Goal: Task Accomplishment & Management: Manage account settings

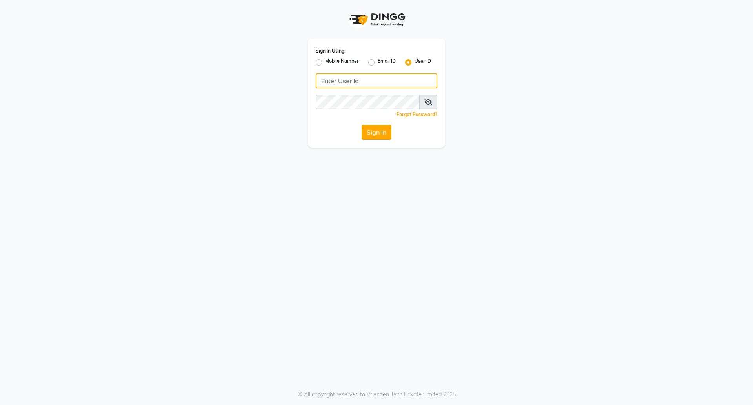
type input "e1780-02"
click at [372, 126] on button "Sign In" at bounding box center [377, 132] width 30 height 15
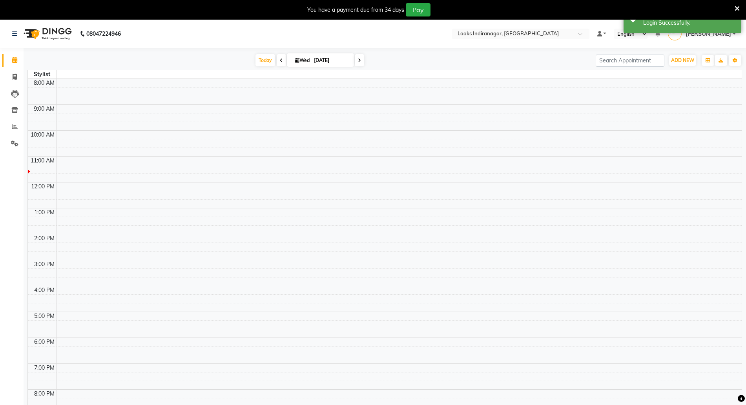
click at [734, 7] on icon at bounding box center [736, 8] width 5 height 7
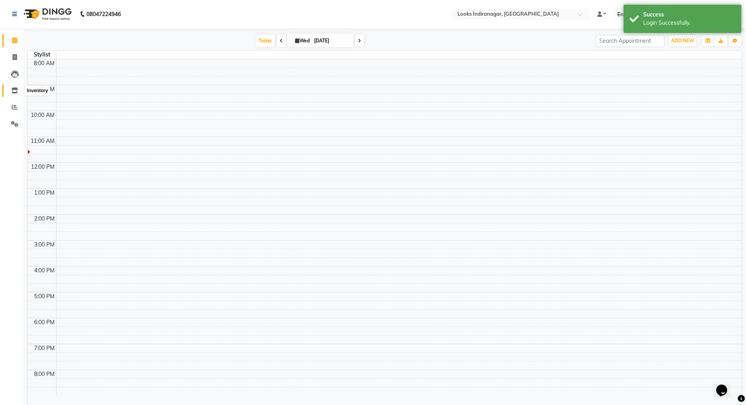
click at [13, 87] on span at bounding box center [15, 90] width 14 height 9
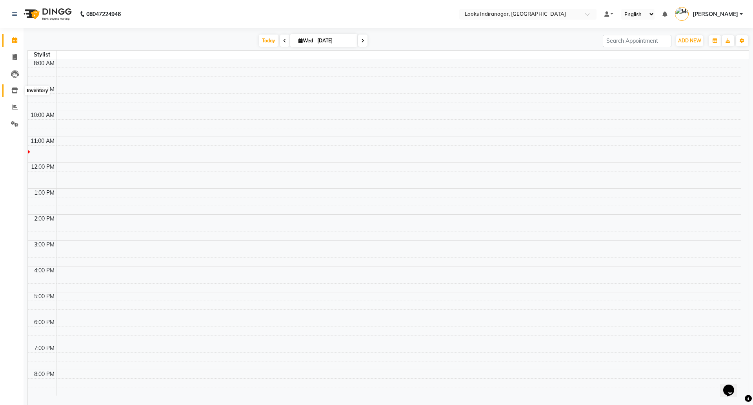
select select
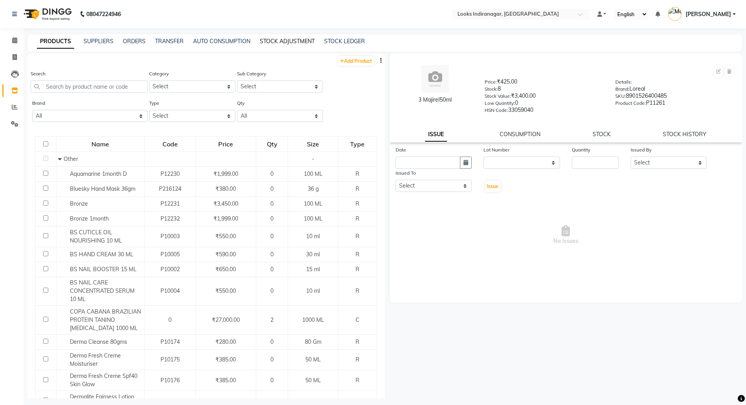
click at [290, 43] on link "STOCK ADJUSTMENT" at bounding box center [287, 41] width 55 height 7
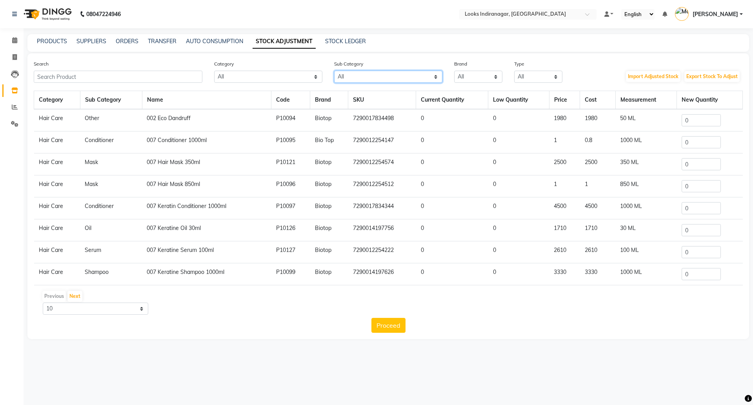
click at [417, 79] on select "All [PERSON_NAME] Retail Cleanser Bath & Body Houskeeping Shampoo Loreal Retail…" at bounding box center [388, 77] width 108 height 12
click at [476, 80] on select "All 1821 Aeronot Amazon Series American Crew Aminu Body Oil Asthetic [MEDICAL_D…" at bounding box center [478, 77] width 48 height 12
click at [523, 77] on select "All Both Consumable Retail" at bounding box center [538, 77] width 48 height 12
select select "R"
click at [514, 71] on select "All Both Consumable Retail" at bounding box center [538, 77] width 48 height 12
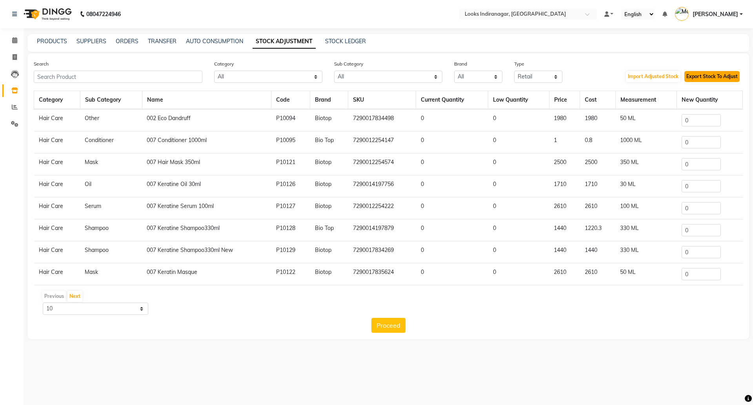
click at [704, 77] on button "Export Stock To Adjust" at bounding box center [712, 76] width 55 height 11
click at [14, 106] on icon at bounding box center [15, 107] width 6 height 6
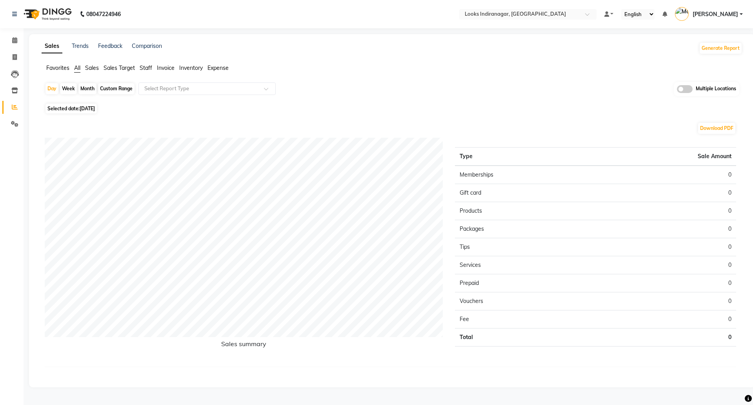
click at [87, 104] on span "Selected date: 03-09-2025" at bounding box center [71, 109] width 51 height 10
select select "9"
select select "2025"
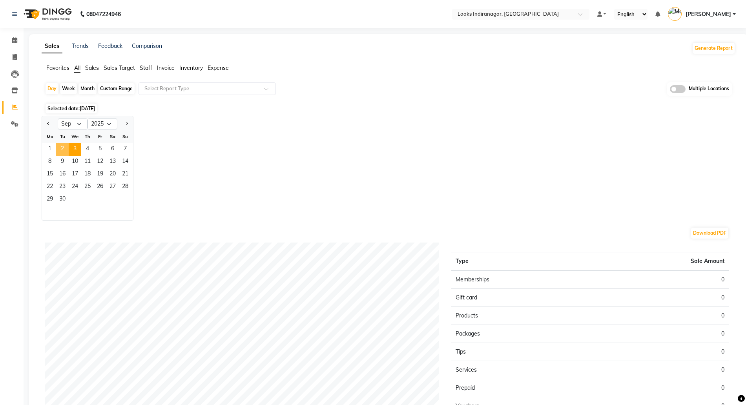
click at [65, 147] on span "2" at bounding box center [62, 149] width 13 height 13
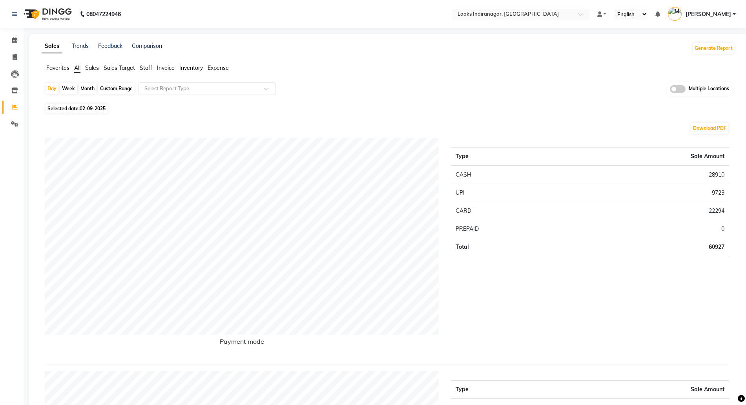
click at [183, 86] on input "text" at bounding box center [199, 89] width 113 height 8
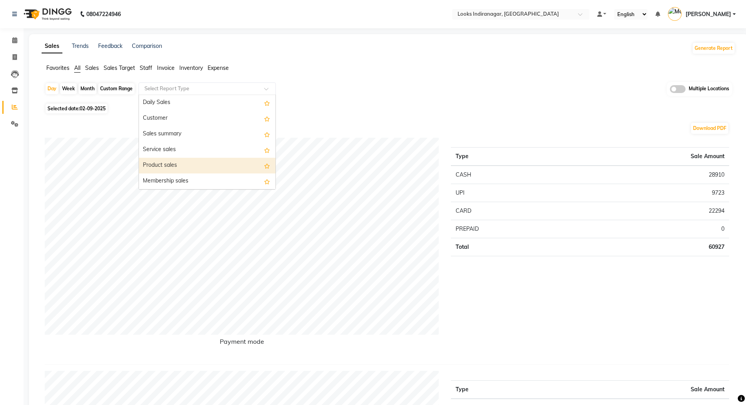
click at [164, 159] on div "Product sales" at bounding box center [207, 166] width 137 height 16
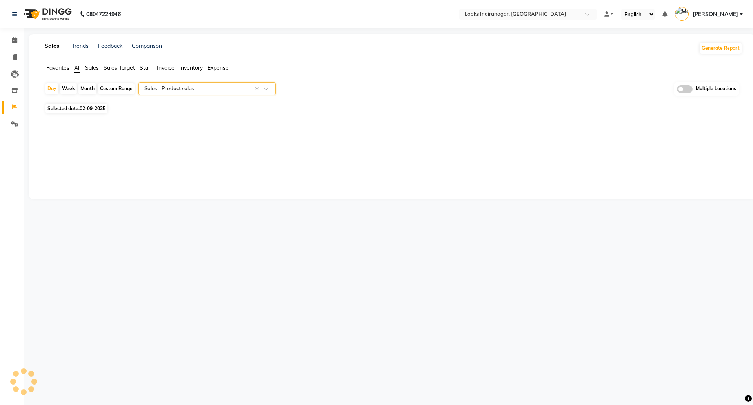
select select "filtered_report"
select select "pdf"
click at [15, 89] on icon at bounding box center [14, 90] width 7 height 6
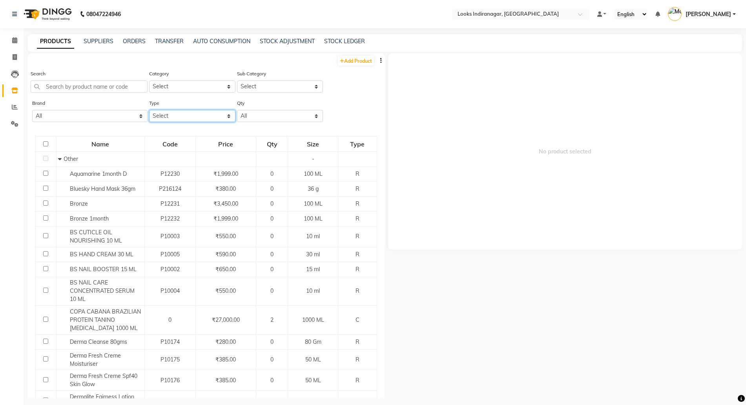
click at [166, 116] on select "Select Both Retail Consumable" at bounding box center [192, 116] width 86 height 12
select select "R"
click at [149, 110] on select "Select Both Retail Consumable" at bounding box center [192, 116] width 86 height 12
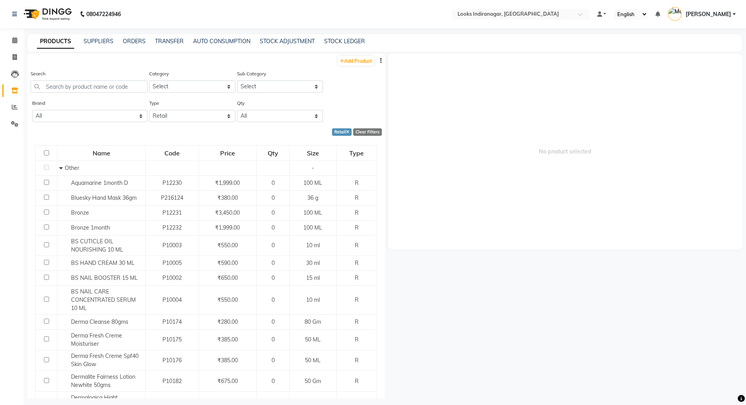
click at [380, 59] on icon "button" at bounding box center [381, 60] width 2 height 5
click at [345, 66] on div "EXPORT" at bounding box center [349, 66] width 26 height 10
click at [63, 88] on input "text" at bounding box center [89, 86] width 117 height 12
paste input "Elixir Originale Versatile New 30ml"
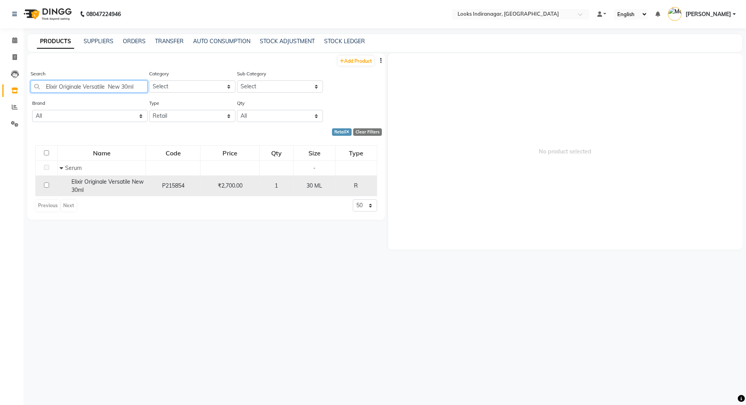
type input "Elixir Originale Versatile New 30ml"
click at [87, 190] on span "Elixir Originale Versatile New 30ml" at bounding box center [107, 185] width 72 height 15
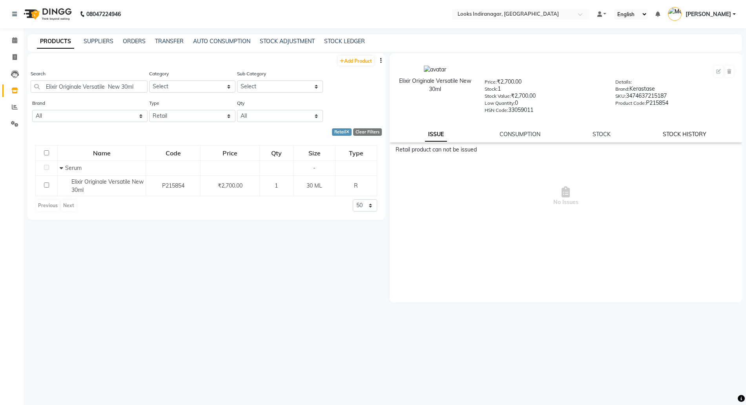
click at [687, 133] on link "STOCK HISTORY" at bounding box center [685, 134] width 44 height 7
select select "all"
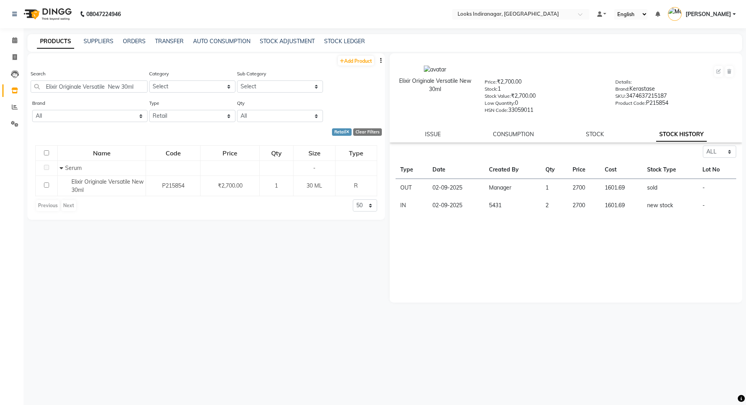
drag, startPoint x: 0, startPoint y: 57, endPoint x: 508, endPoint y: 230, distance: 536.1
click at [508, 230] on div "Select ALL IN OUT Type Date Created By Qty Price Cost Stock Type Lot No OUT 02-…" at bounding box center [566, 224] width 353 height 157
click at [125, 87] on input "Elixir Originale Versatile New 30ml" at bounding box center [89, 86] width 117 height 12
type input "i"
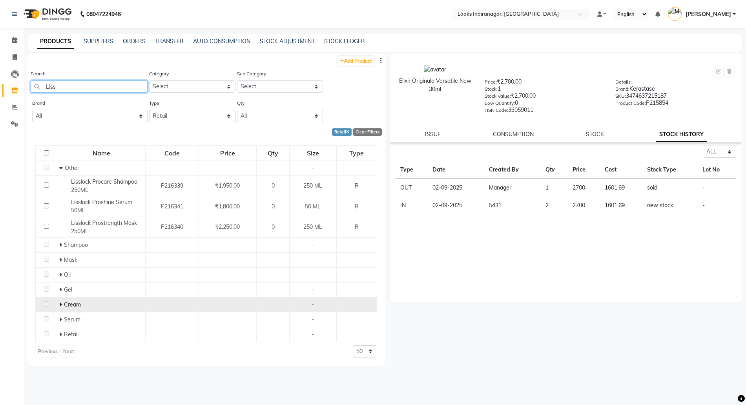
type input "Liss"
click at [61, 303] on icon at bounding box center [60, 304] width 3 height 5
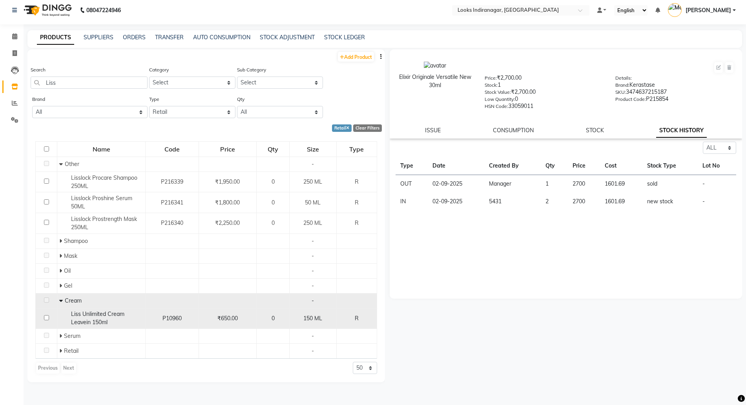
scroll to position [5, 0]
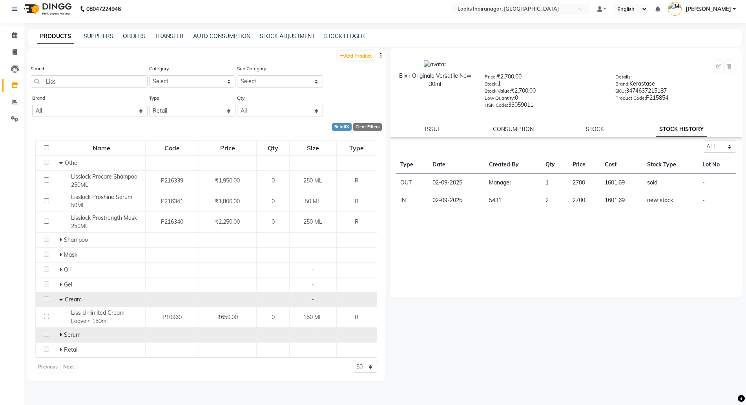
click at [62, 335] on span at bounding box center [61, 334] width 5 height 7
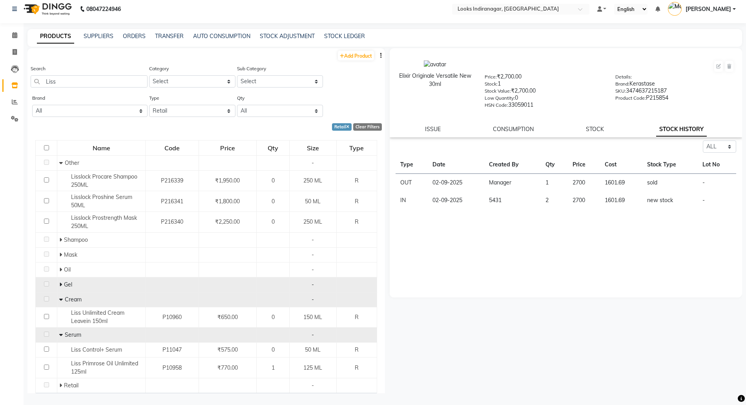
scroll to position [24, 0]
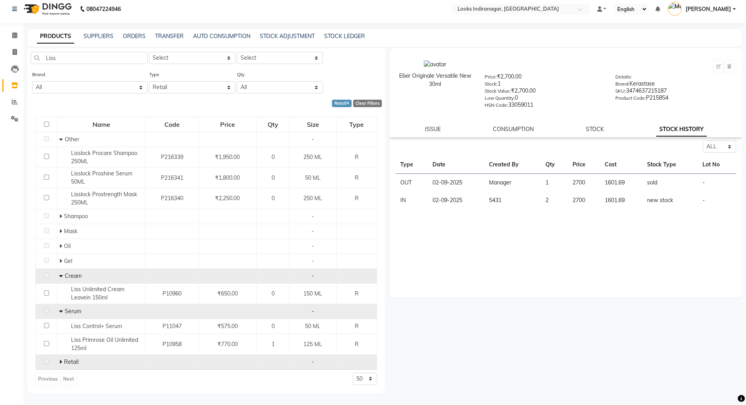
click at [61, 362] on span at bounding box center [61, 361] width 5 height 7
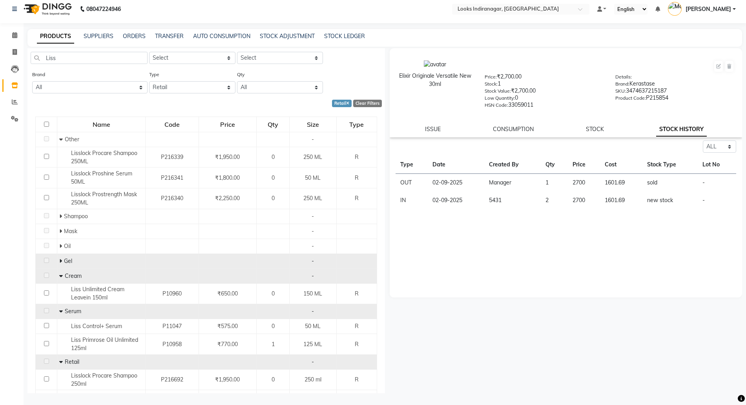
click at [61, 260] on icon at bounding box center [60, 260] width 3 height 5
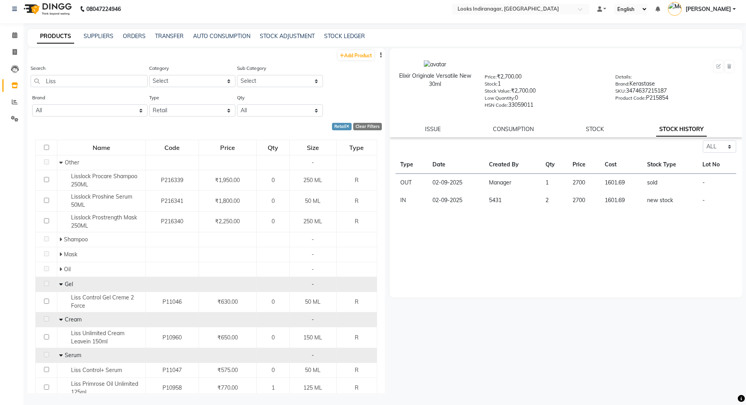
scroll to position [0, 0]
click at [167, 110] on select "Select Both Retail Consumable" at bounding box center [192, 111] width 86 height 12
select select "B"
click at [149, 105] on select "Select Both Retail Consumable" at bounding box center [192, 111] width 86 height 12
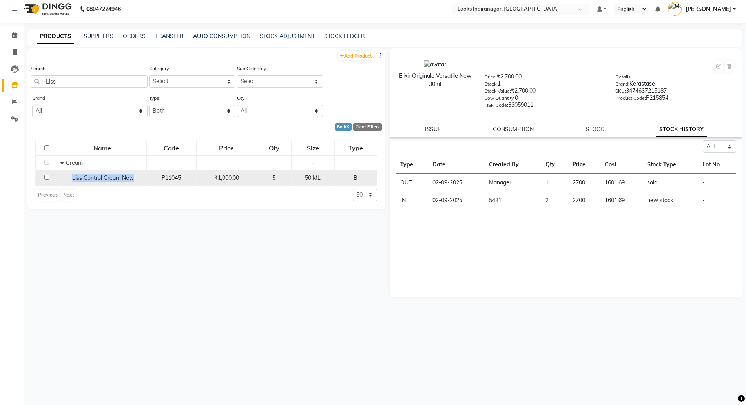
drag, startPoint x: 71, startPoint y: 179, endPoint x: 137, endPoint y: 181, distance: 66.3
click at [137, 181] on div "Liss Control Cream New" at bounding box center [102, 178] width 84 height 8
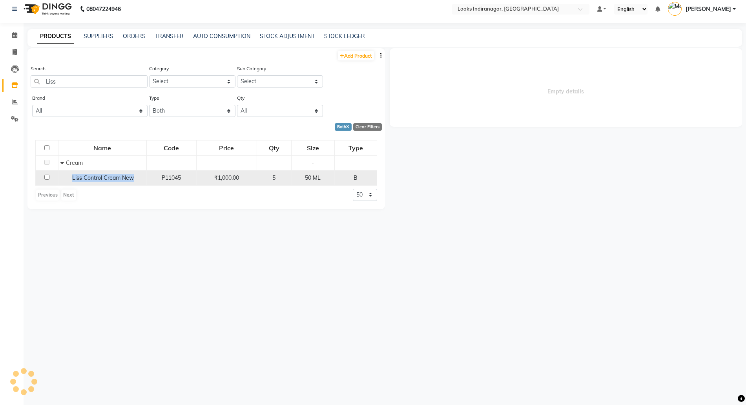
select select "all"
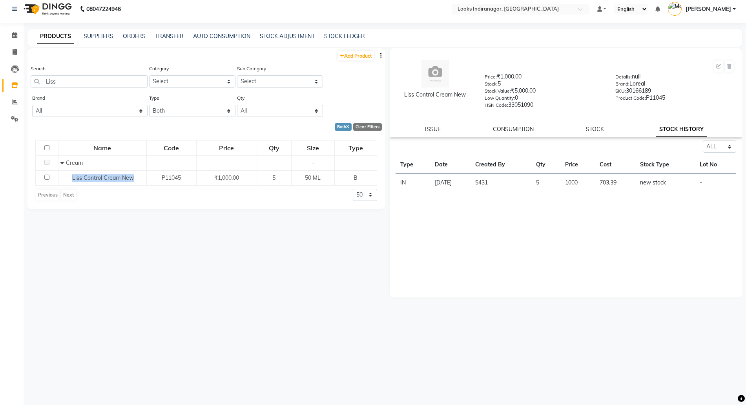
copy span "Liss Control Cream New"
click at [17, 102] on icon at bounding box center [15, 102] width 6 height 6
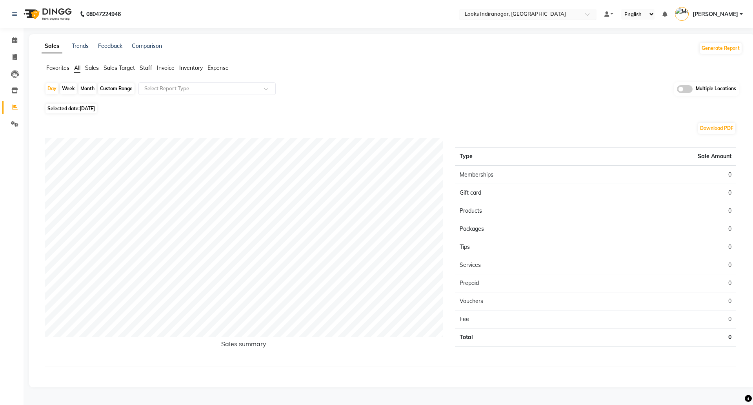
click at [506, 10] on div "Select Location × Looks Indiranagar, Bengaluru" at bounding box center [527, 14] width 137 height 11
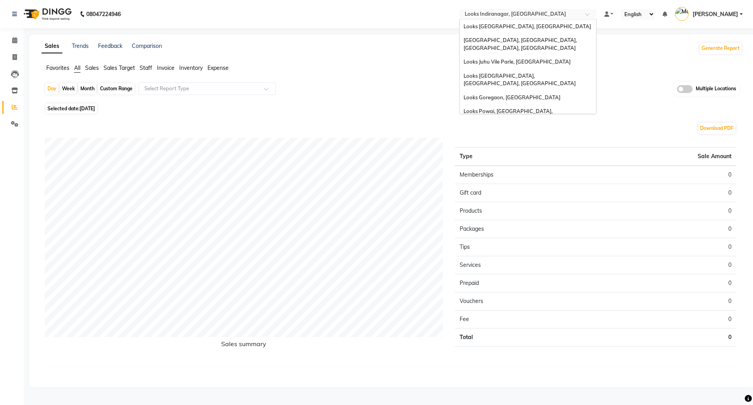
scroll to position [59, 0]
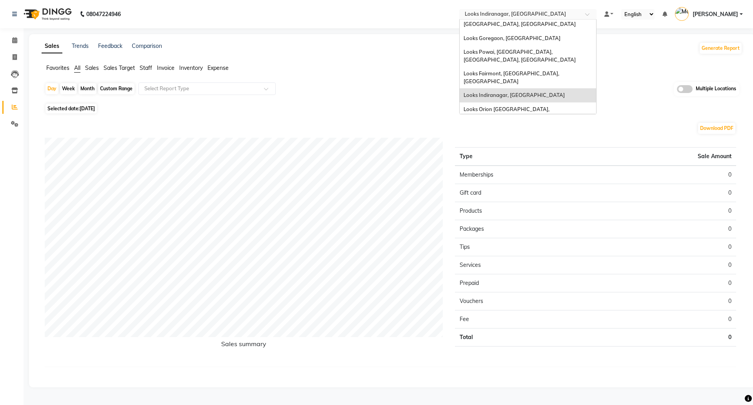
click at [507, 128] on span "Looks Brigade Gateway, [GEOGRAPHIC_DATA]" at bounding box center [521, 131] width 115 height 6
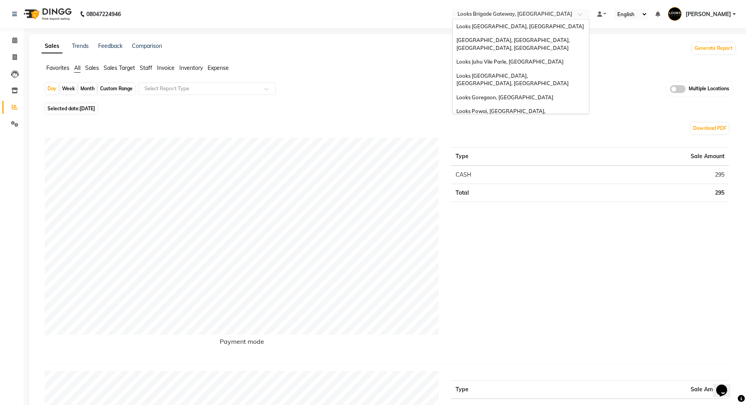
click at [506, 14] on input "text" at bounding box center [513, 15] width 114 height 8
click at [359, 89] on div "Day Week Month Custom Range Select Report Type Multiple Locations" at bounding box center [388, 91] width 687 height 19
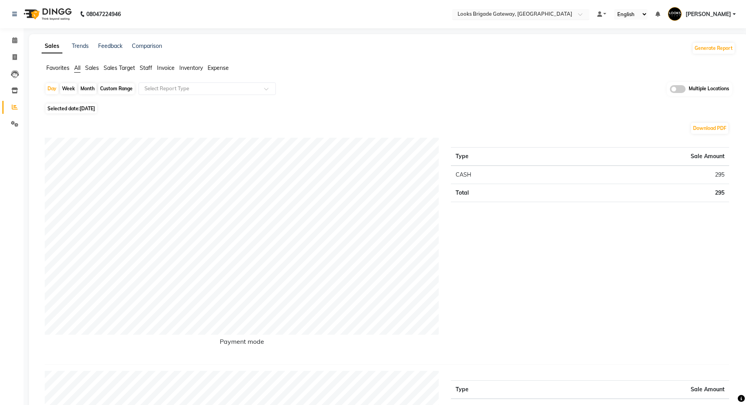
click at [507, 11] on input "text" at bounding box center [513, 15] width 114 height 8
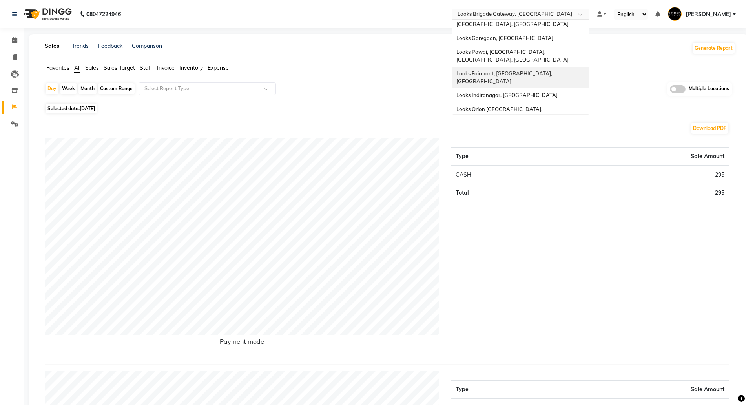
click at [337, 122] on div "Download PDF" at bounding box center [387, 128] width 684 height 13
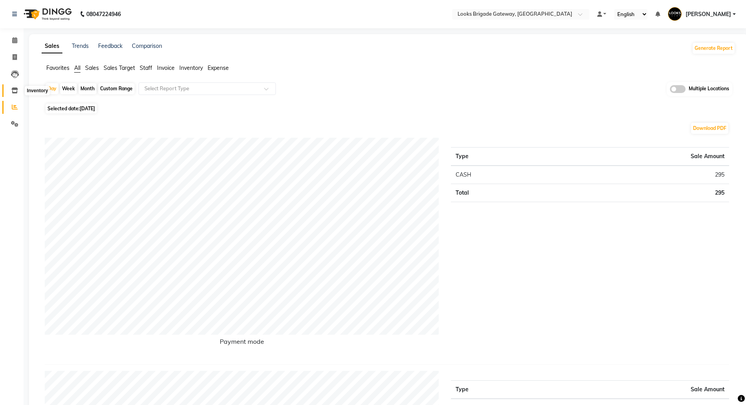
click at [15, 91] on icon at bounding box center [14, 90] width 7 height 6
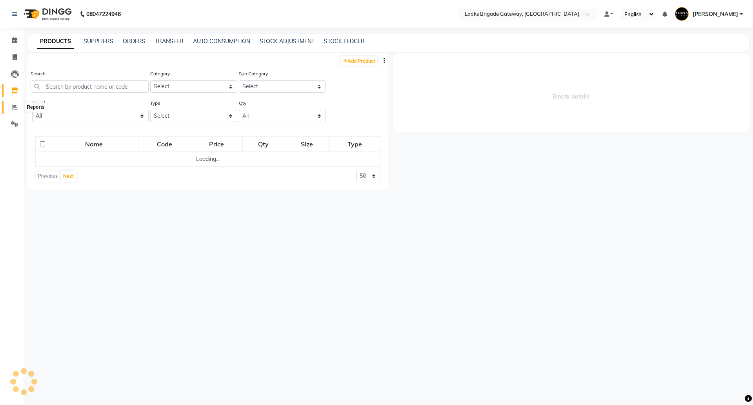
click at [11, 106] on span at bounding box center [15, 107] width 14 height 9
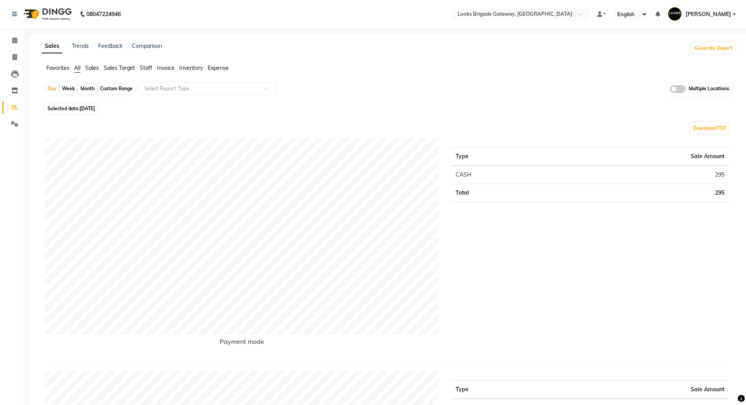
click at [87, 88] on div "Month" at bounding box center [87, 88] width 18 height 11
select select "9"
select select "2025"
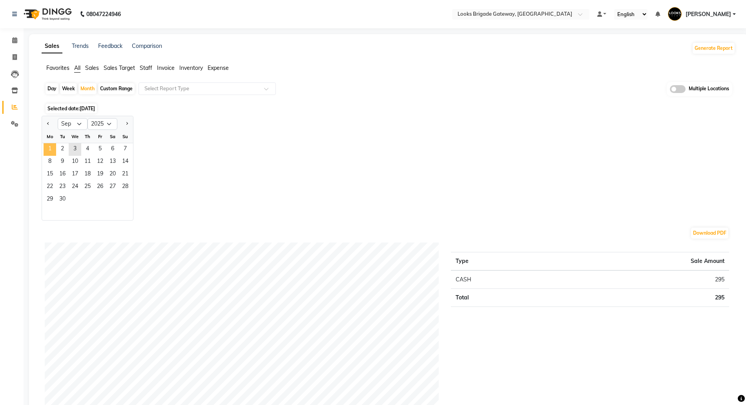
click at [49, 148] on span "1" at bounding box center [50, 149] width 13 height 13
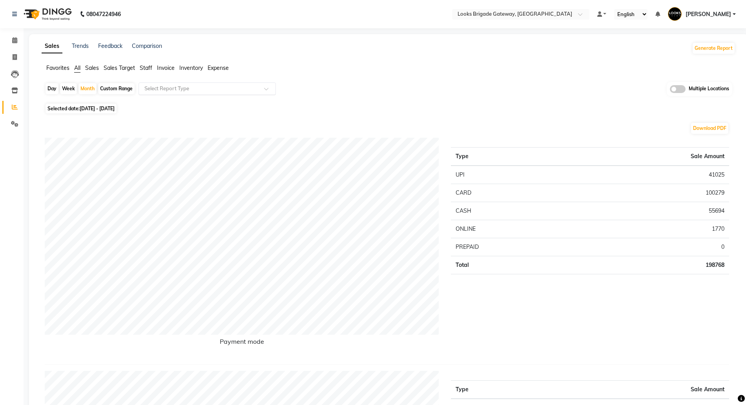
click at [188, 94] on div "Select Report Type" at bounding box center [206, 88] width 137 height 13
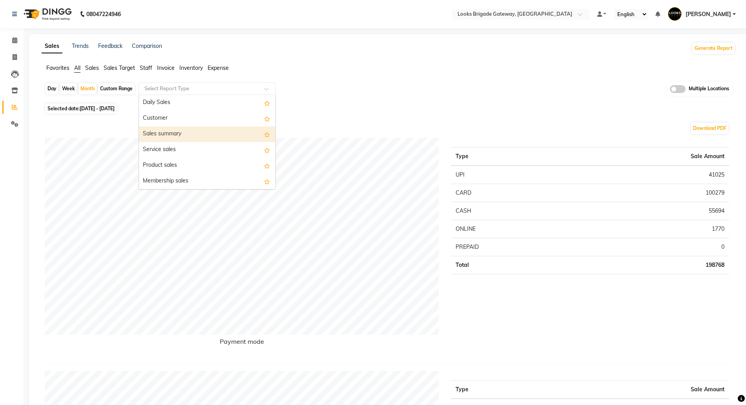
click at [169, 135] on div "Sales summary" at bounding box center [207, 134] width 137 height 16
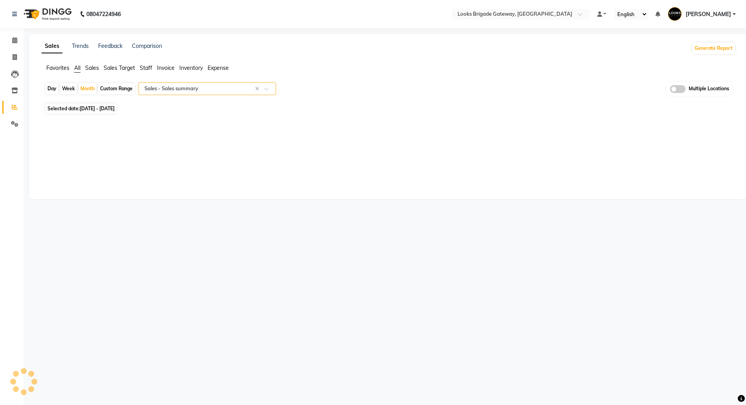
select select "full_report"
select select "pdf"
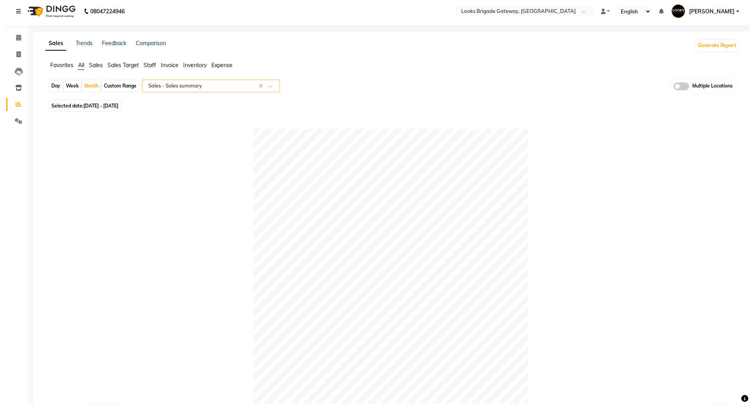
scroll to position [277, 0]
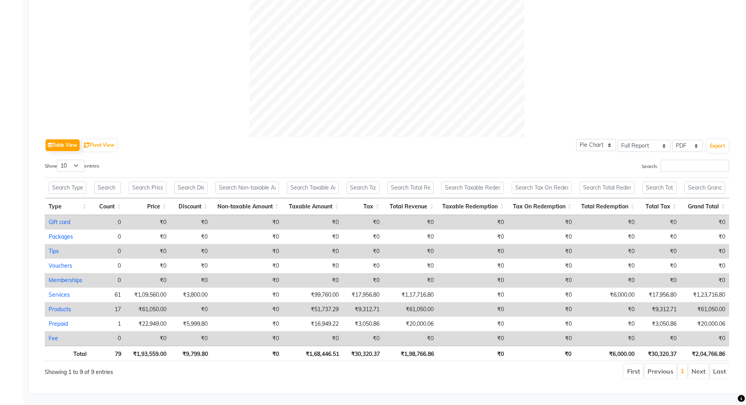
click at [59, 306] on link "Products" at bounding box center [60, 309] width 22 height 7
click at [57, 306] on link "Products" at bounding box center [60, 309] width 22 height 7
select select "full_report"
select select "pdf"
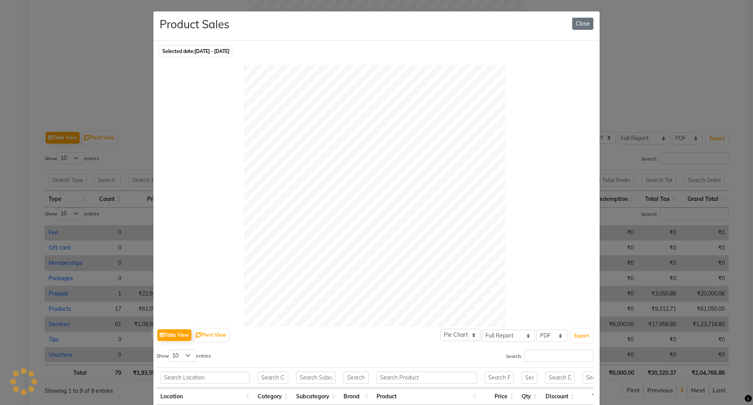
select select "full_report"
select select "pdf"
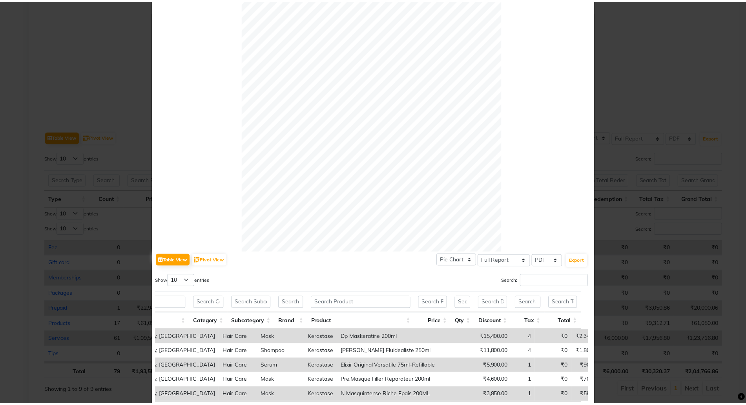
scroll to position [0, 0]
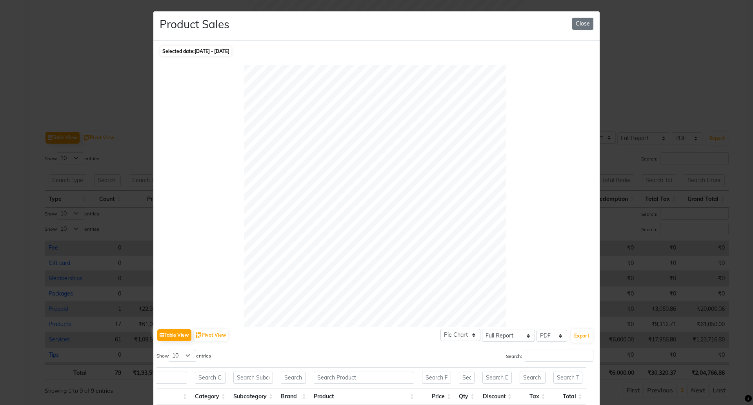
click at [578, 16] on div "Product Sales Close" at bounding box center [376, 25] width 446 height 29
click at [575, 24] on button "Close" at bounding box center [582, 24] width 21 height 12
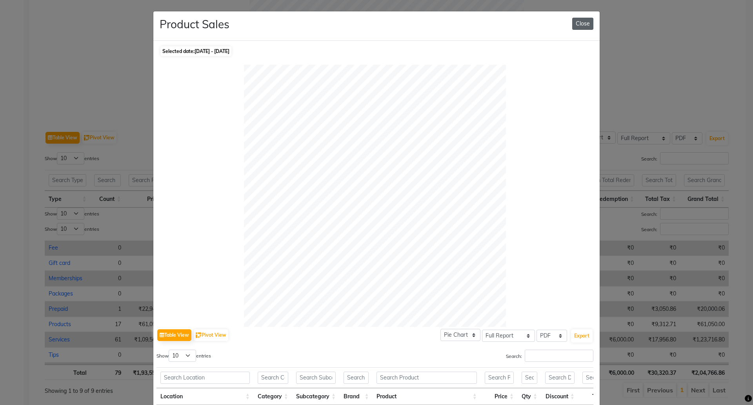
click at [585, 19] on button "Close" at bounding box center [582, 24] width 21 height 12
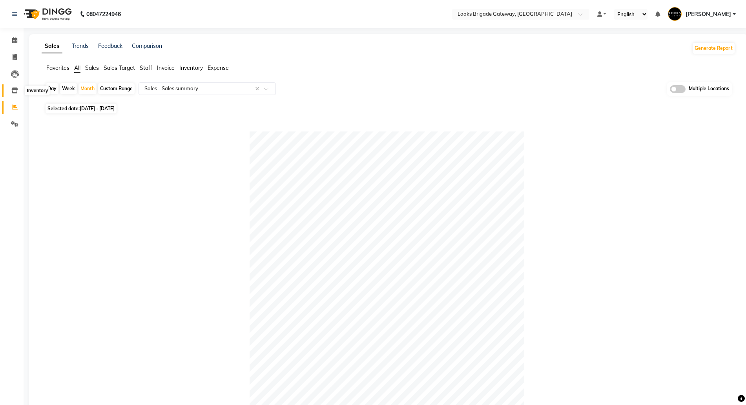
click at [14, 90] on icon at bounding box center [14, 90] width 7 height 6
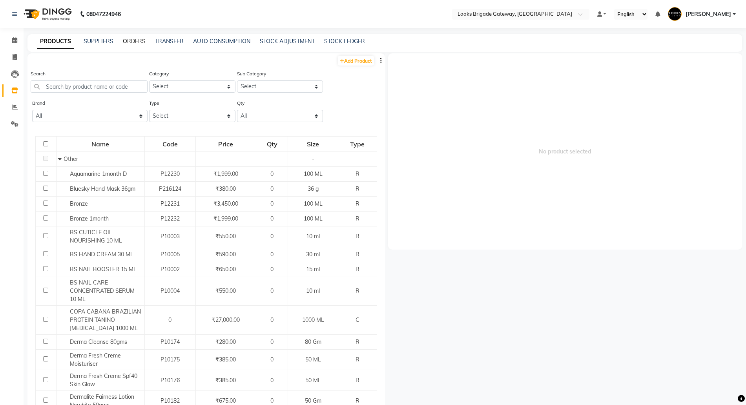
click at [133, 40] on link "ORDERS" at bounding box center [134, 41] width 23 height 7
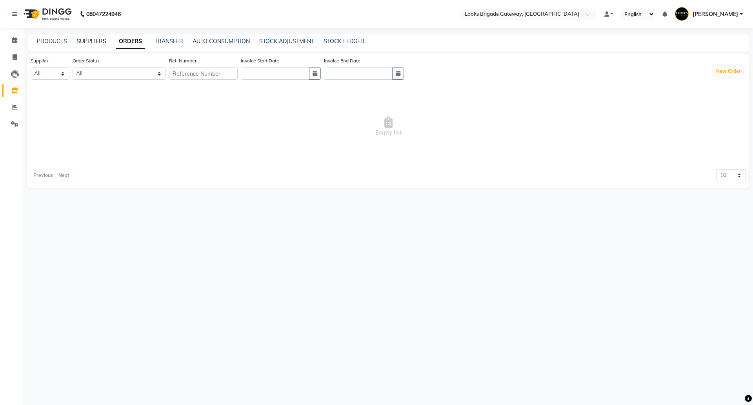
click at [91, 39] on link "SUPPLIERS" at bounding box center [92, 41] width 30 height 7
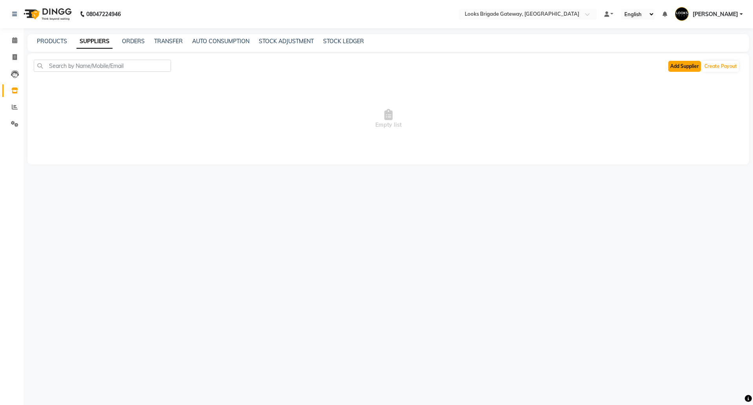
click at [687, 65] on button "Add Supplier" at bounding box center [685, 66] width 33 height 11
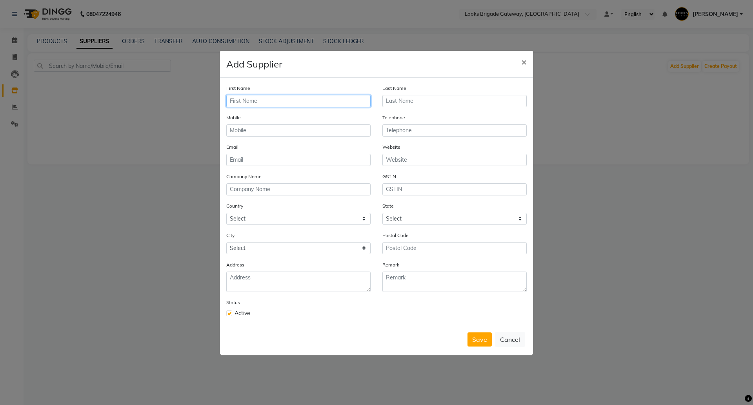
click at [249, 97] on input "text" at bounding box center [298, 101] width 144 height 12
type input "l"
type input "Loreal India Pvt Ltd"
click at [256, 129] on input "text" at bounding box center [298, 130] width 144 height 12
type input "9619555101"
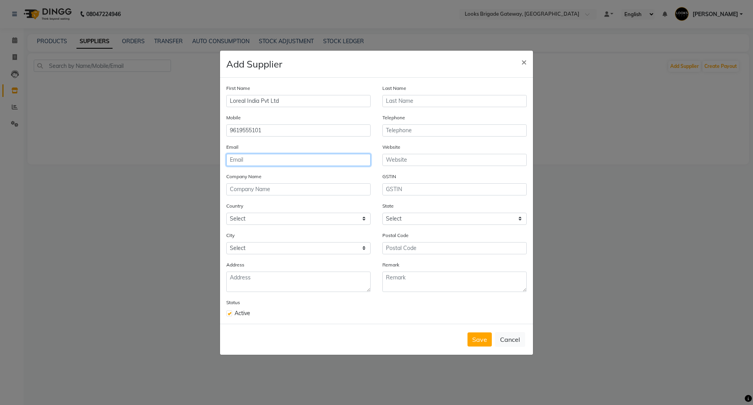
click at [236, 160] on input "email" at bounding box center [298, 160] width 144 height 12
type input "mangeshlooks@gmail.com"
click at [484, 342] on button "Save" at bounding box center [480, 339] width 24 height 14
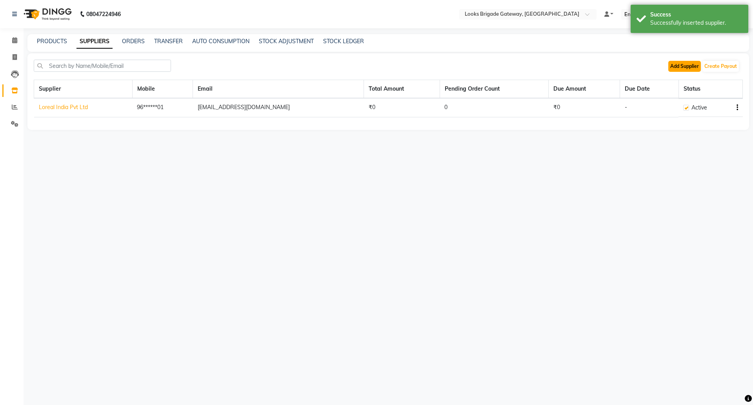
click at [682, 67] on button "Add Supplier" at bounding box center [685, 66] width 33 height 11
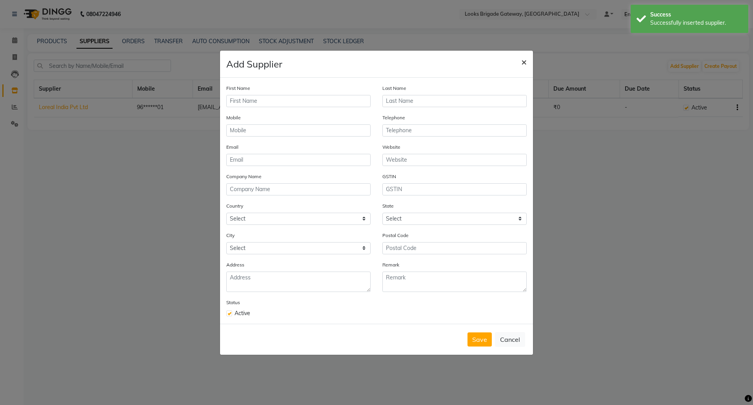
click at [524, 59] on span "×" at bounding box center [523, 62] width 5 height 12
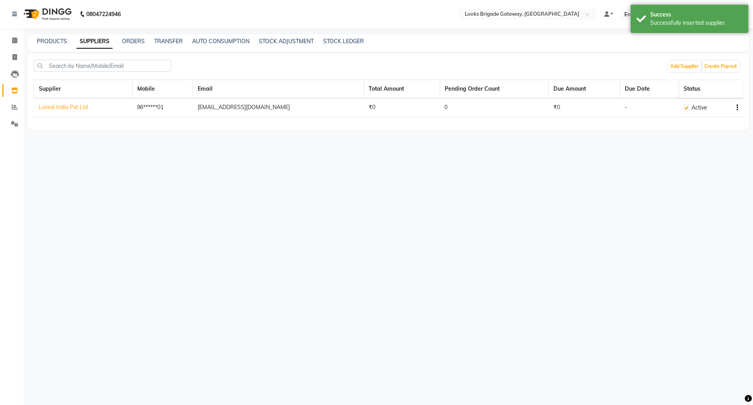
click at [120, 40] on div "PRODUCTS SUPPLIERS ORDERS TRANSFER AUTO CONSUMPTION STOCK ADJUSTMENT STOCK LEDG…" at bounding box center [383, 41] width 712 height 8
click at [130, 40] on link "ORDERS" at bounding box center [133, 41] width 23 height 7
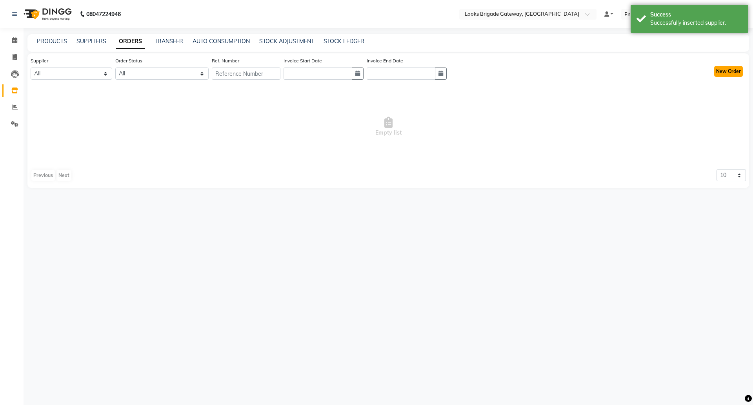
click at [733, 70] on button "New Order" at bounding box center [728, 71] width 29 height 11
select select "true"
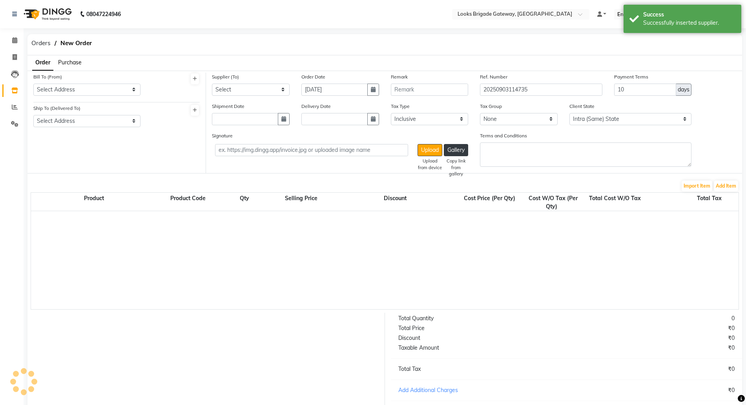
select select "4377"
click at [81, 87] on select "Select Address" at bounding box center [86, 90] width 107 height 12
click at [193, 78] on icon at bounding box center [195, 79] width 4 height 5
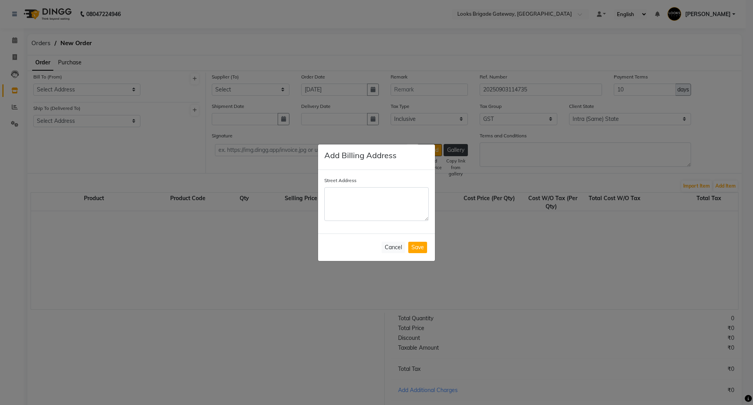
click at [342, 205] on textarea "Street Address" at bounding box center [376, 204] width 104 height 34
drag, startPoint x: 374, startPoint y: 192, endPoint x: 325, endPoint y: 189, distance: 49.1
click at [325, 189] on textarea "Looks Brigade Gateway" at bounding box center [376, 204] width 104 height 34
type textarea "Looks Brigade Gateway"
click at [425, 243] on button "Save" at bounding box center [417, 247] width 19 height 11
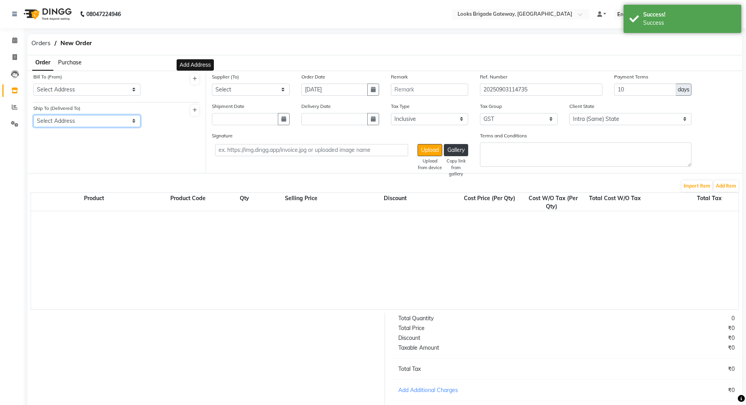
click at [87, 117] on select "Select Address" at bounding box center [86, 121] width 107 height 12
click at [156, 123] on div at bounding box center [175, 118] width 59 height 29
click at [195, 108] on icon at bounding box center [195, 110] width 4 height 5
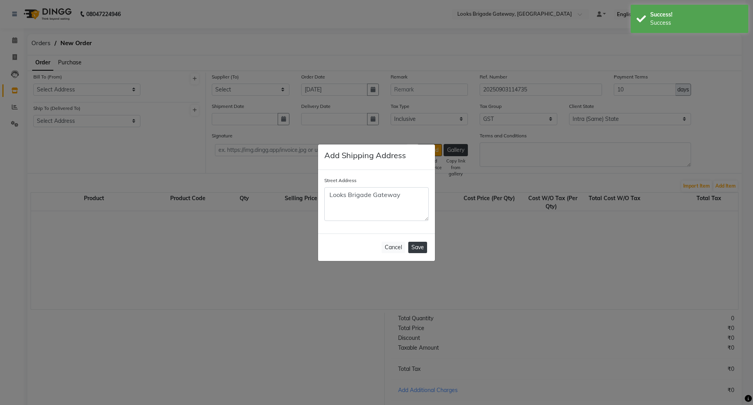
type textarea "Looks Brigade Gateway"
click at [417, 249] on button "Save" at bounding box center [417, 247] width 19 height 11
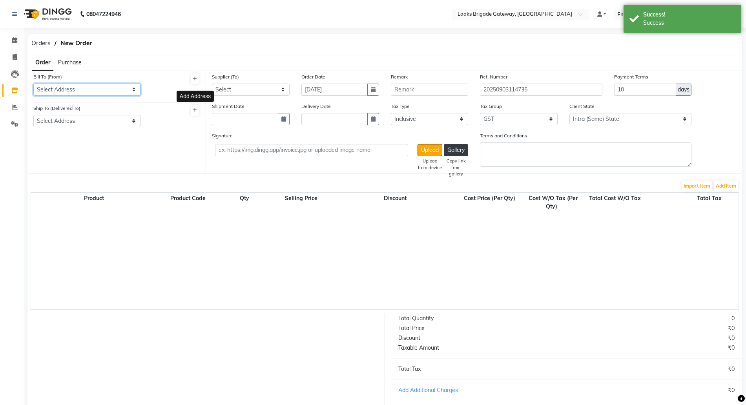
click at [67, 93] on select "Select Address Looks Brigade Gateway" at bounding box center [86, 90] width 107 height 12
select select "1713"
click at [33, 84] on select "Select Address Looks Brigade Gateway" at bounding box center [86, 90] width 107 height 12
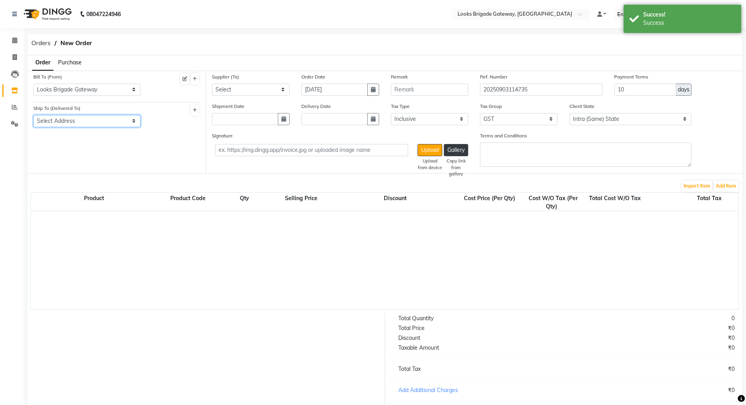
click at [66, 117] on select "Select Address Looks Brigade Gateway" at bounding box center [86, 121] width 107 height 12
select select "1714"
click at [33, 115] on select "Select Address Looks Brigade Gateway" at bounding box center [86, 121] width 107 height 12
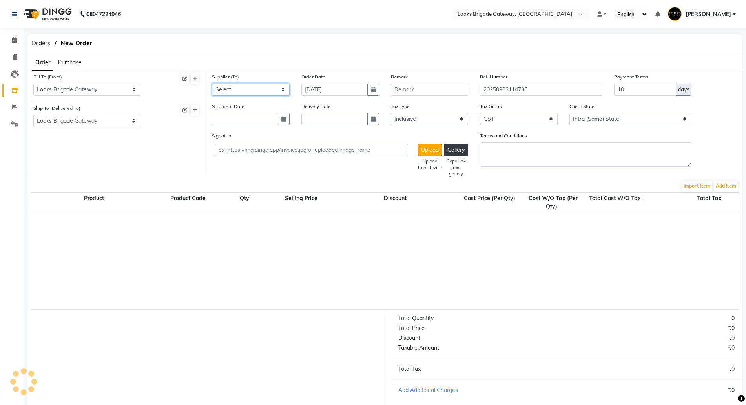
click at [252, 88] on select "Select Loreal India Pvt Ltd" at bounding box center [251, 90] width 78 height 12
select select "5772"
click at [212, 84] on select "Select Loreal India Pvt Ltd" at bounding box center [251, 90] width 78 height 12
click at [14, 89] on icon at bounding box center [14, 90] width 7 height 6
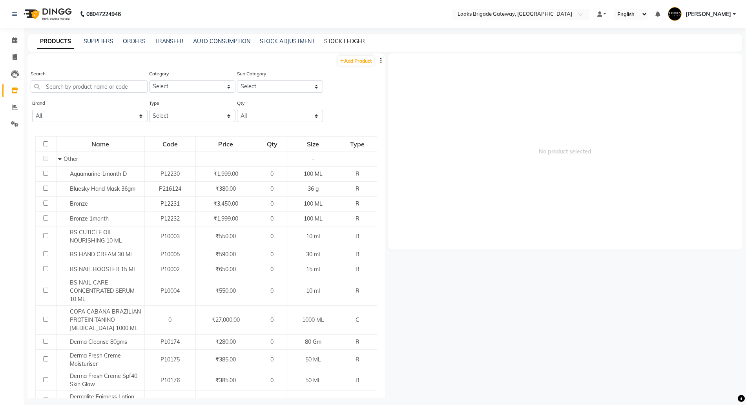
click at [340, 38] on link "STOCK LEDGER" at bounding box center [344, 41] width 41 height 7
select select "all"
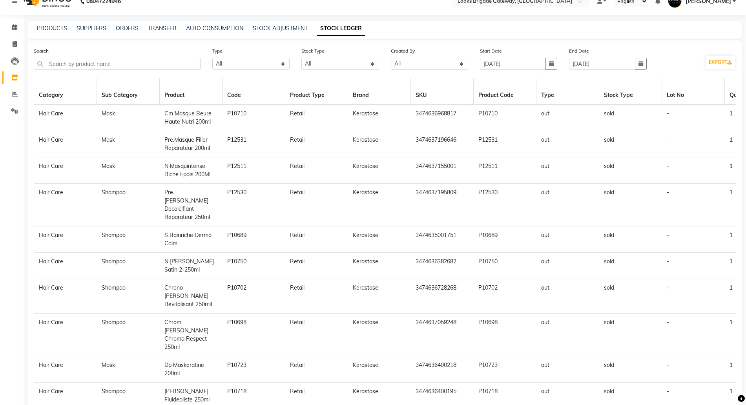
scroll to position [20, 0]
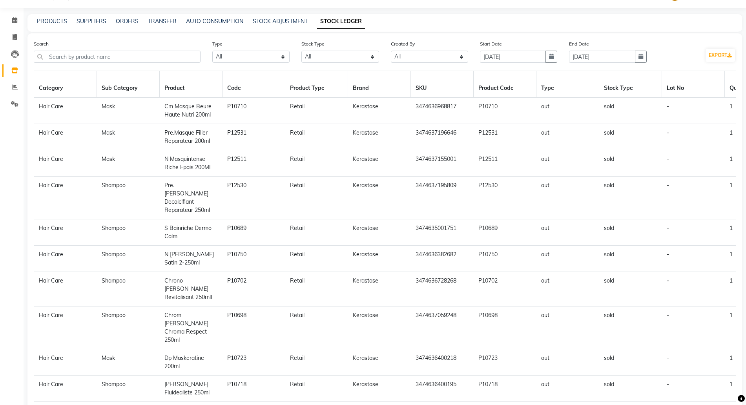
drag, startPoint x: 238, startPoint y: 358, endPoint x: 576, endPoint y: 364, distance: 338.3
click at [593, 366] on table "Category Sub Category Product Code Product Type Brand SKU Product Code Type Sto…" at bounding box center [385, 236] width 702 height 331
click at [432, 306] on td "3474637059248" at bounding box center [442, 327] width 63 height 43
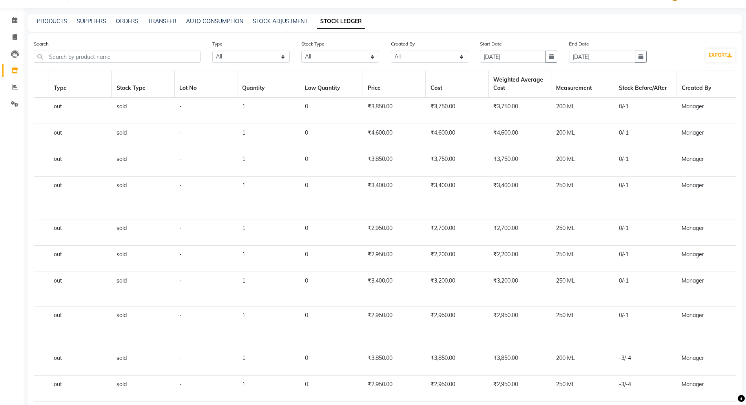
scroll to position [0, 617]
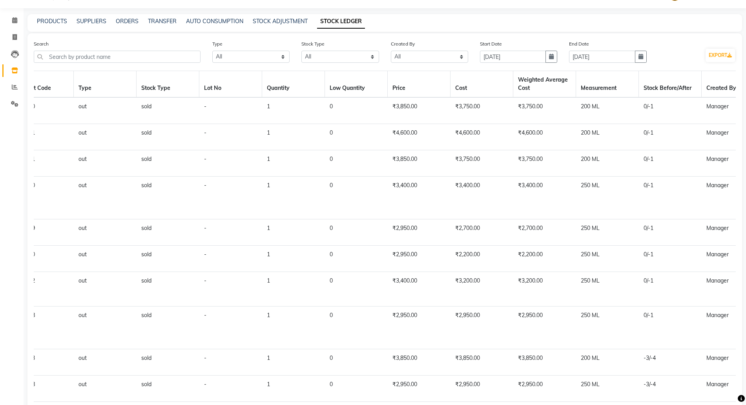
drag, startPoint x: 92, startPoint y: 298, endPoint x: 0, endPoint y: 273, distance: 95.0
click at [0, 274] on app-home "08047224946 Select Location × Looks Brigade Gateway, Bengaluru Default Panel My…" at bounding box center [373, 209] width 746 height 459
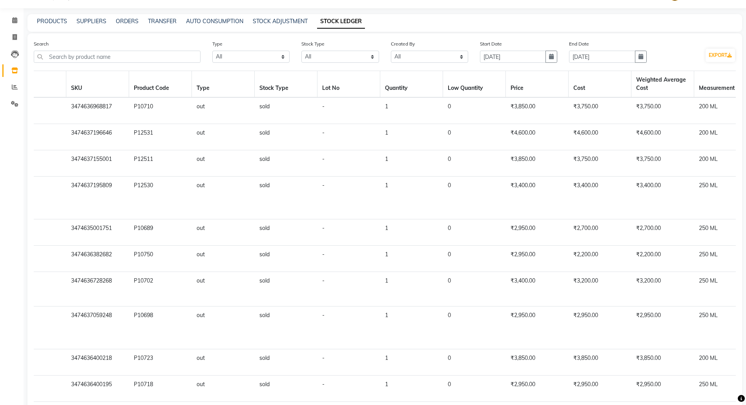
click at [67, 272] on td "3474636728268" at bounding box center [97, 289] width 63 height 35
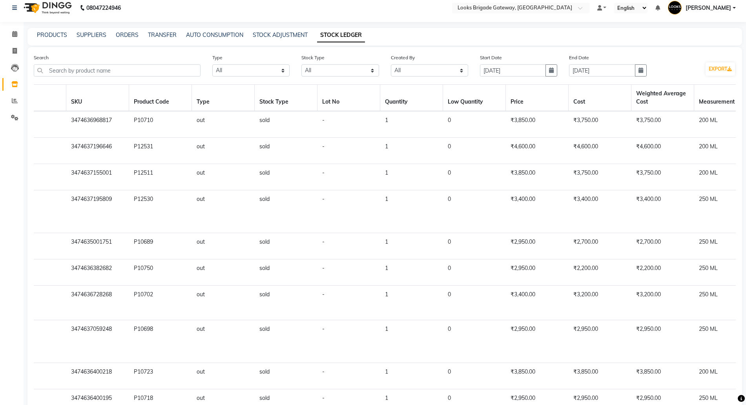
scroll to position [0, 0]
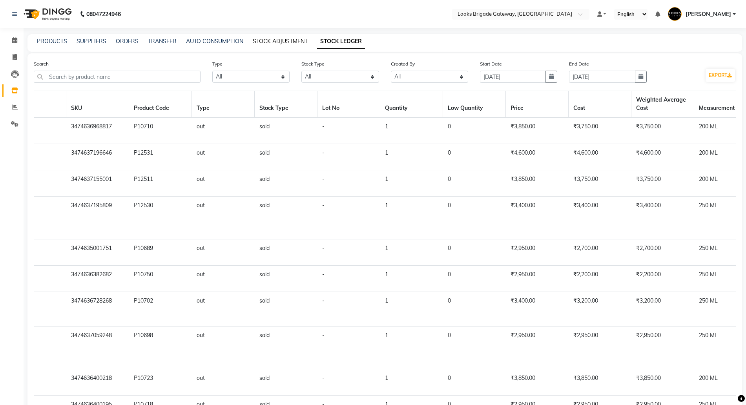
click at [261, 41] on link "STOCK ADJUSTMENT" at bounding box center [280, 41] width 55 height 7
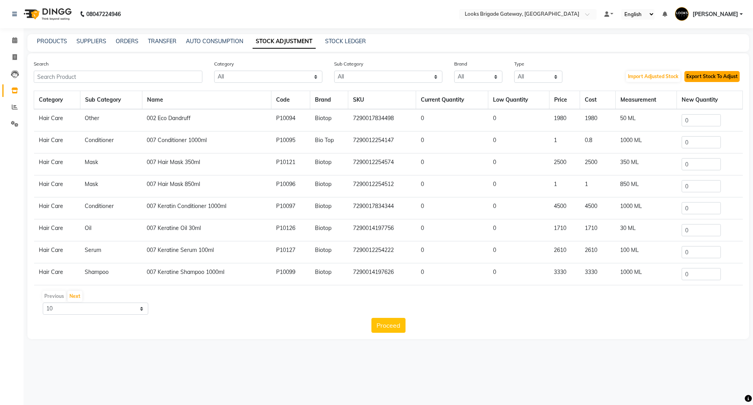
click at [708, 76] on button "Export Stock To Adjust" at bounding box center [712, 76] width 55 height 11
click at [647, 74] on button "Import Adjusted Stock" at bounding box center [653, 76] width 55 height 11
click at [387, 331] on button "Proceed" at bounding box center [389, 325] width 34 height 15
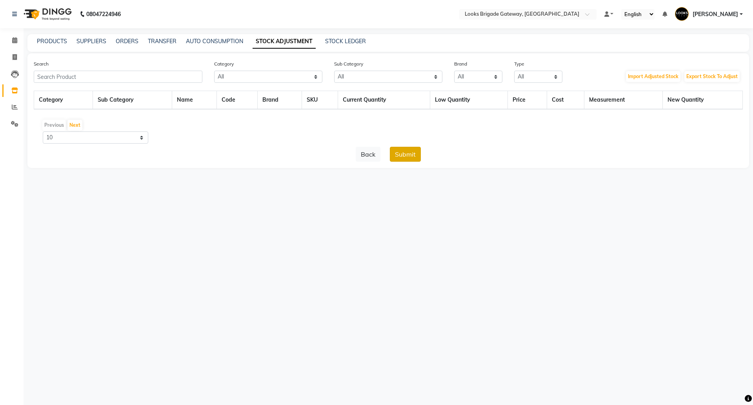
click at [403, 159] on button "Submit" at bounding box center [405, 154] width 31 height 15
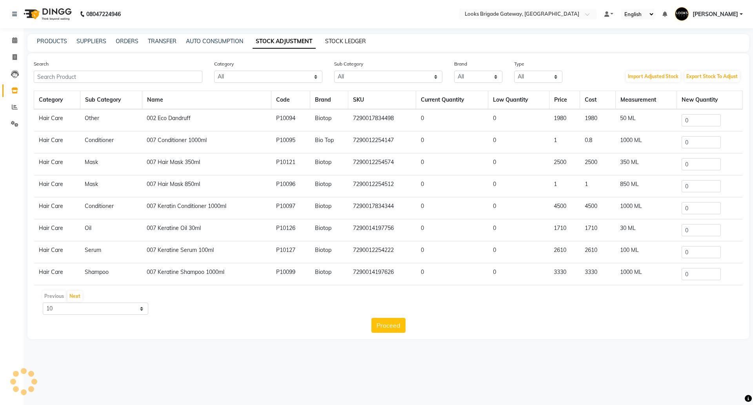
click at [361, 41] on link "STOCK LEDGER" at bounding box center [345, 41] width 41 height 7
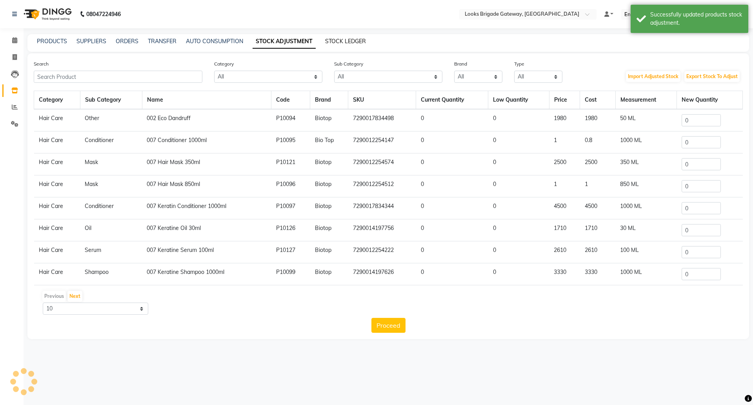
select select "all"
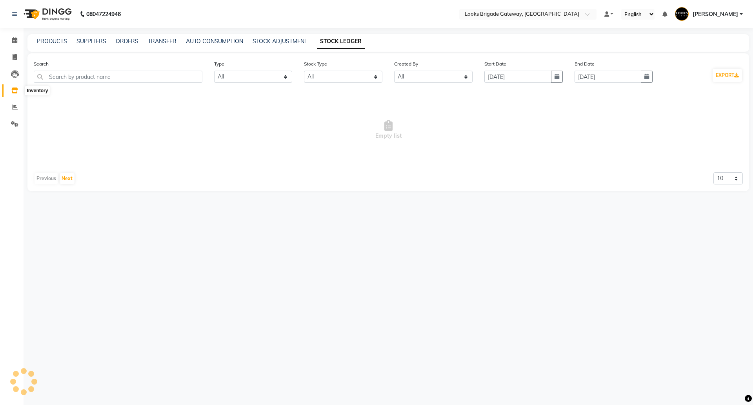
click at [8, 89] on span at bounding box center [15, 90] width 14 height 9
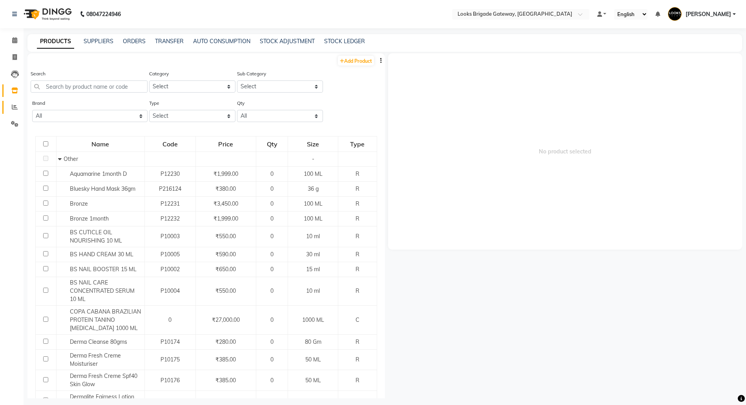
click at [4, 103] on link "Reports" at bounding box center [11, 107] width 19 height 13
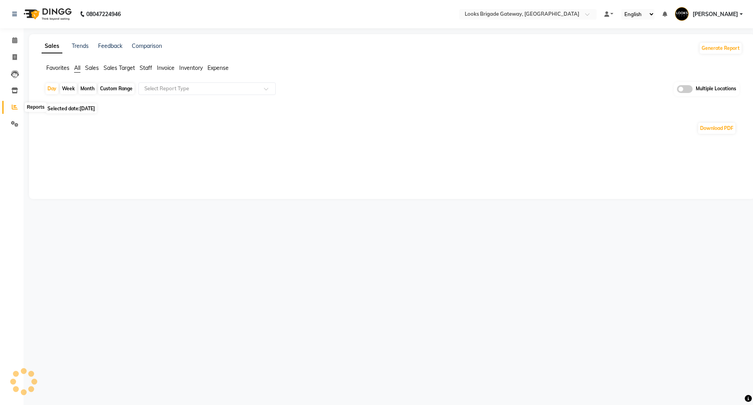
click at [11, 103] on span at bounding box center [15, 107] width 14 height 9
click at [16, 86] on span at bounding box center [15, 90] width 14 height 9
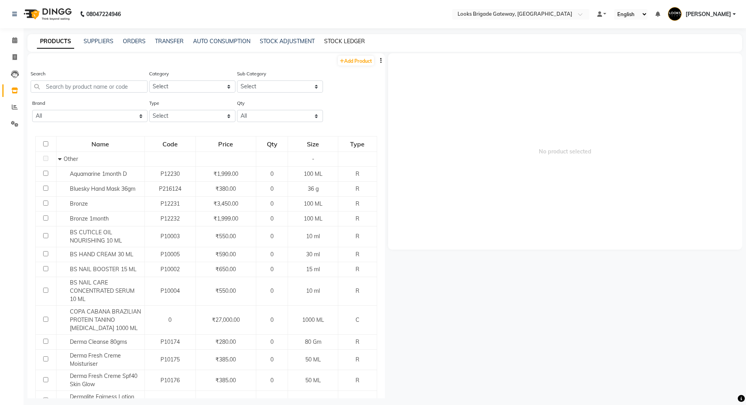
click at [340, 40] on link "STOCK LEDGER" at bounding box center [344, 41] width 41 height 7
select select "all"
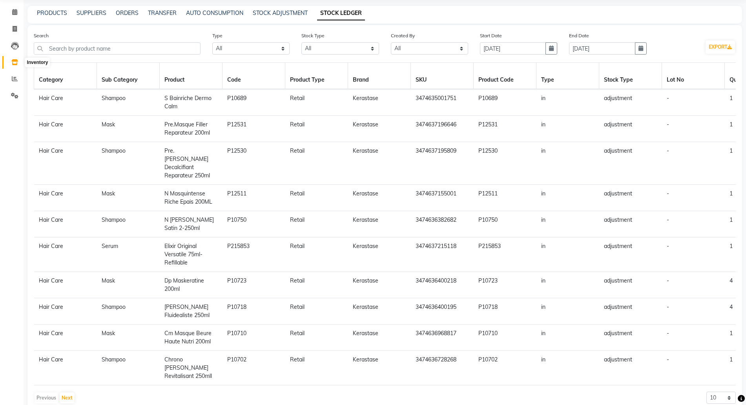
click at [14, 65] on icon at bounding box center [14, 62] width 7 height 6
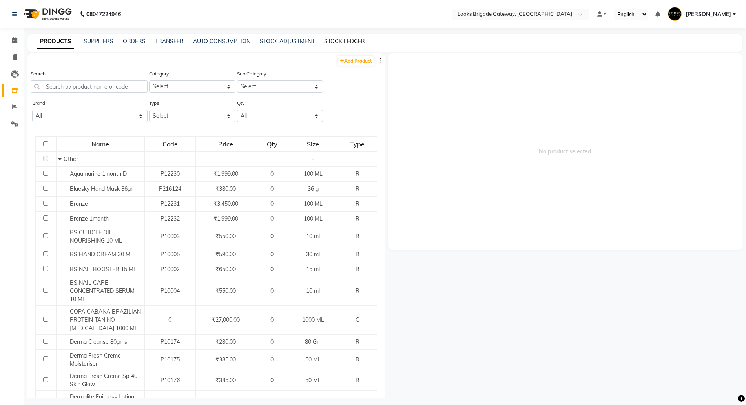
click at [348, 38] on link "STOCK LEDGER" at bounding box center [344, 41] width 41 height 7
select select "all"
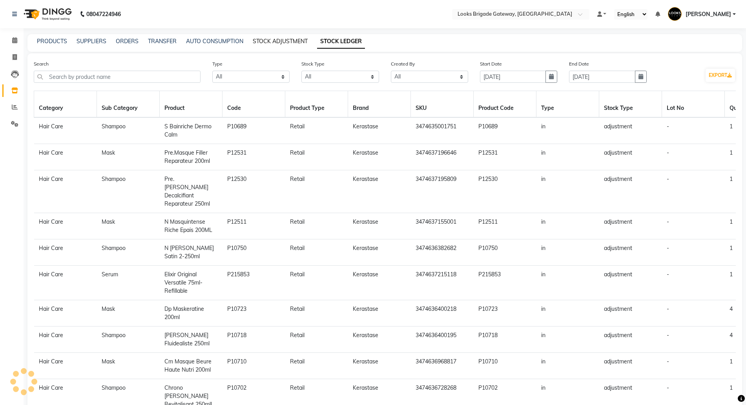
click at [281, 40] on link "STOCK ADJUSTMENT" at bounding box center [280, 41] width 55 height 7
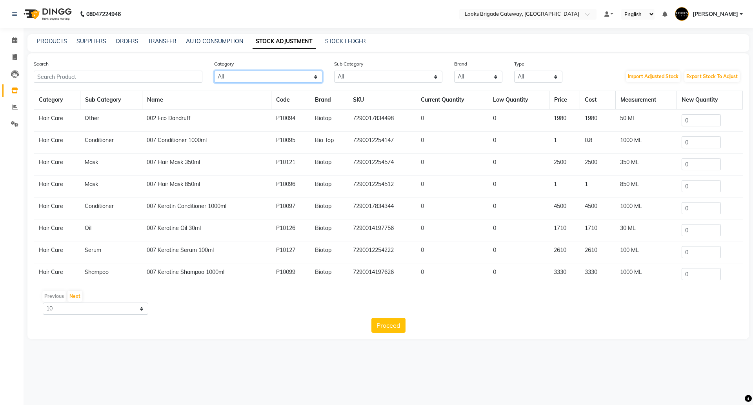
click at [268, 74] on select "All Skin Personal Care Hair Threading Loreal Bio Top Cons. Bio Top Retail Colou…" at bounding box center [268, 77] width 108 height 12
click at [350, 72] on select "All Rill Casmara Retail Cleanser Bath & Body Houskeeping Shampoo Loreal Retail …" at bounding box center [388, 77] width 108 height 12
click at [481, 77] on select "All 1821 Aeronot Amazon Series American Crew Aminu Body Oil Asthetic Skin Care …" at bounding box center [478, 77] width 48 height 12
click at [547, 75] on select "All Both Consumable Retail" at bounding box center [538, 77] width 48 height 12
select select "R"
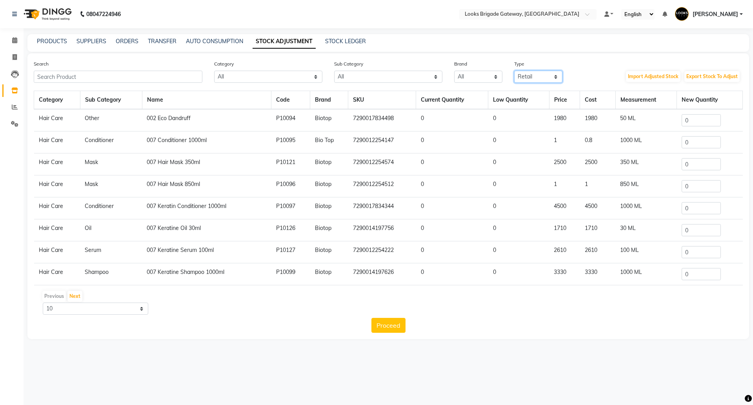
click at [514, 71] on select "All Both Consumable Retail" at bounding box center [538, 77] width 48 height 12
click at [120, 41] on link "ORDERS" at bounding box center [127, 41] width 23 height 7
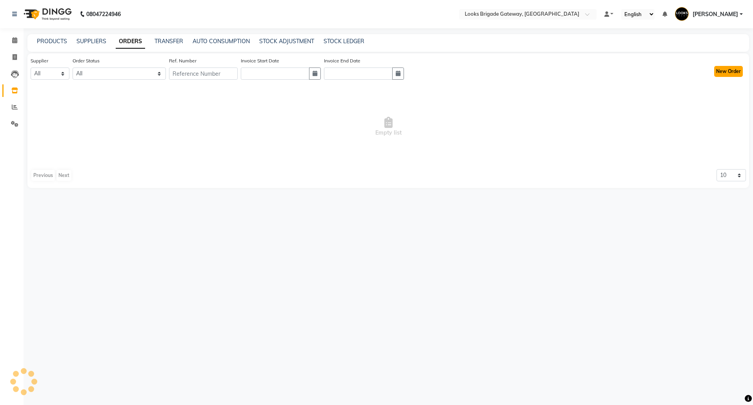
click at [720, 71] on button "New Order" at bounding box center [728, 71] width 29 height 11
select select "true"
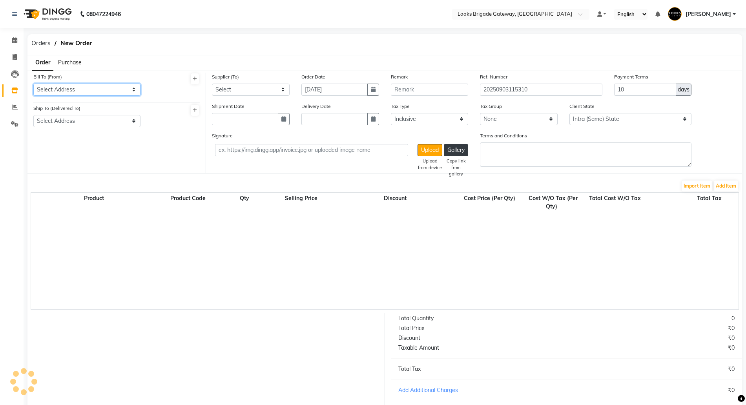
click at [88, 86] on select "Select Address" at bounding box center [86, 90] width 107 height 12
click at [76, 144] on div "Bill To (From) Select Address Ship To (Delivered To) Select Address" at bounding box center [116, 123] width 179 height 100
click at [73, 88] on select "Select Address" at bounding box center [86, 90] width 107 height 12
click at [65, 125] on select "Select Address" at bounding box center [86, 121] width 107 height 12
drag, startPoint x: 151, startPoint y: 128, endPoint x: 141, endPoint y: 128, distance: 10.2
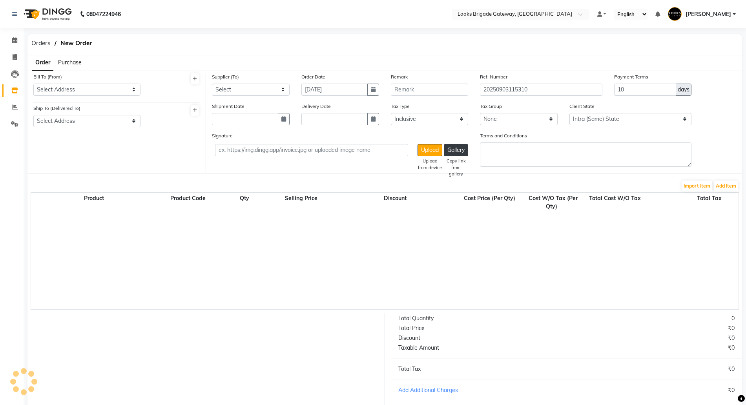
click at [151, 128] on div at bounding box center [175, 118] width 59 height 29
click at [93, 93] on select "Select Address" at bounding box center [86, 90] width 107 height 12
click at [115, 149] on div "Bill To (From) Select Address Ship To (Delivered To) Select Address" at bounding box center [116, 123] width 179 height 100
click at [13, 90] on icon at bounding box center [14, 90] width 7 height 6
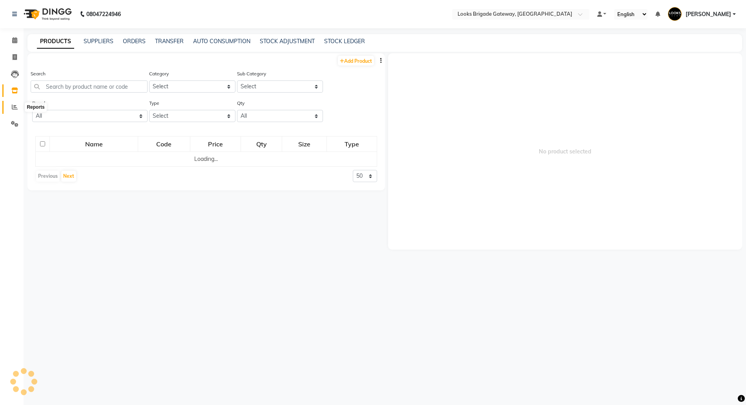
click at [13, 106] on icon at bounding box center [15, 107] width 6 height 6
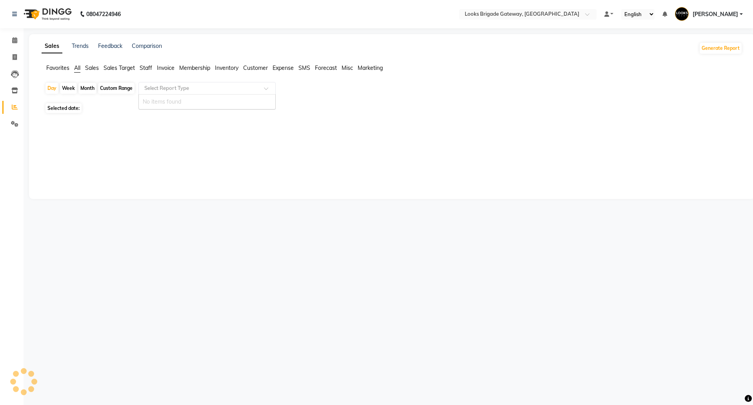
click at [175, 88] on input "text" at bounding box center [199, 88] width 113 height 8
click at [214, 202] on main "Sales Trends Feedback Comparison Generate Report Favorites All Sales Sales Targ…" at bounding box center [389, 122] width 730 height 177
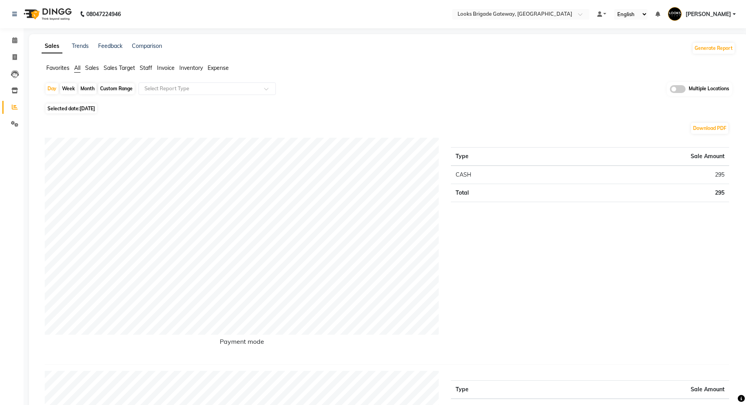
click at [87, 89] on div "Month" at bounding box center [87, 88] width 18 height 11
select select "9"
select select "2025"
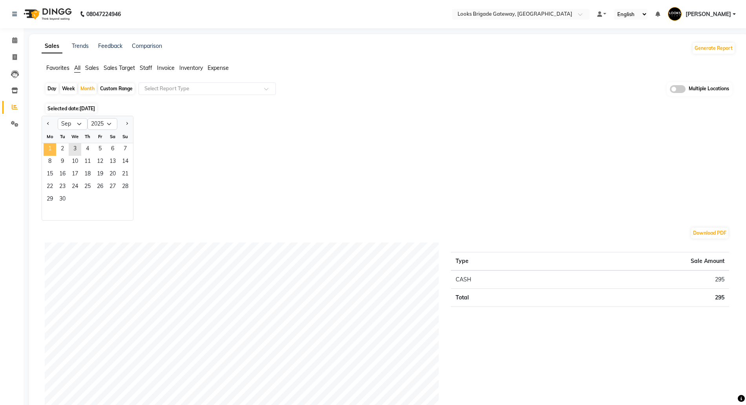
click at [54, 149] on span "1" at bounding box center [50, 149] width 13 height 13
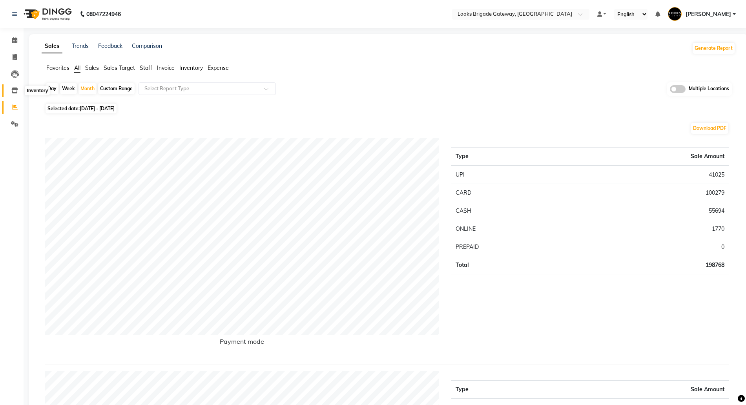
click at [10, 92] on span at bounding box center [15, 90] width 14 height 9
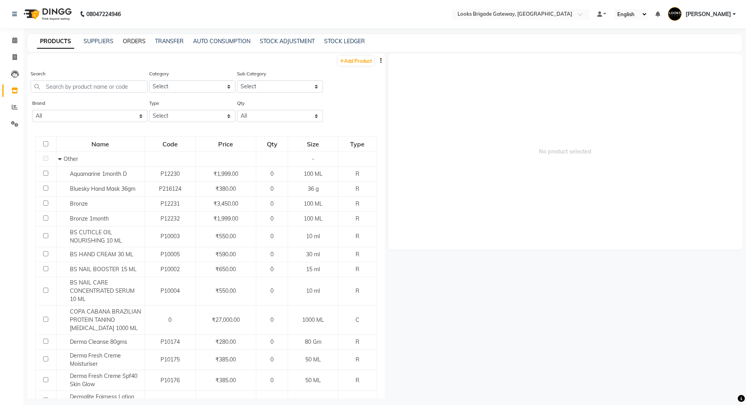
click at [134, 42] on link "ORDERS" at bounding box center [134, 41] width 23 height 7
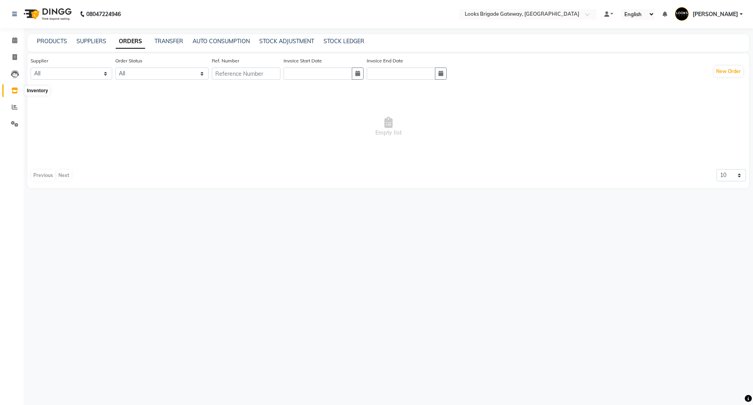
click at [12, 90] on icon at bounding box center [14, 90] width 7 height 6
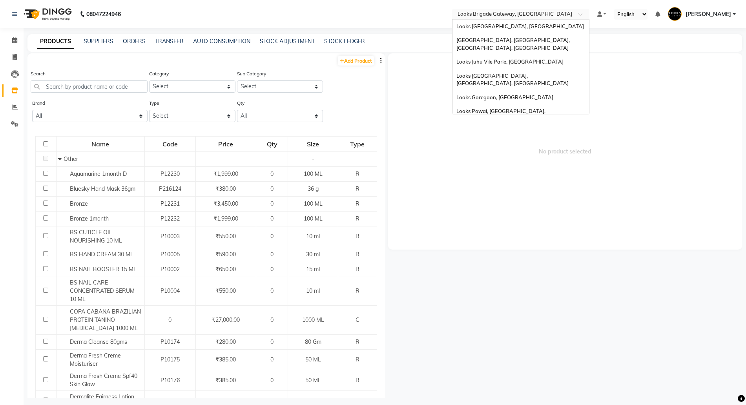
click at [496, 14] on input "text" at bounding box center [513, 15] width 114 height 8
click at [13, 106] on icon at bounding box center [15, 107] width 6 height 6
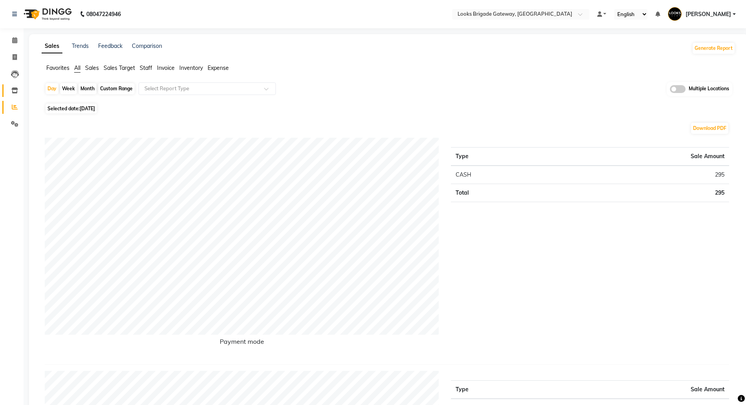
drag, startPoint x: 41, startPoint y: 292, endPoint x: 16, endPoint y: 87, distance: 206.6
click at [16, 87] on span at bounding box center [15, 90] width 14 height 9
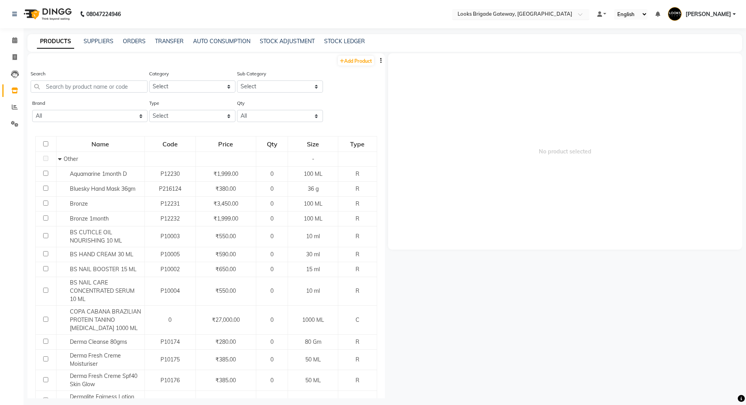
click at [488, 10] on div "Select Location × Looks Brigade Gateway, Bengaluru" at bounding box center [520, 14] width 137 height 11
click at [137, 39] on link "ORDERS" at bounding box center [134, 41] width 23 height 7
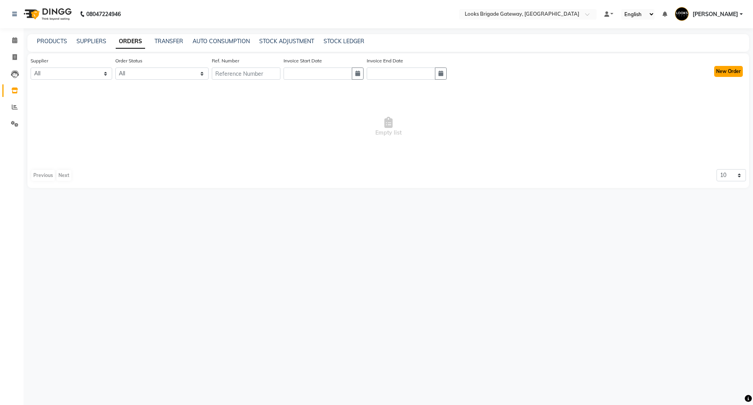
click at [721, 70] on button "New Order" at bounding box center [728, 71] width 29 height 11
select select "true"
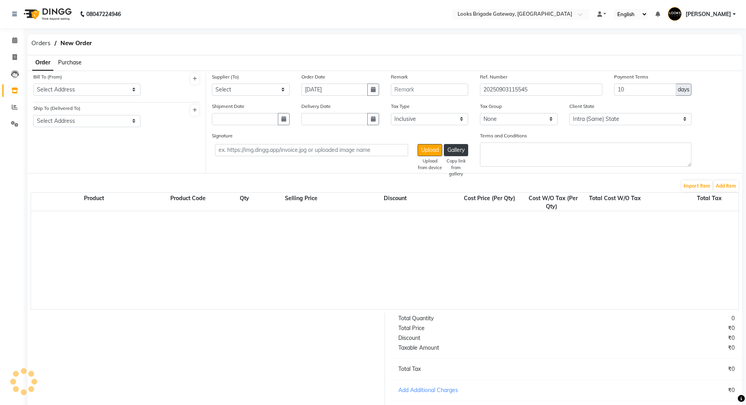
select select "4377"
click at [79, 91] on select "Select Address Looks Brigade Gateway" at bounding box center [86, 90] width 107 height 12
select select "1713"
click at [33, 84] on select "Select Address Looks Brigade Gateway" at bounding box center [86, 90] width 107 height 12
click at [73, 118] on select "Select Address Looks Brigade Gateway" at bounding box center [86, 121] width 107 height 12
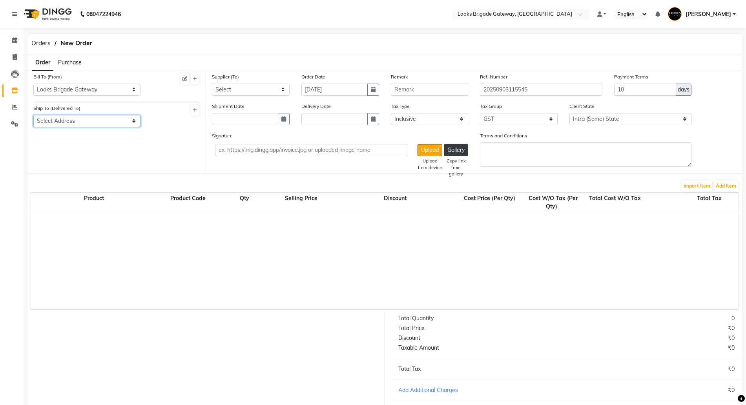
select select "1714"
click at [33, 115] on select "Select Address Looks Brigade Gateway" at bounding box center [86, 121] width 107 height 12
click at [238, 92] on select "Select Loreal India Pvt Ltd" at bounding box center [251, 90] width 78 height 12
select select "5772"
click at [212, 84] on select "Select Loreal India Pvt Ltd" at bounding box center [251, 90] width 78 height 12
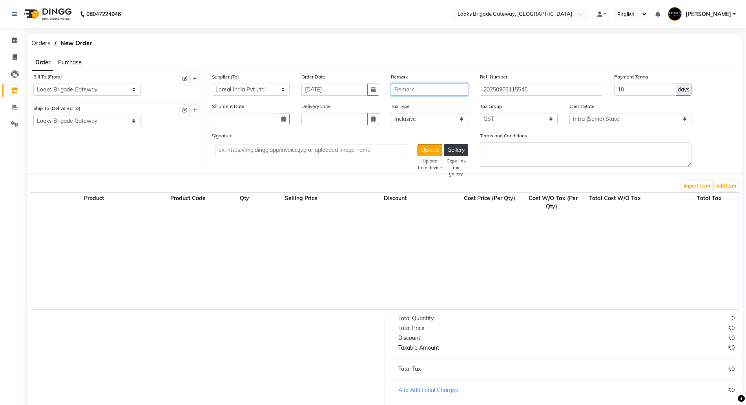
click at [410, 91] on input "text" at bounding box center [430, 90] width 78 height 12
click at [372, 47] on div "Orders New Order" at bounding box center [385, 44] width 726 height 21
click at [405, 91] on input "text" at bounding box center [430, 90] width 78 height 12
click at [731, 189] on button "Add Item" at bounding box center [726, 185] width 24 height 11
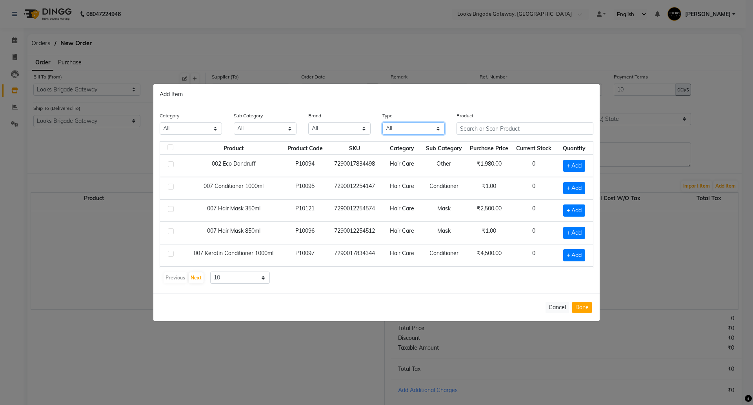
click at [401, 128] on select "All Both Consumable Retail" at bounding box center [414, 128] width 62 height 12
select select "R"
click at [383, 122] on select "All Both Consumable Retail" at bounding box center [414, 128] width 62 height 12
click at [507, 127] on input "text" at bounding box center [525, 128] width 137 height 12
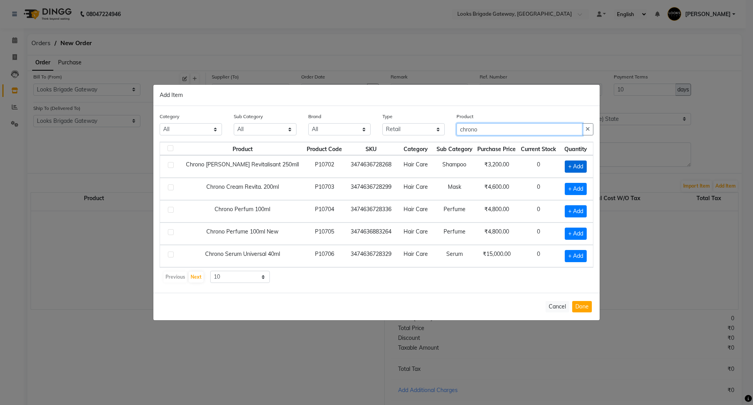
type input "chrono"
click at [573, 162] on span "+ Add" at bounding box center [576, 166] width 22 height 12
checkbox input "true"
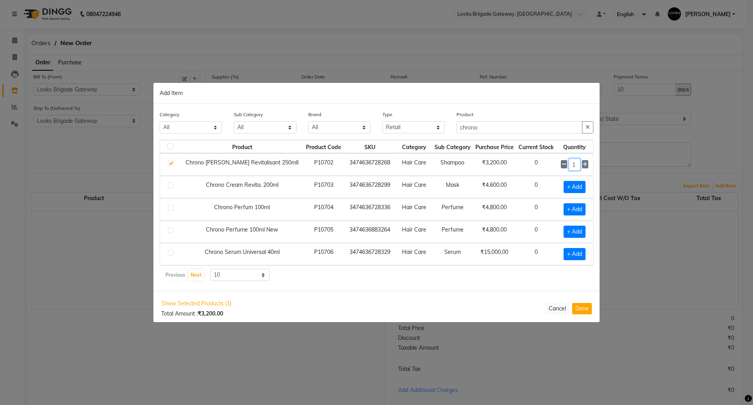
drag, startPoint x: 567, startPoint y: 164, endPoint x: 545, endPoint y: 163, distance: 22.0
click at [545, 163] on tr "Chrono Bain Revitalisant 250mll P10702 3474636728268 Hair Care Shampoo ₹3,200.0…" at bounding box center [376, 164] width 433 height 22
type input "3"
click at [574, 188] on span "+ Add" at bounding box center [575, 187] width 22 height 12
checkbox input "true"
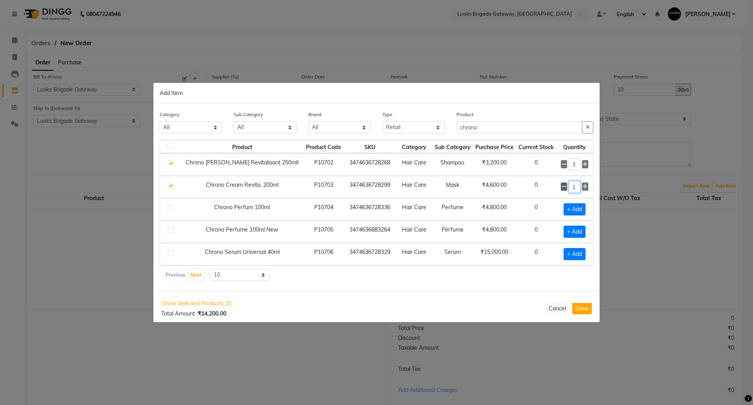
drag, startPoint x: 574, startPoint y: 188, endPoint x: 565, endPoint y: 188, distance: 9.8
click at [569, 188] on input "1" at bounding box center [574, 187] width 11 height 12
click at [578, 188] on input "1" at bounding box center [574, 187] width 11 height 12
type input "3"
click at [590, 312] on button "Done" at bounding box center [582, 307] width 20 height 11
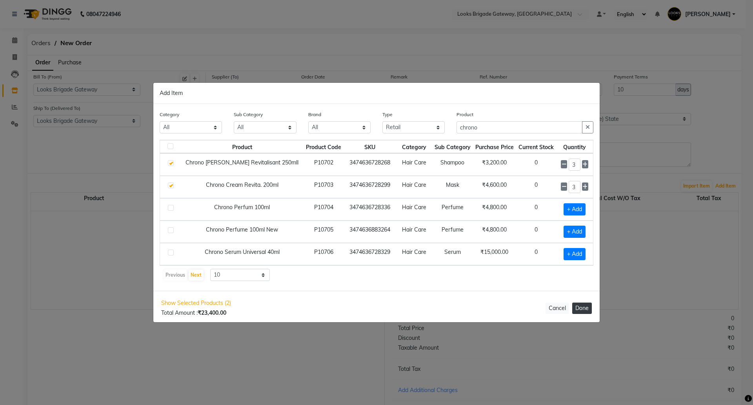
select select "4397"
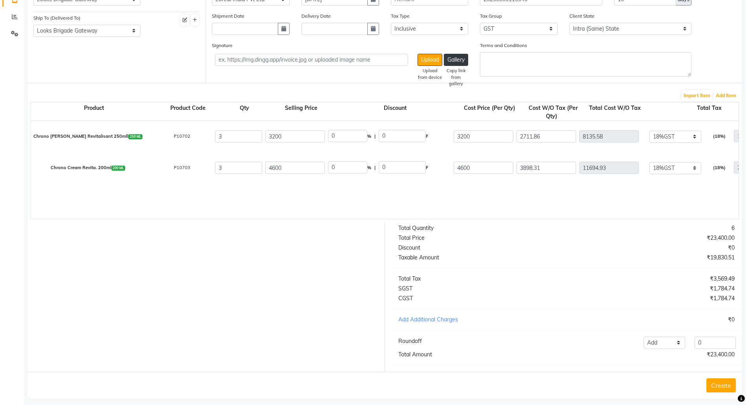
scroll to position [105, 0]
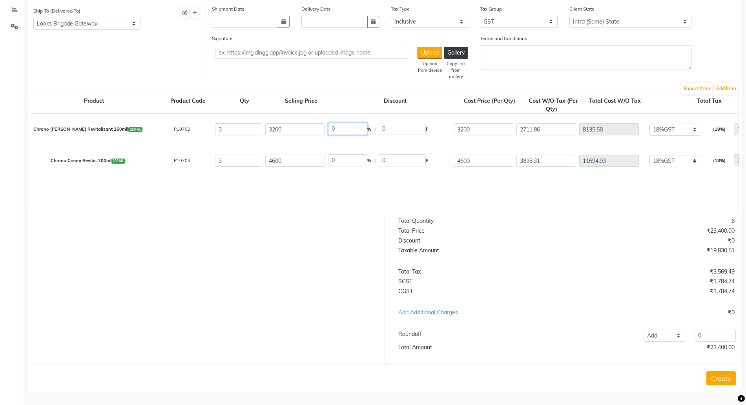
drag, startPoint x: 324, startPoint y: 114, endPoint x: 305, endPoint y: 114, distance: 19.2
type input "30"
type input "960"
type input "2240"
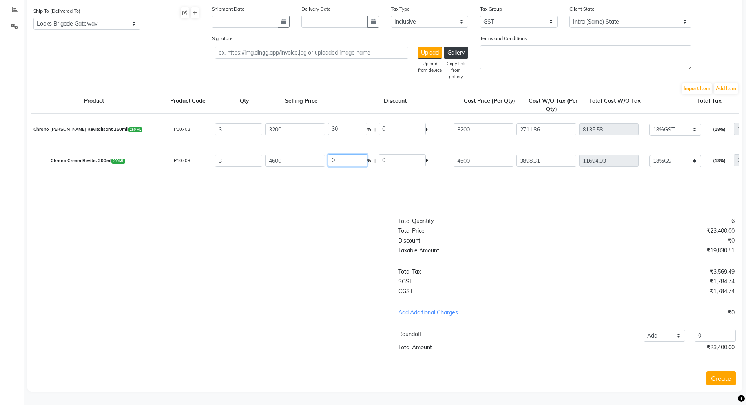
type input "1898.31"
type input "5694.93"
type input "1025.09"
type input "6720.02"
drag, startPoint x: 341, startPoint y: 155, endPoint x: 295, endPoint y: 148, distance: 46.6
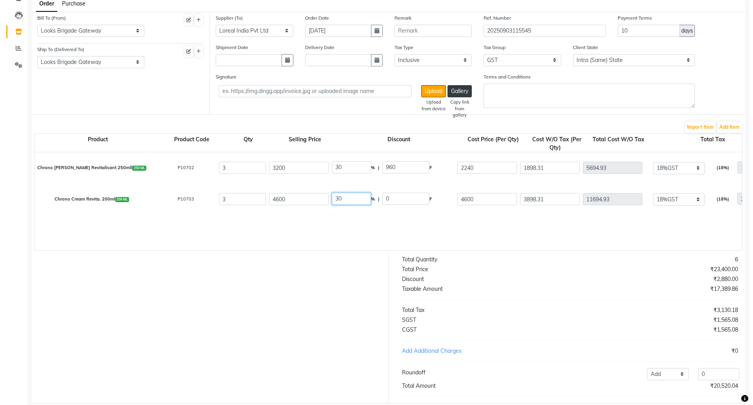
scroll to position [0, 0]
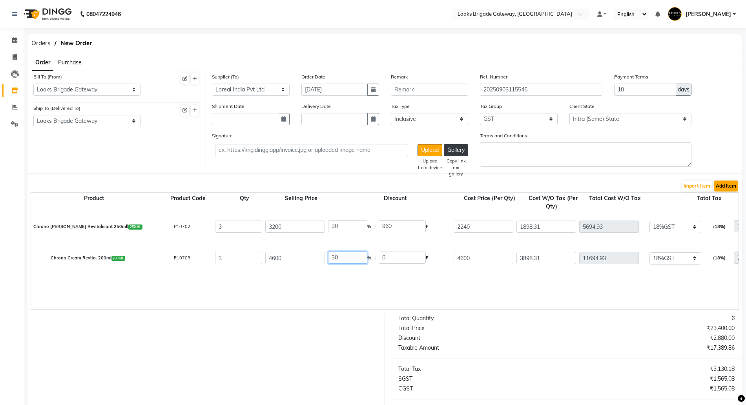
type input "30"
type input "1380"
type input "3220"
type input "2728.81"
type input "8186.43"
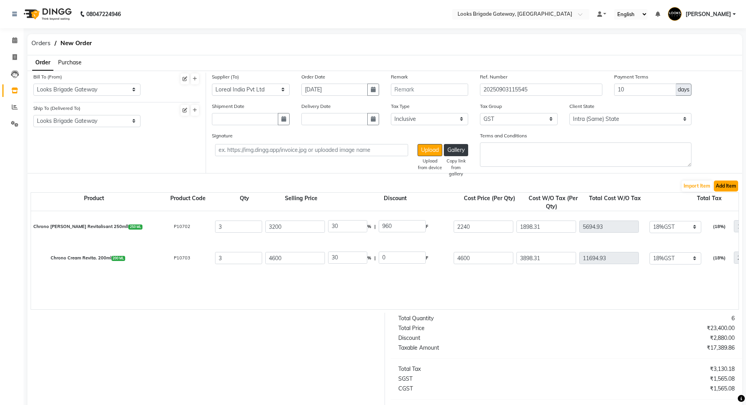
type input "1473.56"
type input "9659.99"
click at [721, 183] on button "Add Item" at bounding box center [726, 185] width 24 height 11
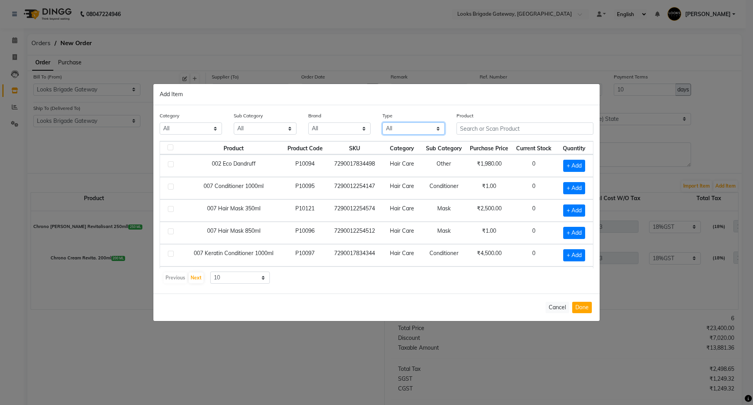
click at [415, 125] on select "All Both Consumable Retail" at bounding box center [414, 128] width 62 height 12
click at [383, 122] on select "All Both Consumable Retail" at bounding box center [414, 128] width 62 height 12
click at [406, 129] on select "All Both Consumable Retail" at bounding box center [414, 128] width 62 height 12
select select "R"
click at [383, 122] on select "All Both Consumable Retail" at bounding box center [414, 128] width 62 height 12
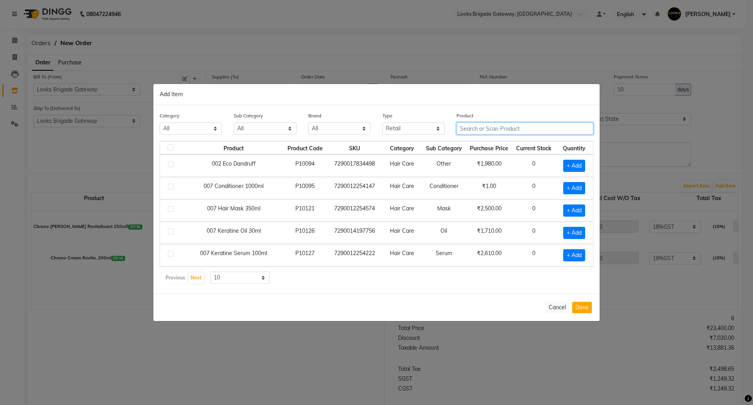
click at [481, 132] on input "text" at bounding box center [525, 128] width 137 height 12
type input "diva"
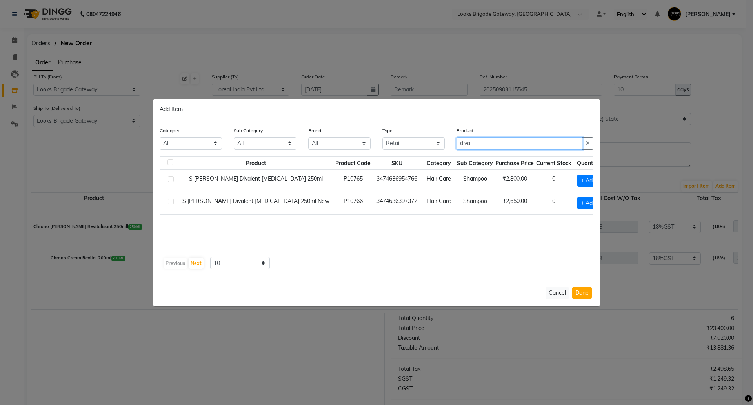
drag, startPoint x: 471, startPoint y: 142, endPoint x: 448, endPoint y: 141, distance: 22.4
click at [452, 141] on div "Product diva" at bounding box center [525, 140] width 149 height 29
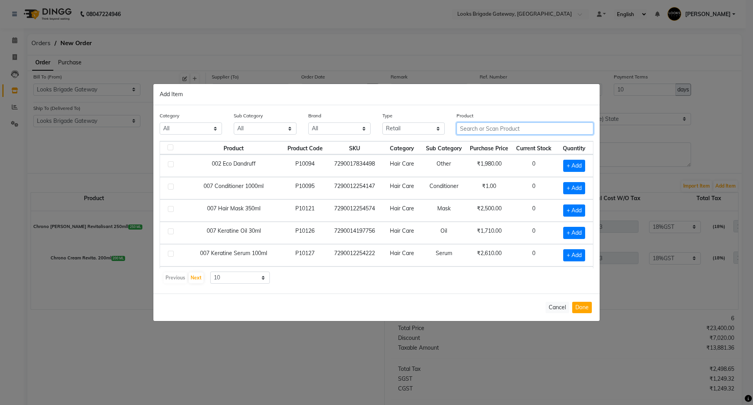
click at [490, 130] on input "text" at bounding box center [525, 128] width 137 height 12
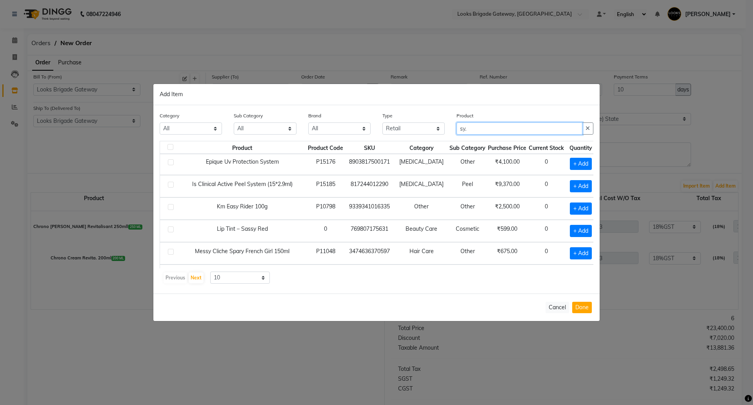
scroll to position [110, 0]
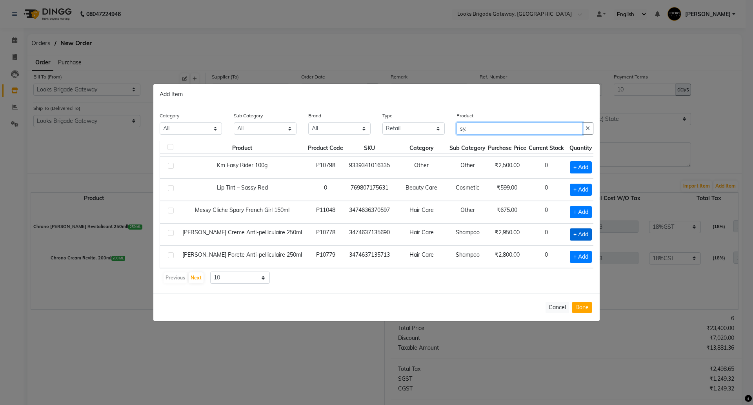
type input "sy."
click at [570, 234] on span "+ Add" at bounding box center [581, 234] width 22 height 12
checkbox input "true"
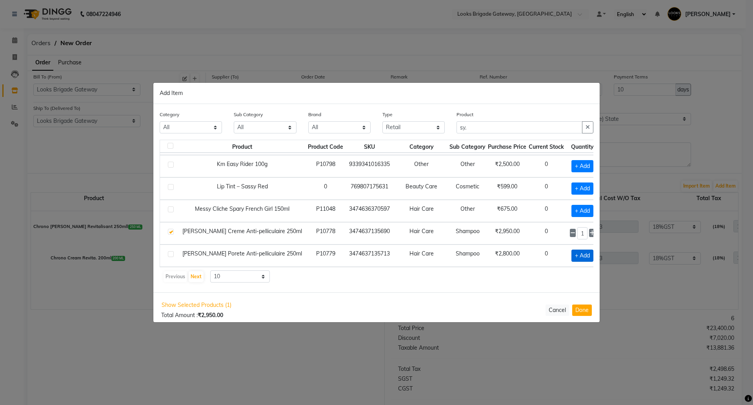
click at [572, 250] on span "+ Add" at bounding box center [583, 256] width 22 height 12
checkbox input "true"
click at [578, 256] on input "1" at bounding box center [583, 256] width 11 height 12
click at [581, 312] on button "Done" at bounding box center [582, 309] width 20 height 11
select select "4397"
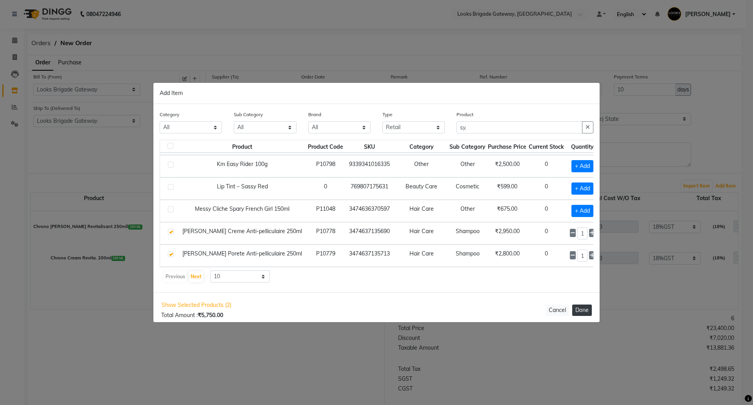
select select "4397"
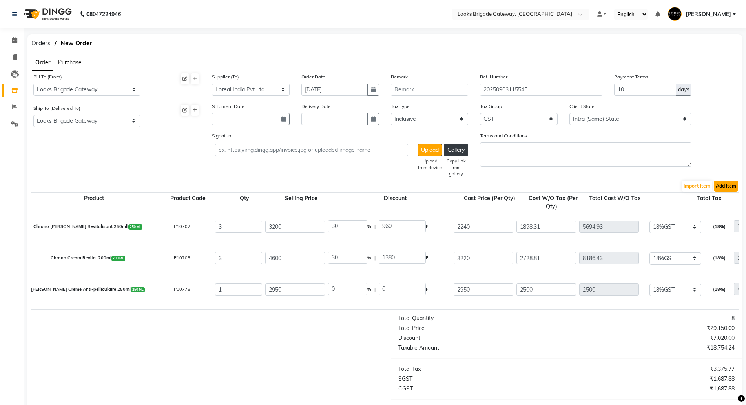
click at [731, 189] on button "Add Item" at bounding box center [726, 185] width 24 height 11
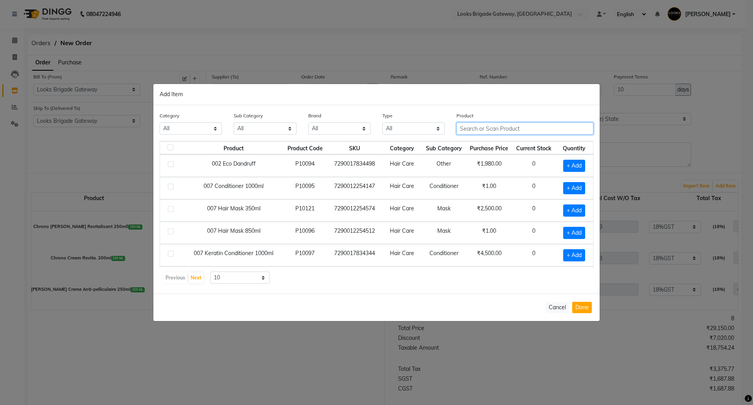
click at [486, 130] on input "text" at bounding box center [525, 128] width 137 height 12
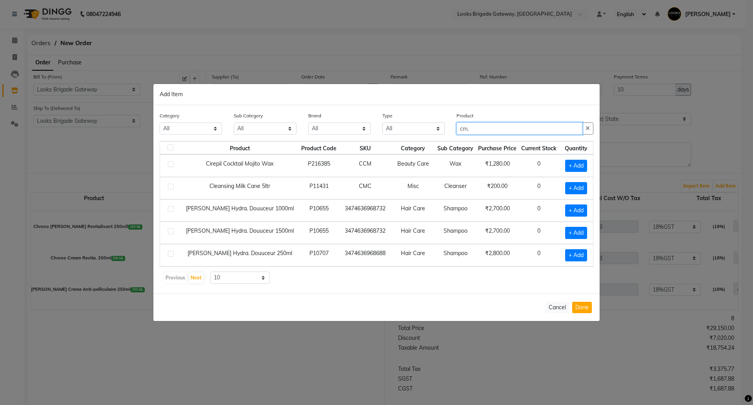
type input "cm."
click at [411, 129] on select "All Both Consumable Retail" at bounding box center [414, 128] width 62 height 12
select select "R"
click at [383, 122] on select "All Both Consumable Retail" at bounding box center [414, 128] width 62 height 12
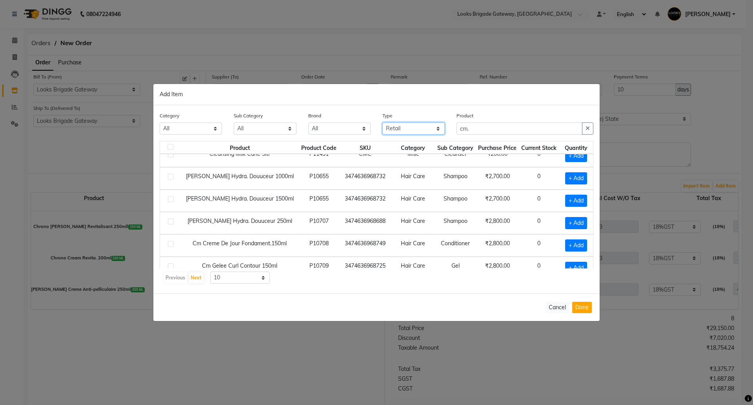
scroll to position [49, 0]
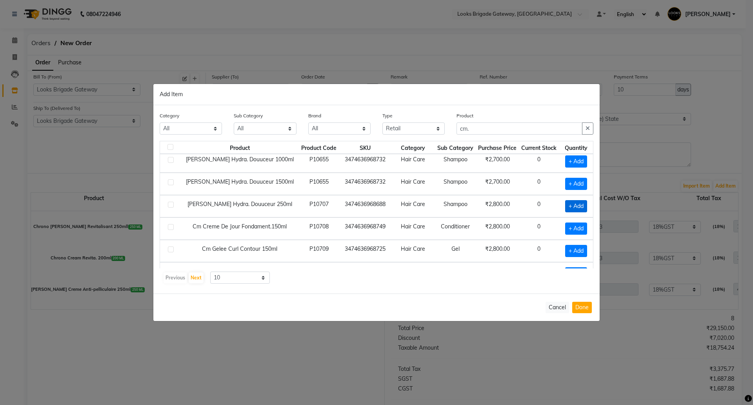
click at [565, 206] on span "+ Add" at bounding box center [576, 206] width 22 height 12
checkbox input "true"
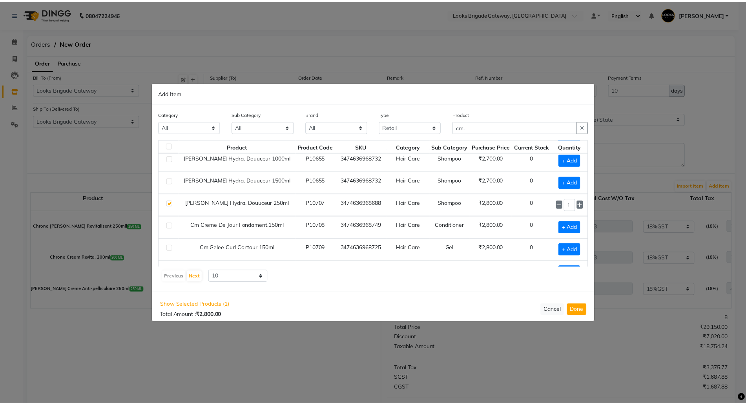
scroll to position [98, 0]
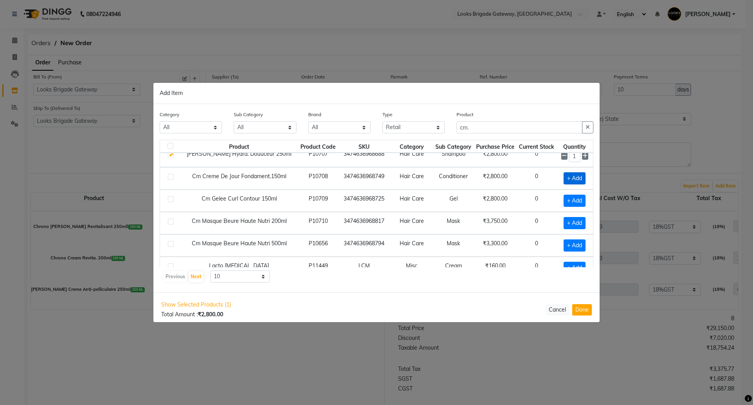
click at [564, 177] on span "+ Add" at bounding box center [575, 178] width 22 height 12
checkbox input "true"
click at [579, 307] on button "Done" at bounding box center [582, 309] width 20 height 11
select select "4397"
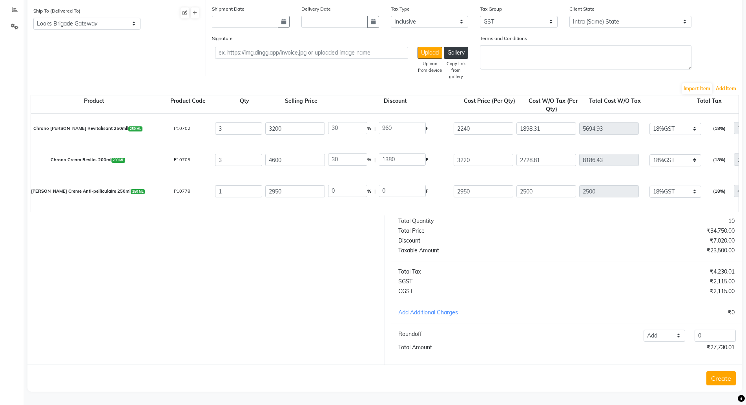
scroll to position [0, 0]
drag, startPoint x: 344, startPoint y: 175, endPoint x: 339, endPoint y: 175, distance: 5.1
drag, startPoint x: 347, startPoint y: 180, endPoint x: 301, endPoint y: 176, distance: 46.5
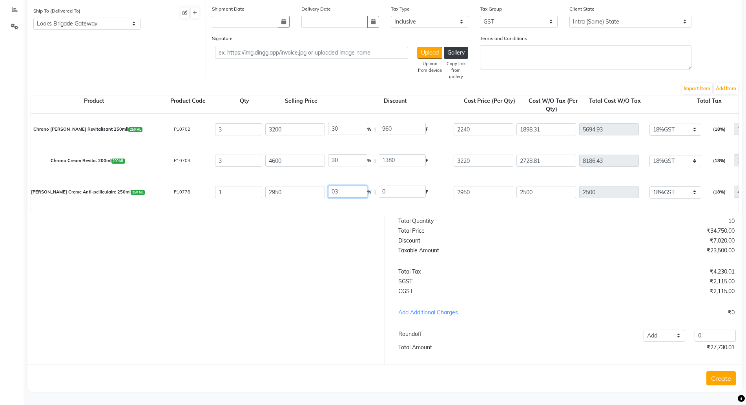
drag, startPoint x: 342, startPoint y: 182, endPoint x: 292, endPoint y: 177, distance: 49.8
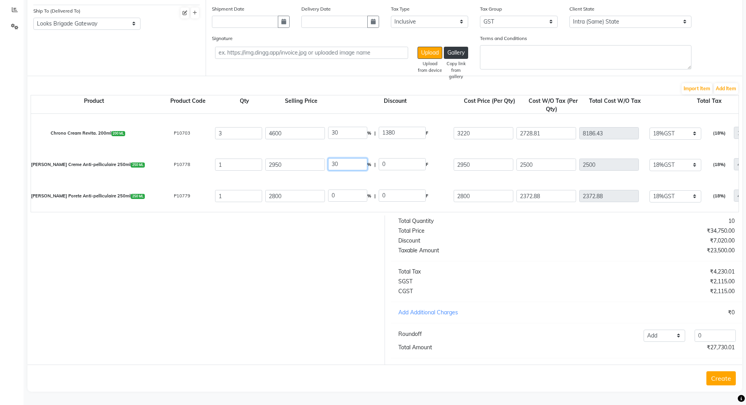
scroll to position [49, 0]
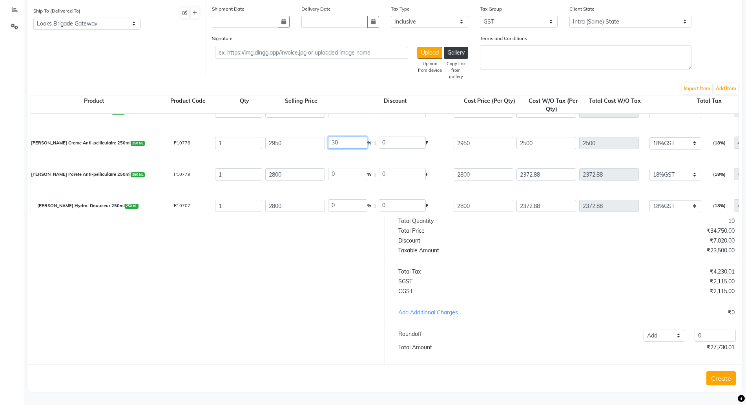
type input "30"
type input "885"
type input "2065"
type input "1750"
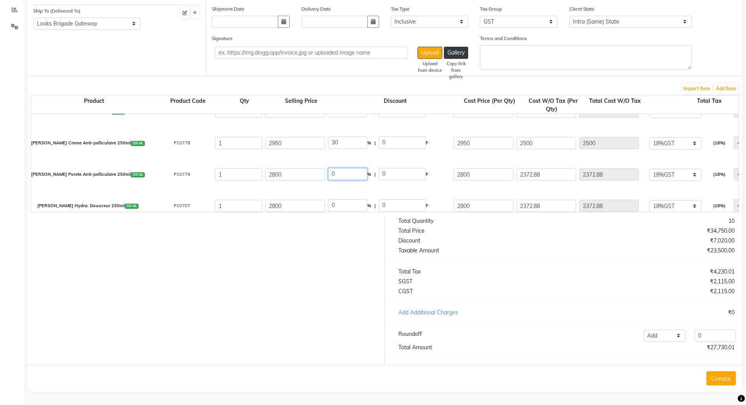
type input "315"
type input "2065"
drag, startPoint x: 350, startPoint y: 165, endPoint x: 312, endPoint y: 157, distance: 38.4
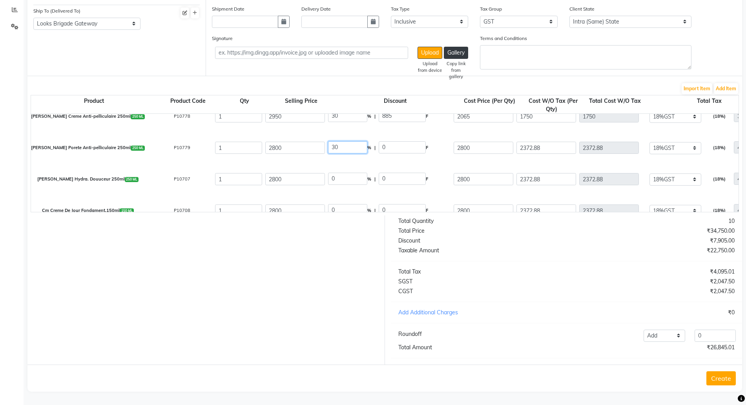
scroll to position [90, 0]
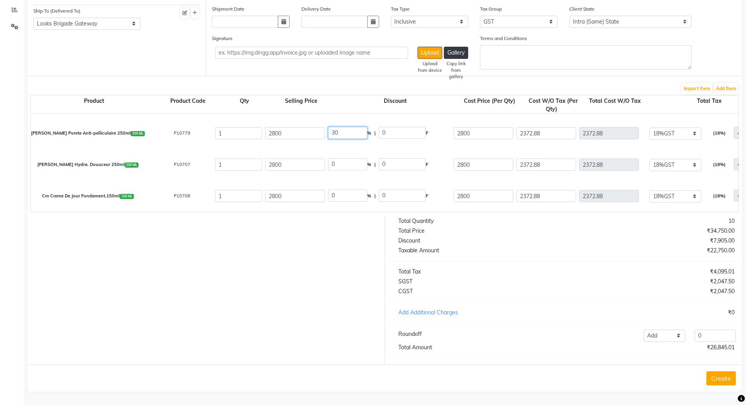
type input "30"
type input "840"
type input "1960"
type input "1661.02"
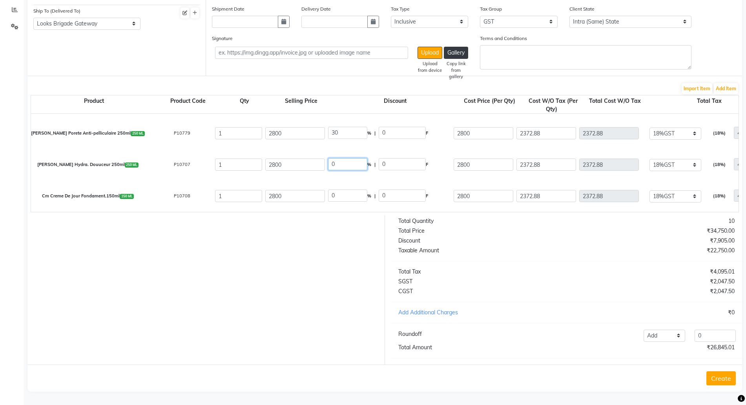
type input "298.98"
type input "1960"
type input "30"
type input "840"
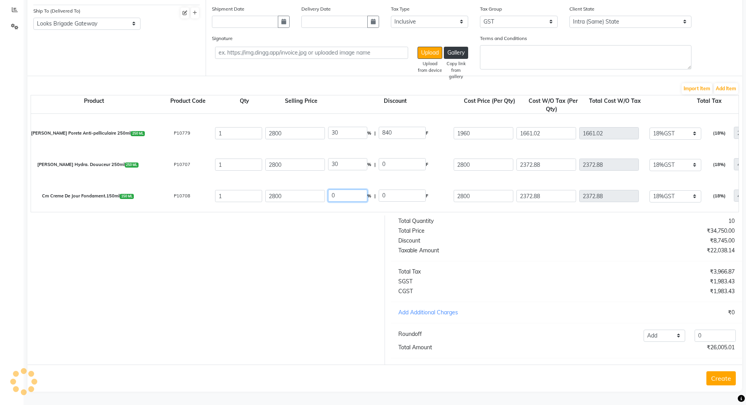
type input "1960"
type input "1661.02"
type input "298.98"
type input "1960"
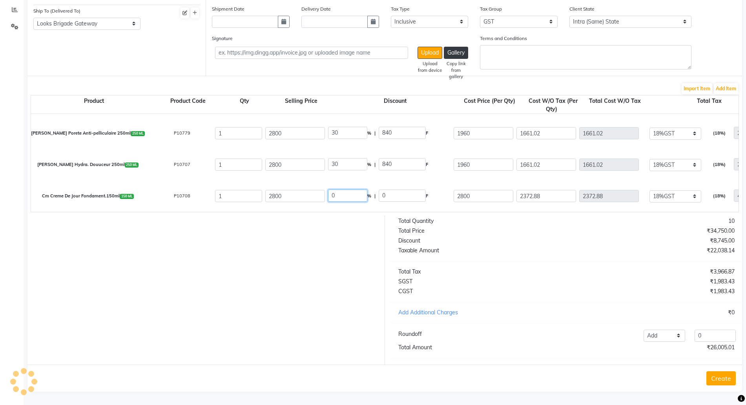
drag, startPoint x: 354, startPoint y: 188, endPoint x: 282, endPoint y: 174, distance: 72.9
type input "30"
type input "840"
type input "1960"
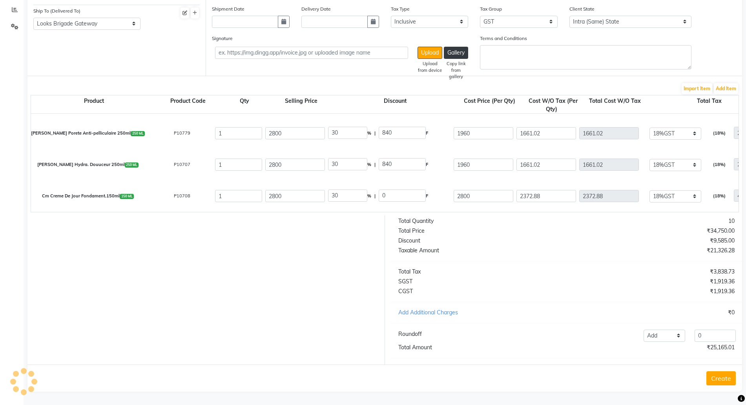
type input "1661.02"
type input "298.98"
type input "1960"
click at [495, 248] on div "Taxable Amount" at bounding box center [479, 250] width 174 height 8
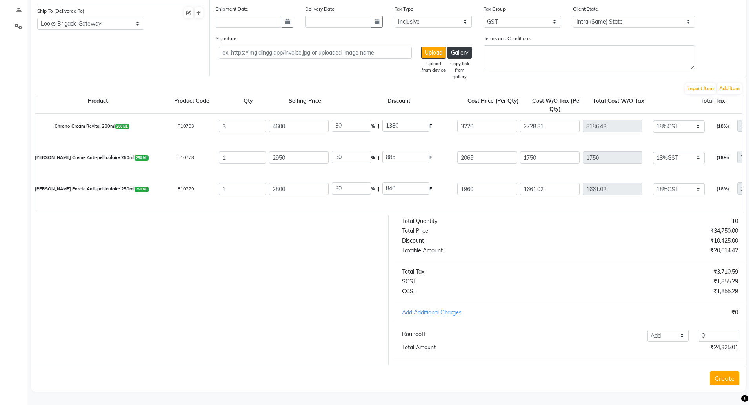
scroll to position [0, 0]
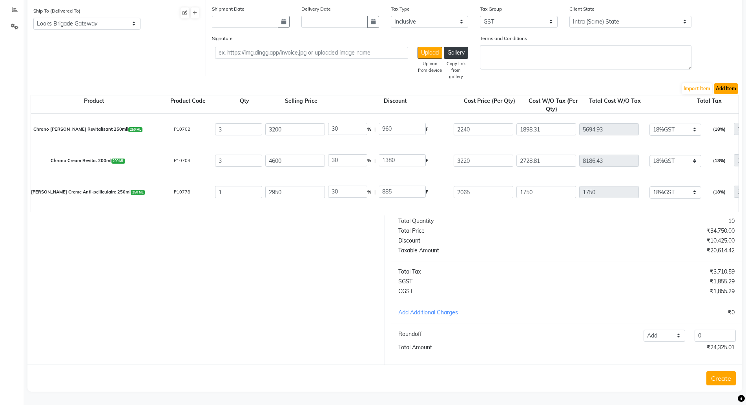
click at [729, 83] on button "Add Item" at bounding box center [726, 88] width 24 height 11
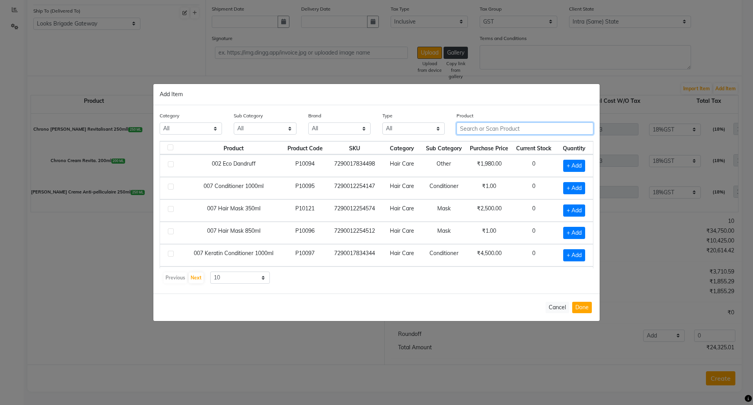
click at [488, 129] on input "text" at bounding box center [525, 128] width 137 height 12
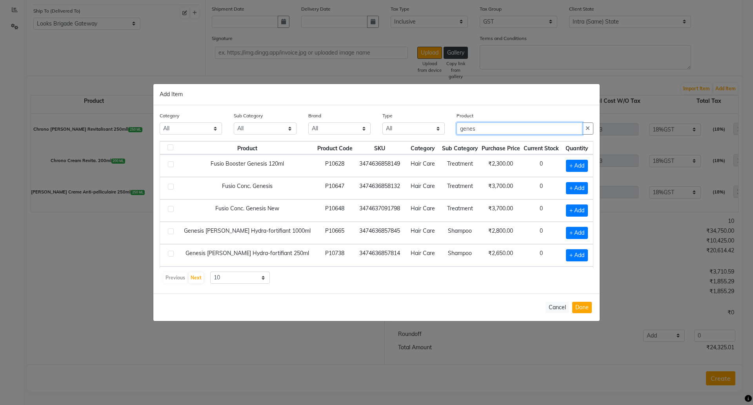
type input "genes"
click at [417, 129] on select "All Both Consumable Retail" at bounding box center [414, 128] width 62 height 12
select select "R"
click at [383, 122] on select "All Both Consumable Retail" at bounding box center [414, 128] width 62 height 12
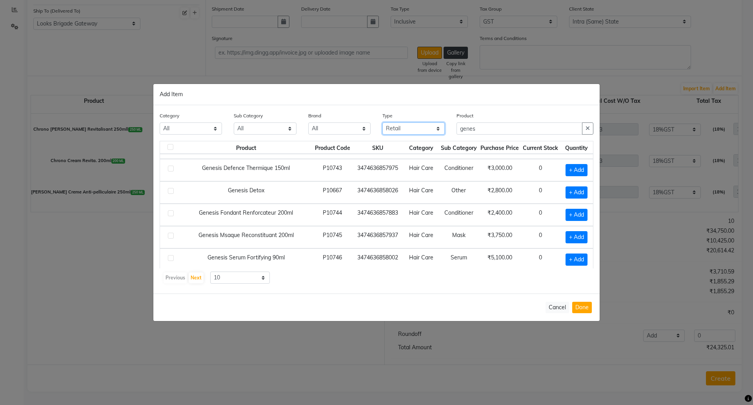
scroll to position [110, 0]
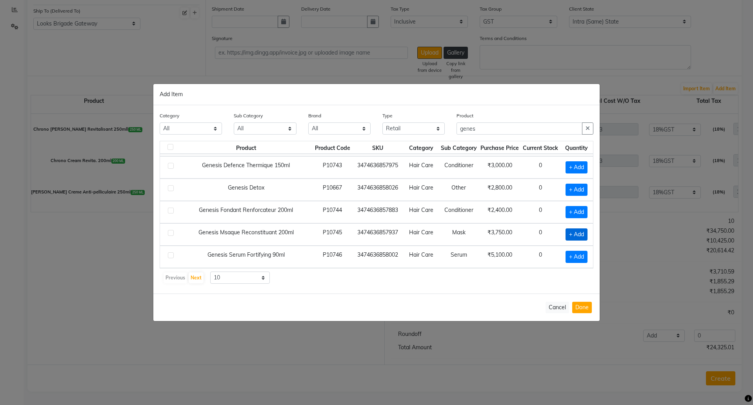
click at [566, 232] on span "+ Add" at bounding box center [577, 234] width 22 height 12
checkbox input "true"
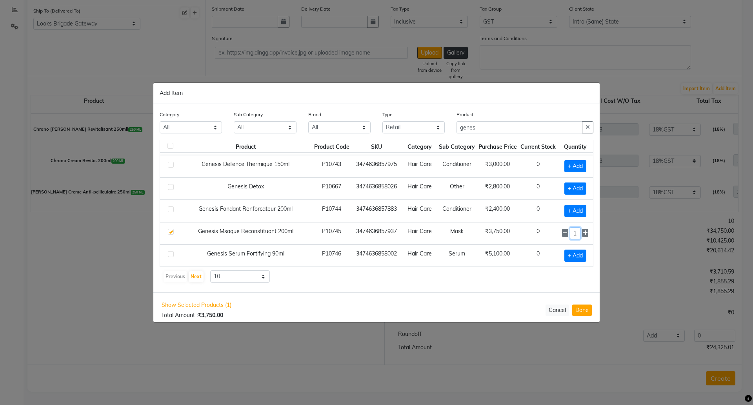
drag, startPoint x: 568, startPoint y: 230, endPoint x: 552, endPoint y: 233, distance: 16.5
click at [562, 233] on div "1" at bounding box center [575, 233] width 26 height 12
type input "2"
click at [567, 256] on span "+ Add" at bounding box center [576, 256] width 22 height 12
checkbox input "true"
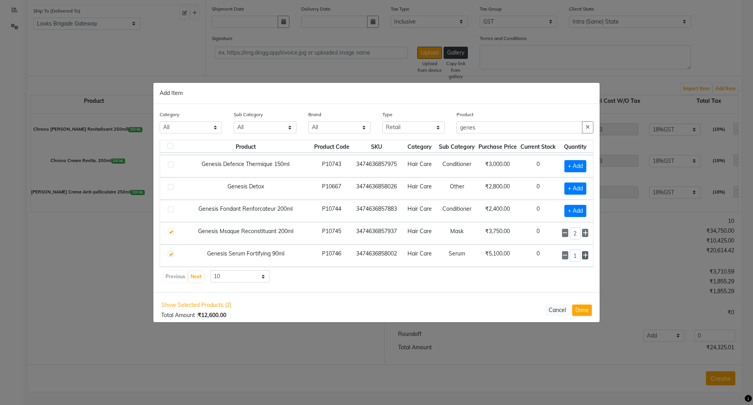
click at [583, 258] on icon at bounding box center [585, 255] width 5 height 5
type input "2"
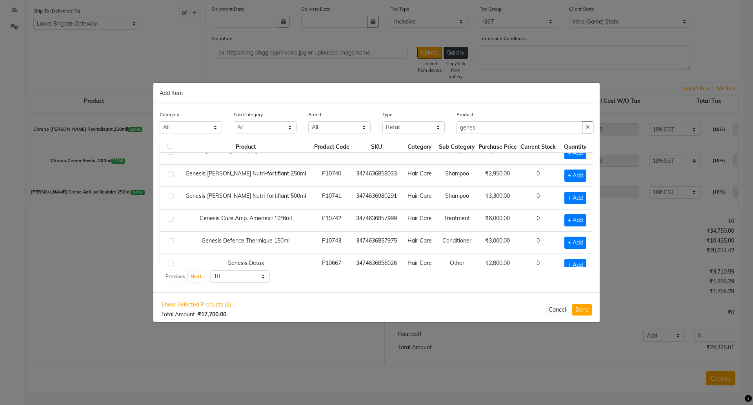
scroll to position [12, 0]
click at [565, 195] on span "+ Add" at bounding box center [576, 197] width 22 height 12
checkbox input "true"
drag, startPoint x: 563, startPoint y: 195, endPoint x: 573, endPoint y: 195, distance: 9.4
click at [572, 195] on input "1" at bounding box center [575, 197] width 11 height 12
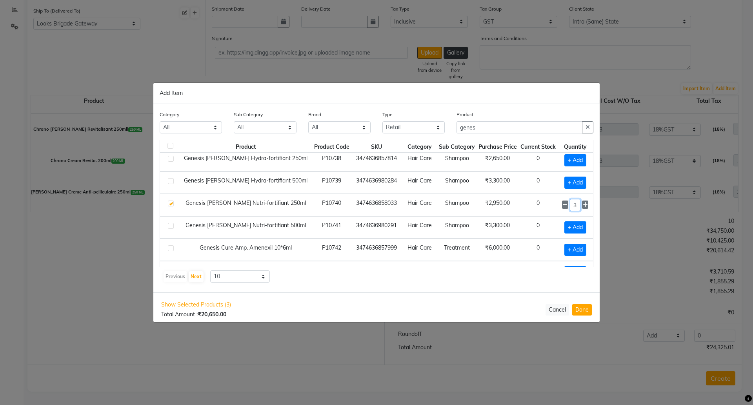
scroll to position [0, 0]
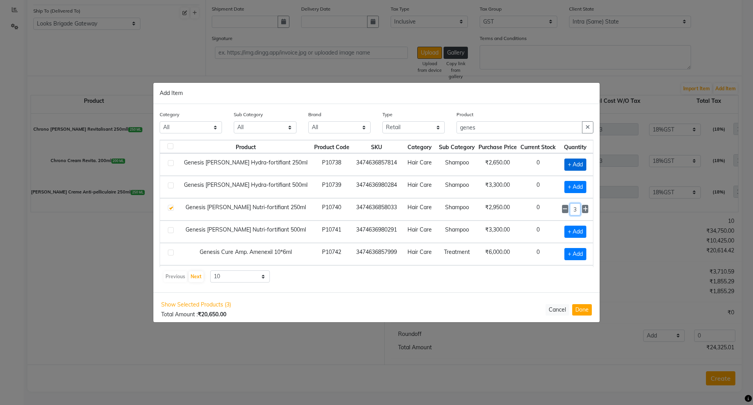
type input "3"
click at [566, 161] on span "+ Add" at bounding box center [576, 165] width 22 height 12
checkbox input "true"
drag, startPoint x: 565, startPoint y: 163, endPoint x: 573, endPoint y: 163, distance: 7.8
click at [573, 163] on div "1" at bounding box center [575, 165] width 26 height 12
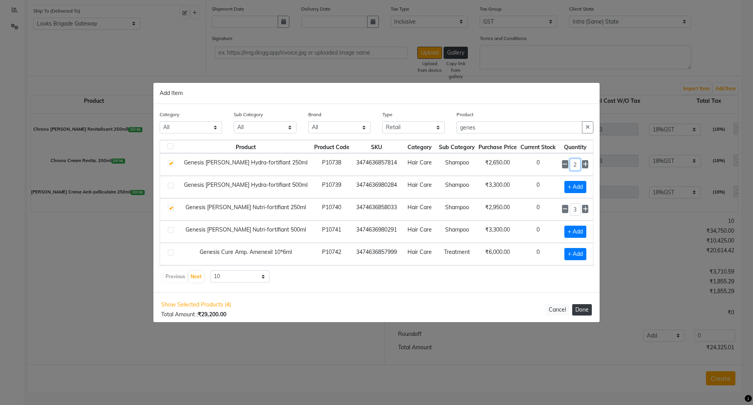
type input "2"
click at [581, 313] on button "Done" at bounding box center [582, 309] width 20 height 11
select select "4397"
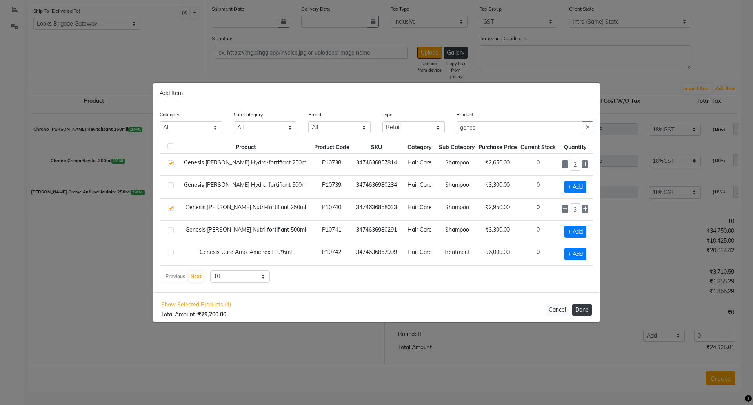
select select "4397"
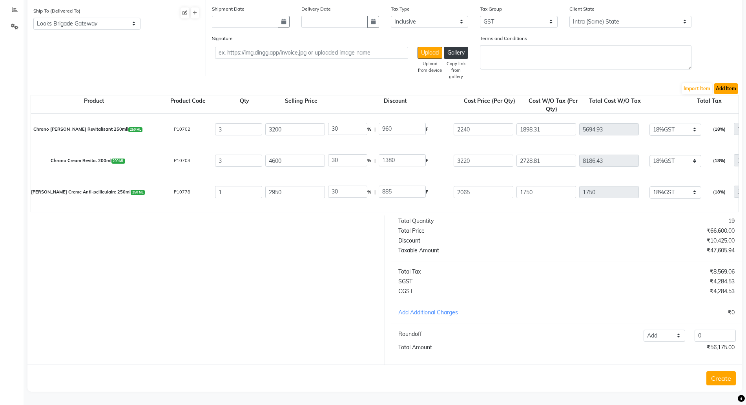
click at [728, 83] on button "Add Item" at bounding box center [726, 88] width 24 height 11
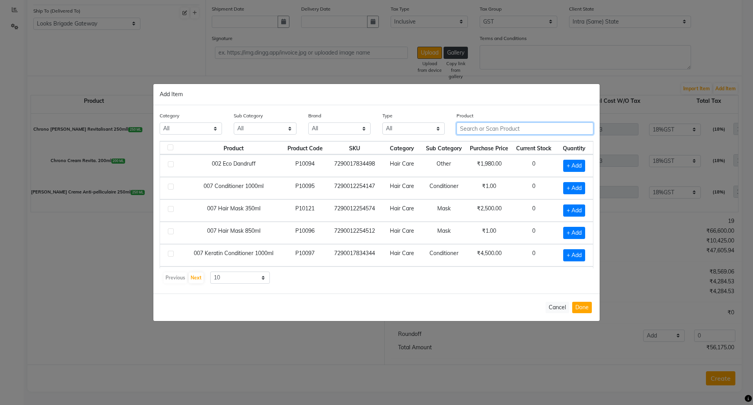
click at [481, 129] on input "text" at bounding box center [525, 128] width 137 height 12
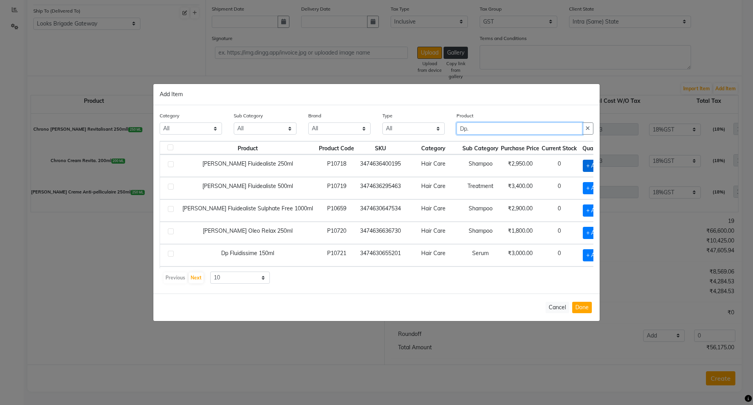
type input "Dp."
click at [583, 163] on span "+ Add" at bounding box center [594, 166] width 22 height 12
checkbox input "true"
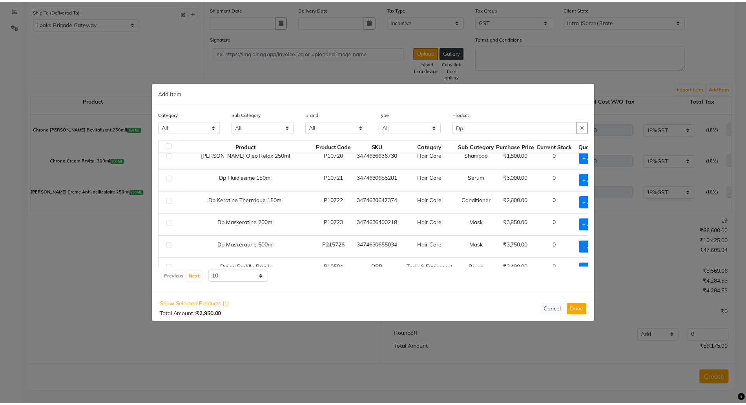
scroll to position [98, 0]
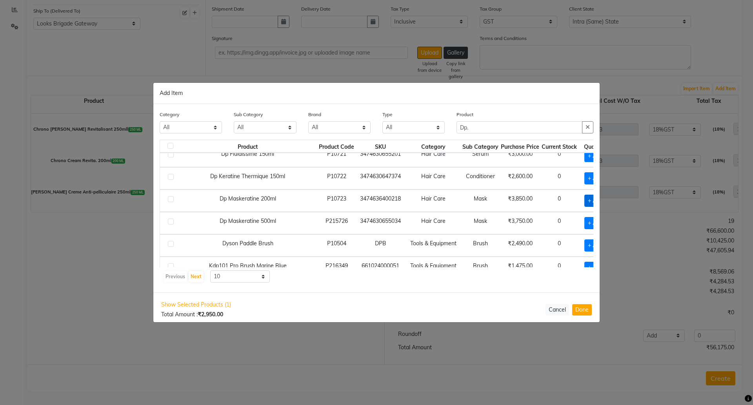
click at [585, 201] on span "+ Add" at bounding box center [596, 201] width 22 height 12
checkbox input "true"
click at [589, 313] on button "Done" at bounding box center [582, 309] width 20 height 11
select select "4397"
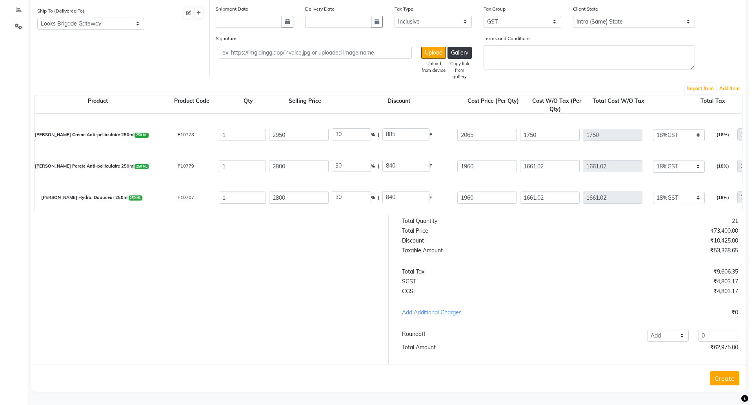
scroll to position [33, 0]
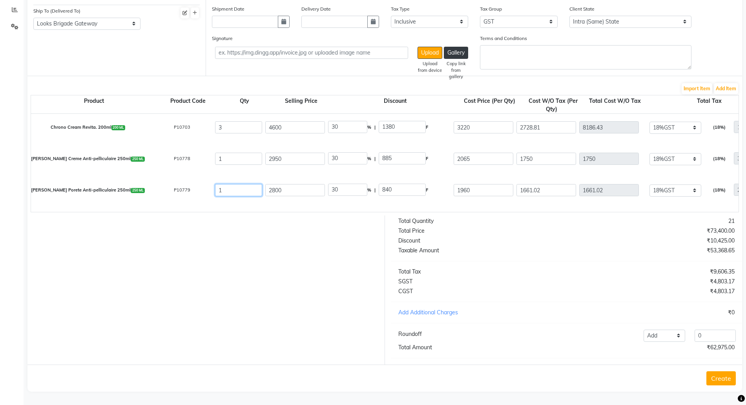
drag, startPoint x: 255, startPoint y: 182, endPoint x: 208, endPoint y: 182, distance: 46.7
type input "2"
type input "3322.04"
type input "3621.02"
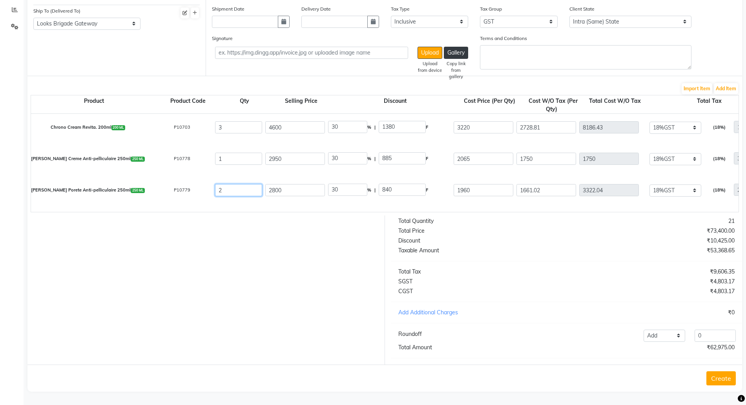
type input "597.97"
type input "3920.01"
type input "2"
click at [575, 242] on div "₹11,265.00" at bounding box center [653, 241] width 174 height 8
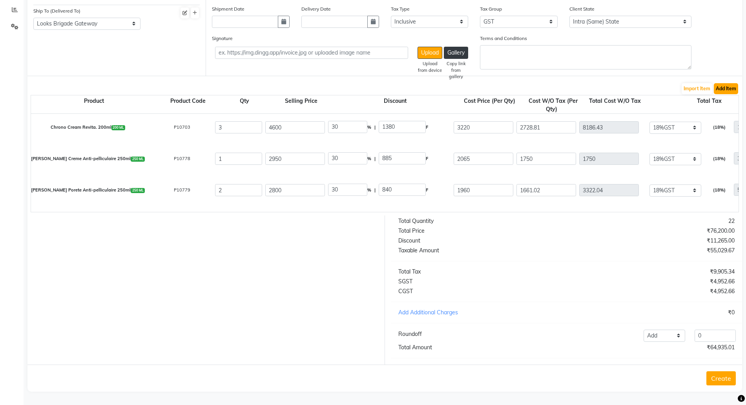
click at [735, 83] on button "Add Item" at bounding box center [726, 88] width 24 height 11
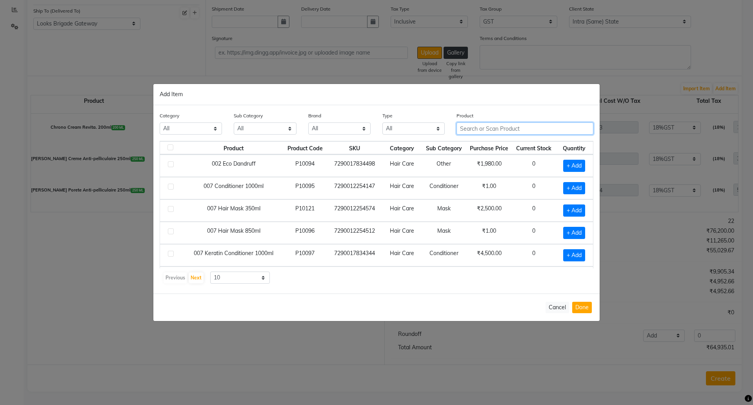
click at [479, 128] on input "text" at bounding box center [525, 128] width 137 height 12
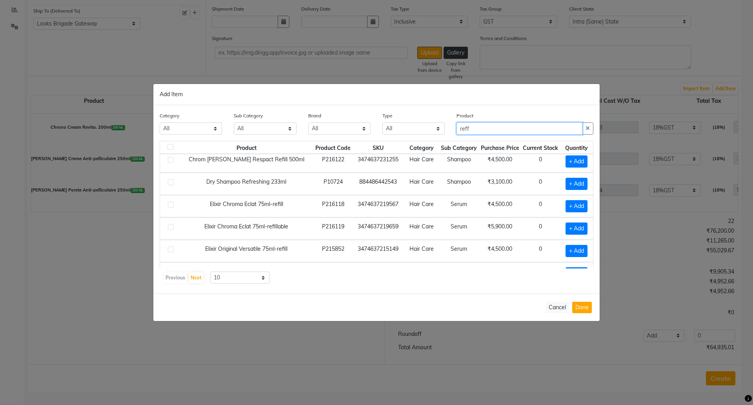
scroll to position [98, 0]
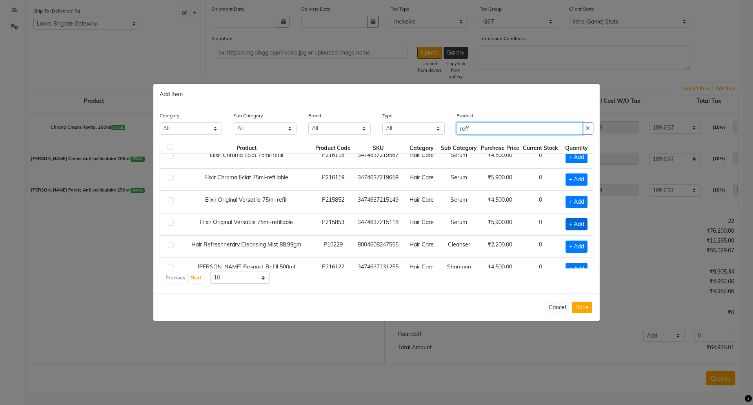
type input "reff"
click at [566, 220] on span "+ Add" at bounding box center [577, 224] width 22 height 12
checkbox input "true"
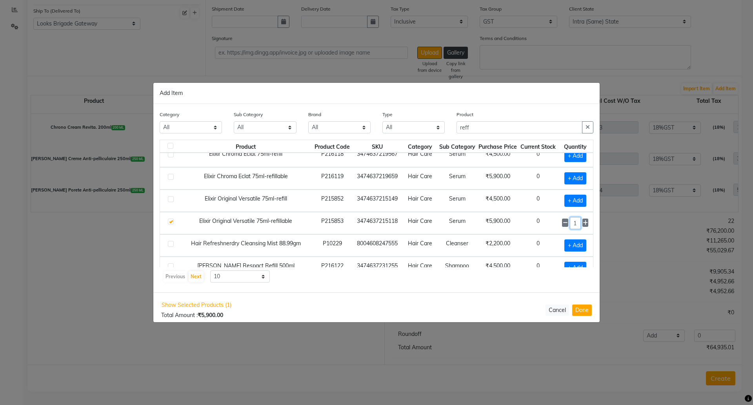
click at [595, 220] on div "Category All Skin Personal Care Hair Threading Loreal Bio Top Cons. Bio Top Ret…" at bounding box center [376, 198] width 446 height 188
type input "3"
click at [581, 312] on button "Done" at bounding box center [582, 309] width 20 height 11
select select "4397"
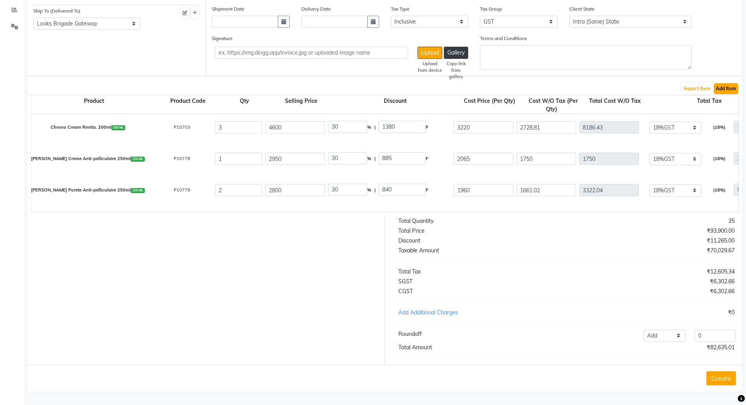
click at [714, 83] on button "Add Item" at bounding box center [726, 88] width 24 height 11
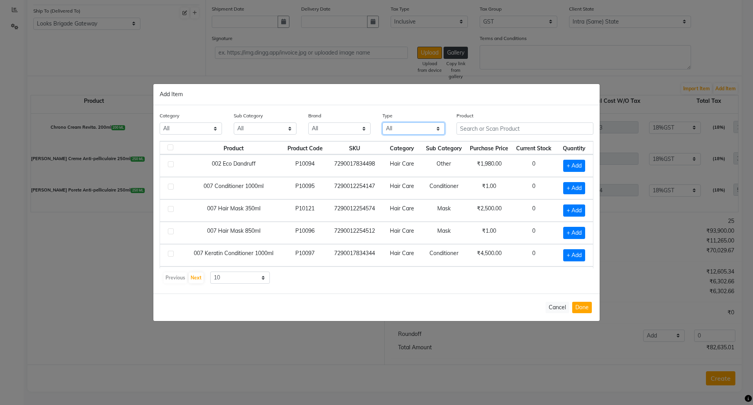
click at [401, 130] on select "All Both Consumable Retail" at bounding box center [414, 128] width 62 height 12
select select "R"
click at [383, 122] on select "All Both Consumable Retail" at bounding box center [414, 128] width 62 height 12
click at [474, 129] on input "text" at bounding box center [525, 128] width 137 height 12
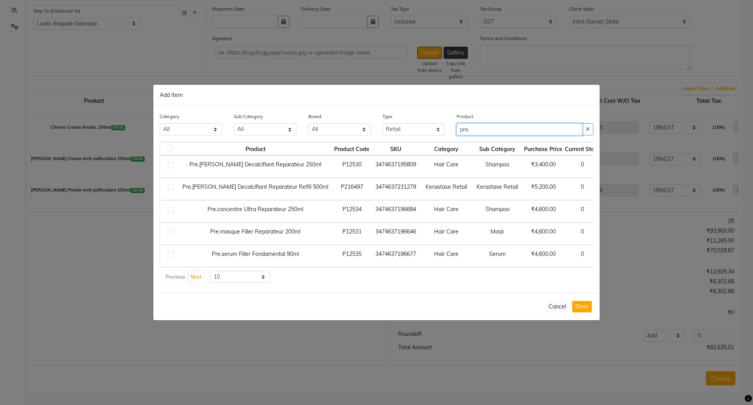
type input "pre."
click at [606, 189] on span "+ Add" at bounding box center [617, 189] width 22 height 12
checkbox input "true"
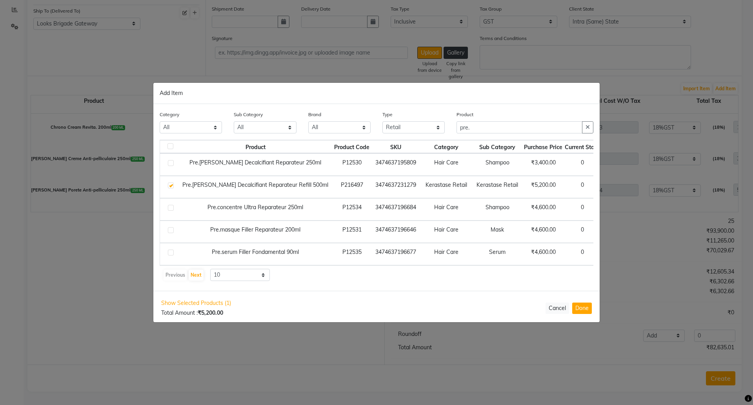
click at [608, 209] on span "+ Add" at bounding box center [619, 209] width 22 height 12
checkbox input "true"
click at [608, 233] on span "+ Add" at bounding box center [619, 232] width 22 height 12
checkbox input "true"
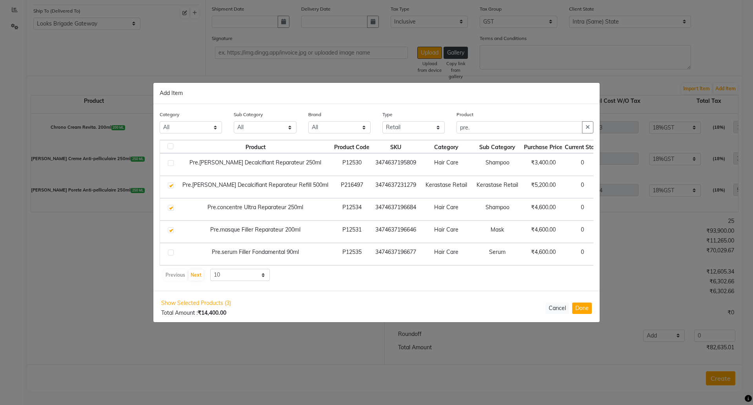
click at [608, 248] on span "+ Add" at bounding box center [619, 254] width 22 height 12
checkbox input "true"
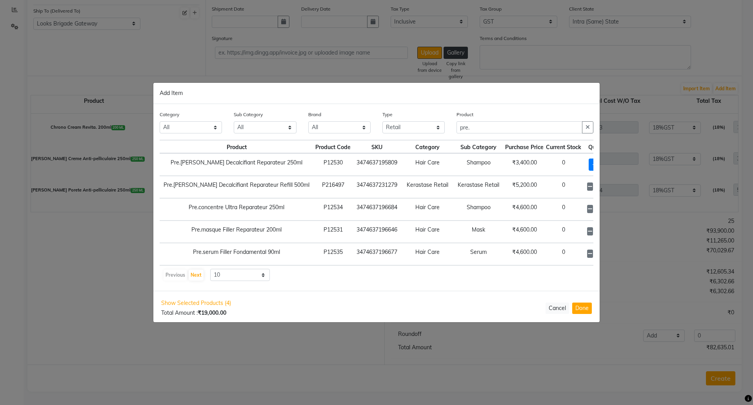
scroll to position [0, 20]
click at [587, 162] on span "+ Add" at bounding box center [598, 165] width 22 height 12
checkbox input "true"
click at [605, 166] on icon at bounding box center [607, 164] width 5 height 5
type input "2"
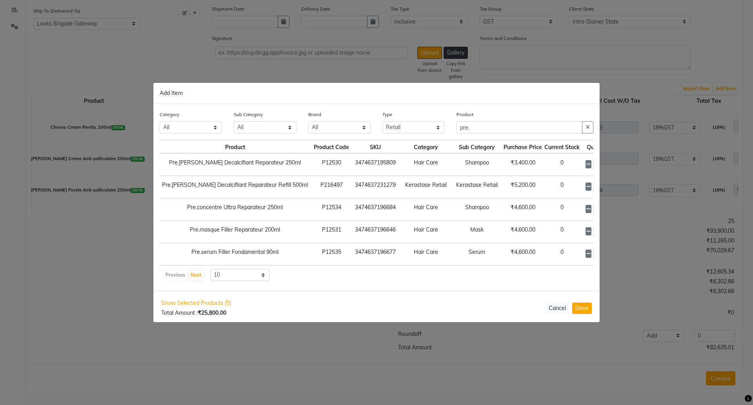
click at [605, 208] on icon at bounding box center [607, 208] width 5 height 5
type input "2"
click at [605, 229] on icon at bounding box center [607, 231] width 5 height 5
type input "2"
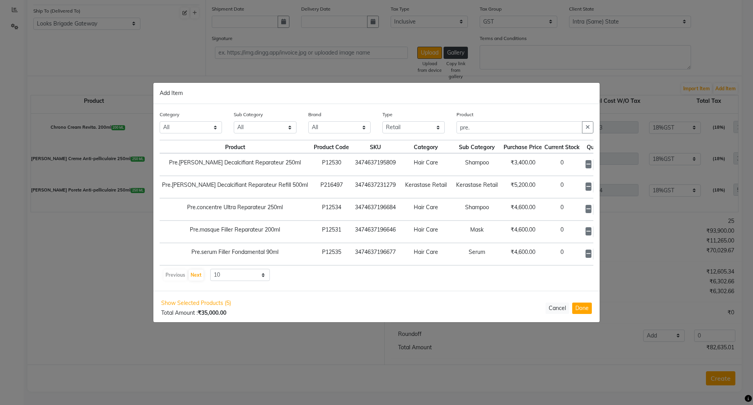
click at [605, 251] on icon at bounding box center [607, 253] width 5 height 5
type input "3"
click at [586, 125] on icon "button" at bounding box center [588, 126] width 4 height 5
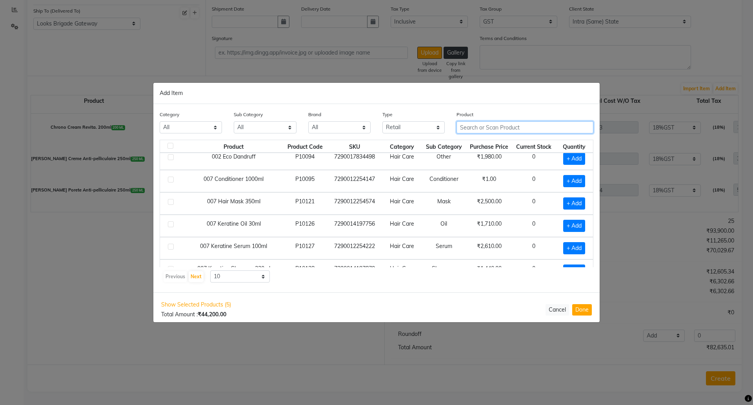
click at [508, 129] on input "text" at bounding box center [525, 127] width 137 height 12
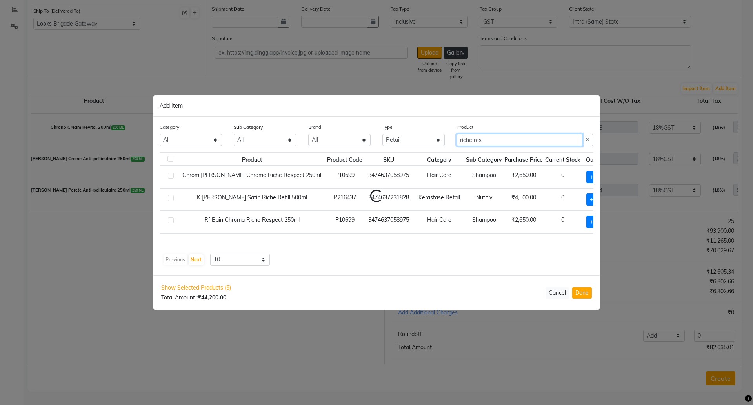
scroll to position [0, 0]
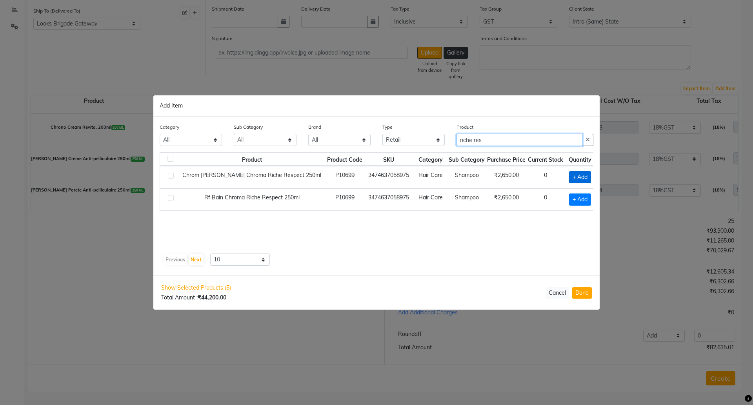
type input "riche res"
click at [578, 173] on span "+ Add" at bounding box center [580, 177] width 22 height 12
checkbox input "true"
click at [589, 177] on icon at bounding box center [591, 176] width 5 height 5
type input "2"
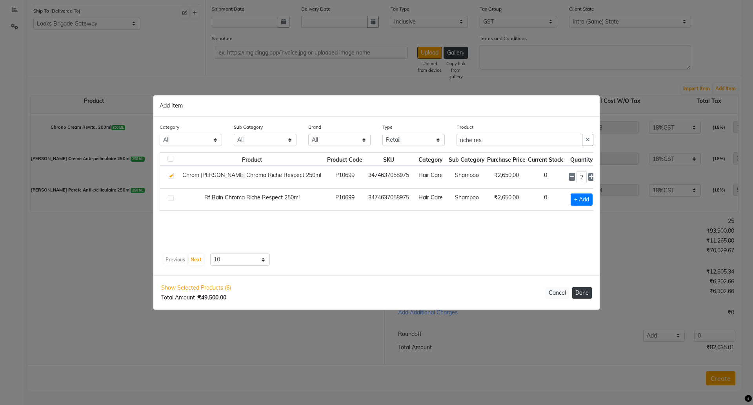
click at [584, 291] on button "Done" at bounding box center [582, 292] width 20 height 11
select select "4397"
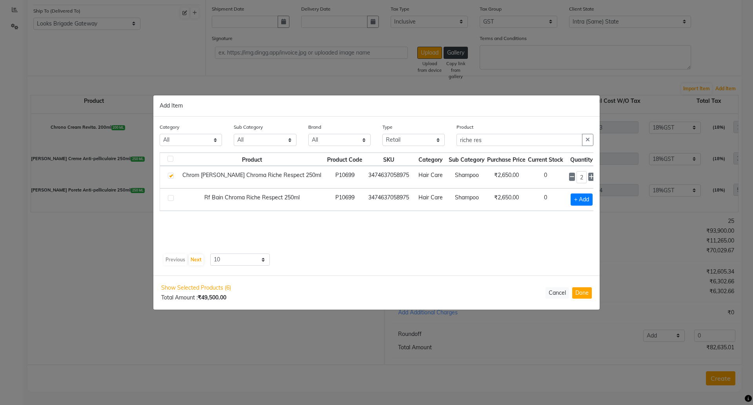
select select "4397"
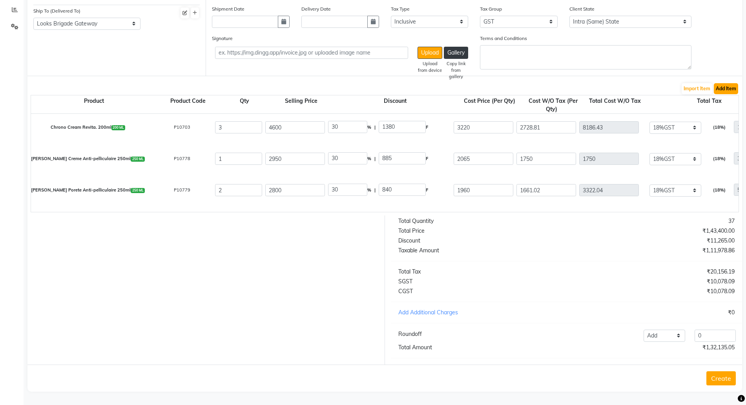
click at [734, 83] on button "Add Item" at bounding box center [726, 88] width 24 height 11
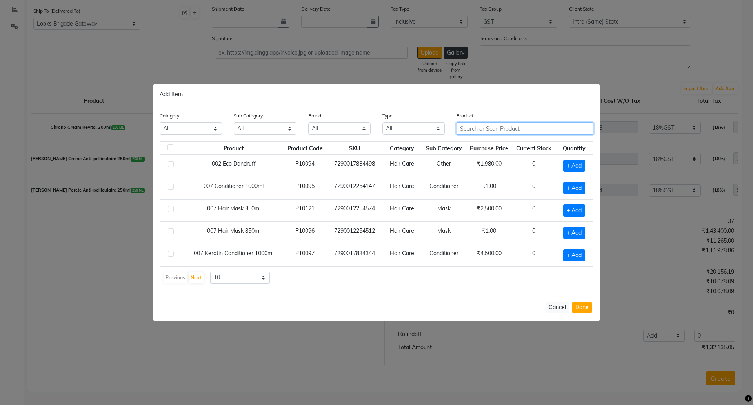
click at [477, 129] on input "text" at bounding box center [525, 128] width 137 height 12
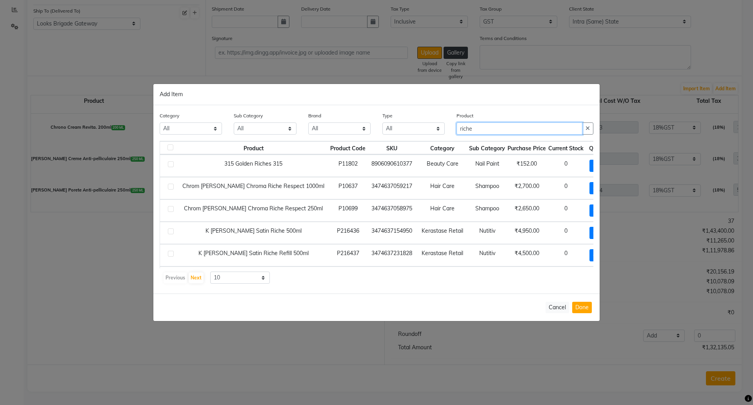
type input "riche"
click at [415, 126] on select "All Both Consumable Retail" at bounding box center [414, 128] width 62 height 12
select select "R"
click at [383, 122] on select "All Both Consumable Retail" at bounding box center [414, 128] width 62 height 12
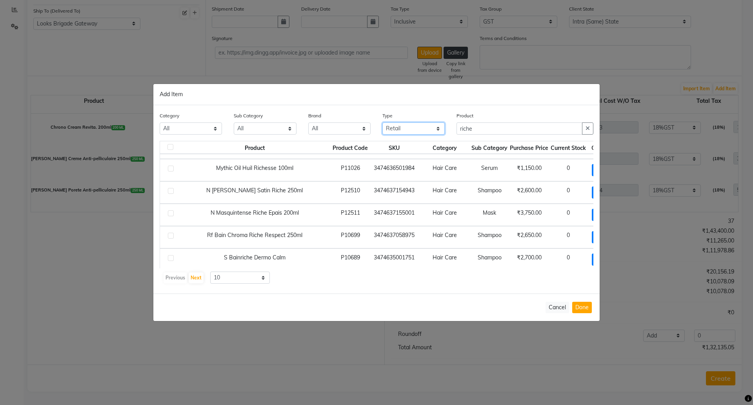
scroll to position [61, 0]
click at [592, 215] on span "+ Add" at bounding box center [603, 216] width 22 height 12
checkbox input "true"
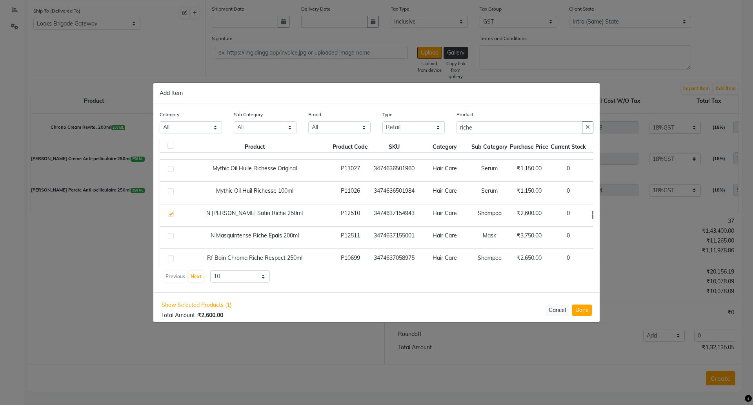
click at [612, 216] on icon at bounding box center [614, 214] width 5 height 5
type input "2"
click at [579, 311] on button "Done" at bounding box center [582, 309] width 20 height 11
select select "4397"
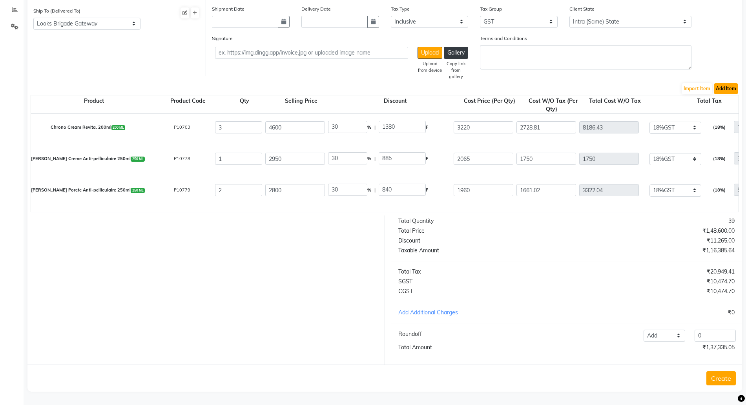
click at [721, 83] on button "Add Item" at bounding box center [726, 88] width 24 height 11
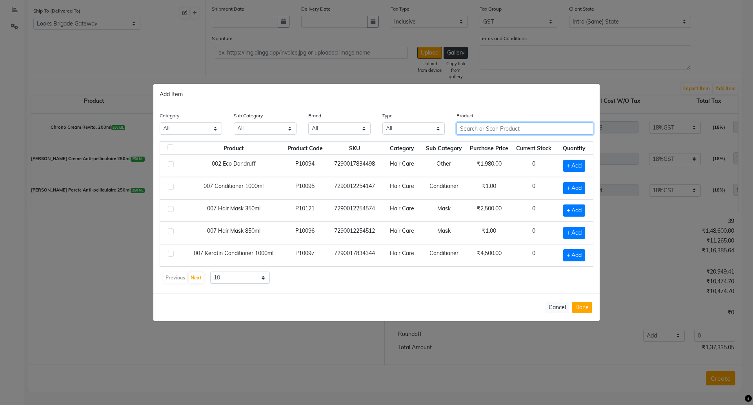
click at [477, 131] on input "text" at bounding box center [525, 128] width 137 height 12
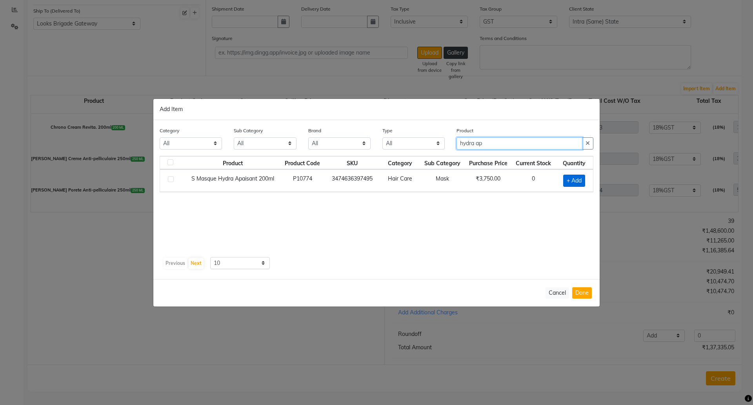
type input "hydra ap"
click at [575, 177] on span "+ Add" at bounding box center [574, 181] width 22 height 12
checkbox input "true"
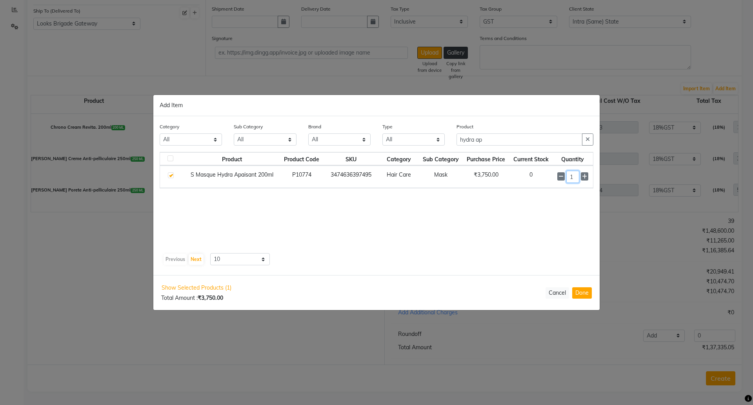
click at [566, 179] on div "1" at bounding box center [573, 177] width 31 height 12
type input "2"
click at [578, 292] on button "Done" at bounding box center [582, 292] width 20 height 11
select select "4397"
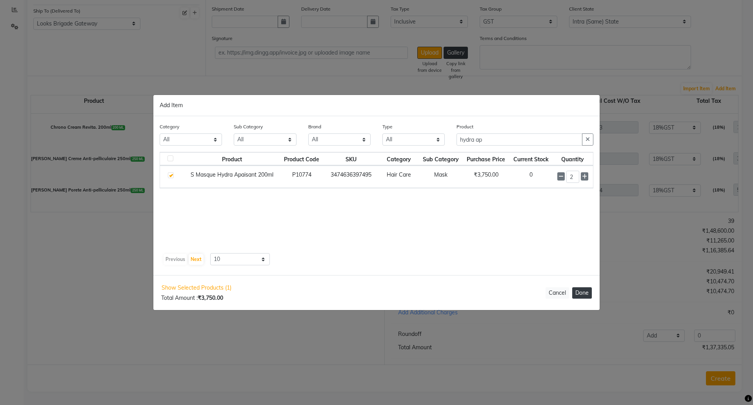
select select "4397"
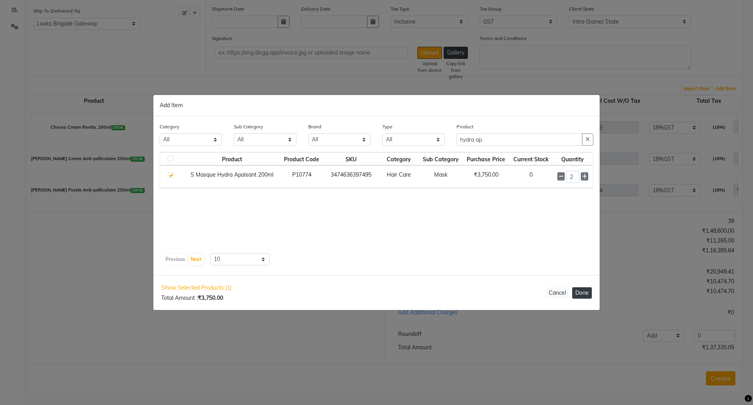
select select "4397"
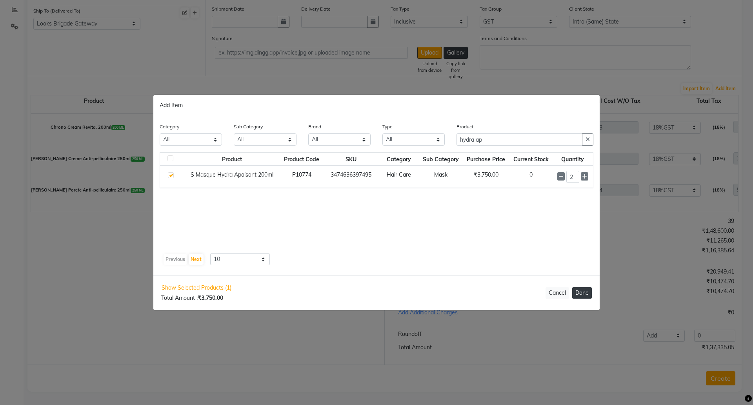
select select "4397"
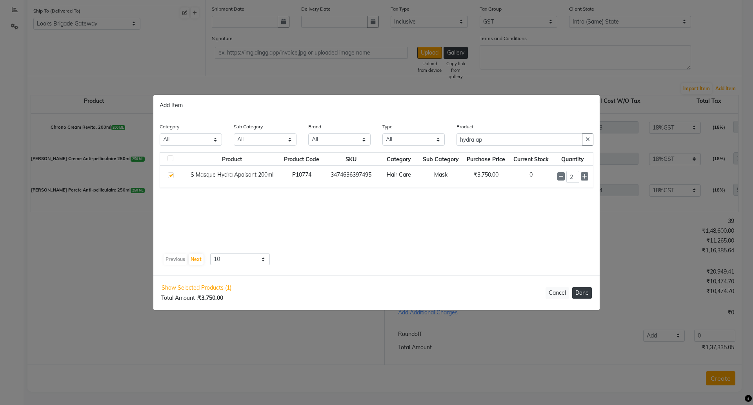
select select "4397"
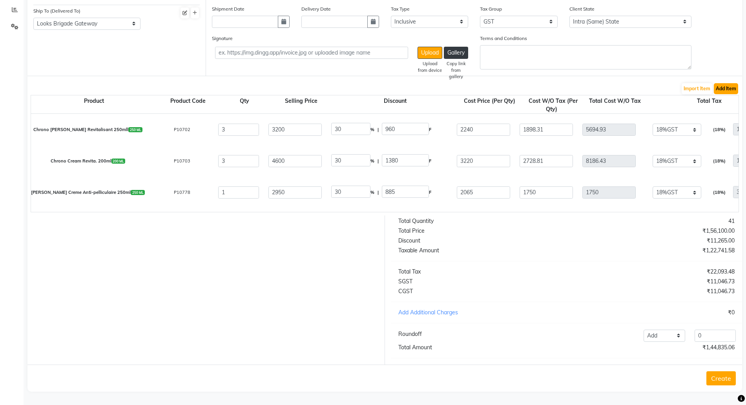
click at [718, 83] on button "Add Item" at bounding box center [726, 88] width 24 height 11
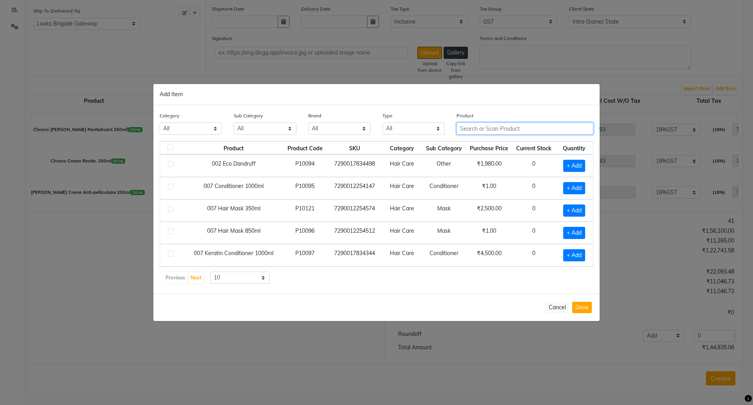
click at [469, 131] on input "text" at bounding box center [525, 128] width 137 height 12
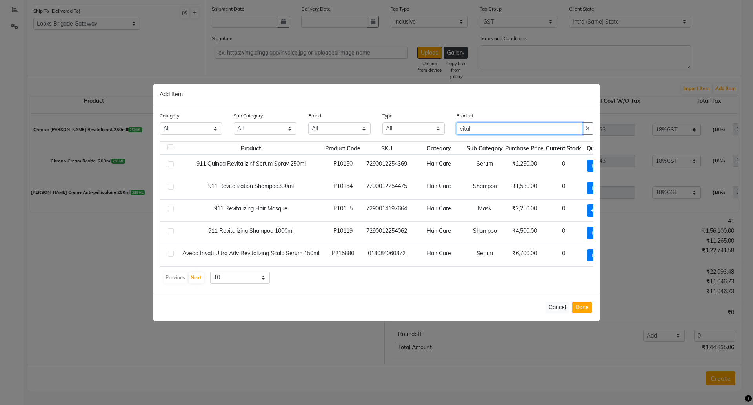
type input "vital"
click at [406, 129] on select "All Both Consumable Retail" at bounding box center [414, 128] width 62 height 12
select select "R"
click at [383, 122] on select "All Both Consumable Retail" at bounding box center [414, 128] width 62 height 12
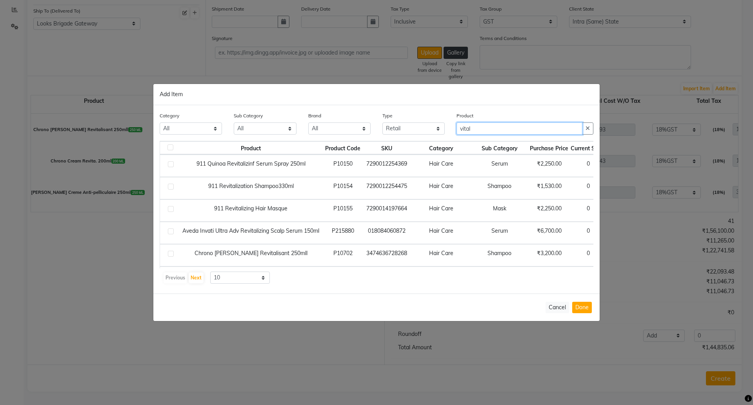
click at [482, 128] on input "vital" at bounding box center [520, 128] width 126 height 12
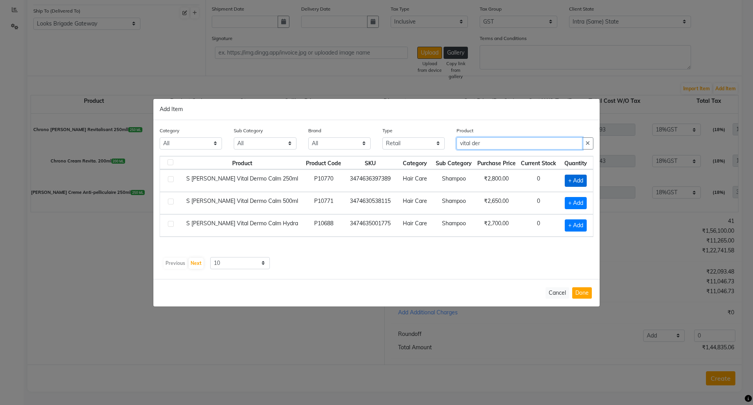
type input "vital der"
click at [577, 179] on span "+ Add" at bounding box center [576, 181] width 22 height 12
checkbox input "true"
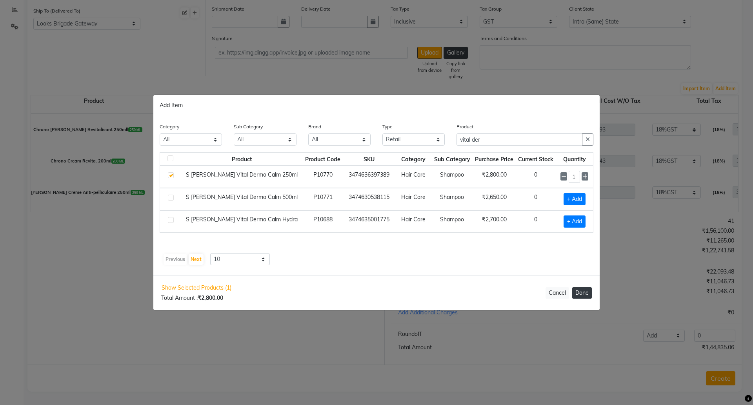
click at [587, 293] on button "Done" at bounding box center [582, 292] width 20 height 11
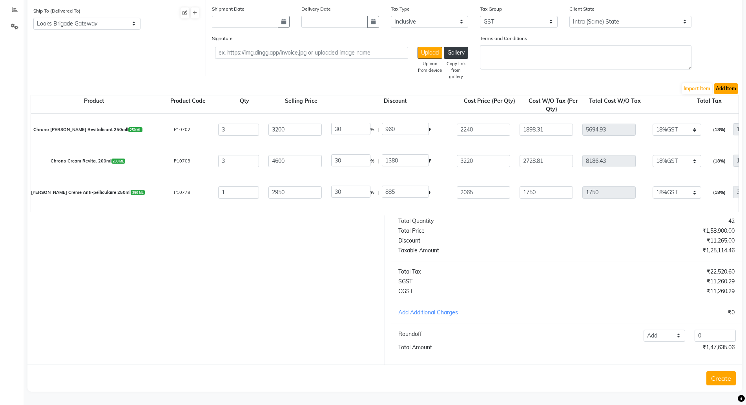
click at [733, 83] on button "Add Item" at bounding box center [726, 88] width 24 height 11
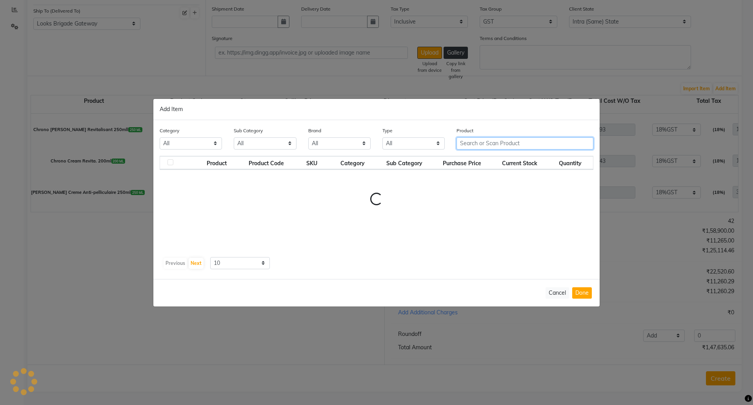
click at [471, 142] on input "text" at bounding box center [525, 143] width 137 height 12
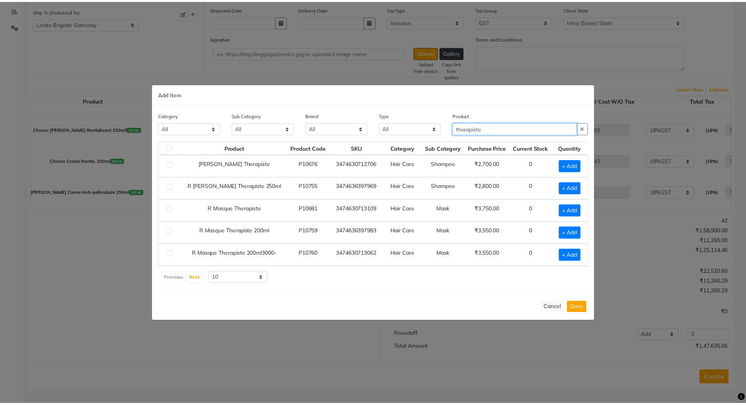
scroll to position [21, 0]
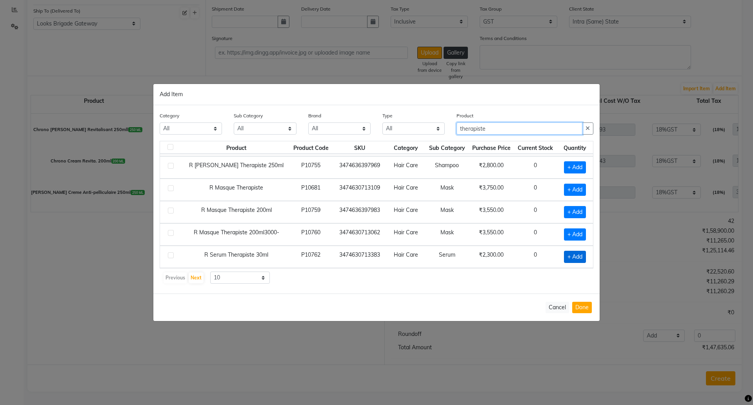
type input "therapiste"
click at [567, 255] on span "+ Add" at bounding box center [575, 257] width 22 height 12
checkbox input "true"
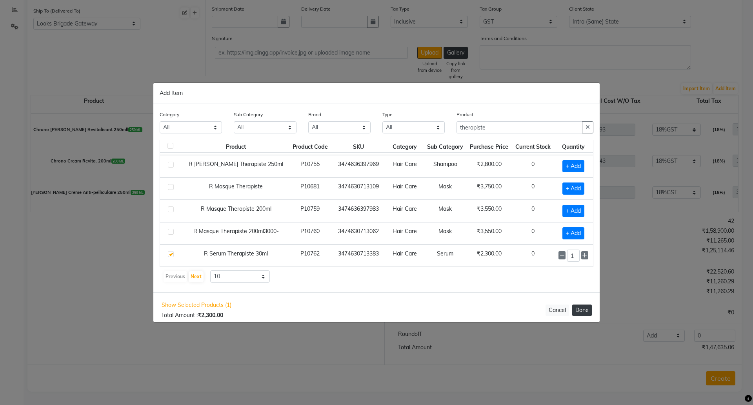
click at [579, 308] on button "Done" at bounding box center [582, 309] width 20 height 11
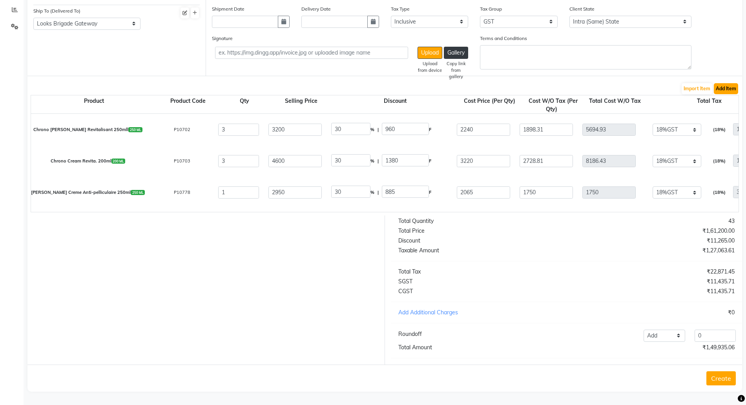
click at [728, 84] on button "Add Item" at bounding box center [726, 88] width 24 height 11
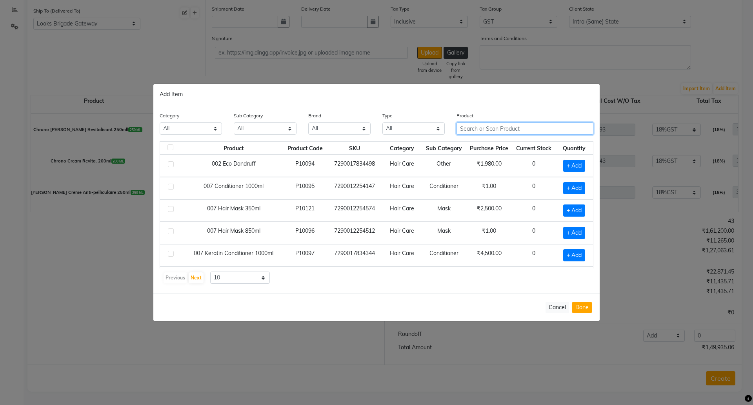
click at [484, 128] on input "text" at bounding box center [525, 128] width 137 height 12
type input "divalent"
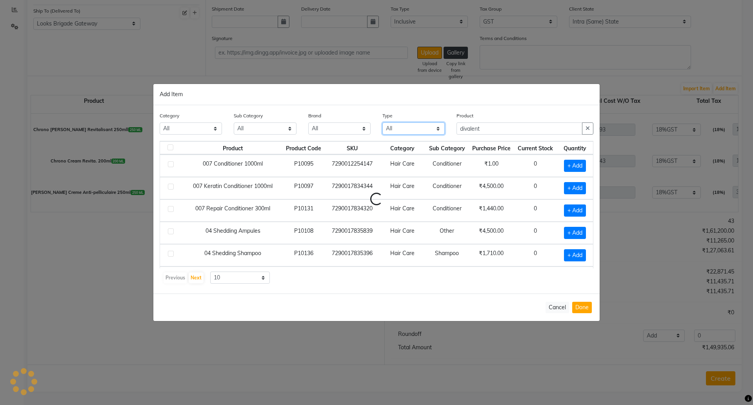
click at [403, 128] on select "All Both Consumable Retail" at bounding box center [414, 128] width 62 height 12
select select "R"
click at [383, 122] on select "All Both Consumable Retail" at bounding box center [414, 128] width 62 height 12
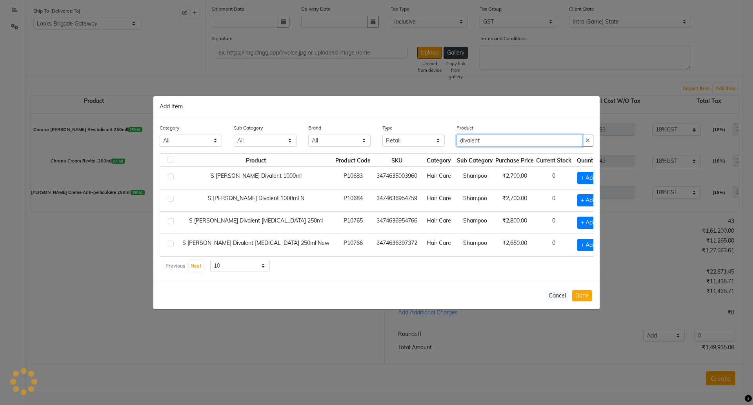
drag, startPoint x: 490, startPoint y: 139, endPoint x: 425, endPoint y: 138, distance: 65.5
click at [425, 138] on div "Category All Skin Personal Care Hair Threading Loreal Bio Top Cons. Bio Top Ret…" at bounding box center [377, 138] width 446 height 29
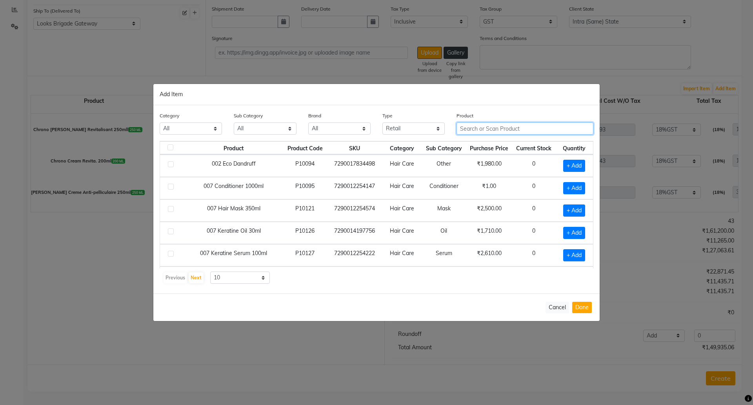
click at [503, 132] on input "text" at bounding box center [525, 128] width 137 height 12
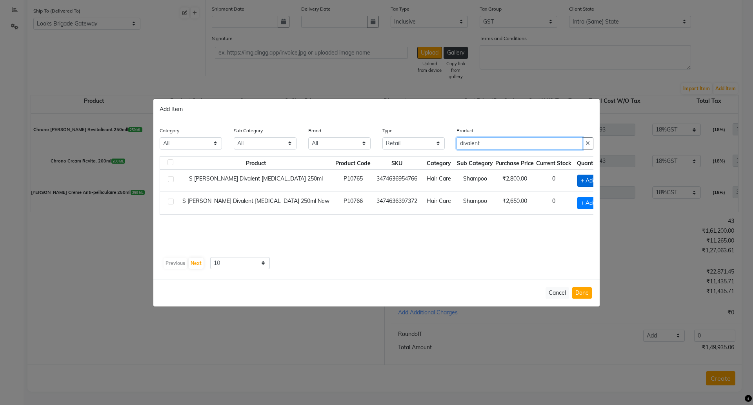
type input "divalent"
click at [578, 177] on span "+ Add" at bounding box center [589, 181] width 22 height 12
checkbox input "true"
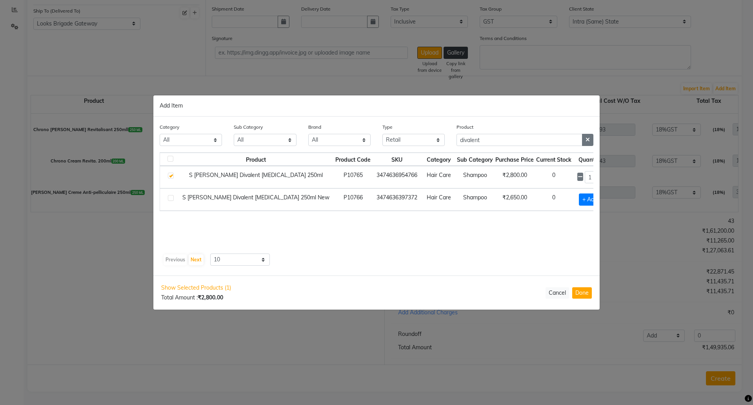
click at [590, 138] on icon "button" at bounding box center [588, 139] width 4 height 5
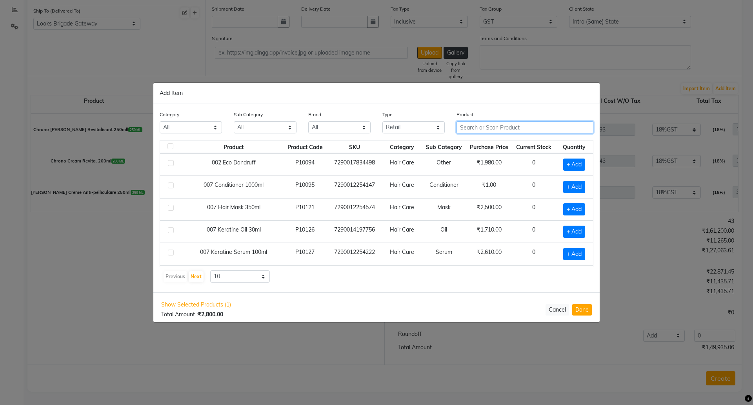
click at [509, 126] on input "text" at bounding box center [525, 127] width 137 height 12
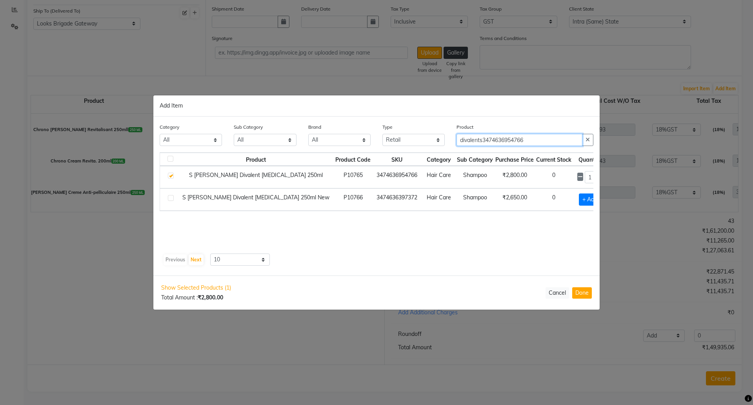
click at [483, 138] on input "divalents3474636954766" at bounding box center [520, 140] width 126 height 12
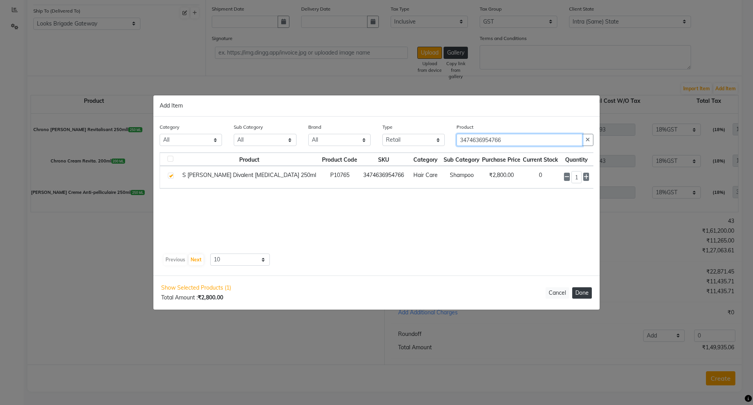
type input "3474636954766"
click at [582, 291] on button "Done" at bounding box center [582, 292] width 20 height 11
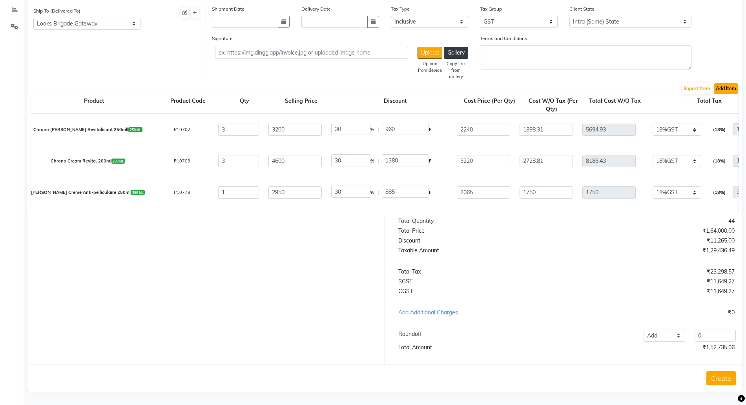
click at [729, 83] on button "Add Item" at bounding box center [726, 88] width 24 height 11
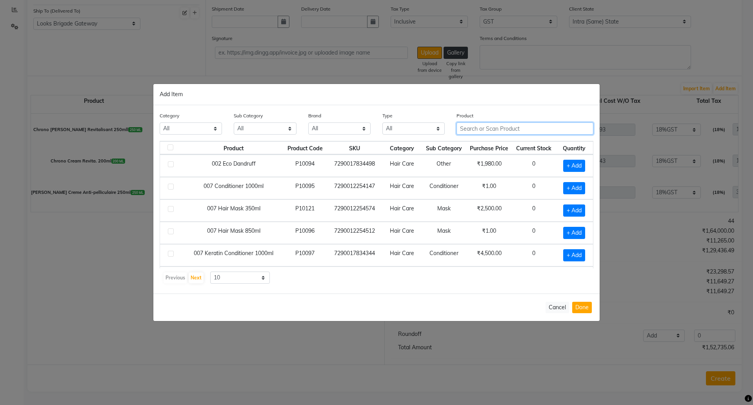
click at [488, 131] on input "text" at bounding box center [525, 128] width 137 height 12
type input "340501520573"
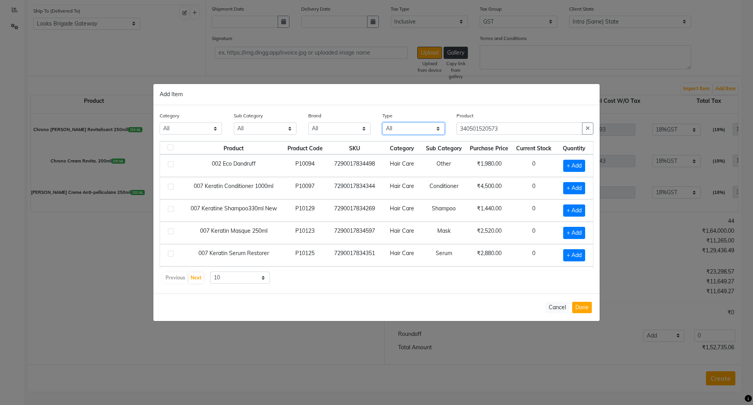
click at [395, 127] on select "All Both Consumable Retail" at bounding box center [414, 128] width 62 height 12
select select "R"
click at [383, 122] on select "All Both Consumable Retail" at bounding box center [414, 128] width 62 height 12
click at [508, 129] on input "340501520573" at bounding box center [520, 128] width 126 height 12
type input "3405015205"
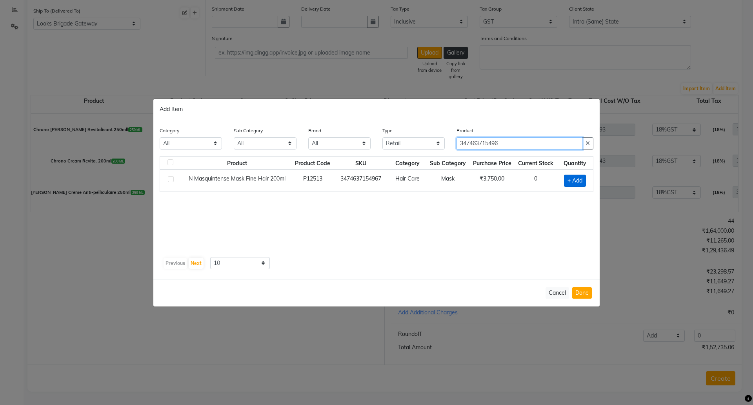
type input "347463715496"
click at [576, 185] on span "+ Add" at bounding box center [575, 181] width 22 height 12
checkbox input "true"
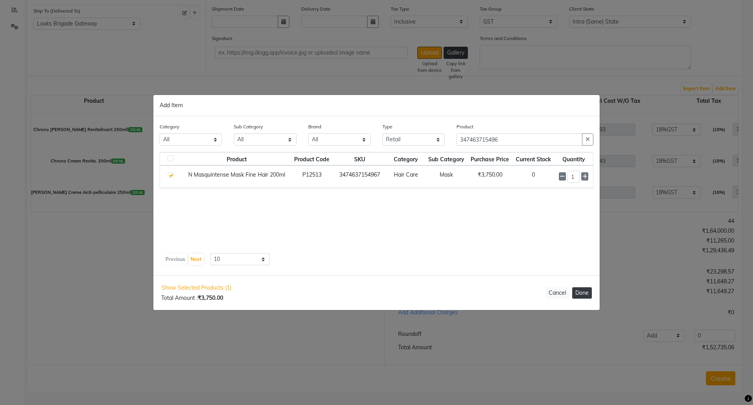
click at [581, 291] on button "Done" at bounding box center [582, 292] width 20 height 11
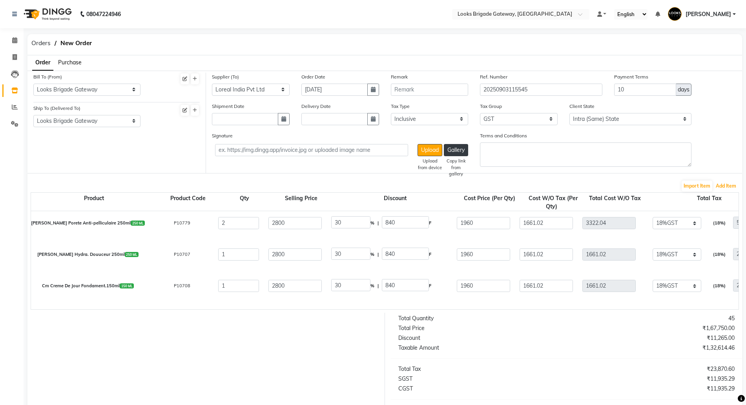
scroll to position [147, 0]
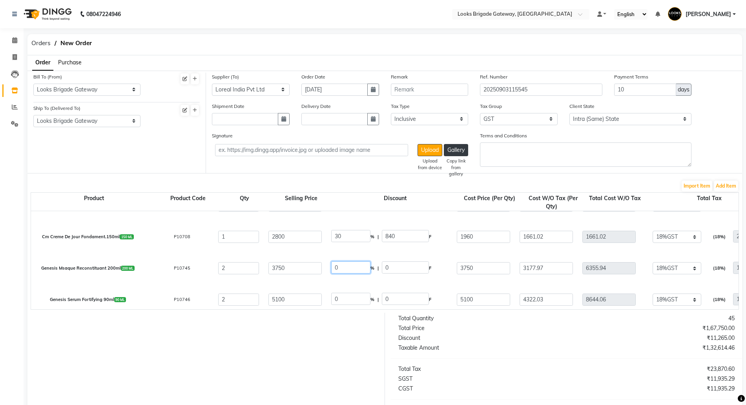
drag, startPoint x: 348, startPoint y: 263, endPoint x: 305, endPoint y: 264, distance: 42.4
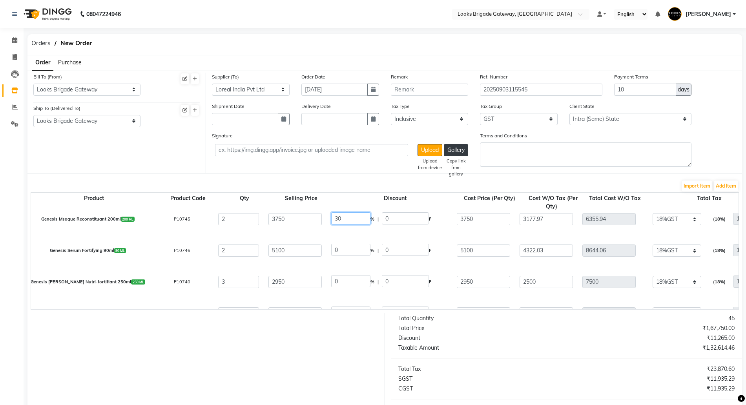
type input "30"
type input "1125"
type input "2625"
type input "2224.58"
type input "4449.16"
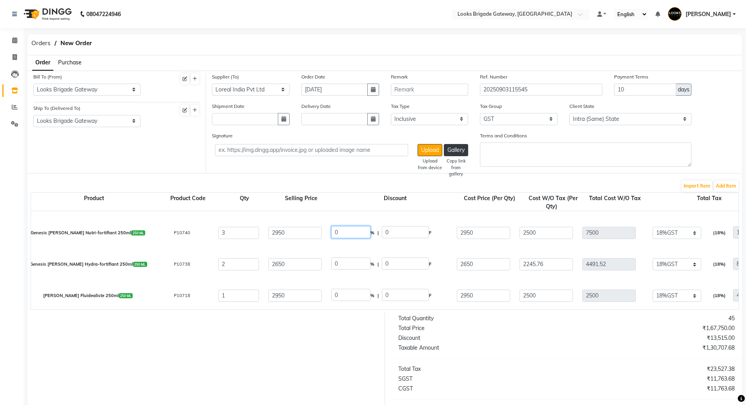
drag, startPoint x: 350, startPoint y: 234, endPoint x: 319, endPoint y: 227, distance: 32.3
drag, startPoint x: 348, startPoint y: 259, endPoint x: 332, endPoint y: 261, distance: 16.6
click at [332, 261] on input "0" at bounding box center [350, 263] width 39 height 12
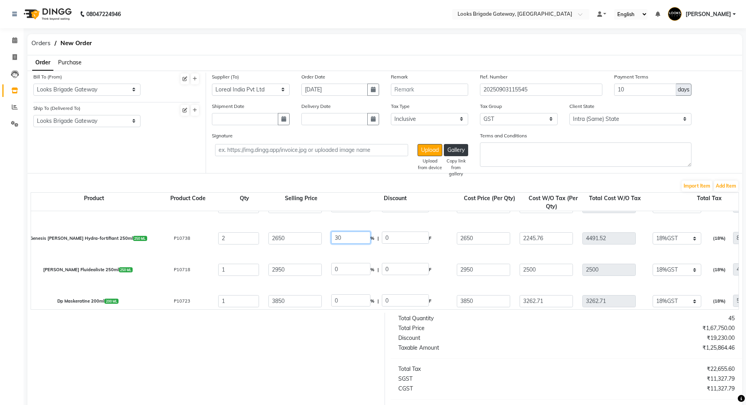
scroll to position [294, 0]
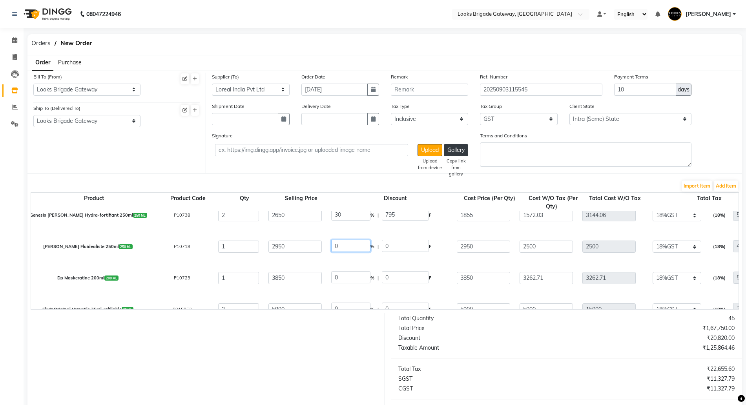
drag, startPoint x: 352, startPoint y: 246, endPoint x: 330, endPoint y: 242, distance: 22.6
click at [335, 246] on input "0" at bounding box center [350, 246] width 39 height 12
drag, startPoint x: 338, startPoint y: 279, endPoint x: 310, endPoint y: 270, distance: 28.9
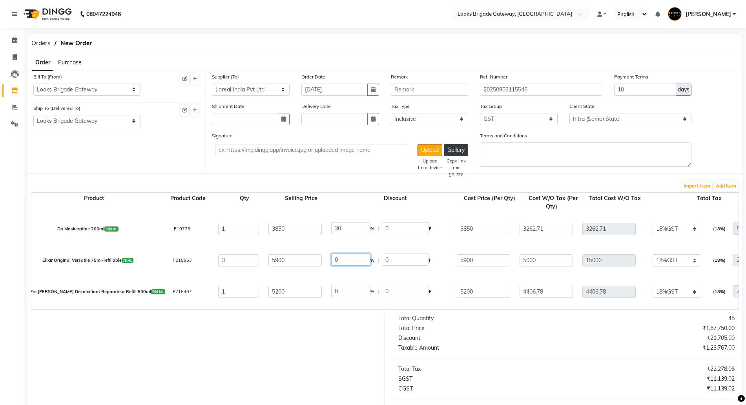
drag, startPoint x: 347, startPoint y: 259, endPoint x: 305, endPoint y: 260, distance: 42.4
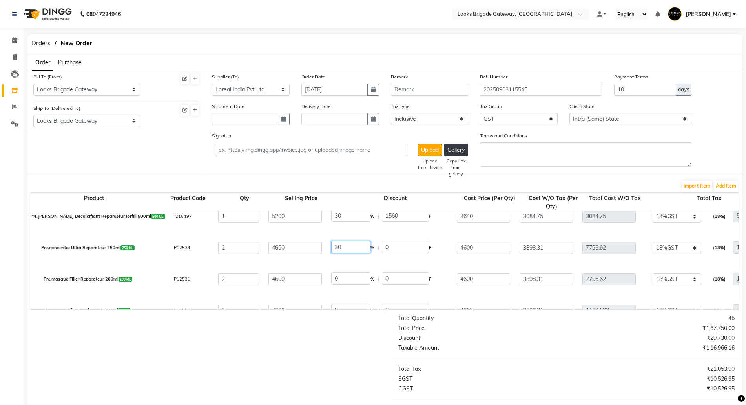
scroll to position [441, 0]
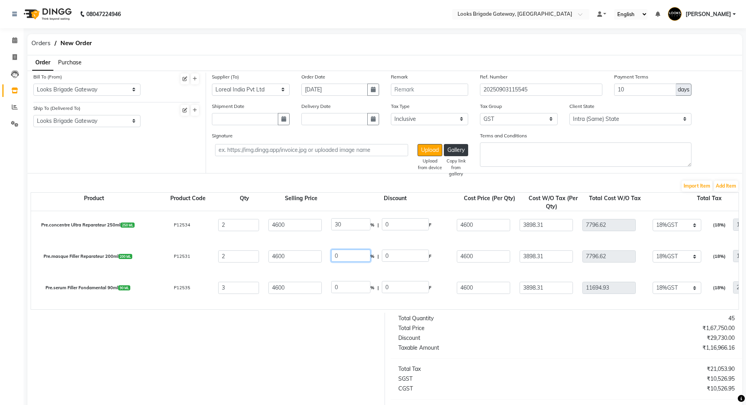
drag, startPoint x: 339, startPoint y: 284, endPoint x: 327, endPoint y: 283, distance: 11.9
click at [329, 284] on div "0 % | 0 F" at bounding box center [389, 287] width 126 height 13
drag, startPoint x: 346, startPoint y: 281, endPoint x: 289, endPoint y: 279, distance: 57.7
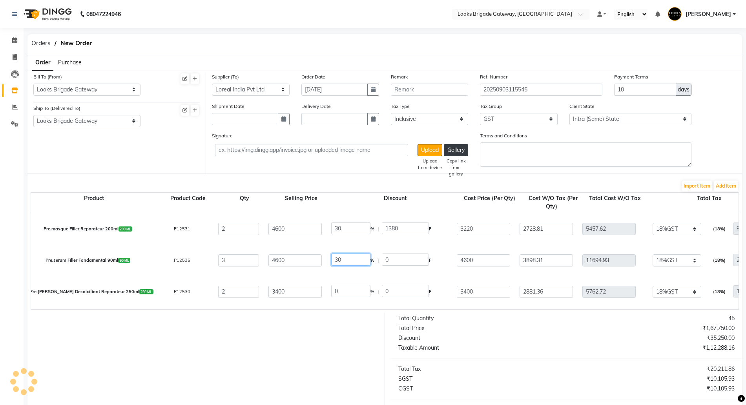
scroll to position [490, 0]
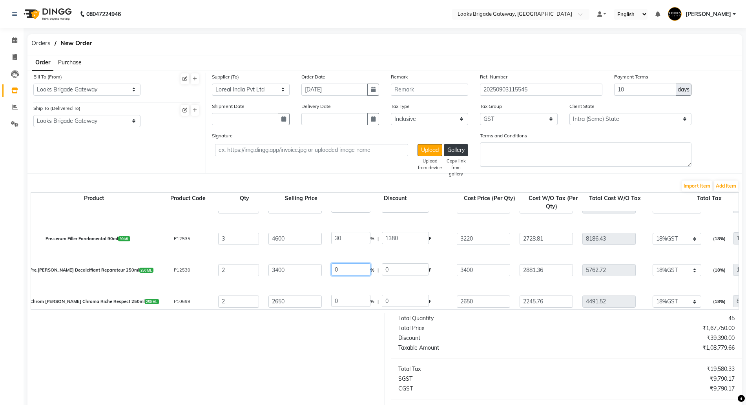
click at [344, 266] on input "0" at bounding box center [350, 269] width 39 height 12
drag, startPoint x: 347, startPoint y: 268, endPoint x: 306, endPoint y: 266, distance: 41.2
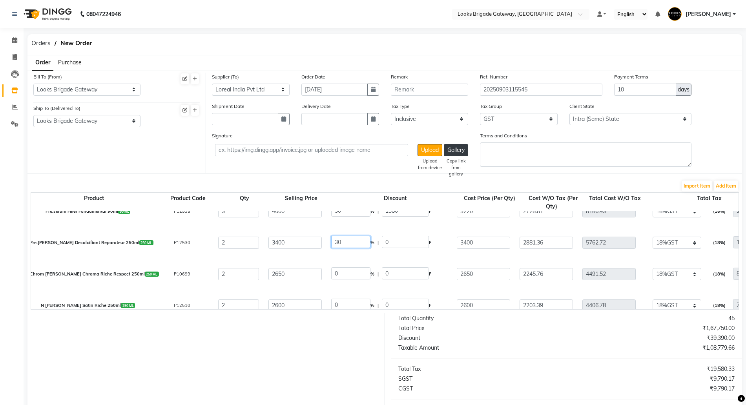
scroll to position [539, 0]
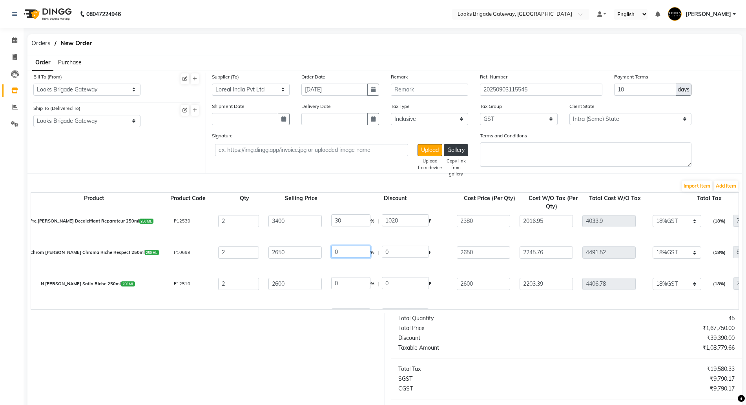
drag, startPoint x: 347, startPoint y: 254, endPoint x: 315, endPoint y: 253, distance: 31.4
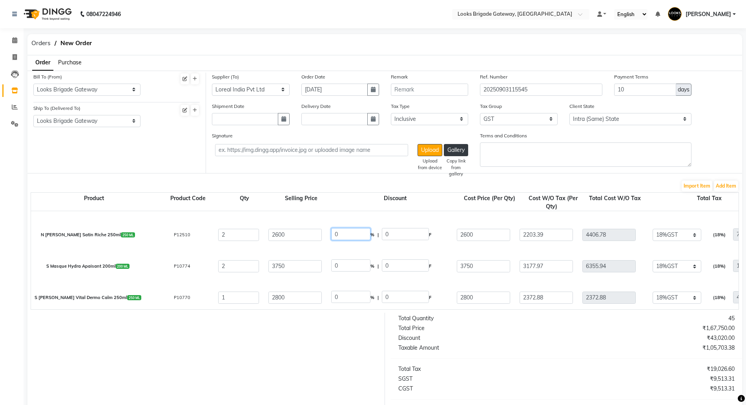
drag, startPoint x: 344, startPoint y: 236, endPoint x: 324, endPoint y: 233, distance: 20.3
drag, startPoint x: 342, startPoint y: 231, endPoint x: 308, endPoint y: 230, distance: 34.2
drag, startPoint x: 318, startPoint y: 258, endPoint x: 312, endPoint y: 255, distance: 7.2
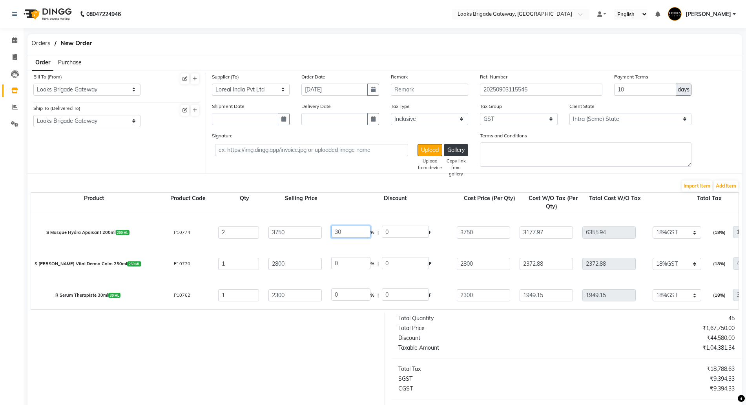
scroll to position [638, 0]
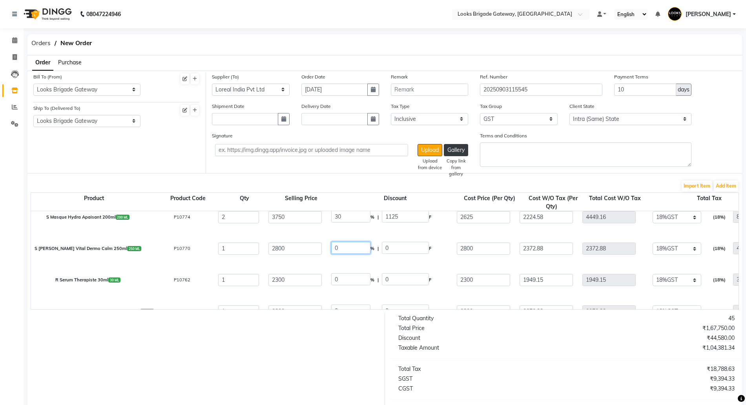
drag, startPoint x: 322, startPoint y: 279, endPoint x: 309, endPoint y: 279, distance: 12.9
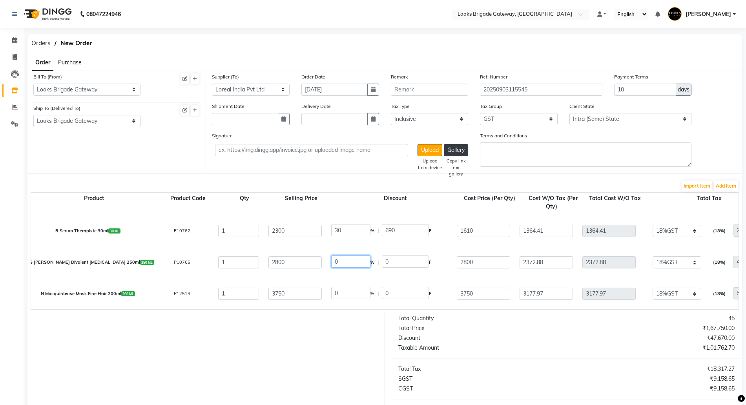
drag, startPoint x: 349, startPoint y: 260, endPoint x: 316, endPoint y: 259, distance: 33.0
drag, startPoint x: 330, startPoint y: 290, endPoint x: 313, endPoint y: 291, distance: 16.9
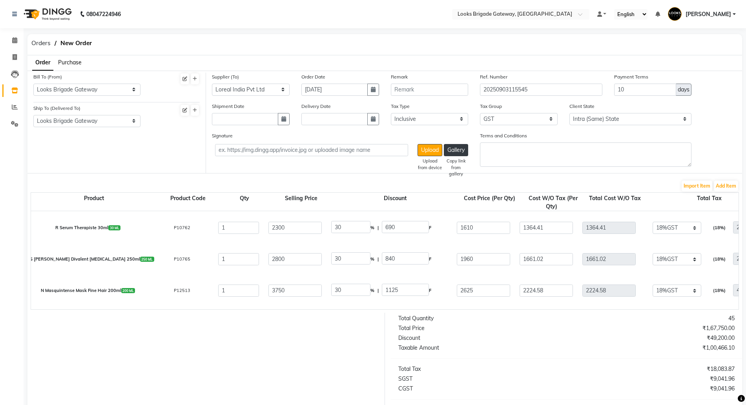
click at [333, 349] on div at bounding box center [203, 387] width 363 height 149
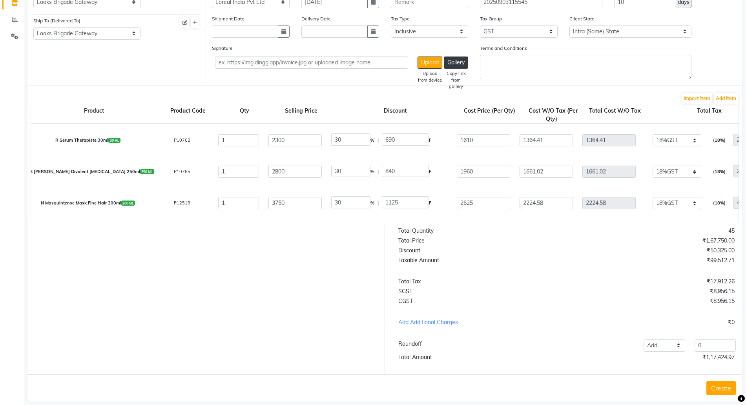
scroll to position [105, 0]
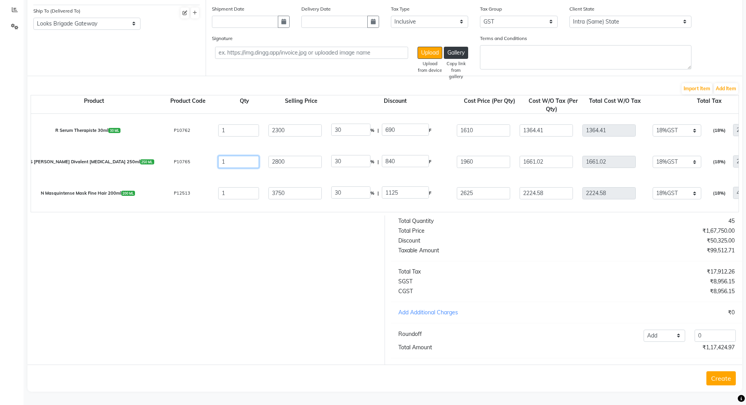
drag, startPoint x: 244, startPoint y: 155, endPoint x: 200, endPoint y: 149, distance: 43.8
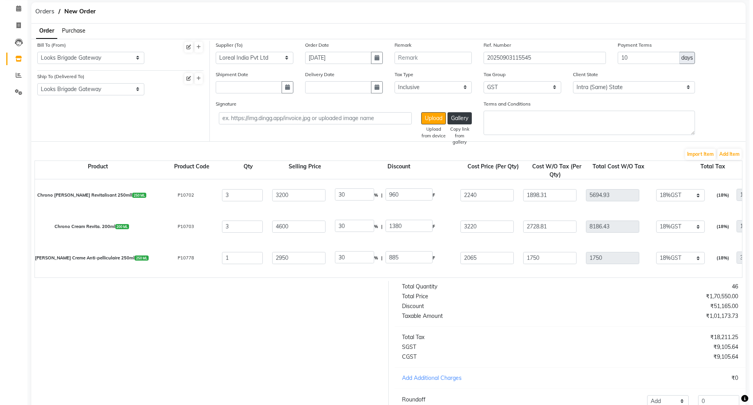
scroll to position [49, 0]
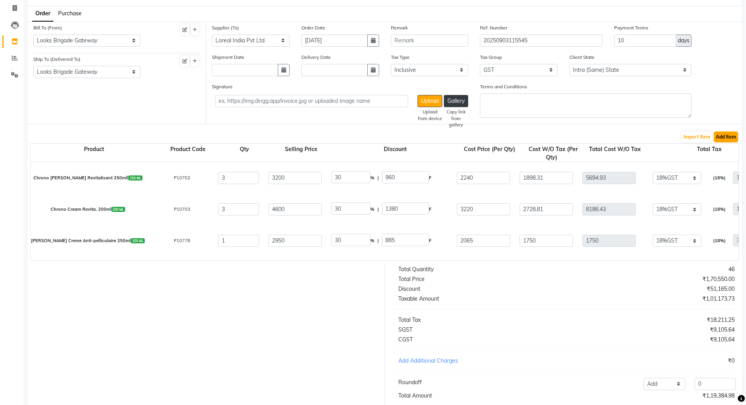
click at [727, 138] on button "Add Item" at bounding box center [726, 136] width 24 height 11
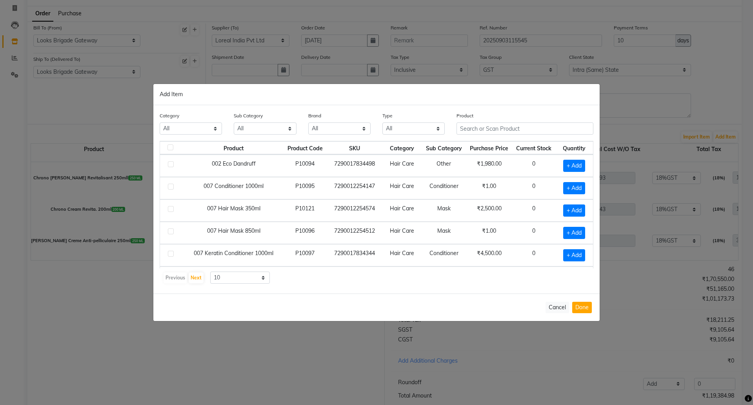
click at [472, 135] on div "Product" at bounding box center [525, 125] width 149 height 29
click at [476, 126] on input "text" at bounding box center [525, 128] width 137 height 12
click at [403, 130] on select "All Both Consumable Retail" at bounding box center [414, 128] width 62 height 12
click at [383, 122] on select "All Both Consumable Retail" at bounding box center [414, 128] width 62 height 12
click at [487, 127] on input "text" at bounding box center [525, 128] width 137 height 12
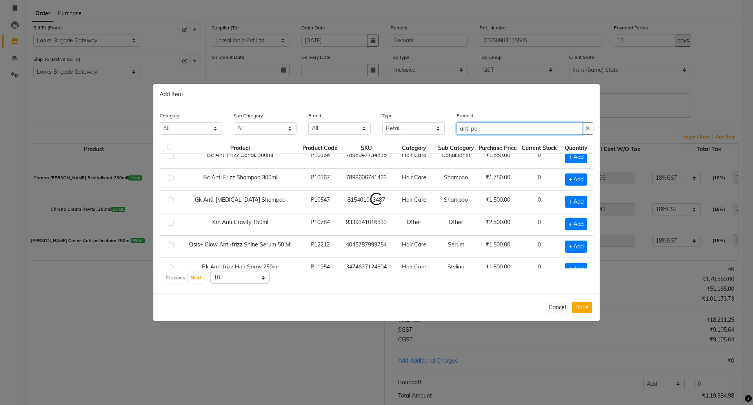
scroll to position [0, 0]
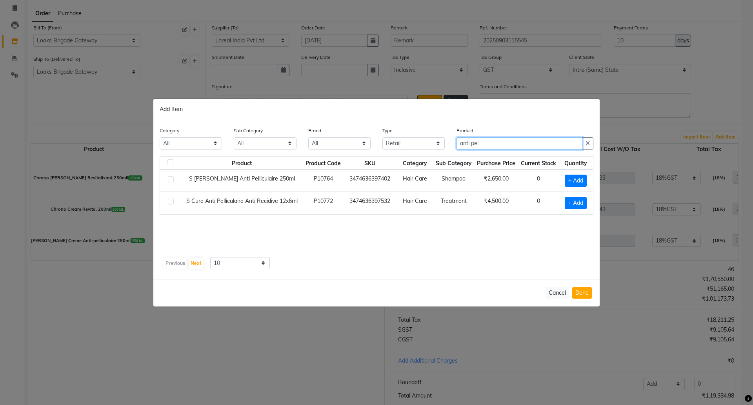
drag, startPoint x: 470, startPoint y: 142, endPoint x: 401, endPoint y: 137, distance: 68.9
click at [402, 137] on div "Category All Skin Personal Care Hair Threading Loreal Bio Top Cons. Bio Top Ret…" at bounding box center [377, 140] width 446 height 29
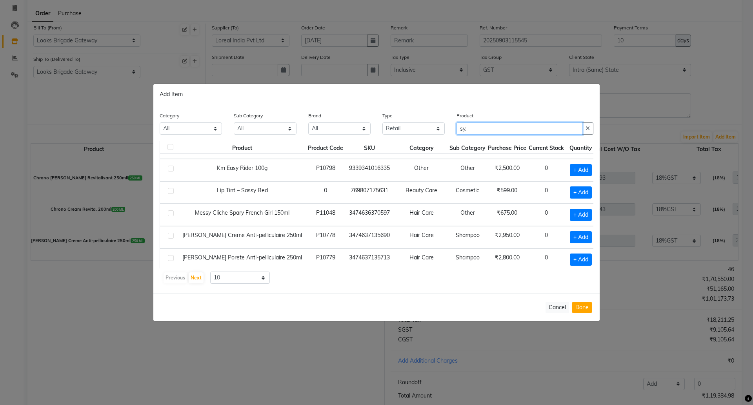
scroll to position [110, 0]
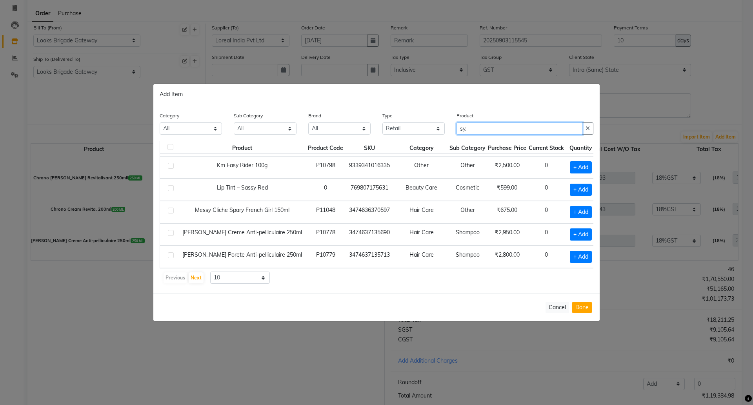
drag, startPoint x: 474, startPoint y: 127, endPoint x: 412, endPoint y: 116, distance: 63.3
click at [412, 116] on div "Category All Skin Personal Care Hair Threading Loreal Bio Top Cons. Bio Top Ret…" at bounding box center [377, 125] width 446 height 29
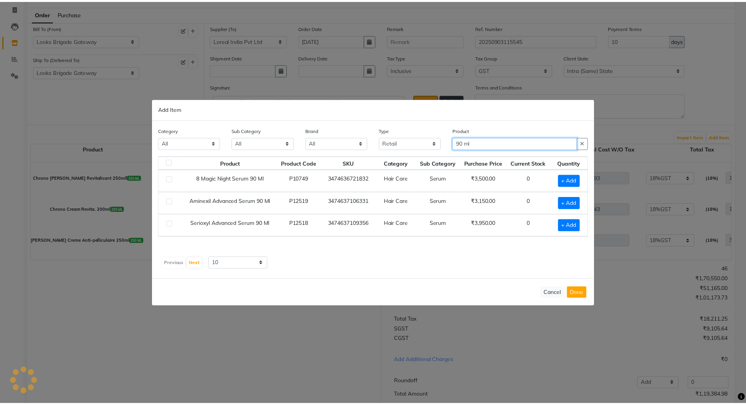
scroll to position [0, 0]
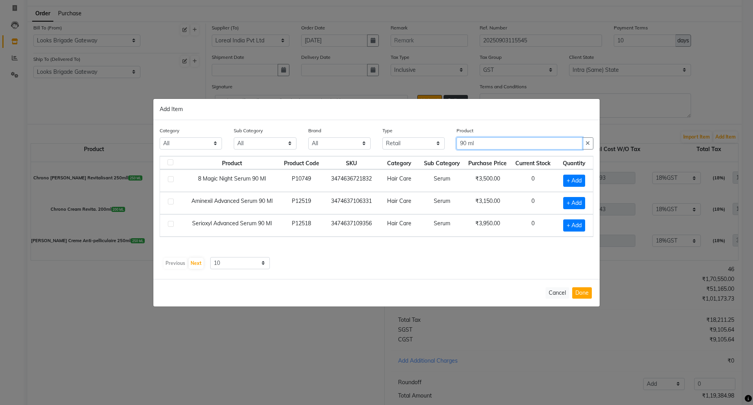
drag, startPoint x: 490, startPoint y: 139, endPoint x: 424, endPoint y: 133, distance: 67.0
click at [424, 133] on div "Category All Skin Personal Care Hair Threading Loreal Bio Top Cons. Bio Top Ret…" at bounding box center [377, 140] width 446 height 29
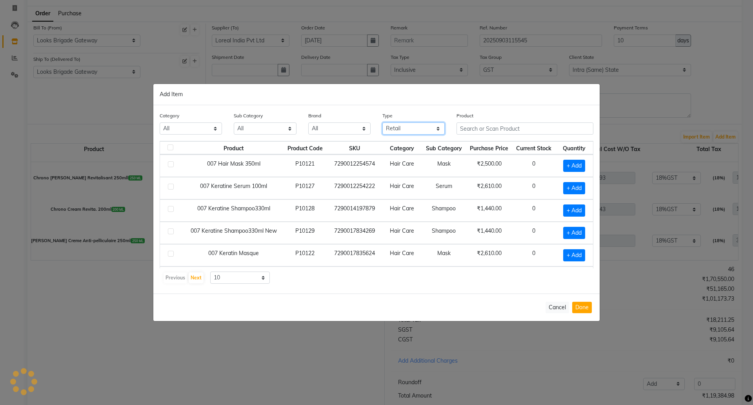
drag, startPoint x: 419, startPoint y: 129, endPoint x: 414, endPoint y: 132, distance: 6.5
click at [419, 129] on select "All Both Consumable Retail" at bounding box center [414, 128] width 62 height 12
click at [383, 122] on select "All Both Consumable Retail" at bounding box center [414, 128] width 62 height 12
click at [481, 124] on input "text" at bounding box center [525, 128] width 137 height 12
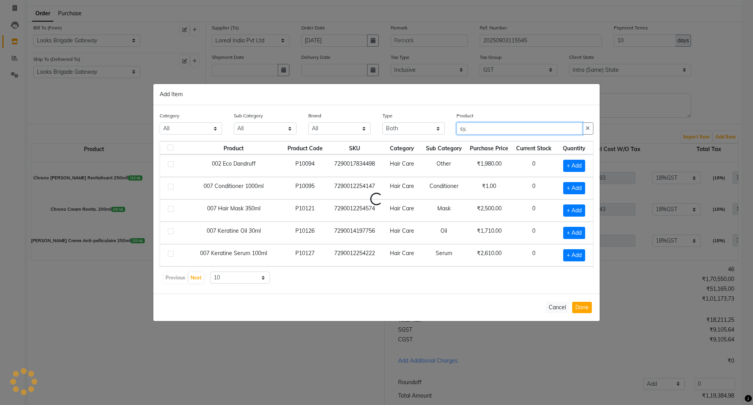
drag, startPoint x: 483, startPoint y: 126, endPoint x: 420, endPoint y: 122, distance: 63.6
click at [420, 122] on div "Category All Skin Personal Care Hair Threading Loreal Bio Top Cons. Bio Top Ret…" at bounding box center [377, 125] width 446 height 29
click at [402, 128] on select "All Both Consumable Retail" at bounding box center [414, 128] width 62 height 12
click at [383, 122] on select "All Both Consumable Retail" at bounding box center [414, 128] width 62 height 12
click at [486, 127] on input "sym" at bounding box center [520, 128] width 126 height 12
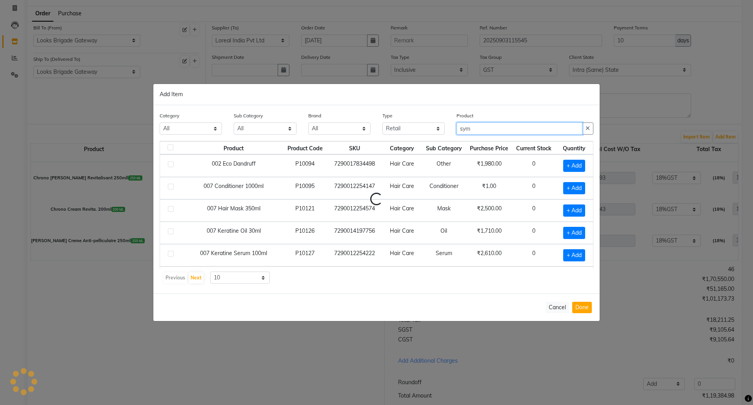
drag, startPoint x: 459, startPoint y: 129, endPoint x: 447, endPoint y: 129, distance: 11.8
click at [448, 129] on div "Category All Skin Personal Care Hair Threading Loreal Bio Top Cons. Bio Top Ret…" at bounding box center [377, 125] width 446 height 29
click at [469, 129] on input "text" at bounding box center [525, 128] width 137 height 12
drag, startPoint x: 401, startPoint y: 129, endPoint x: 399, endPoint y: 133, distance: 4.7
click at [401, 129] on select "All Both Consumable Retail" at bounding box center [414, 128] width 62 height 12
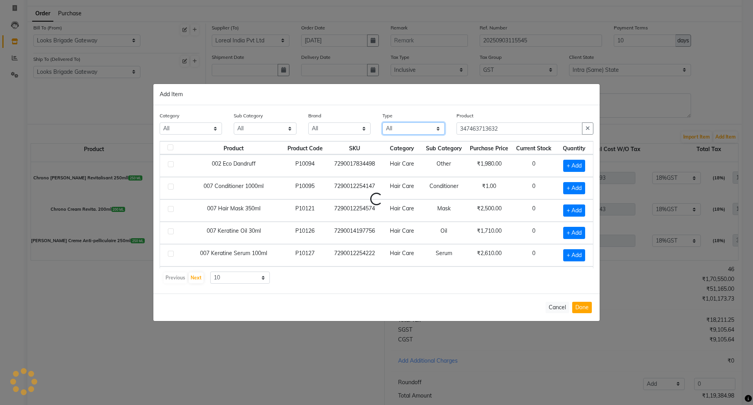
click at [383, 122] on select "All Both Consumable Retail" at bounding box center [414, 128] width 62 height 12
click at [514, 129] on input "347463713632" at bounding box center [520, 128] width 126 height 12
drag, startPoint x: 514, startPoint y: 129, endPoint x: 406, endPoint y: 125, distance: 108.0
click at [407, 126] on div "Category All Skin Personal Care Hair Threading Loreal Bio Top Cons. Bio Top Ret…" at bounding box center [377, 125] width 446 height 29
drag, startPoint x: 503, startPoint y: 128, endPoint x: 373, endPoint y: 118, distance: 131.0
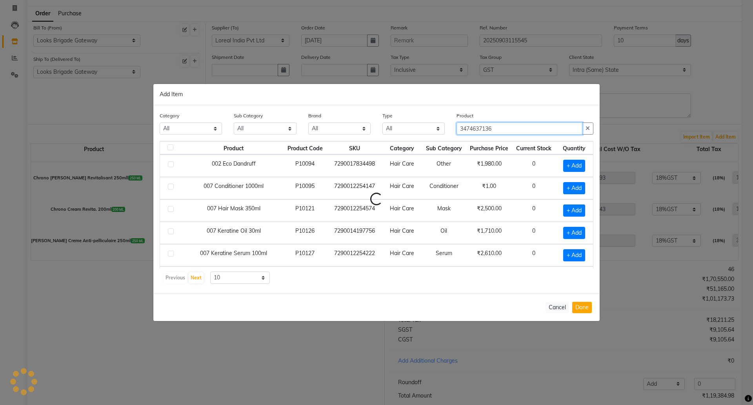
click at [373, 118] on div "Category All Skin Personal Care Hair Threading Loreal Bio Top Cons. Bio Top Ret…" at bounding box center [377, 125] width 446 height 29
click at [552, 311] on button "Cancel" at bounding box center [558, 307] width 24 height 11
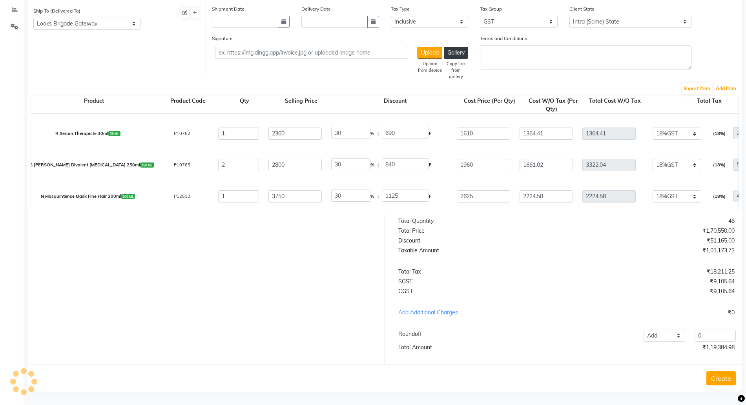
scroll to position [690, 0]
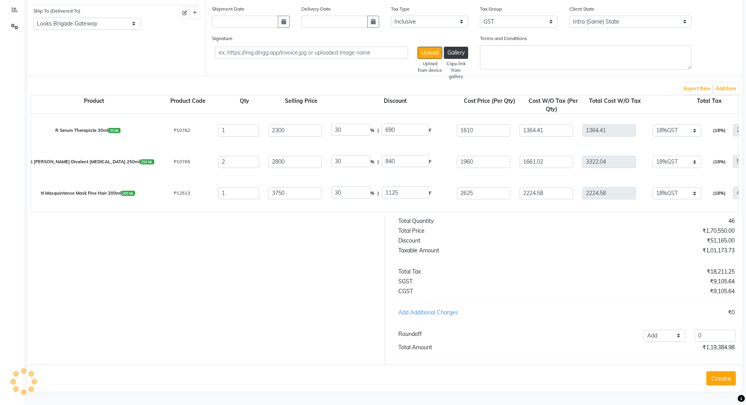
click at [718, 375] on button "Create" at bounding box center [720, 378] width 29 height 14
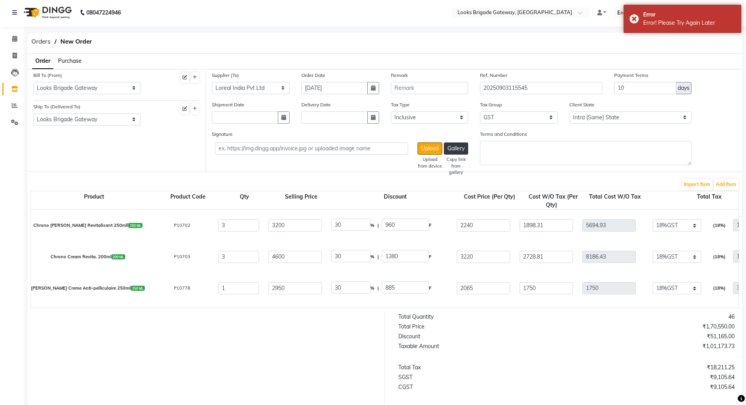
scroll to position [0, 0]
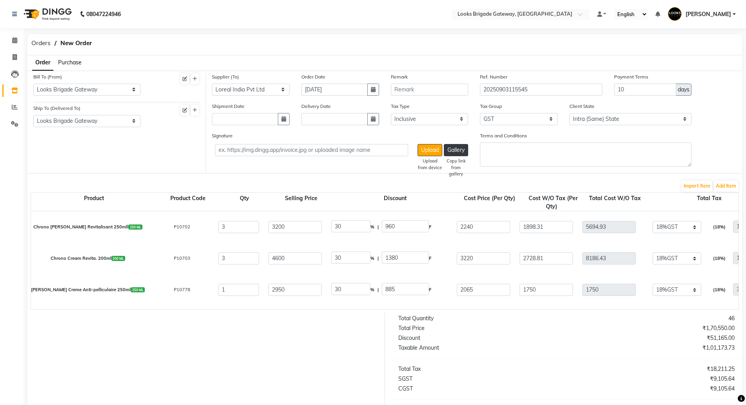
click at [310, 180] on div "Import Item Add Item" at bounding box center [385, 186] width 708 height 13
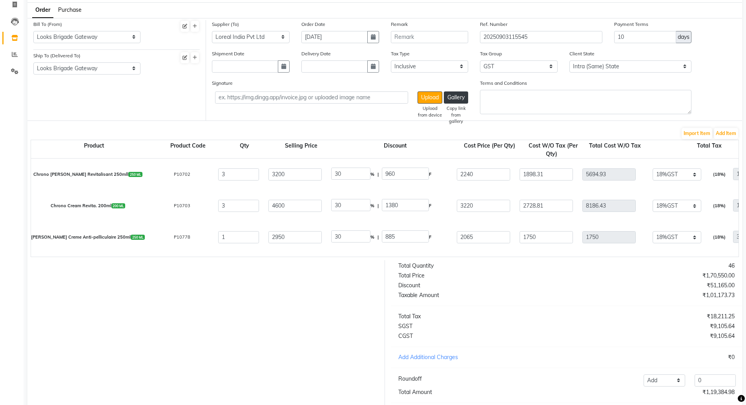
scroll to position [105, 0]
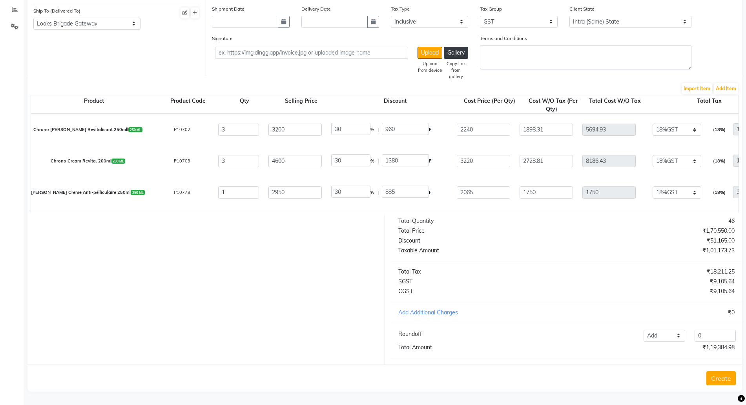
click at [719, 378] on button "Create" at bounding box center [720, 378] width 29 height 14
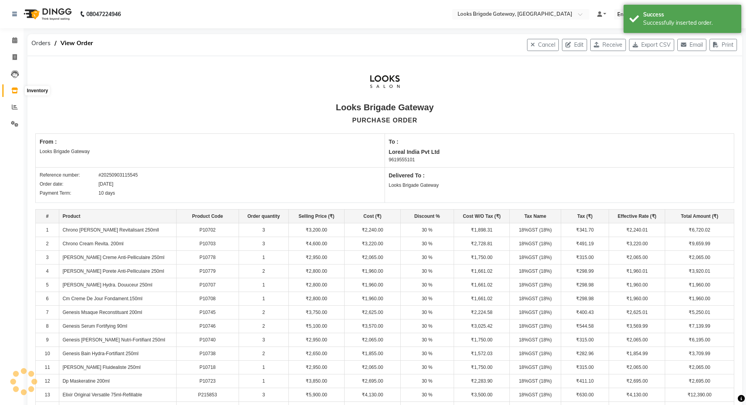
click at [13, 92] on icon at bounding box center [14, 90] width 7 height 6
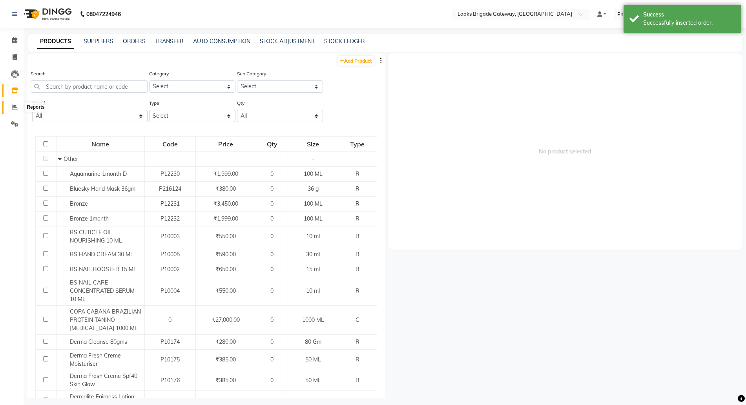
click at [14, 104] on icon at bounding box center [15, 107] width 6 height 6
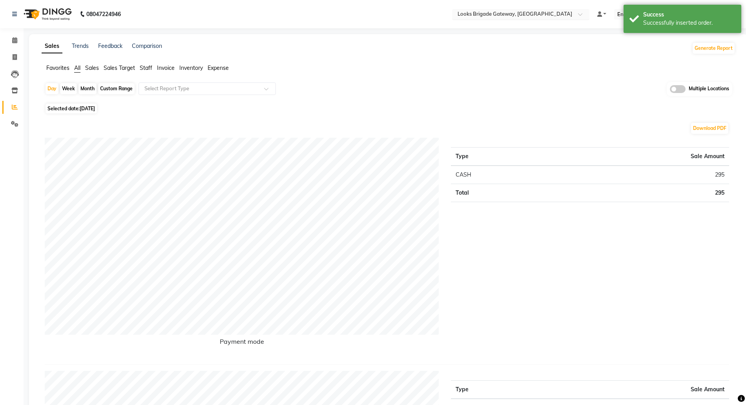
click at [499, 12] on input "text" at bounding box center [513, 15] width 114 height 8
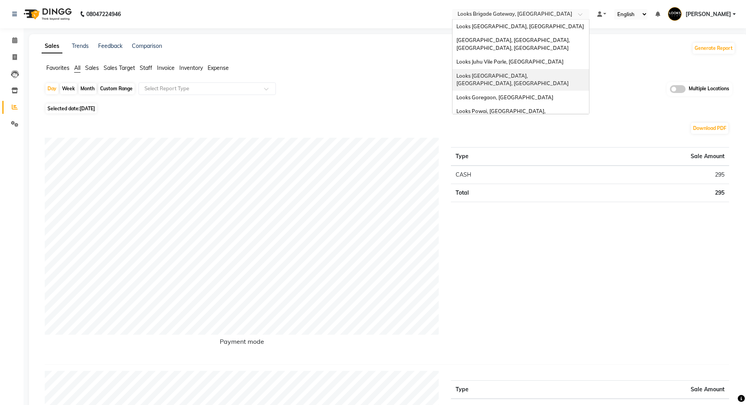
drag, startPoint x: 583, startPoint y: 70, endPoint x: 602, endPoint y: 71, distance: 19.6
click at [583, 70] on div "Looks Juhu Marriott, Mumbai, Mumbai" at bounding box center [520, 80] width 137 height 22
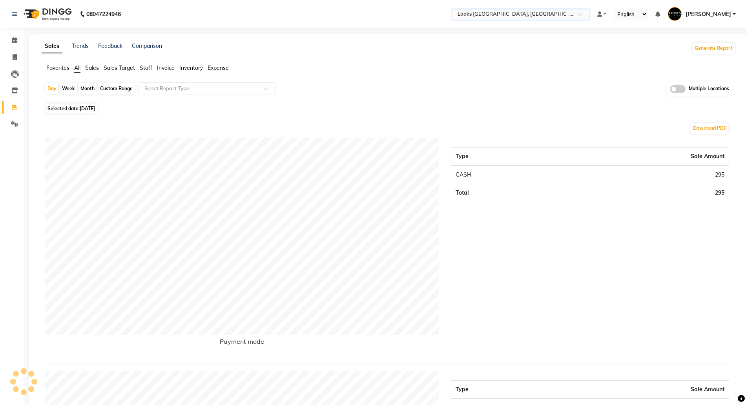
click at [676, 89] on span at bounding box center [678, 89] width 16 height 8
click at [670, 90] on input "checkbox" at bounding box center [670, 90] width 0 height 0
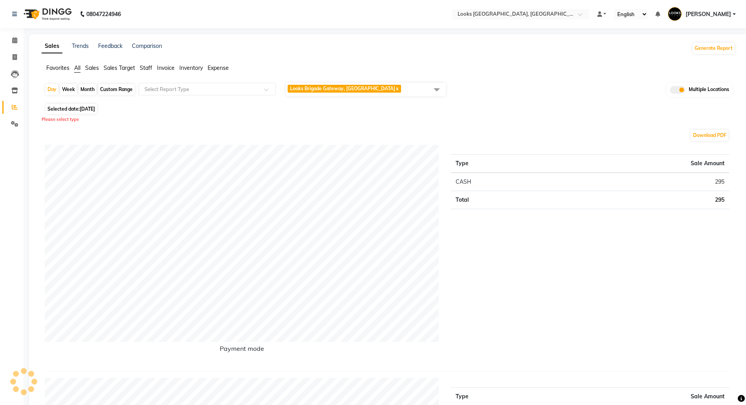
click at [408, 93] on span "Looks Brigade Gateway, Bengaluru x" at bounding box center [366, 89] width 160 height 13
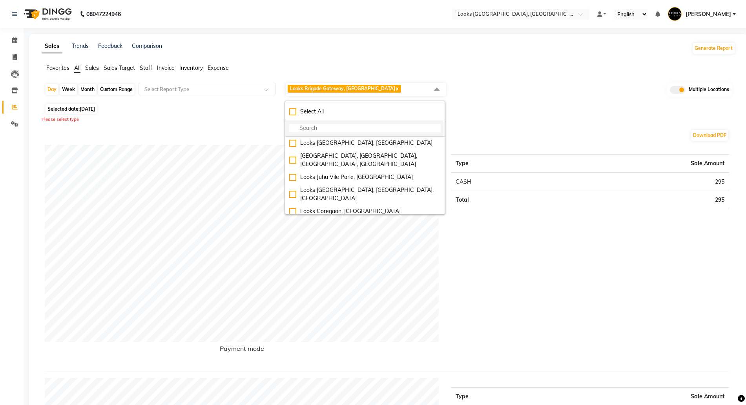
click at [328, 130] on input "multiselect-search" at bounding box center [364, 128] width 151 height 8
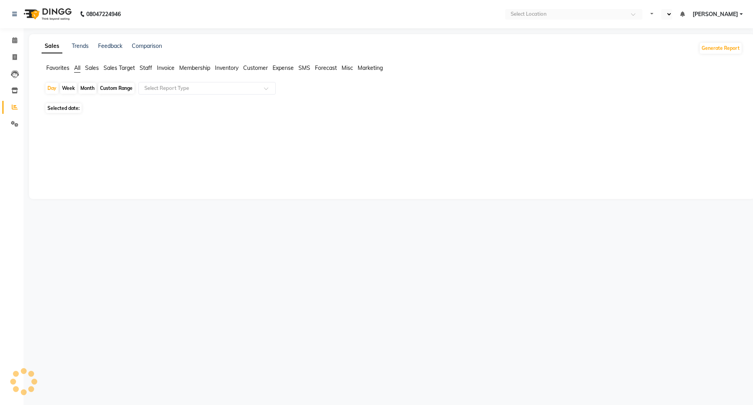
select select "en"
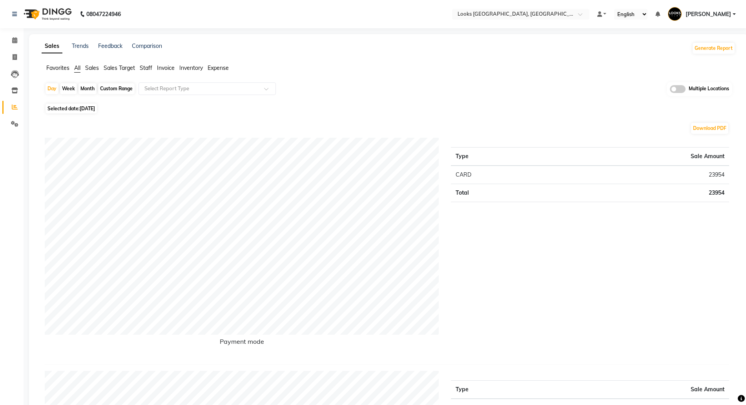
click at [671, 90] on span at bounding box center [678, 89] width 16 height 8
click at [670, 90] on input "checkbox" at bounding box center [670, 90] width 0 height 0
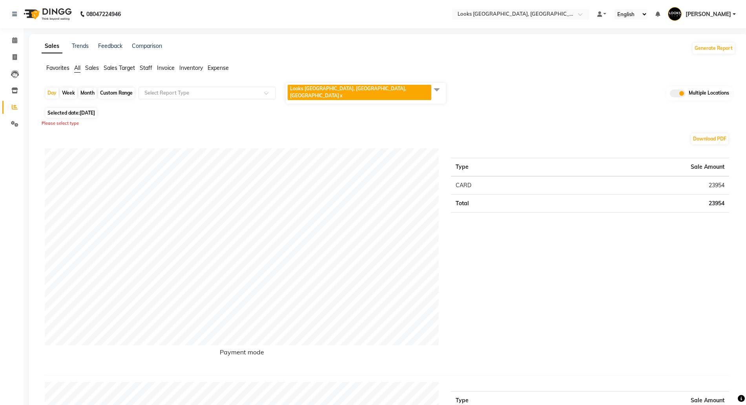
click at [390, 94] on span "Looks Juhu Marriott, Mumbai, Mumbai x" at bounding box center [366, 93] width 160 height 21
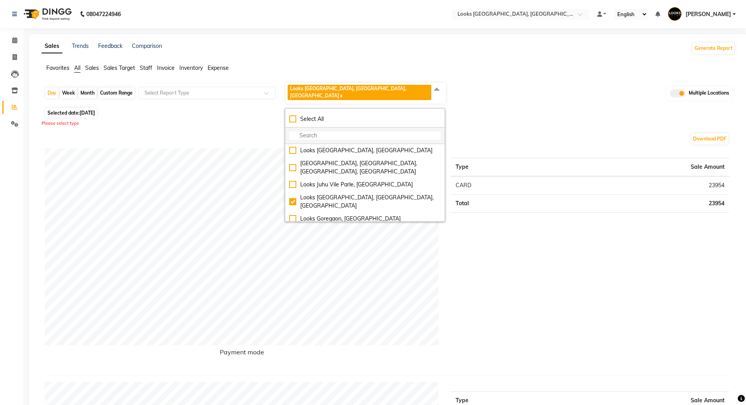
click at [307, 131] on input "multiselect-search" at bounding box center [364, 135] width 151 height 8
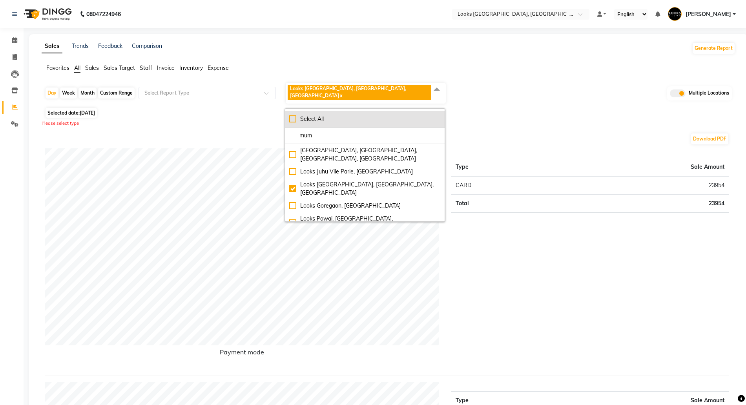
type input "mum"
click at [308, 115] on div "Select All" at bounding box center [364, 119] width 151 height 8
checkbox input "true"
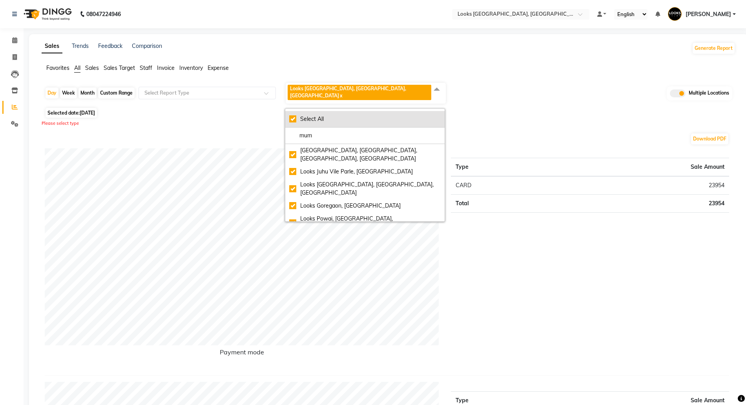
checkbox input "true"
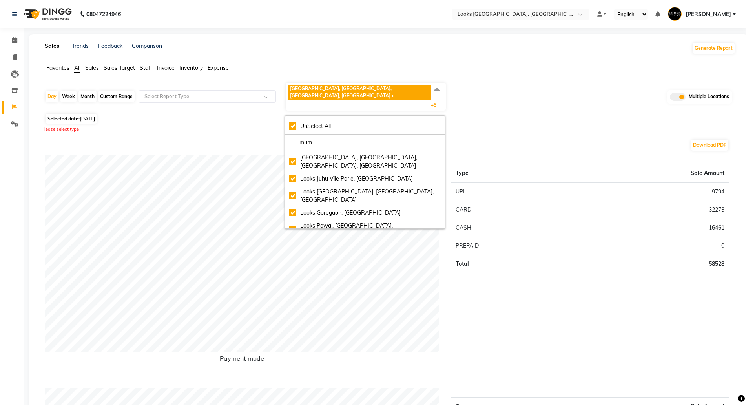
click at [86, 91] on div "Month" at bounding box center [87, 96] width 18 height 11
select select "9"
select select "2025"
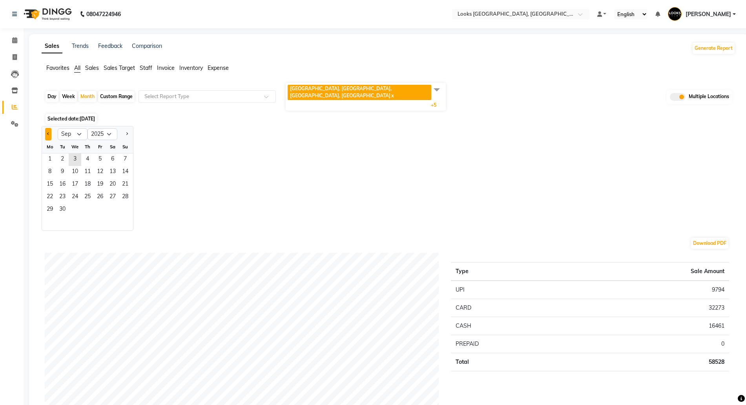
click at [51, 128] on button "Previous month" at bounding box center [48, 134] width 6 height 13
select select "8"
click at [97, 153] on span "1" at bounding box center [100, 159] width 13 height 13
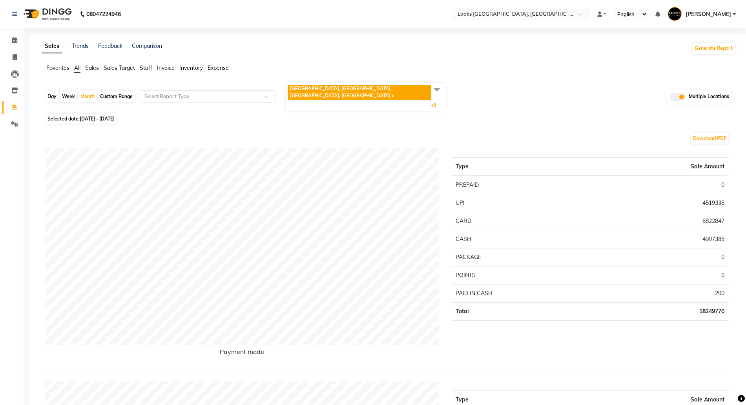
click at [87, 116] on span "01-08-2025 - 31-08-2025" at bounding box center [97, 119] width 35 height 6
select select "8"
select select "2025"
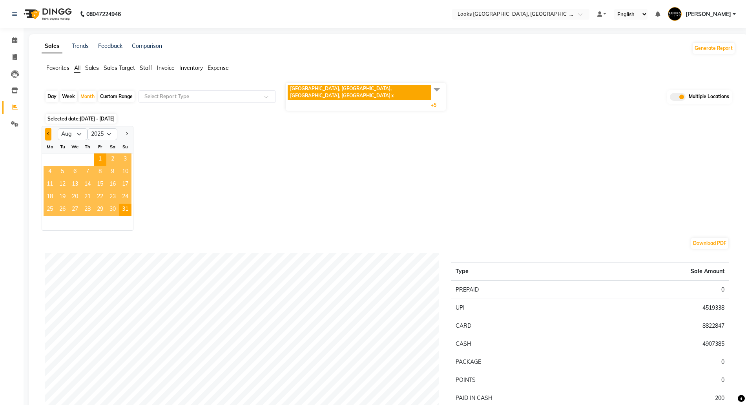
click at [48, 132] on span "Previous month" at bounding box center [48, 133] width 3 height 3
select select "7"
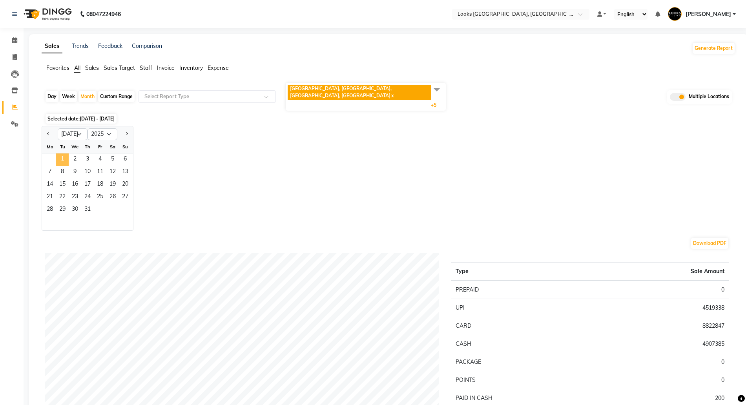
click at [65, 153] on span "1" at bounding box center [62, 159] width 13 height 13
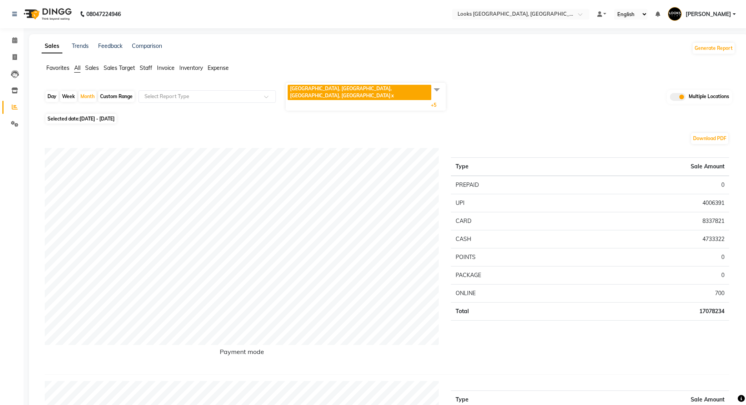
click at [98, 116] on span "01-07-2025 - 31-07-2025" at bounding box center [97, 119] width 35 height 6
select select "7"
select select "2025"
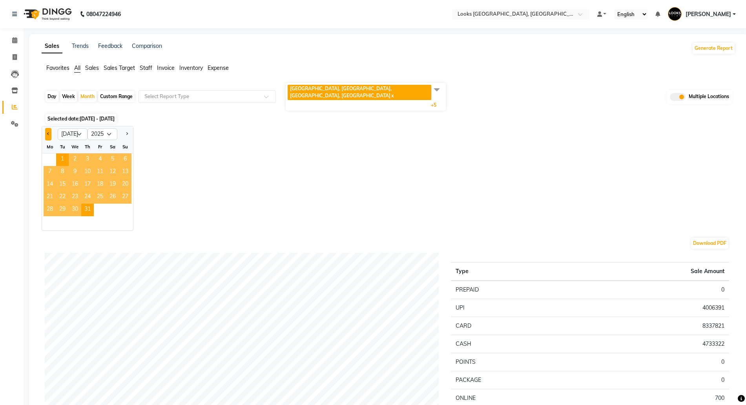
click at [49, 132] on span "Previous month" at bounding box center [48, 133] width 3 height 3
select select "6"
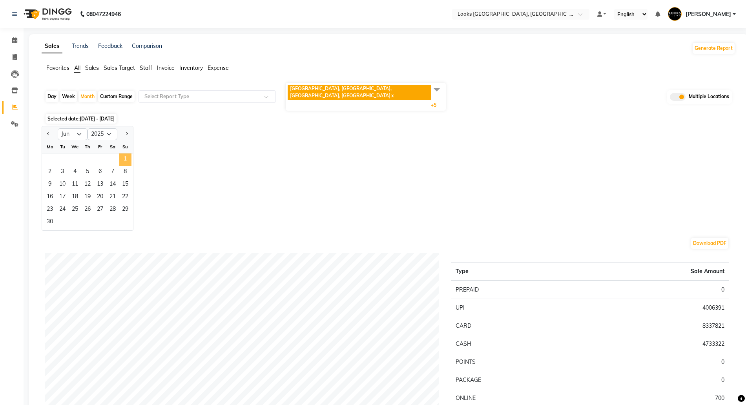
click at [120, 153] on span "1" at bounding box center [125, 159] width 13 height 13
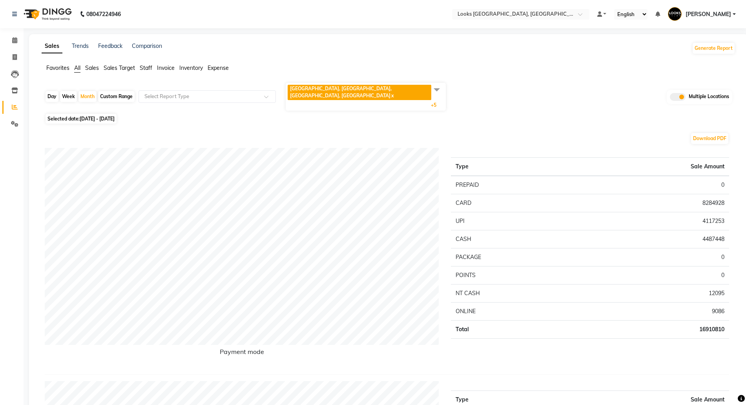
click at [105, 116] on span "01-06-2025 - 30-06-2025" at bounding box center [97, 119] width 35 height 6
select select "6"
select select "2025"
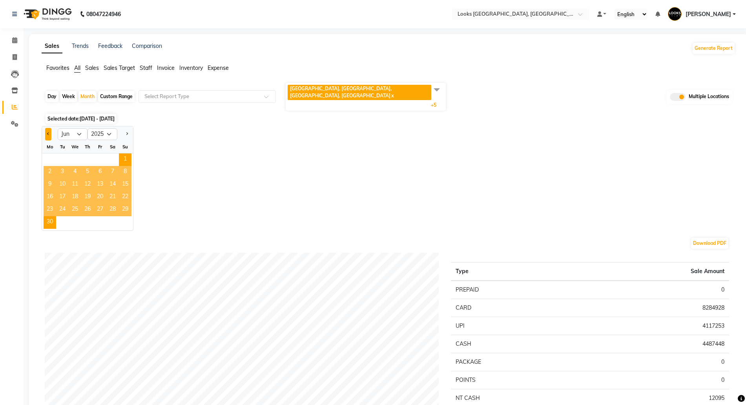
click at [48, 128] on button "Previous month" at bounding box center [48, 134] width 6 height 13
select select "5"
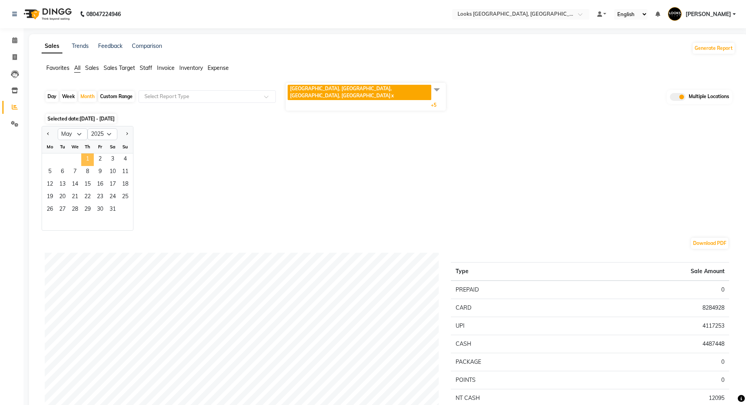
click at [92, 153] on span "1" at bounding box center [87, 159] width 13 height 13
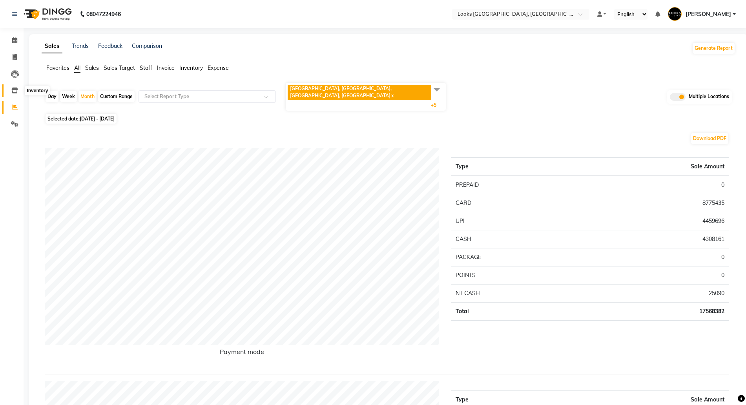
click at [15, 91] on icon at bounding box center [14, 90] width 7 height 6
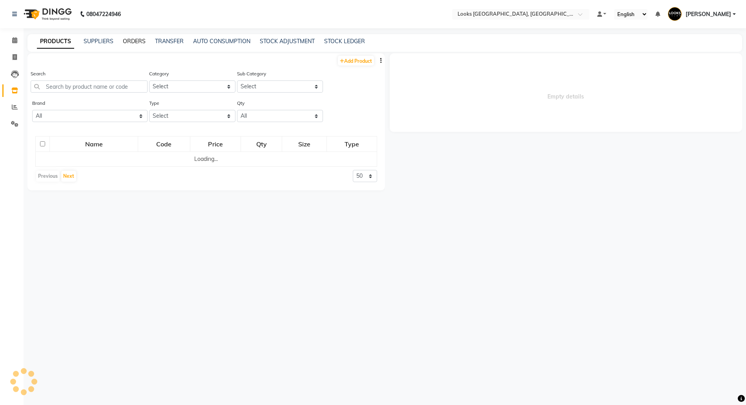
click at [133, 39] on link "ORDERS" at bounding box center [134, 41] width 23 height 7
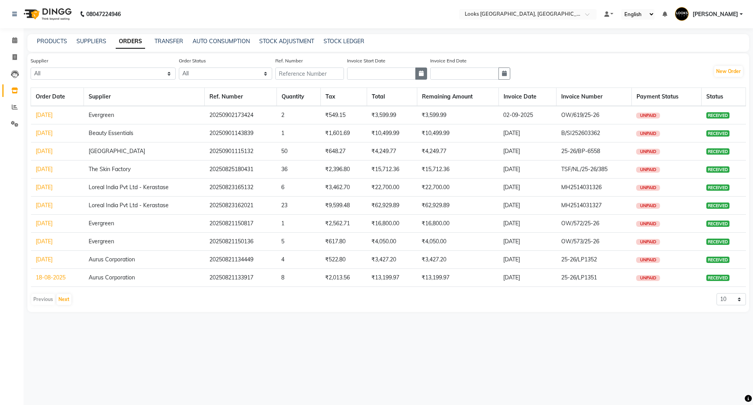
click at [422, 77] on button "button" at bounding box center [421, 73] width 12 height 12
select select "9"
select select "2025"
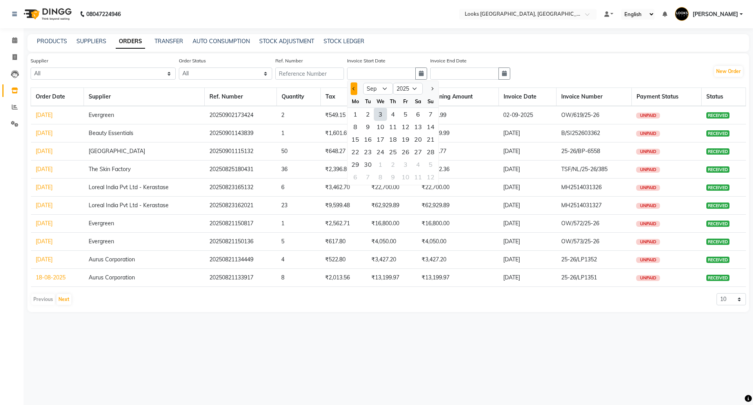
click at [356, 86] on button "Previous month" at bounding box center [354, 88] width 7 height 13
select select "8"
click at [406, 112] on div "1" at bounding box center [405, 114] width 13 height 13
type input "01-08-2025"
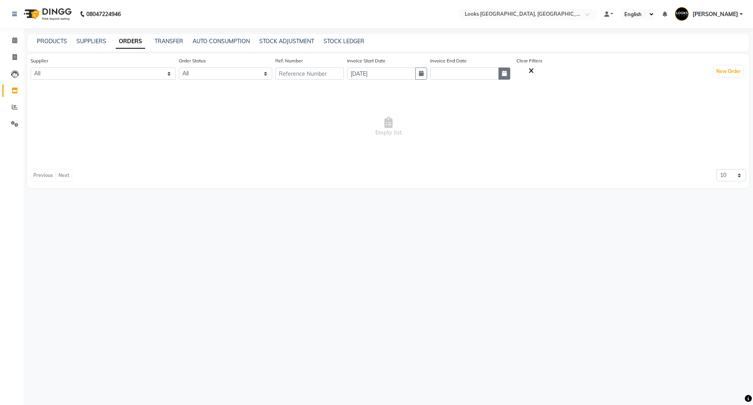
click at [508, 73] on button "button" at bounding box center [505, 73] width 12 height 12
select select "9"
select select "2025"
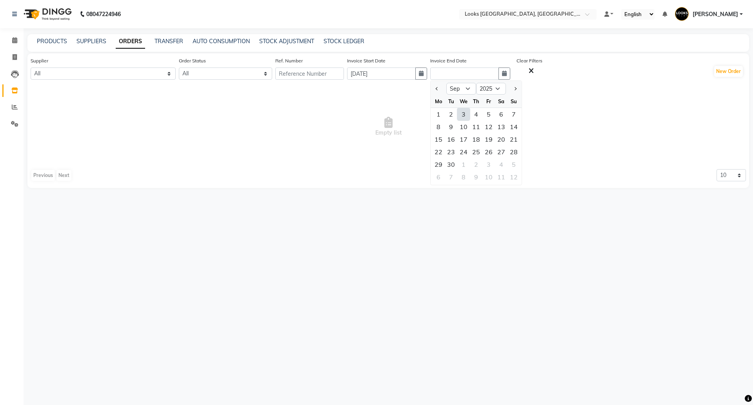
click at [456, 164] on div "30" at bounding box center [451, 164] width 13 height 13
type input "30-09-2025"
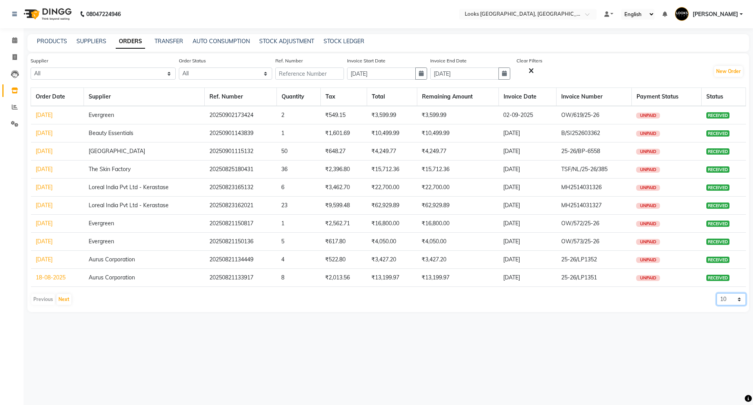
click at [743, 303] on select "10 20 50 100" at bounding box center [731, 299] width 29 height 12
select select "20"
click at [717, 293] on select "10 20 50 100" at bounding box center [731, 299] width 29 height 12
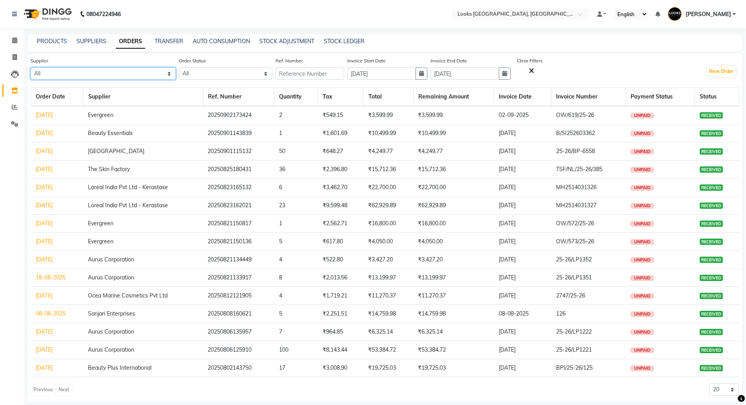
click at [93, 75] on select "All Aurus Corporation The Salon Factory The Skin Factory Motiram & Sons Loreal …" at bounding box center [103, 73] width 145 height 12
select select "2786"
click at [31, 67] on select "All Aurus Corporation The Salon Factory The Skin Factory Motiram & Sons Loreal …" at bounding box center [103, 73] width 145 height 12
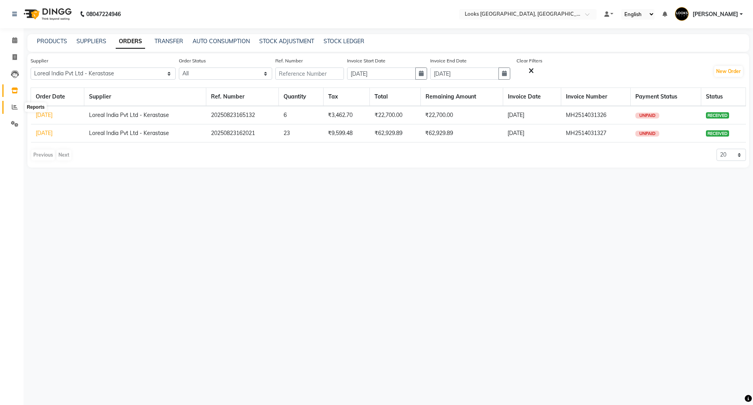
click at [11, 106] on span at bounding box center [15, 107] width 14 height 9
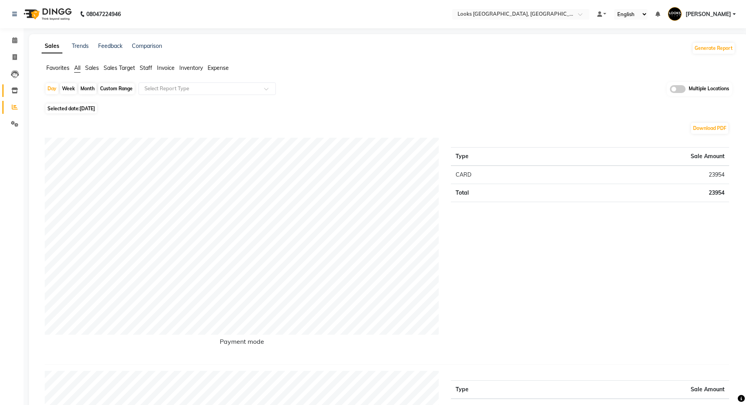
click at [7, 91] on link "Inventory" at bounding box center [11, 90] width 19 height 13
click at [11, 91] on span at bounding box center [15, 90] width 14 height 9
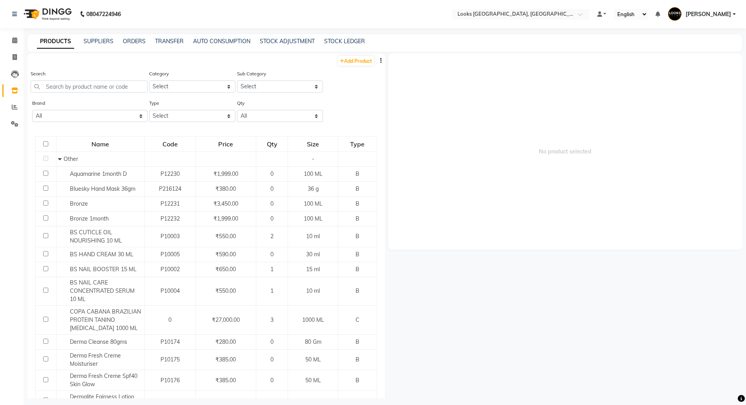
click at [499, 4] on nav "08047224946 Select Location × Looks Juhu Marriott, Mumbai, Mumbai Default Panel…" at bounding box center [373, 14] width 746 height 28
click at [498, 10] on div "Select Location × Looks Juhu Marriott, Mumbai, Mumbai" at bounding box center [520, 14] width 137 height 11
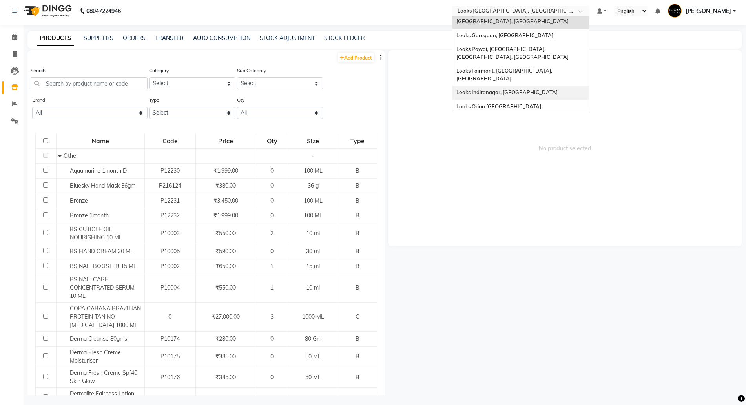
scroll to position [5, 0]
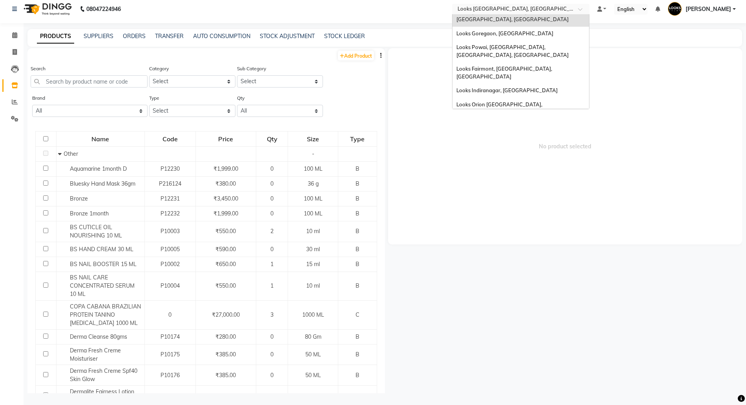
click at [491, 123] on span "Looks Brigade Gateway, [GEOGRAPHIC_DATA]" at bounding box center [513, 126] width 115 height 6
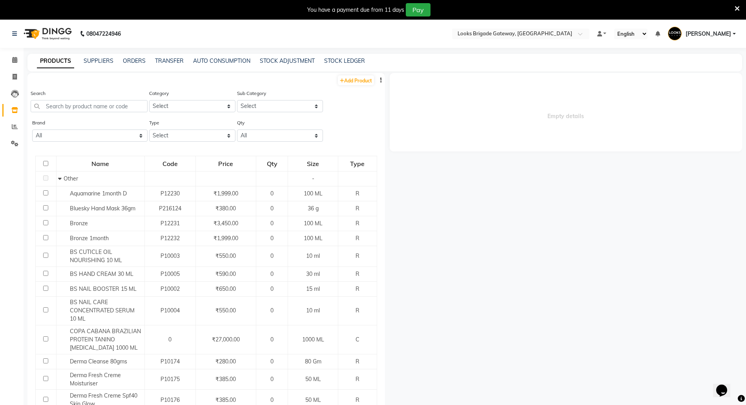
click at [736, 9] on icon at bounding box center [736, 8] width 5 height 7
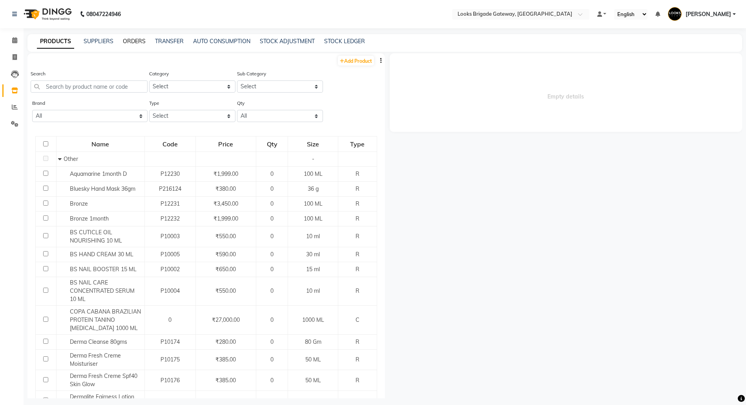
click at [135, 40] on link "ORDERS" at bounding box center [134, 41] width 23 height 7
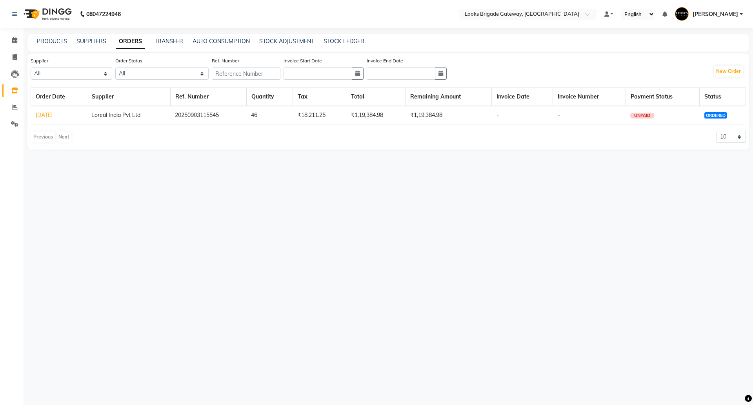
click at [43, 113] on link "[DATE]" at bounding box center [44, 114] width 17 height 7
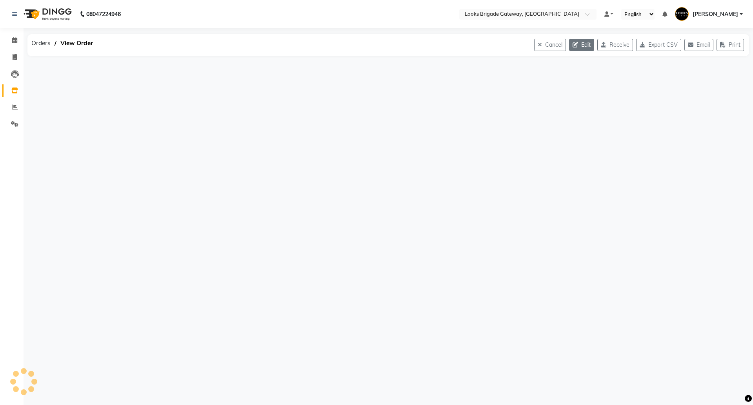
click at [570, 42] on button "Edit" at bounding box center [581, 45] width 25 height 12
select select "1713"
select select "1714"
select select "5772"
select select "true"
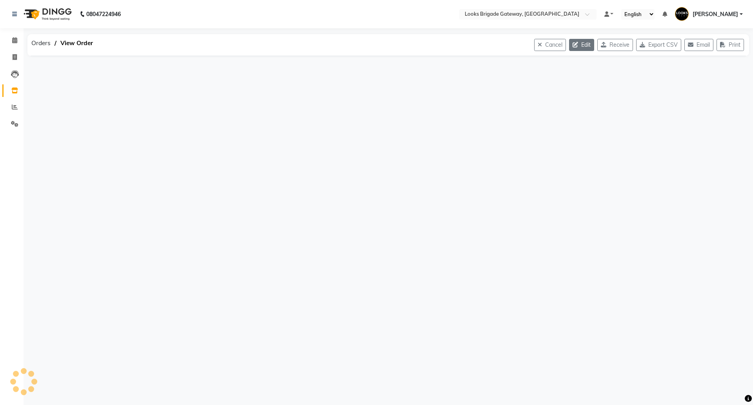
select select "4397"
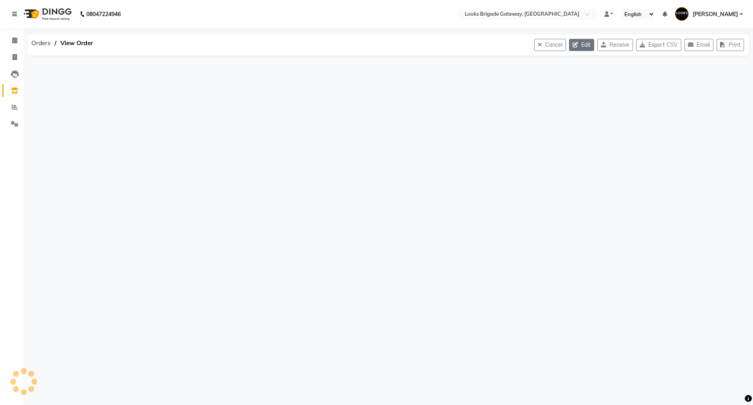
select select "4397"
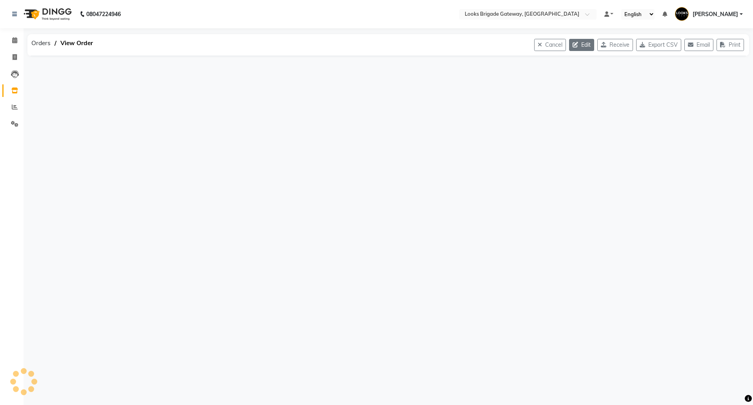
select select "4397"
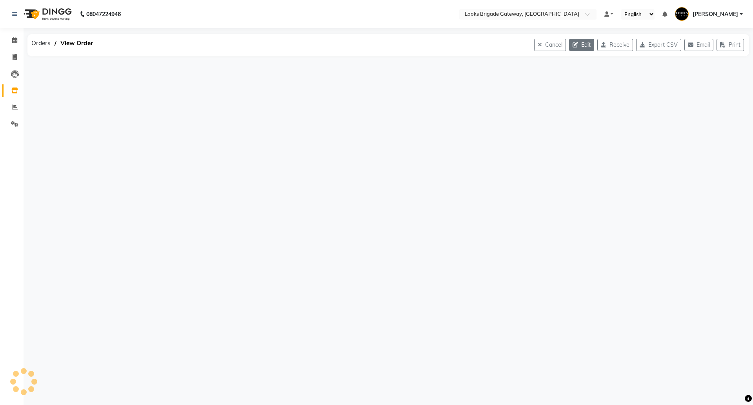
select select "4397"
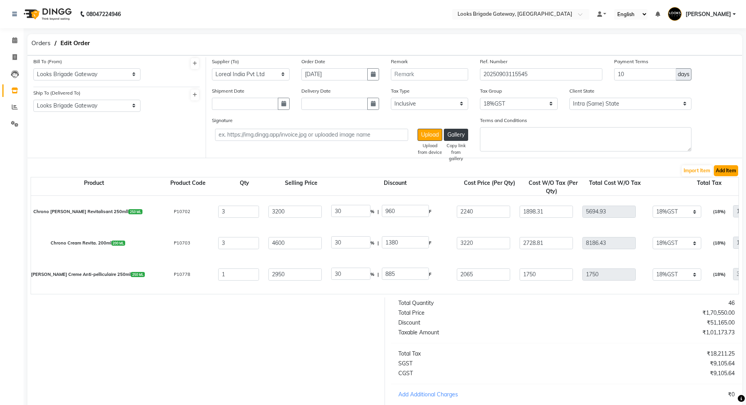
click at [730, 174] on button "Add Item" at bounding box center [726, 170] width 24 height 11
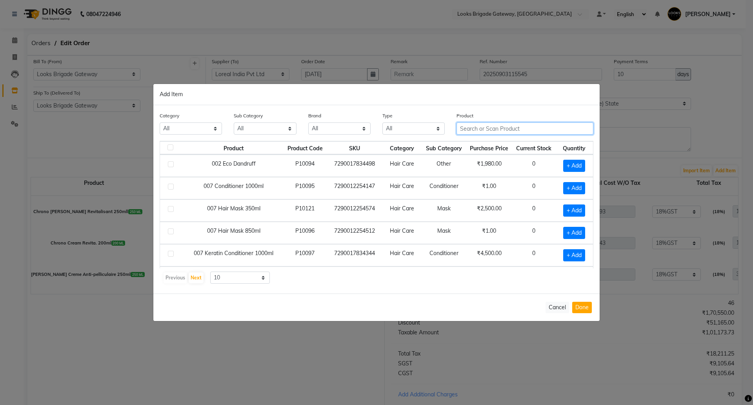
click at [481, 130] on input "text" at bounding box center [525, 128] width 137 height 12
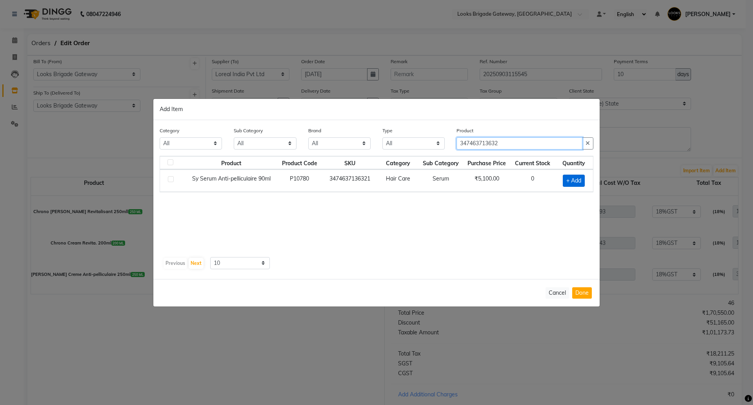
type input "347463713632"
click at [569, 177] on span "+ Add" at bounding box center [574, 181] width 22 height 12
checkbox input "true"
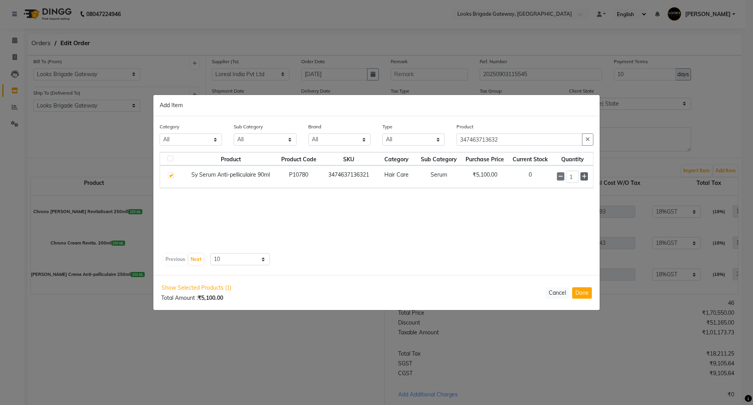
click at [586, 175] on icon at bounding box center [584, 176] width 5 height 5
type input "2"
click at [581, 291] on button "Done" at bounding box center [582, 292] width 20 height 11
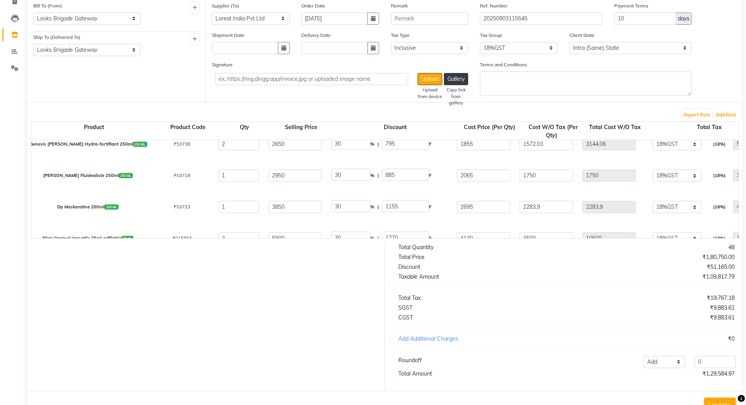
scroll to position [89, 0]
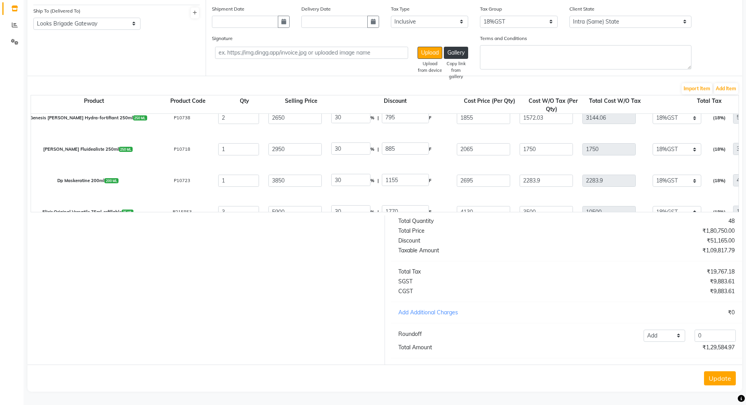
click at [717, 381] on button "Update" at bounding box center [720, 378] width 32 height 14
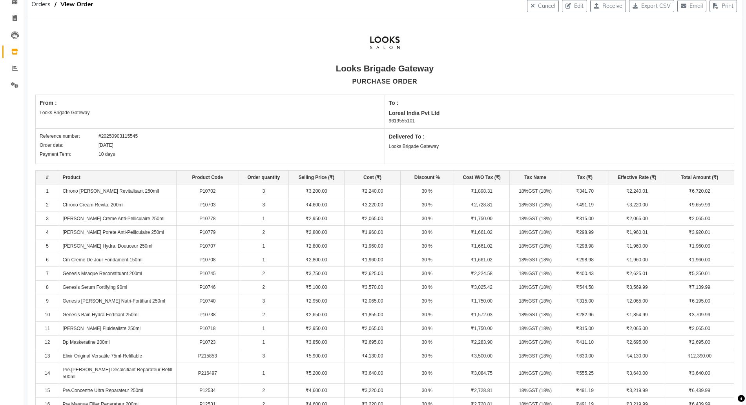
scroll to position [98, 0]
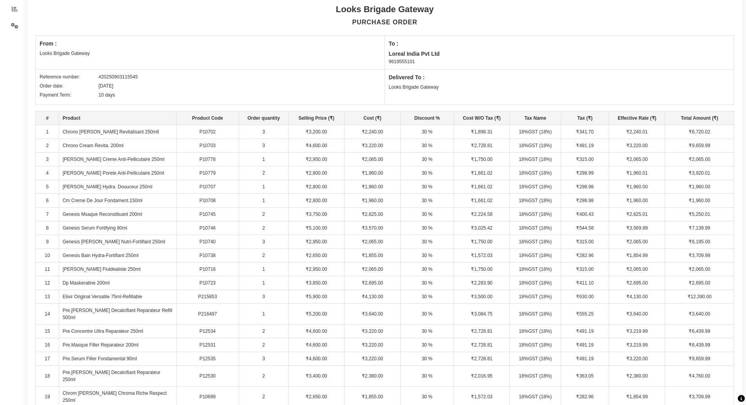
click at [270, 229] on td "2" at bounding box center [264, 228] width 50 height 14
click at [268, 239] on td "3" at bounding box center [264, 242] width 50 height 14
click at [266, 240] on td "3" at bounding box center [264, 242] width 50 height 14
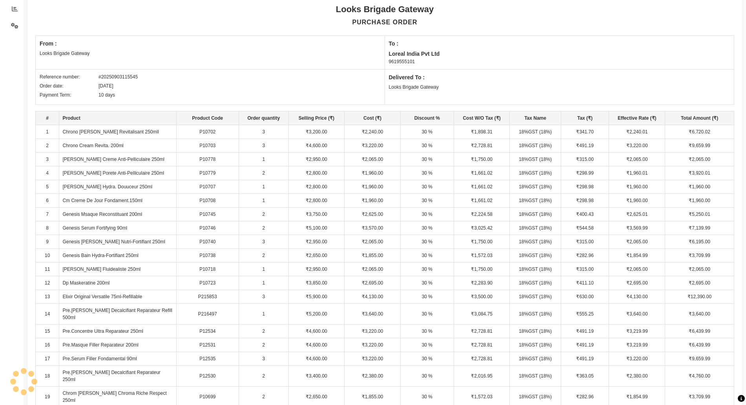
click at [266, 240] on td "3" at bounding box center [264, 242] width 50 height 14
drag, startPoint x: 268, startPoint y: 240, endPoint x: 257, endPoint y: 239, distance: 11.8
click at [257, 239] on td "3" at bounding box center [264, 242] width 50 height 14
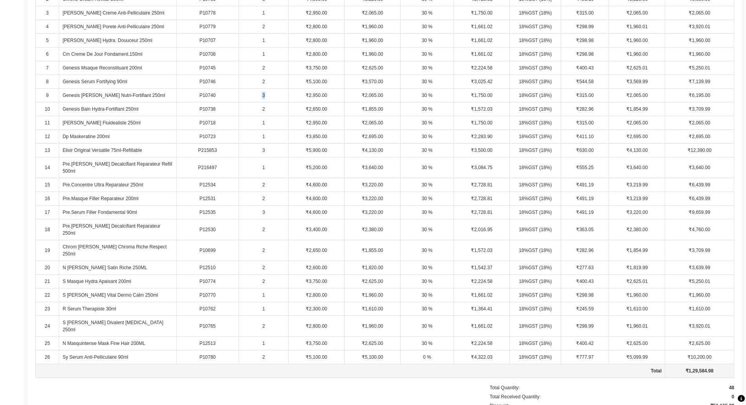
scroll to position [245, 0]
click at [269, 191] on td "2" at bounding box center [264, 198] width 50 height 14
click at [265, 219] on td "2" at bounding box center [264, 229] width 50 height 21
click at [269, 239] on td "2" at bounding box center [264, 249] width 50 height 21
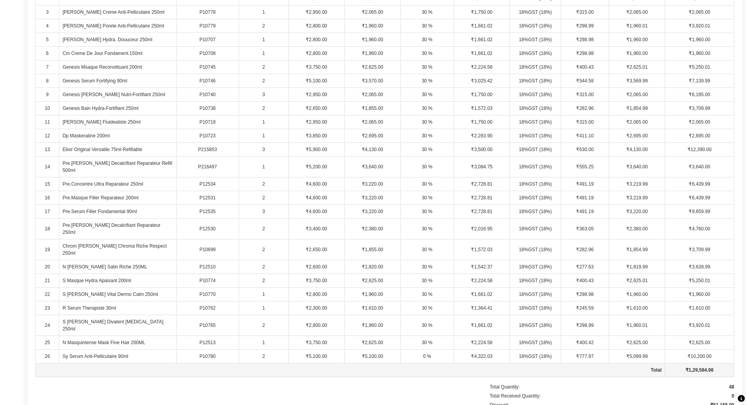
click at [269, 239] on td "2" at bounding box center [264, 249] width 50 height 21
click at [270, 260] on td "2" at bounding box center [264, 267] width 50 height 14
click at [270, 274] on td "2" at bounding box center [264, 281] width 50 height 14
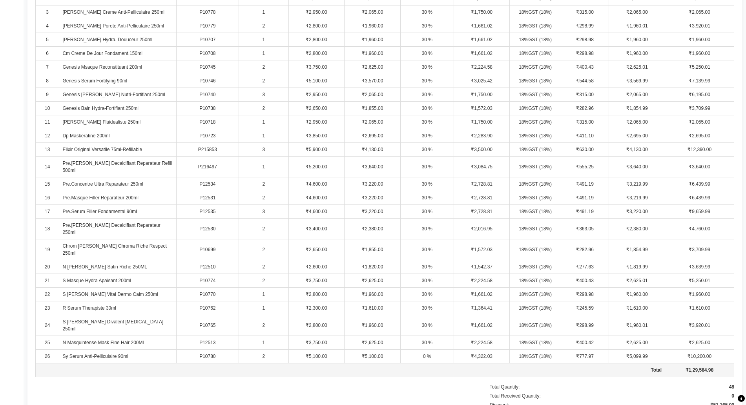
click at [270, 274] on td "2" at bounding box center [264, 281] width 50 height 14
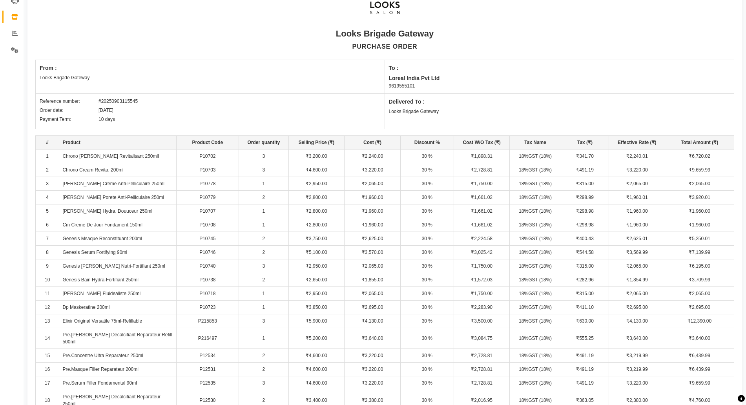
scroll to position [0, 0]
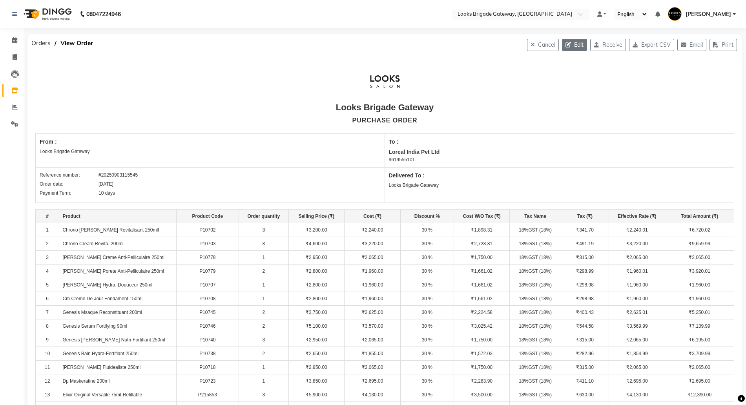
click at [568, 46] on button "Edit" at bounding box center [574, 45] width 25 height 12
select select "1713"
select select "1714"
select select "5772"
select select "true"
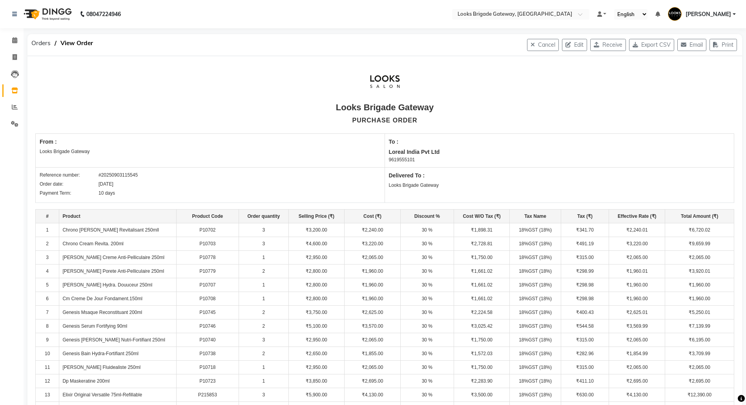
select select "4397"
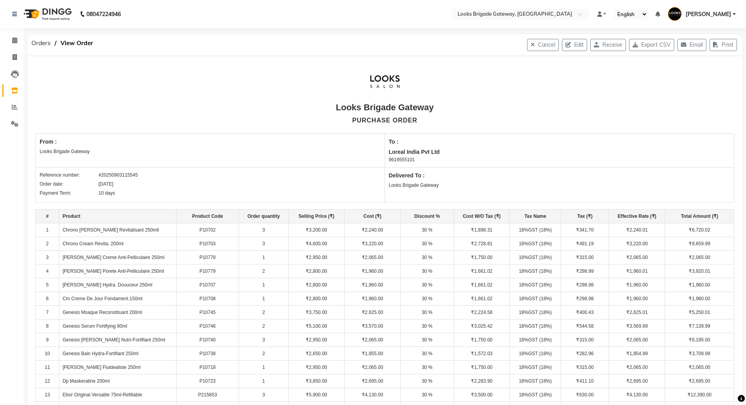
select select "4397"
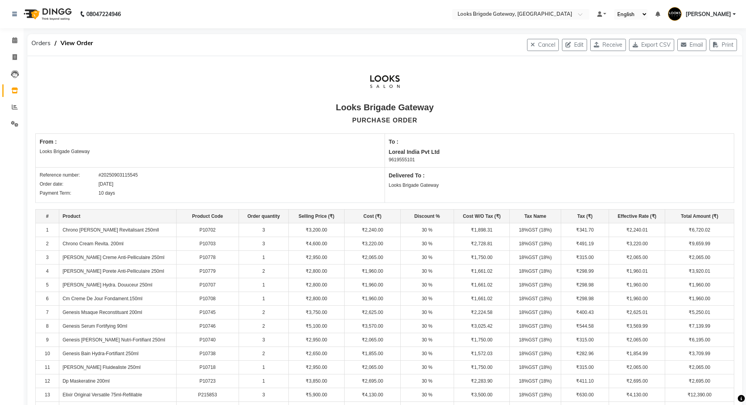
select select "4397"
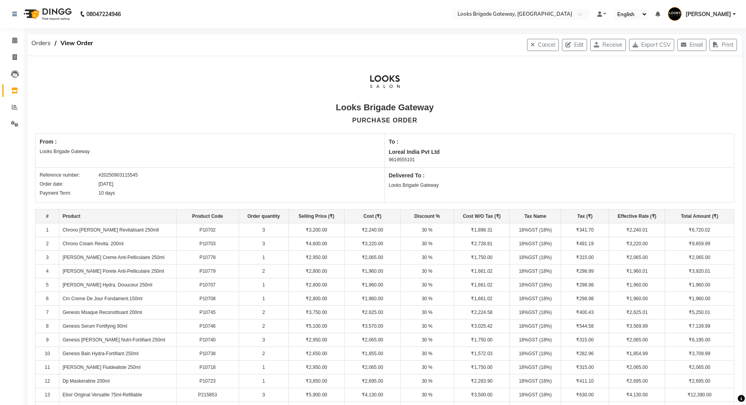
select select "4397"
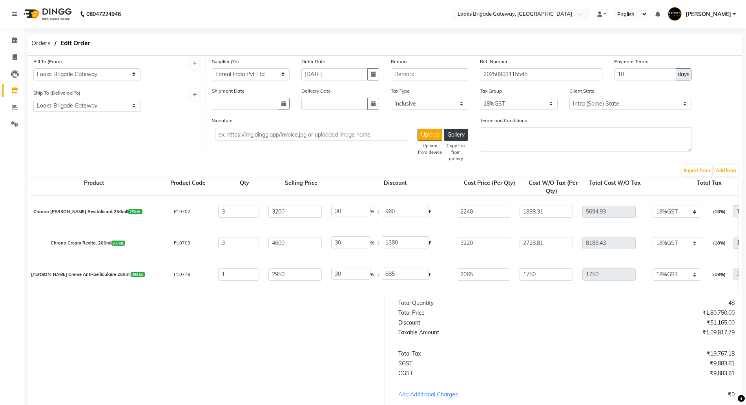
select select "4397"
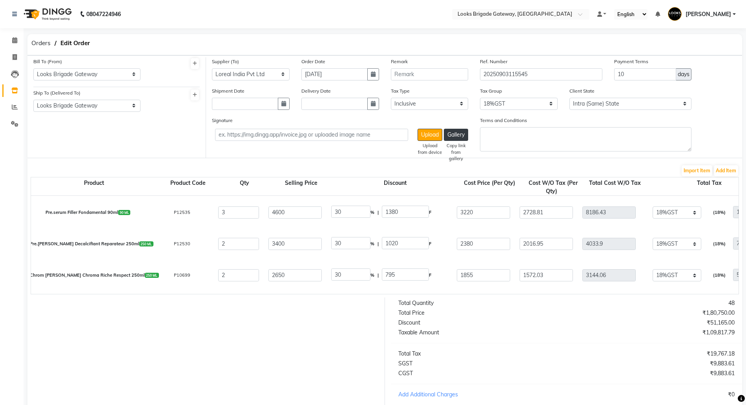
select select "4397"
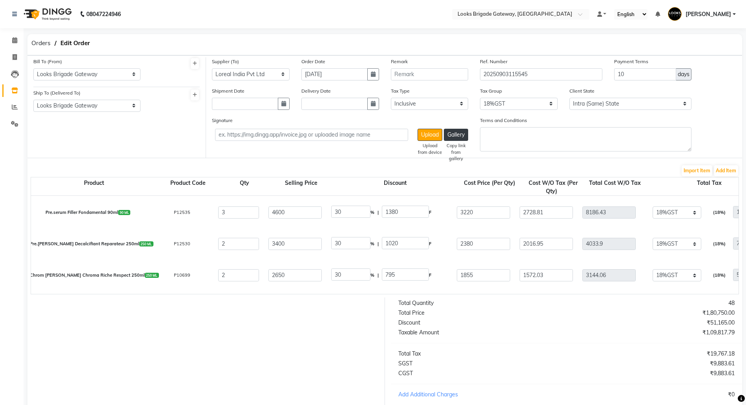
scroll to position [649, 0]
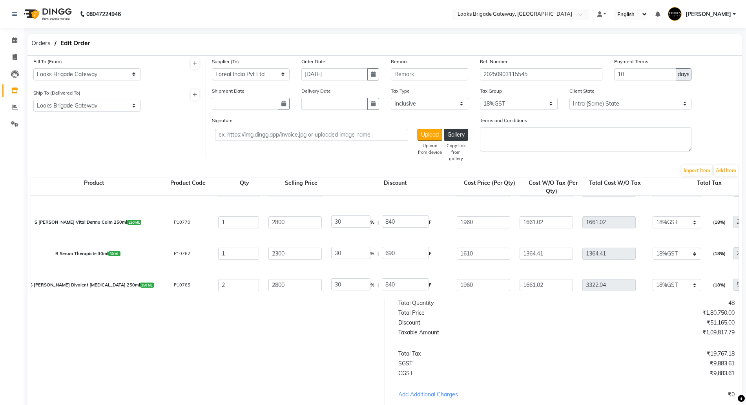
drag, startPoint x: 538, startPoint y: 294, endPoint x: 478, endPoint y: 336, distance: 73.3
click at [478, 336] on div "Taxable Amount" at bounding box center [479, 332] width 174 height 8
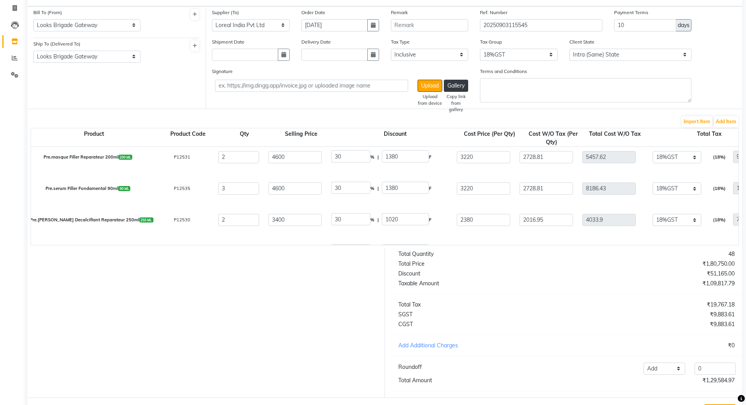
scroll to position [476, 0]
drag, startPoint x: 234, startPoint y: 216, endPoint x: 213, endPoint y: 219, distance: 20.5
click at [213, 219] on div "2" at bounding box center [238, 220] width 50 height 12
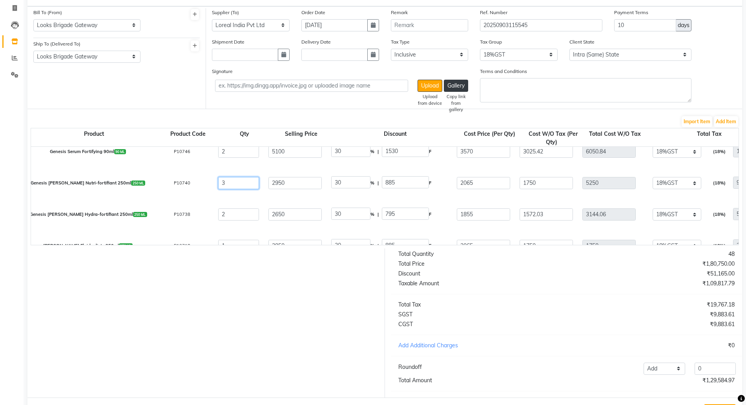
drag, startPoint x: 249, startPoint y: 189, endPoint x: 216, endPoint y: 187, distance: 32.6
type input "2"
type input "3500"
type input "4445"
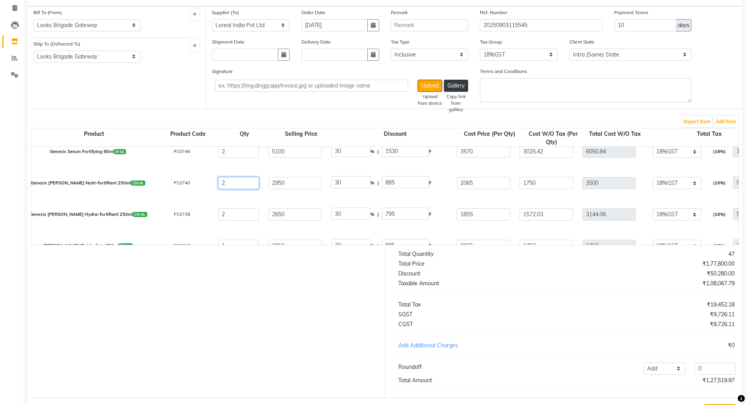
type input "630"
type input "4130"
type input "2"
click at [252, 275] on div at bounding box center [203, 322] width 363 height 149
click at [580, 302] on div "Total Quantity 47 Total Price ₹1,77,800.00 Discount ₹50,280.00 Taxable Amount ₹…" at bounding box center [566, 322] width 363 height 149
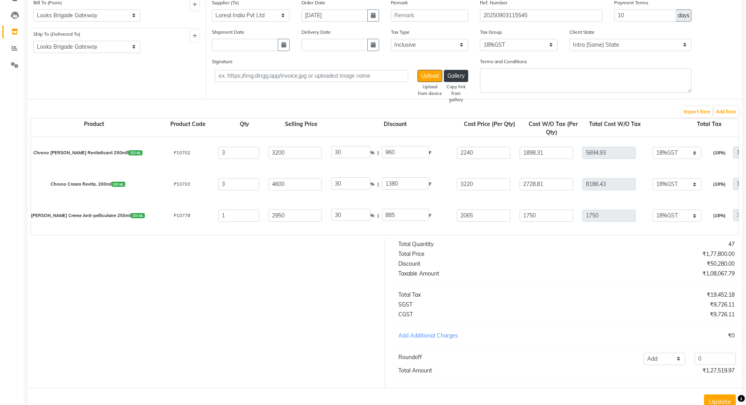
scroll to position [89, 0]
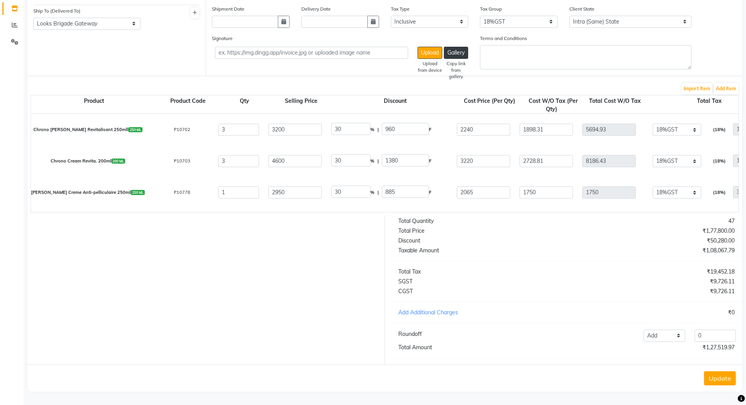
click at [718, 375] on button "Update" at bounding box center [720, 378] width 32 height 14
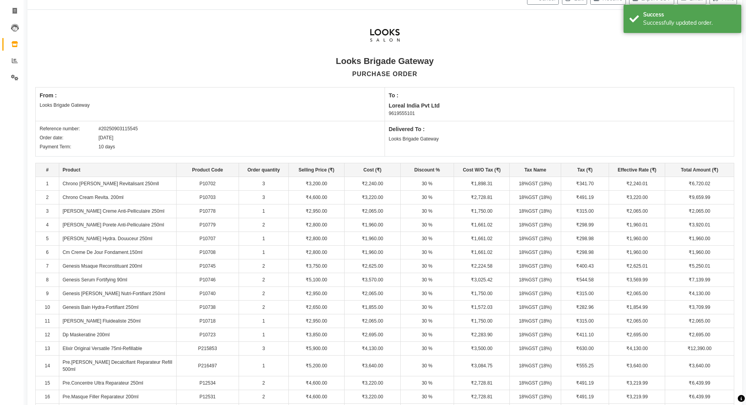
scroll to position [98, 0]
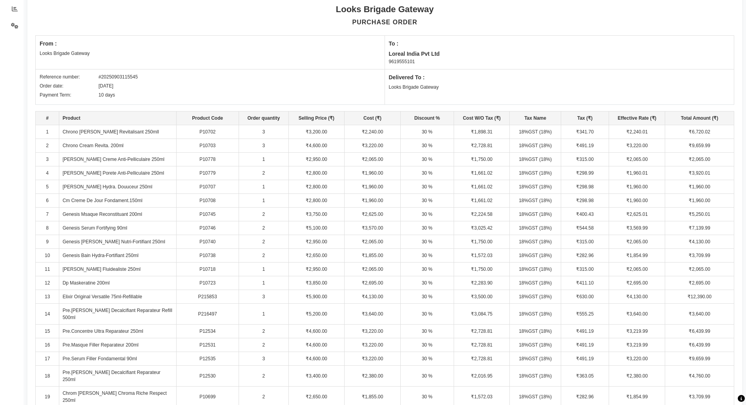
click at [110, 212] on td "Genesis Msaque Reconstituant 200ml" at bounding box center [117, 215] width 117 height 14
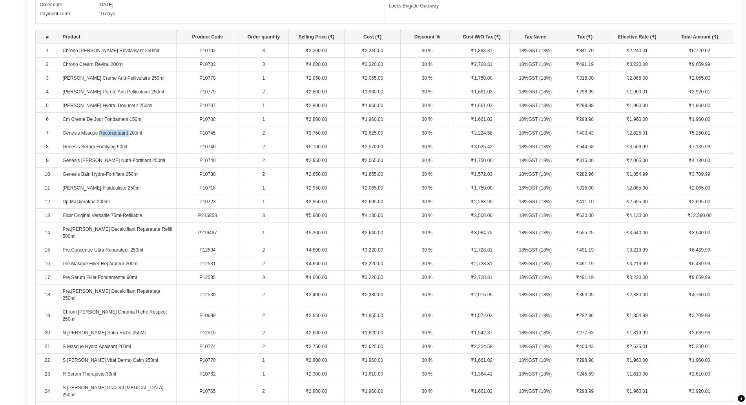
scroll to position [196, 0]
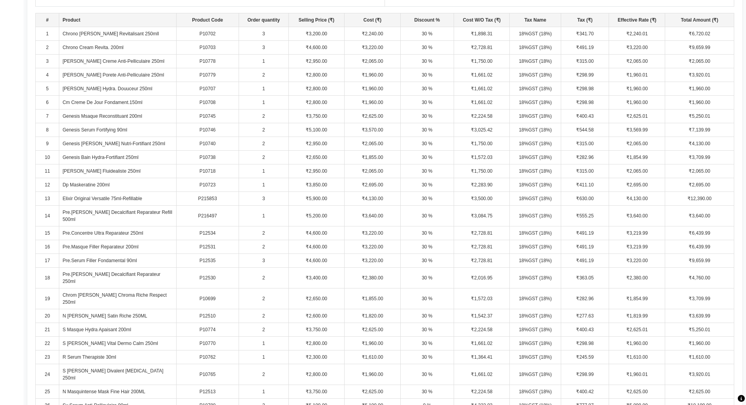
click at [93, 364] on td "S Bain Divalent Glycine 250ml" at bounding box center [117, 374] width 117 height 21
click at [92, 350] on td "R Serum Therapiste 30ml" at bounding box center [117, 357] width 117 height 14
click at [93, 337] on td "S Bain Vital Dermo Calm 250ml" at bounding box center [117, 344] width 117 height 14
click at [96, 309] on td "N Bain Satin Riche 250ML" at bounding box center [117, 316] width 117 height 14
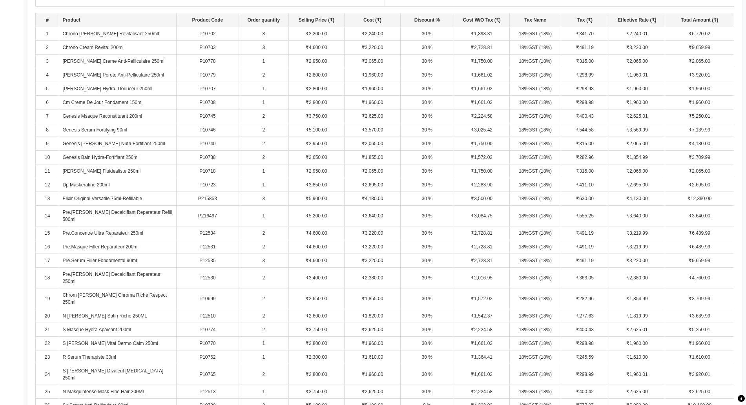
click at [117, 268] on td "Pre.Bain Decalcifiant Reparateur 250ml" at bounding box center [117, 278] width 117 height 21
click at [117, 288] on td "Chrom Bain Chroma Riche Respect 250ml" at bounding box center [117, 298] width 117 height 21
click at [106, 268] on td "Pre.Bain Decalcifiant Reparateur 250ml" at bounding box center [117, 278] width 117 height 21
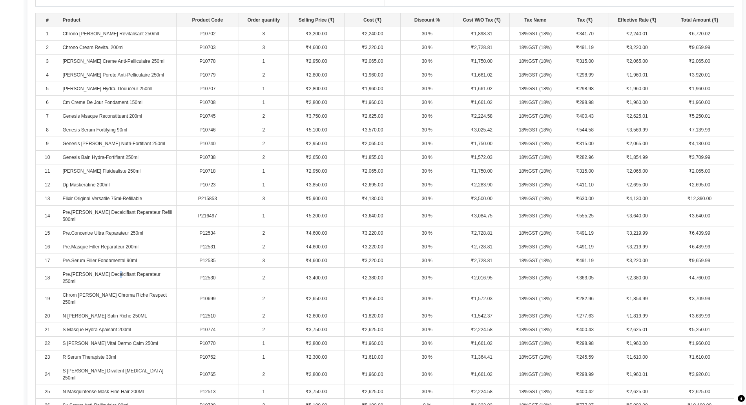
click at [106, 268] on td "Pre.Bain Decalcifiant Reparateur 250ml" at bounding box center [117, 278] width 117 height 21
click at [99, 254] on td "Pre.Serum Filler Fondamental 90ml" at bounding box center [117, 261] width 117 height 14
click at [91, 240] on td "Pre.Masque Filler Reparateur 200ml" at bounding box center [117, 247] width 117 height 14
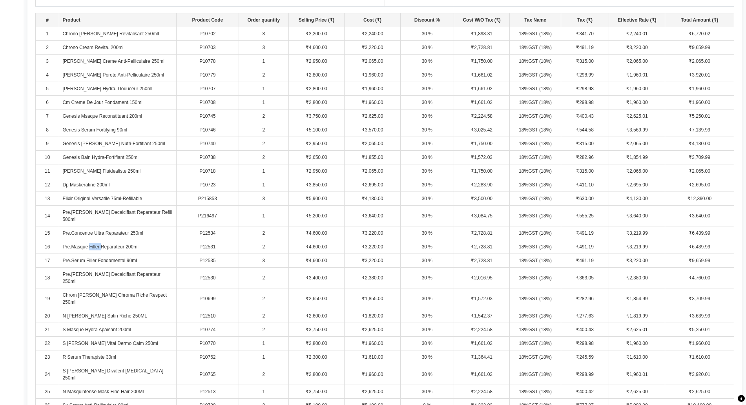
click at [91, 240] on td "Pre.Masque Filler Reparateur 200ml" at bounding box center [117, 247] width 117 height 14
click at [100, 228] on td "Pre.Concentre Ultra Reparateur 250ml" at bounding box center [117, 233] width 117 height 14
click at [116, 216] on td "Pre.Bain Decalcifiant Reparateur Refill 500ml" at bounding box center [117, 216] width 117 height 21
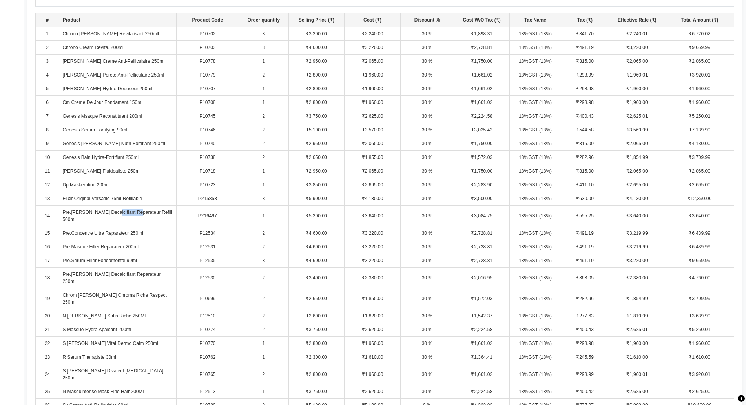
click at [116, 216] on td "Pre.Bain Decalcifiant Reparateur Refill 500ml" at bounding box center [117, 216] width 117 height 21
click at [113, 205] on td "Elixir Original Versatile 75ml-Refillable" at bounding box center [117, 199] width 117 height 14
click at [113, 204] on td "Elixir Original Versatile 75ml-Refillable" at bounding box center [117, 199] width 117 height 14
click at [102, 180] on td "Dp Maskeratine 200ml" at bounding box center [117, 185] width 117 height 14
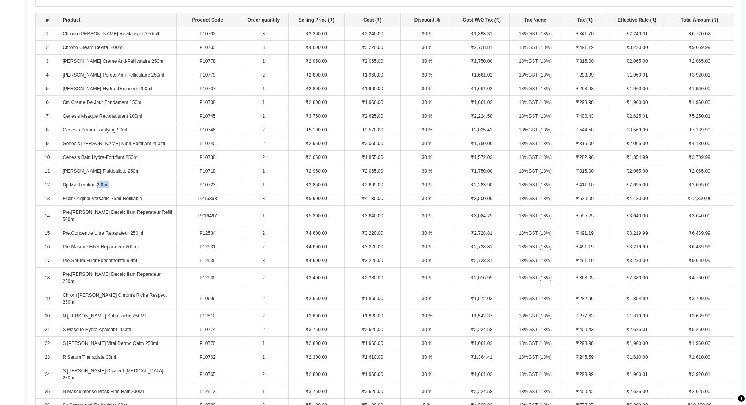
click at [102, 180] on td "Dp Maskeratine 200ml" at bounding box center [117, 185] width 117 height 14
click at [100, 171] on td "Dp Bain Fluidealiste 250ml" at bounding box center [117, 171] width 117 height 14
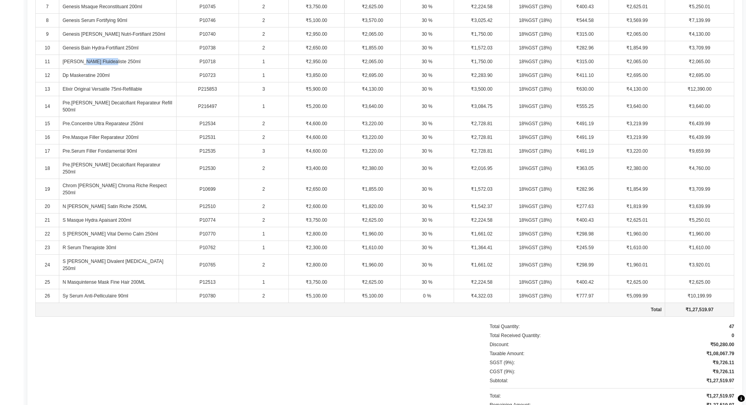
scroll to position [312, 0]
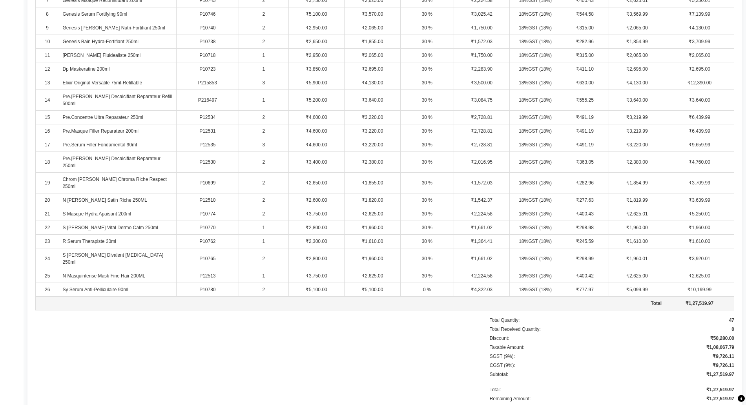
click at [251, 297] on td "Total" at bounding box center [350, 304] width 629 height 14
click at [259, 269] on td "1" at bounding box center [264, 276] width 50 height 14
click at [262, 248] on td "2" at bounding box center [264, 258] width 50 height 21
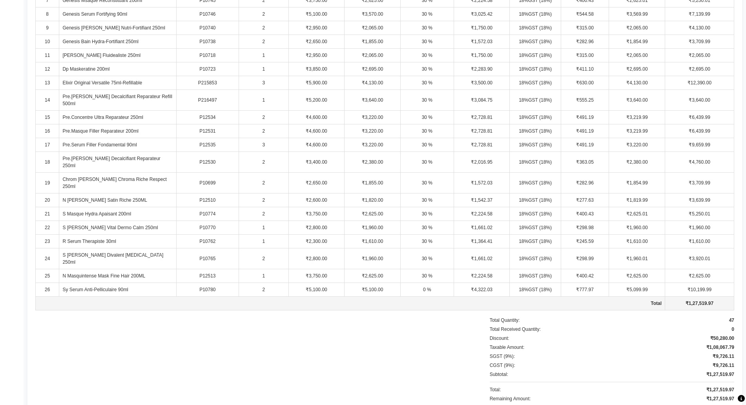
click at [258, 221] on td "1" at bounding box center [264, 228] width 50 height 14
click at [265, 207] on td "2" at bounding box center [264, 214] width 50 height 14
click at [265, 193] on td "2" at bounding box center [264, 200] width 50 height 14
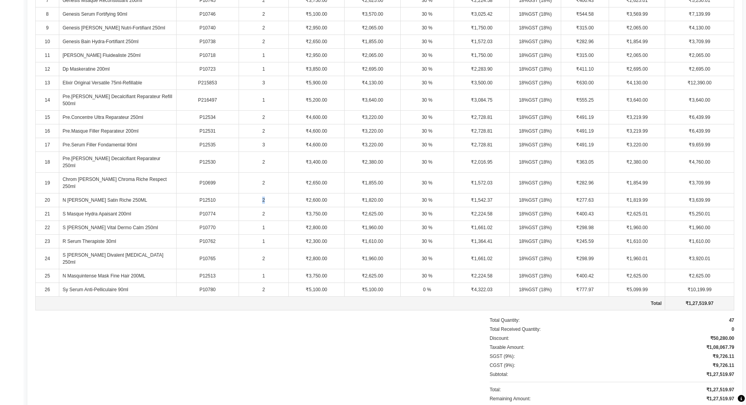
click at [265, 193] on td "2" at bounding box center [264, 200] width 50 height 14
click at [262, 173] on td "2" at bounding box center [264, 183] width 50 height 21
click at [259, 154] on td "2" at bounding box center [264, 162] width 50 height 21
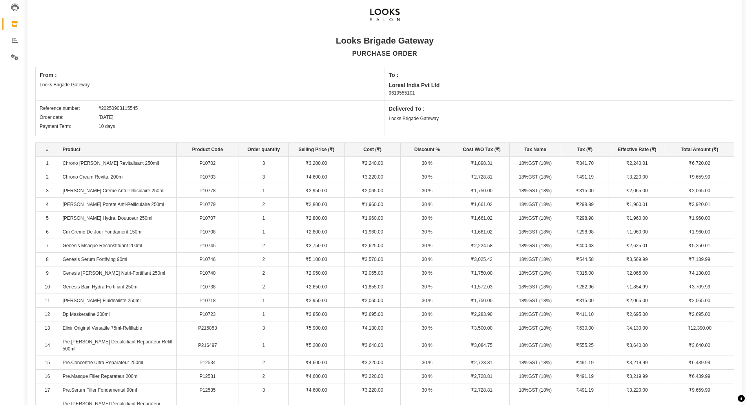
scroll to position [0, 0]
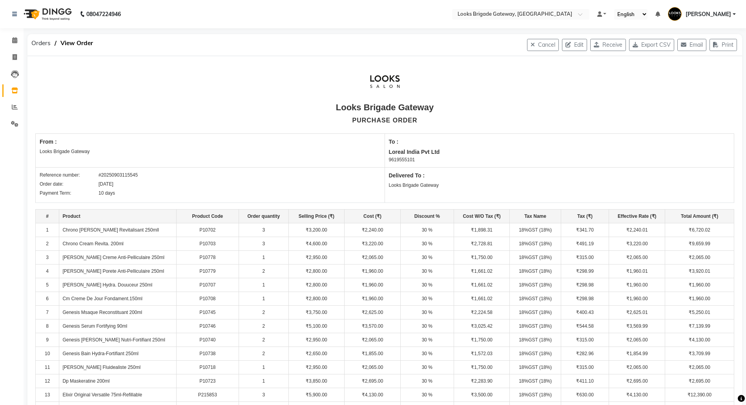
click at [571, 48] on button "Edit" at bounding box center [574, 45] width 25 height 12
select select "1713"
select select "1714"
select select "5772"
select select "true"
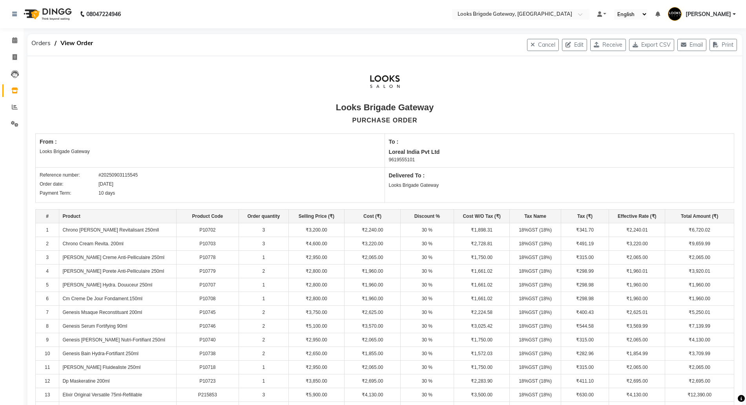
select select "4397"
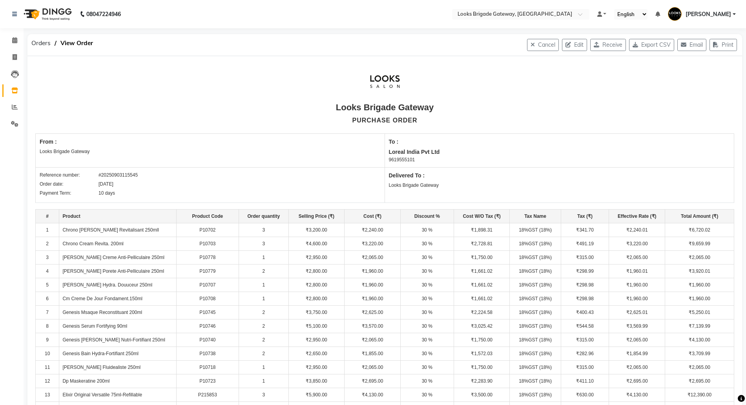
select select "4397"
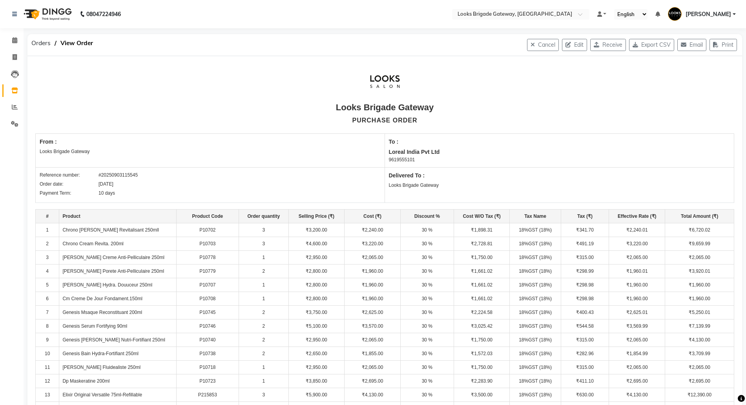
select select "4397"
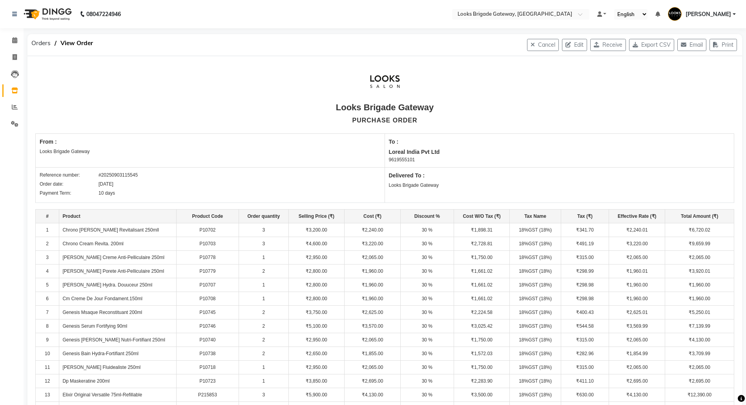
select select "4397"
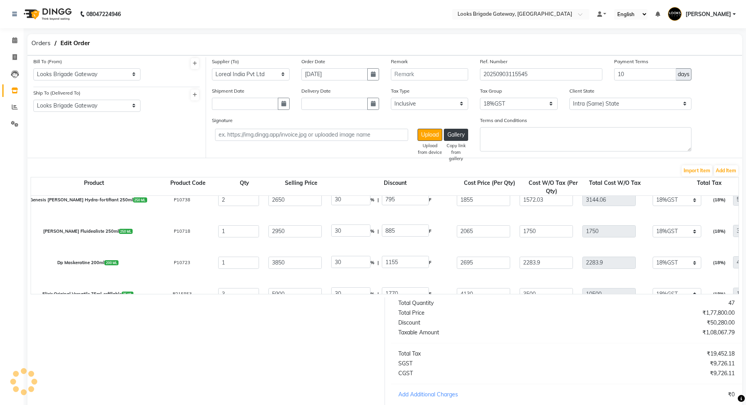
scroll to position [392, 0]
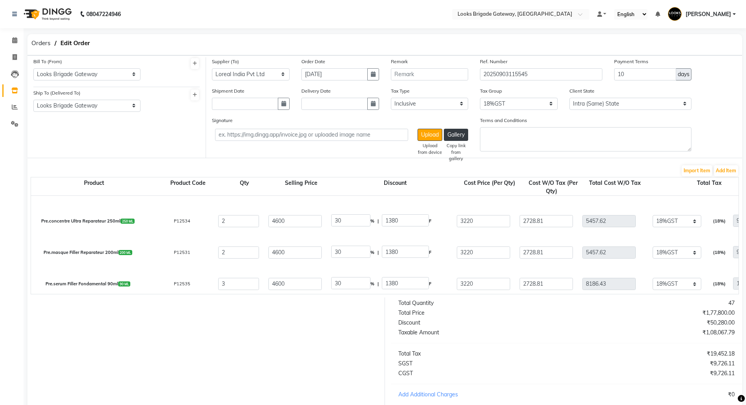
select select "4397"
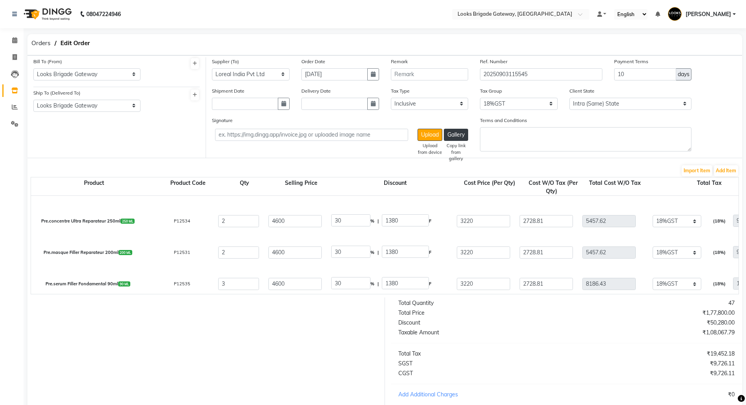
select select "4397"
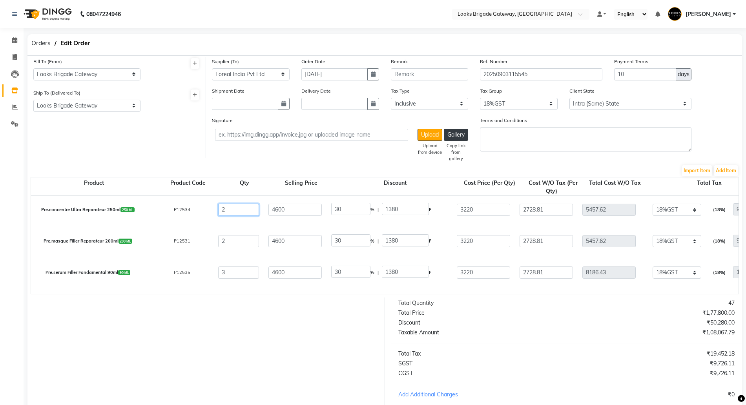
drag, startPoint x: 235, startPoint y: 210, endPoint x: 188, endPoint y: 208, distance: 47.5
type input "1"
type input "2728.81"
type input "3711.18"
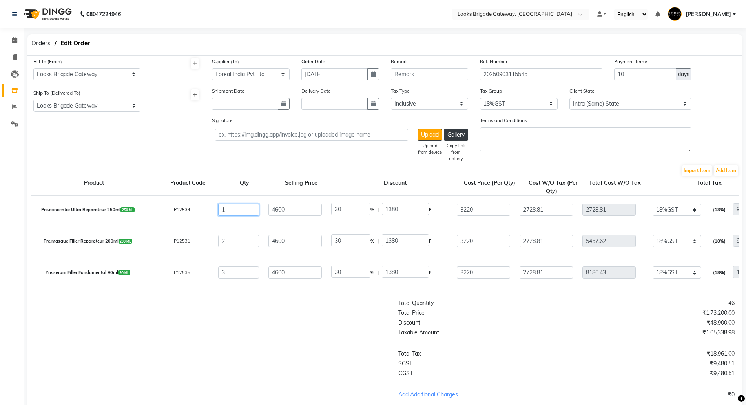
type input "491.19"
type input "3220"
type input "1"
click at [463, 317] on div "Total Price" at bounding box center [479, 313] width 174 height 8
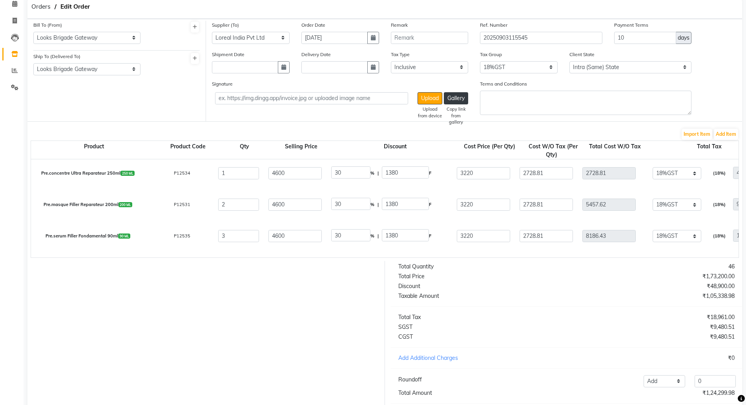
scroll to position [89, 0]
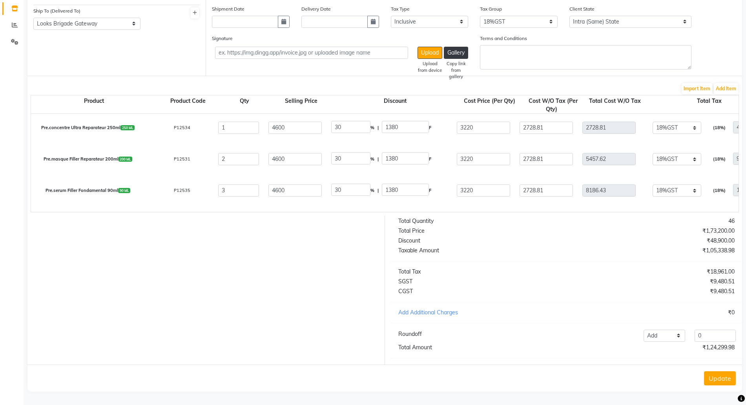
click at [721, 381] on button "Update" at bounding box center [720, 378] width 32 height 14
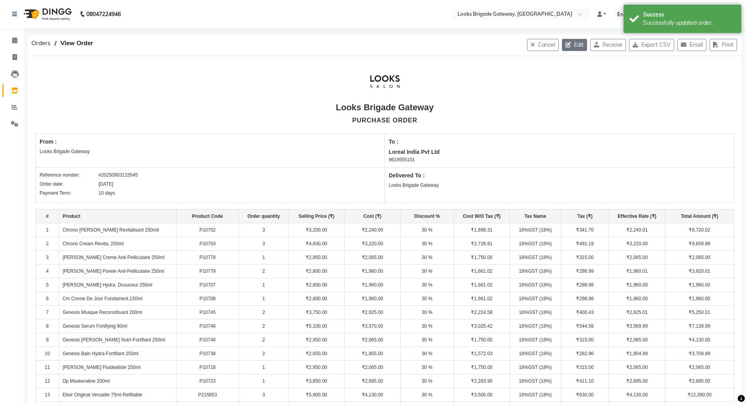
click at [569, 42] on button "Edit" at bounding box center [574, 45] width 25 height 12
select select "1713"
select select "1714"
select select "5772"
select select "true"
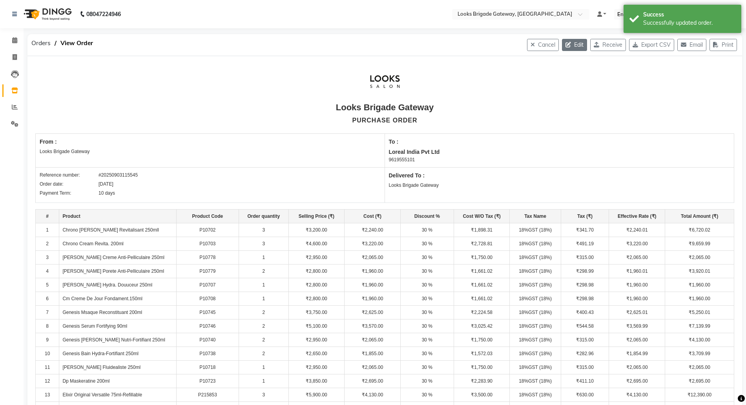
select select "4397"
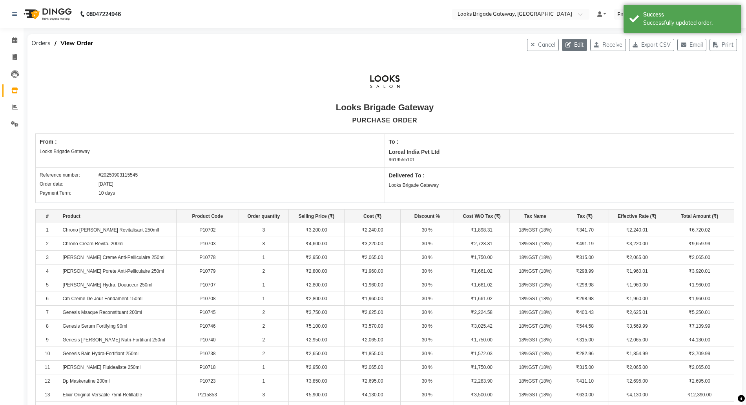
select select "4397"
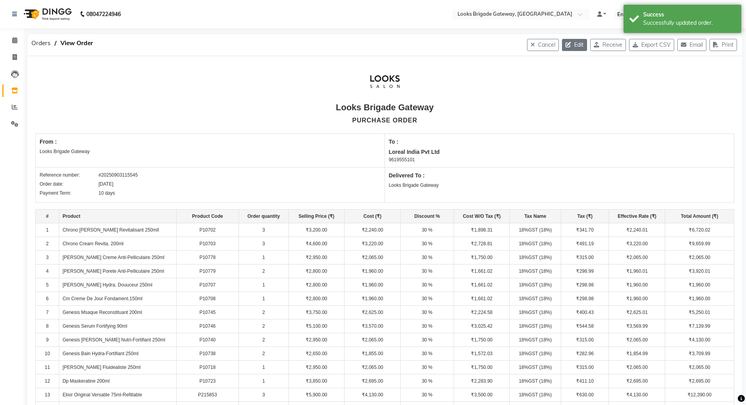
select select "4397"
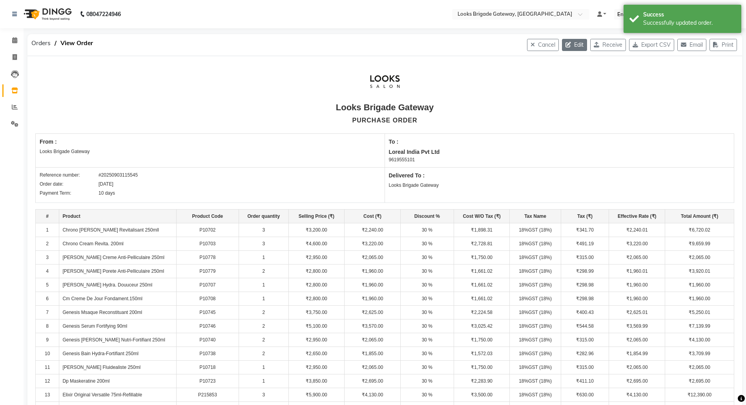
select select "4397"
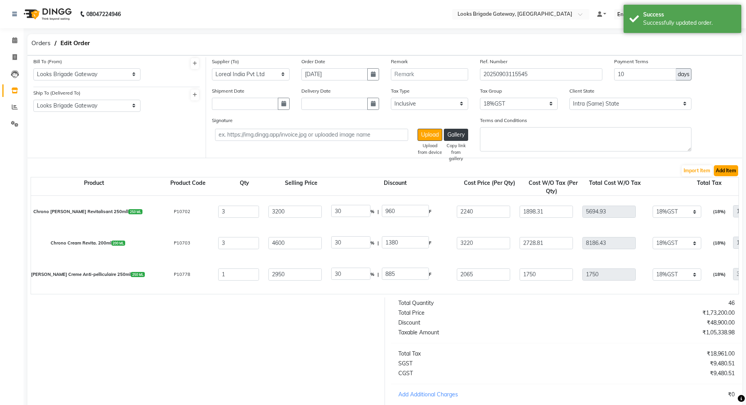
click at [726, 171] on button "Add Item" at bounding box center [726, 170] width 24 height 11
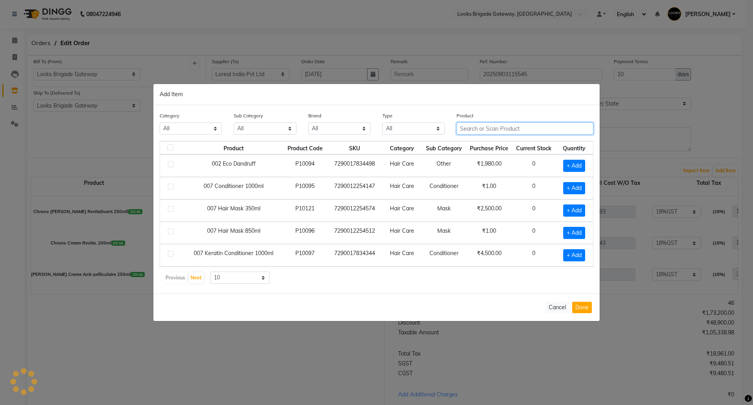
click at [497, 125] on input "text" at bounding box center [525, 128] width 137 height 12
click at [482, 124] on input "text" at bounding box center [525, 128] width 137 height 12
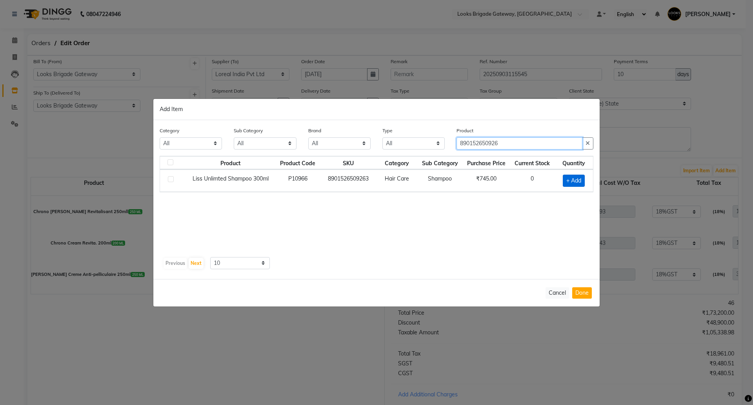
type input "890152650926"
click at [580, 180] on span "+ Add" at bounding box center [574, 181] width 22 height 12
checkbox input "true"
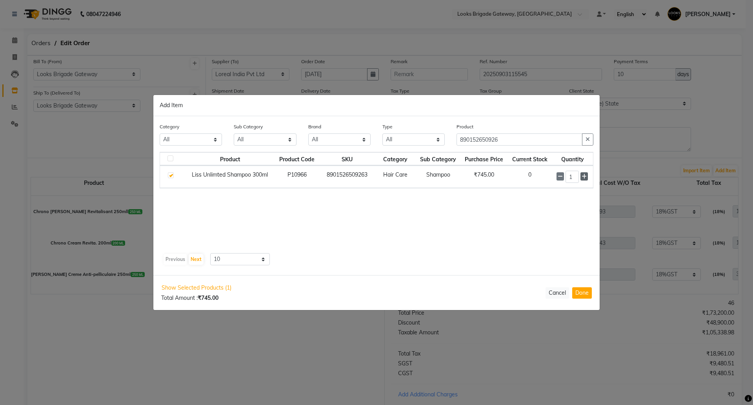
click at [583, 177] on icon at bounding box center [584, 176] width 5 height 5
type input "2"
click at [577, 294] on button "Done" at bounding box center [582, 292] width 20 height 11
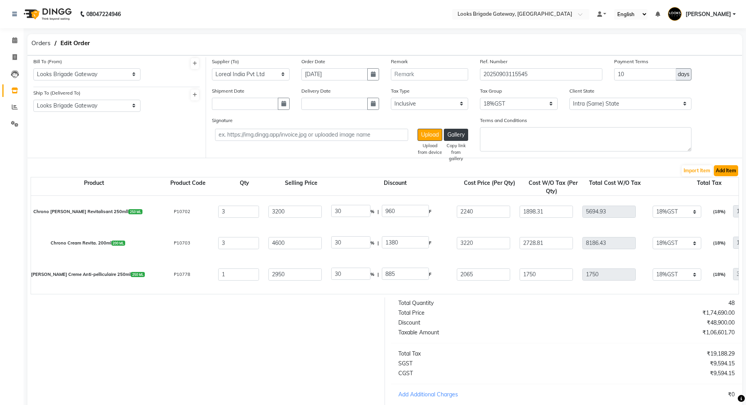
click at [720, 173] on button "Add Item" at bounding box center [726, 170] width 24 height 11
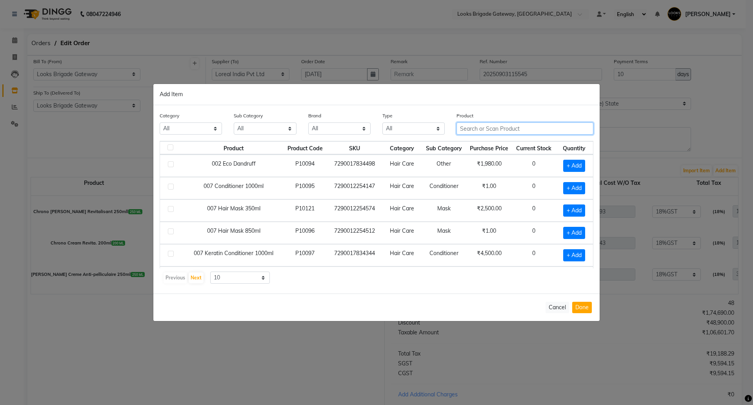
click at [491, 127] on input "text" at bounding box center [525, 128] width 137 height 12
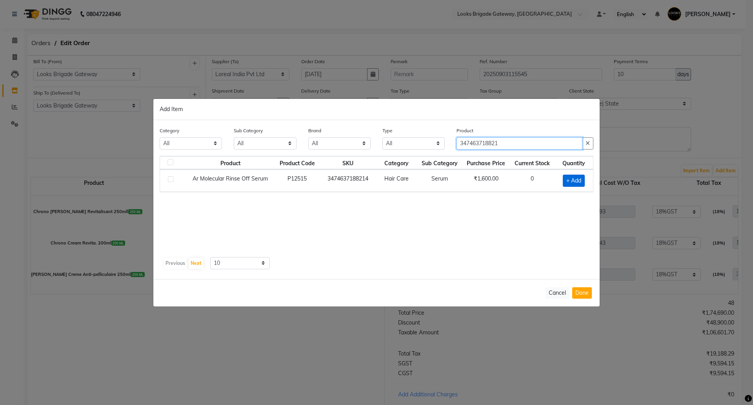
type input "347463718821"
click at [574, 180] on span "+ Add" at bounding box center [574, 181] width 22 height 12
checkbox input "true"
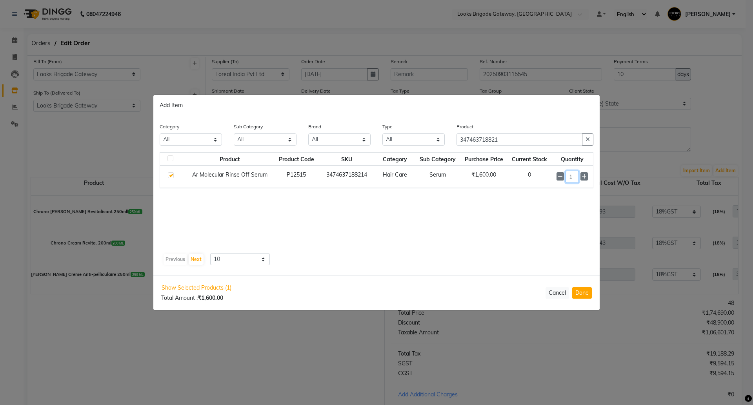
drag, startPoint x: 578, startPoint y: 178, endPoint x: 569, endPoint y: 176, distance: 8.6
click at [570, 178] on input "1" at bounding box center [572, 177] width 13 height 12
type input "6"
type input "5"
click at [585, 297] on button "Done" at bounding box center [582, 292] width 20 height 11
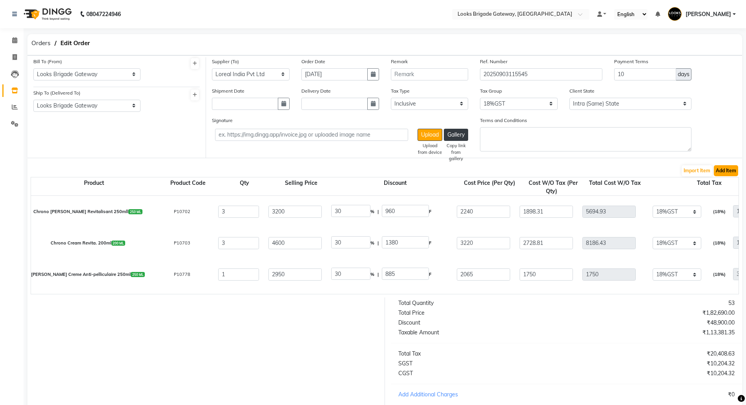
click at [727, 169] on button "Add Item" at bounding box center [726, 170] width 24 height 11
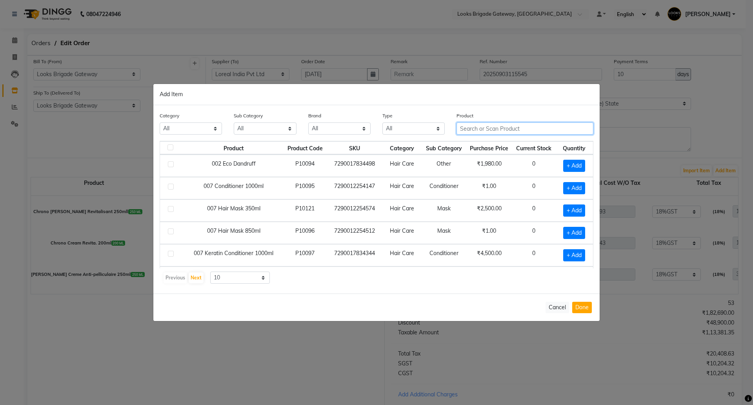
click at [475, 128] on input "text" at bounding box center [525, 128] width 137 height 12
click at [516, 126] on input "text" at bounding box center [525, 128] width 137 height 12
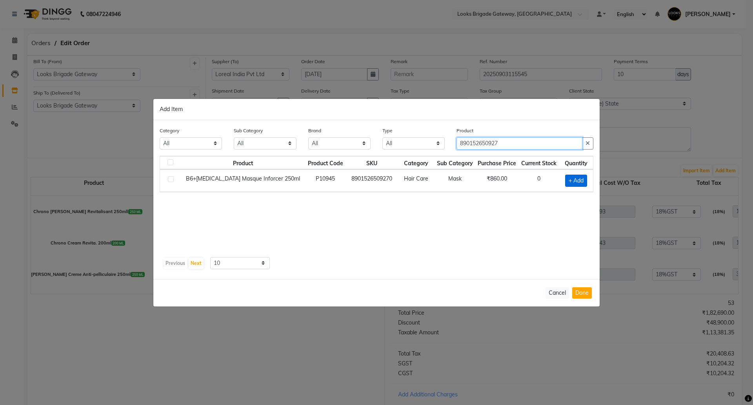
type input "890152650927"
click at [583, 179] on span "+ Add" at bounding box center [576, 181] width 22 height 12
checkbox input "true"
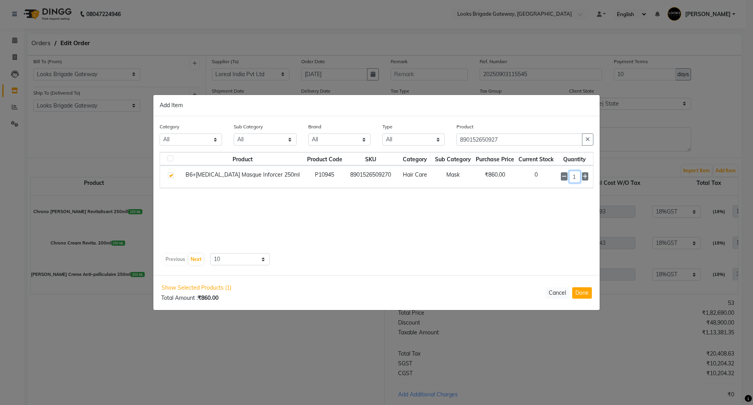
click at [576, 175] on input "1" at bounding box center [574, 177] width 11 height 12
drag, startPoint x: 576, startPoint y: 175, endPoint x: 560, endPoint y: 176, distance: 16.1
click at [561, 176] on div "1" at bounding box center [574, 177] width 27 height 12
type input "2"
click at [582, 293] on button "Done" at bounding box center [582, 292] width 20 height 11
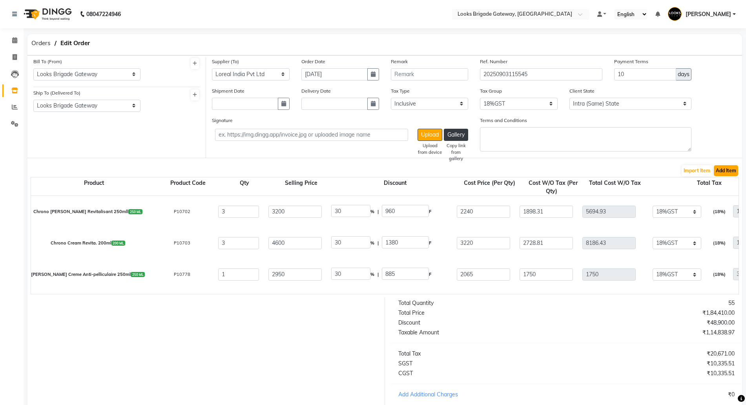
click at [716, 169] on button "Add Item" at bounding box center [726, 170] width 24 height 11
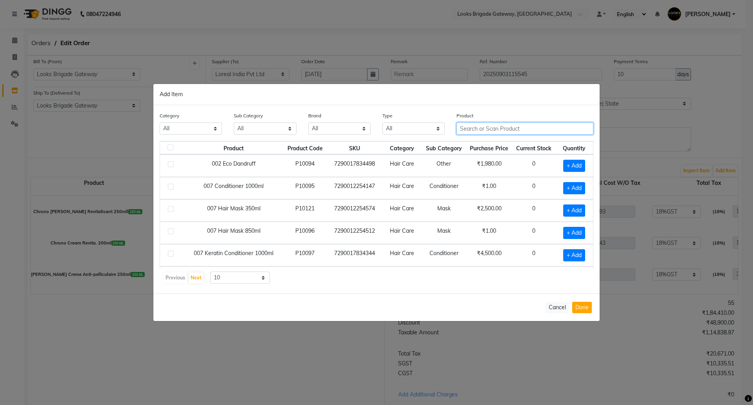
click at [486, 126] on input "text" at bounding box center [525, 128] width 137 height 12
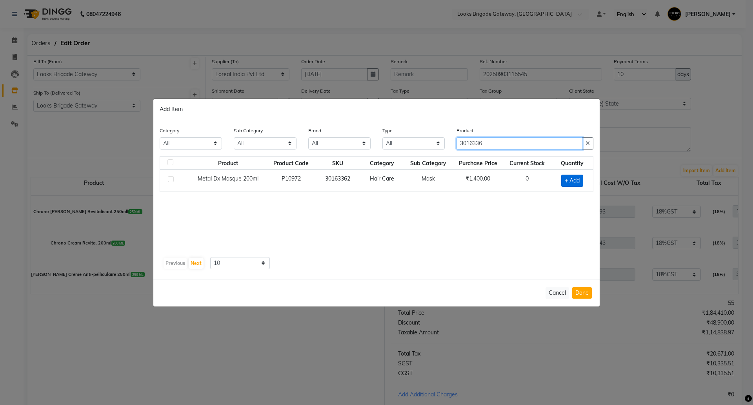
type input "3016336"
click at [569, 184] on span "+ Add" at bounding box center [572, 181] width 22 height 12
checkbox input "true"
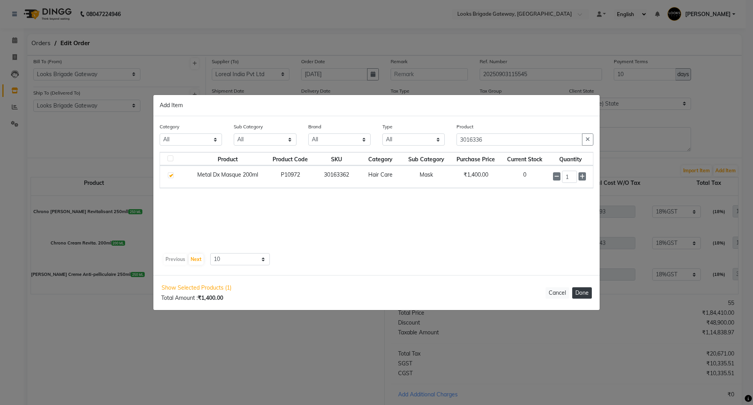
click at [579, 292] on button "Done" at bounding box center [582, 292] width 20 height 11
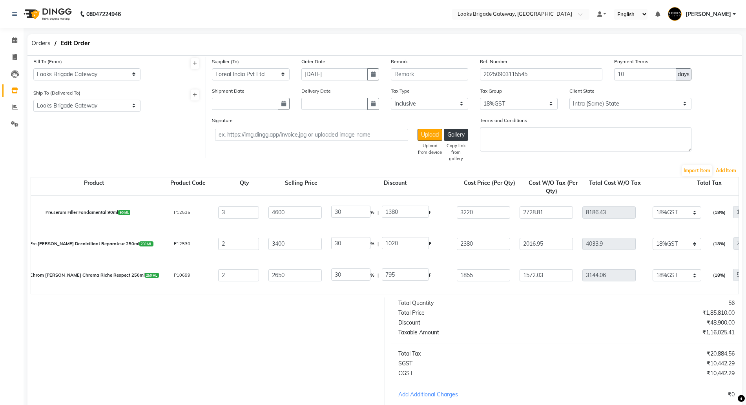
select select "4397"
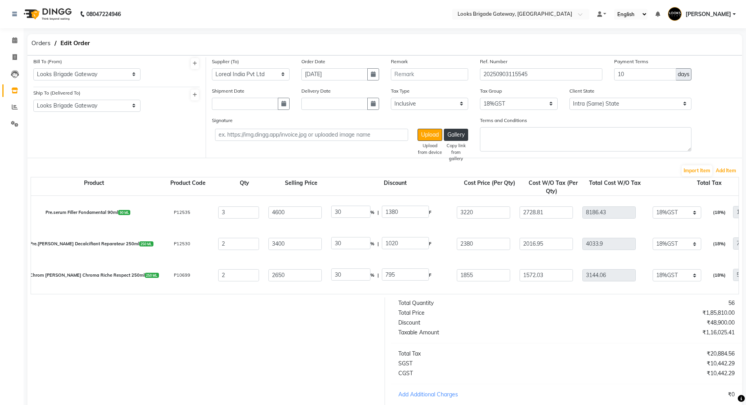
select select "4397"
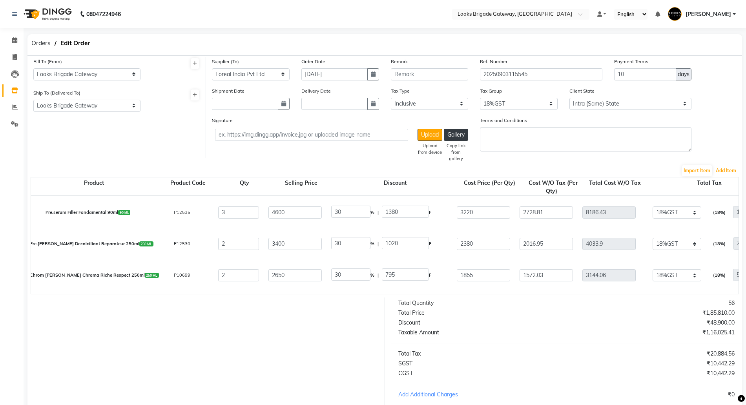
select select "4397"
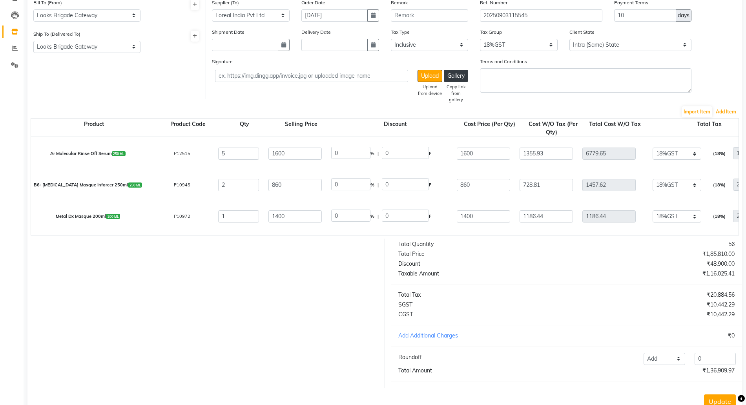
scroll to position [89, 0]
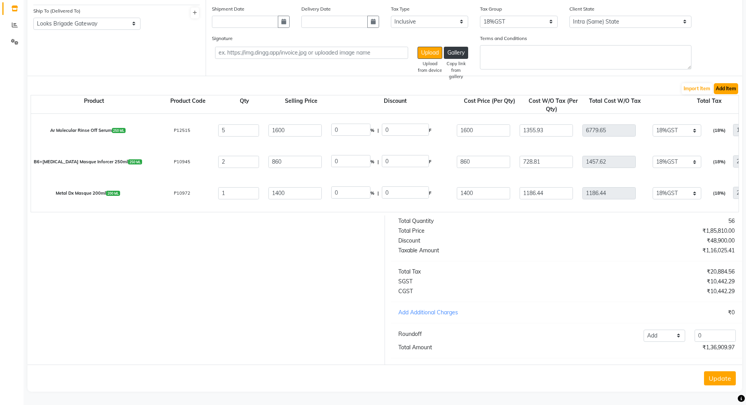
click at [728, 85] on button "Add Item" at bounding box center [726, 88] width 24 height 11
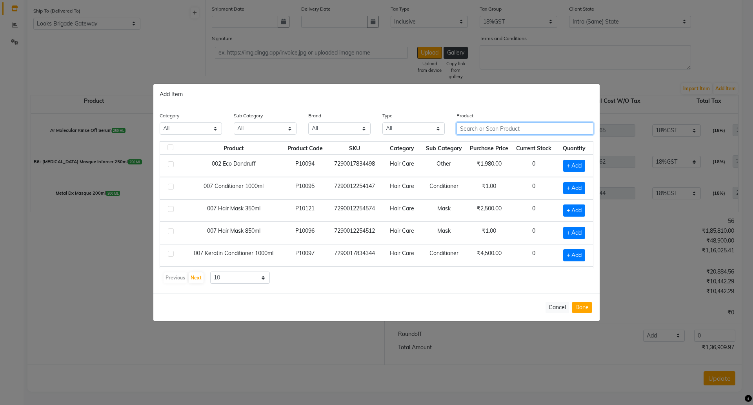
click at [475, 132] on input "text" at bounding box center [525, 128] width 137 height 12
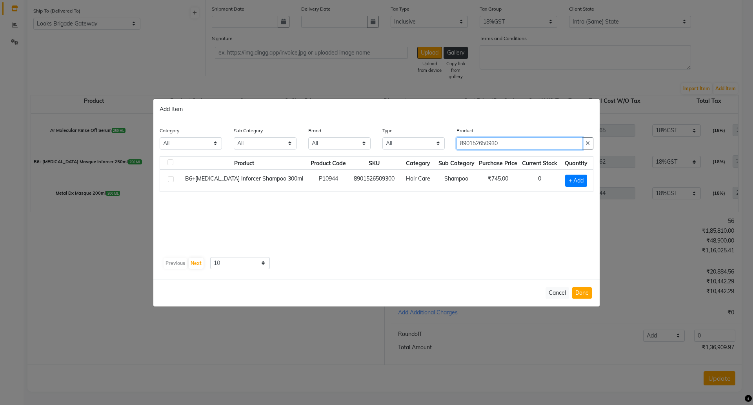
type input "890152650930"
click at [564, 177] on div "+ Add" at bounding box center [576, 181] width 24 height 12
click at [572, 179] on span "+ Add" at bounding box center [576, 181] width 22 height 12
checkbox input "true"
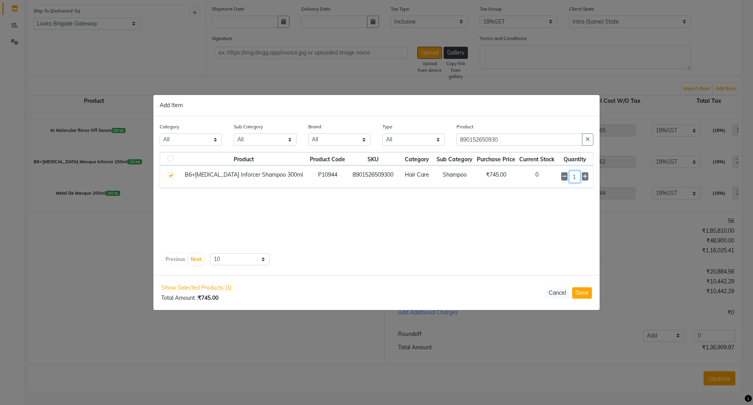
click at [572, 177] on input "1" at bounding box center [574, 177] width 11 height 12
drag, startPoint x: 572, startPoint y: 177, endPoint x: 565, endPoint y: 179, distance: 7.3
click at [565, 179] on div "1" at bounding box center [574, 177] width 27 height 12
type input "5"
click at [567, 289] on button "Cancel" at bounding box center [558, 292] width 24 height 11
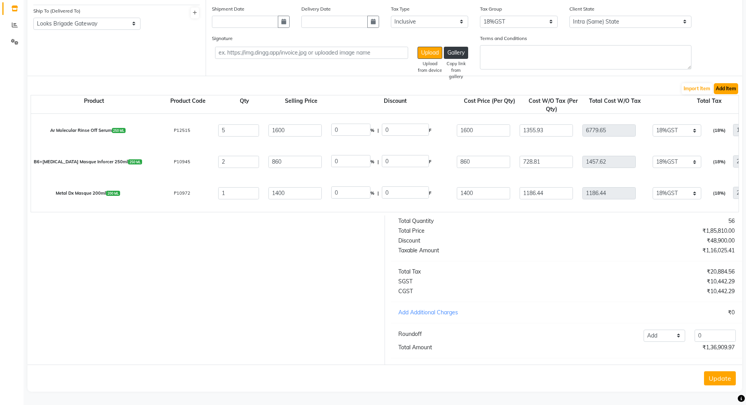
click at [728, 83] on button "Add Item" at bounding box center [726, 88] width 24 height 11
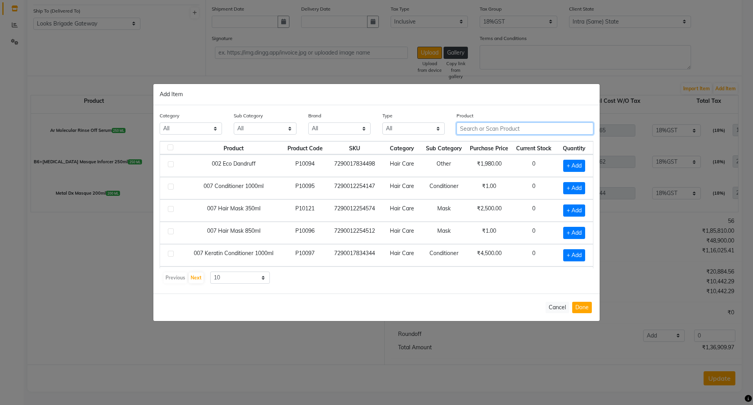
click at [518, 131] on input "text" at bounding box center [525, 128] width 137 height 12
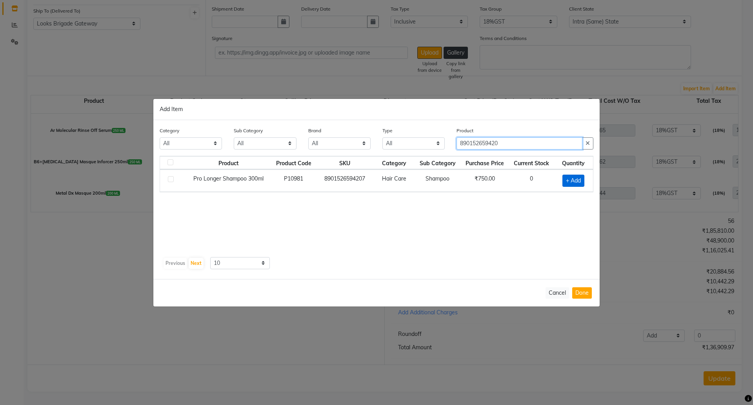
type input "890152659420"
click at [579, 180] on span "+ Add" at bounding box center [574, 181] width 22 height 12
checkbox input "true"
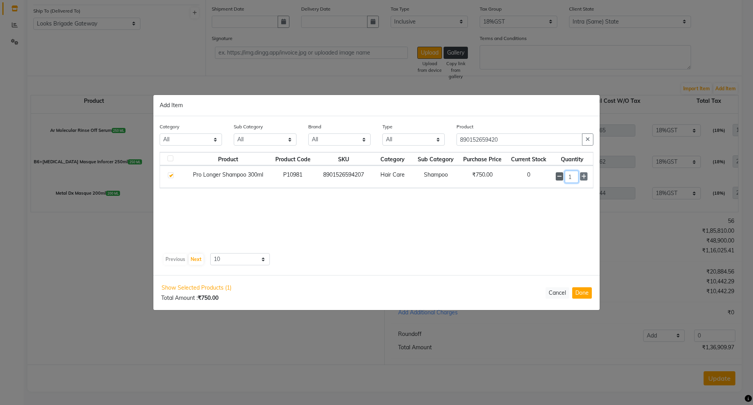
drag, startPoint x: 575, startPoint y: 177, endPoint x: 558, endPoint y: 178, distance: 17.3
click at [558, 178] on div "1" at bounding box center [572, 177] width 33 height 12
type input "2"
click at [583, 295] on button "Done" at bounding box center [582, 292] width 20 height 11
select select "4397"
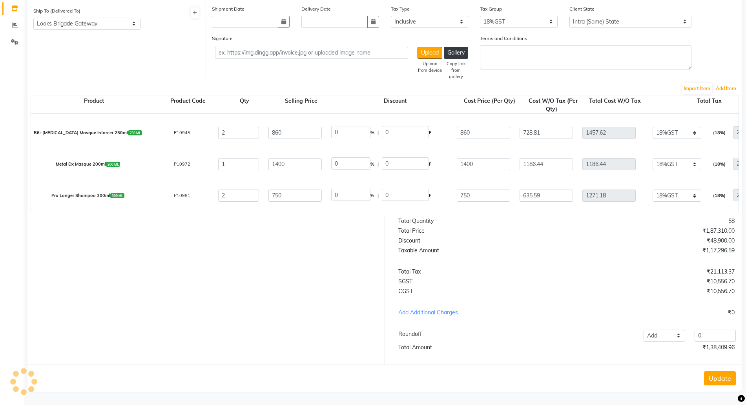
scroll to position [878, 0]
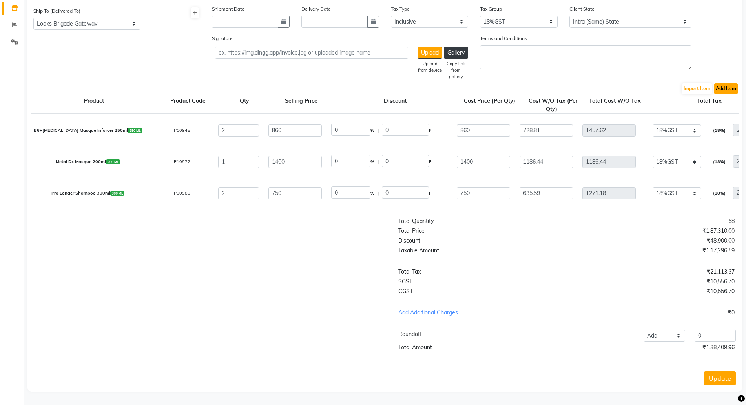
click at [719, 83] on button "Add Item" at bounding box center [726, 88] width 24 height 11
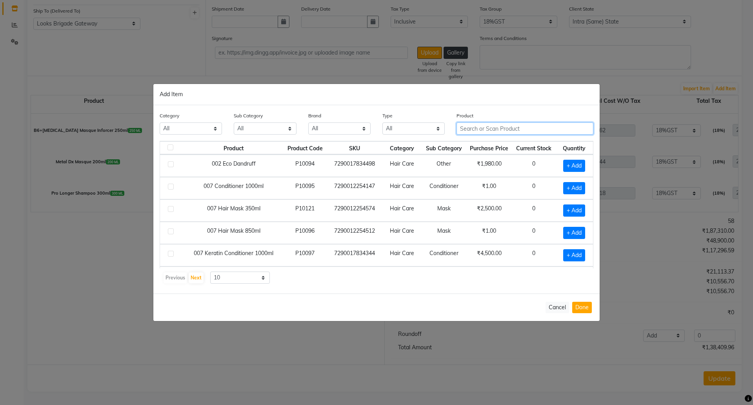
click at [481, 129] on input "text" at bounding box center [525, 128] width 137 height 12
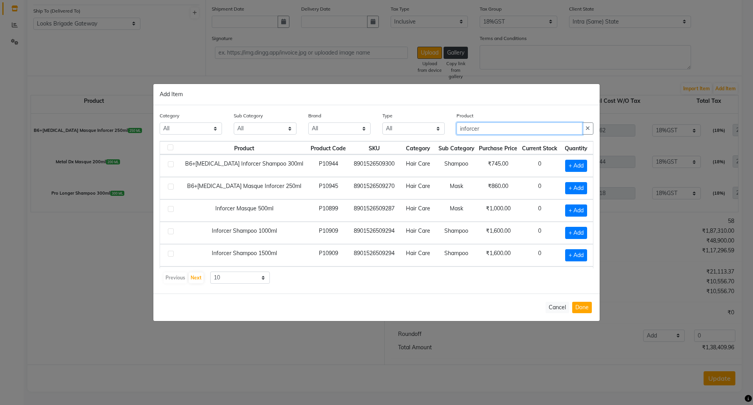
type input "inforcer"
click at [410, 129] on select "All Both Consumable Retail" at bounding box center [414, 128] width 62 height 12
select select "R"
click at [383, 122] on select "All Both Consumable Retail" at bounding box center [414, 128] width 62 height 12
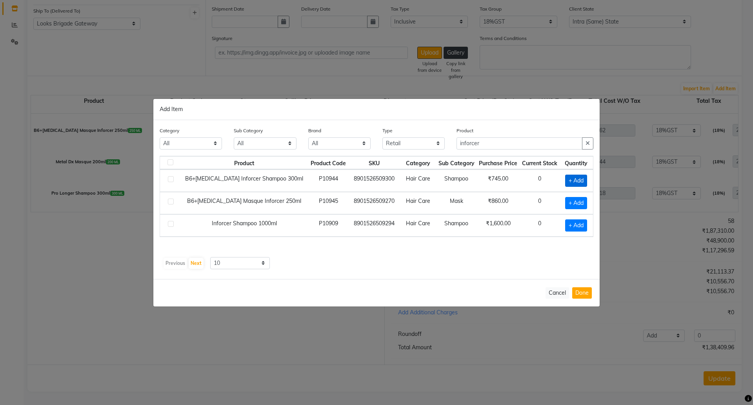
click at [565, 175] on span "+ Add" at bounding box center [576, 181] width 22 height 12
checkbox input "true"
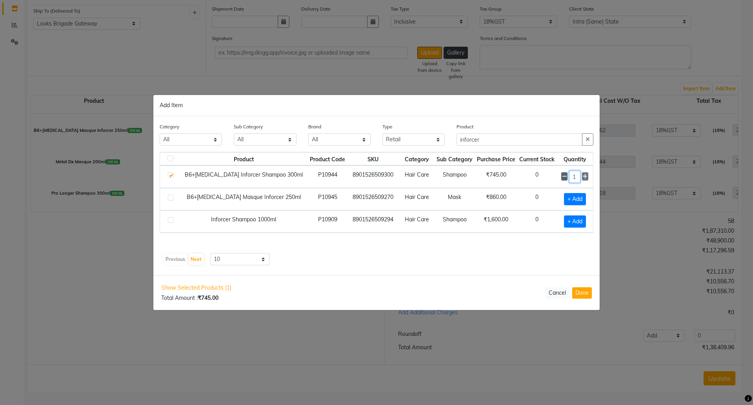
drag, startPoint x: 578, startPoint y: 176, endPoint x: 560, endPoint y: 174, distance: 17.8
click at [561, 177] on div "1" at bounding box center [574, 177] width 27 height 12
type input "5"
click at [578, 295] on button "Done" at bounding box center [582, 292] width 20 height 11
select select "4397"
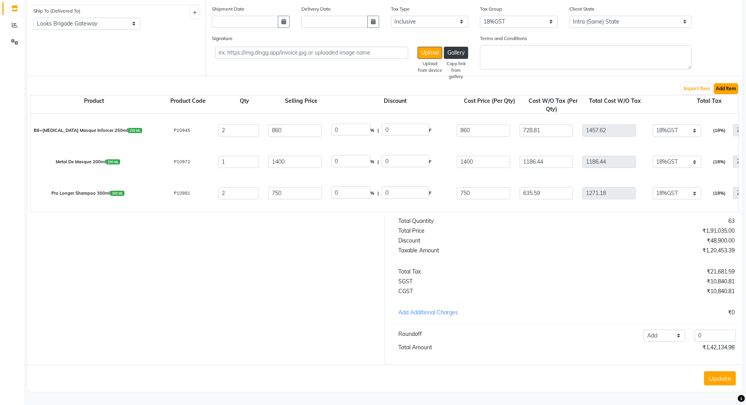
click at [722, 83] on button "Add Item" at bounding box center [726, 88] width 24 height 11
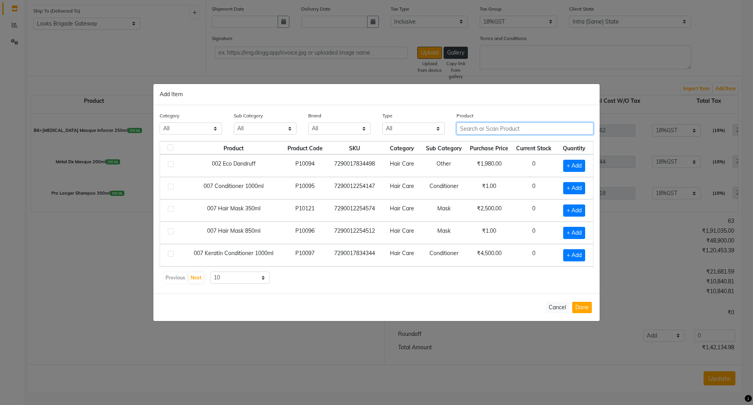
click at [476, 122] on input "text" at bounding box center [525, 128] width 137 height 12
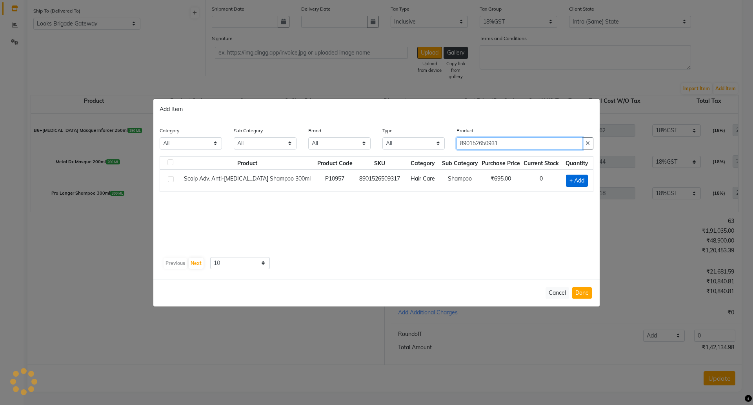
type input "890152650931"
click at [578, 184] on span "+ Add" at bounding box center [577, 181] width 22 height 12
checkbox input "true"
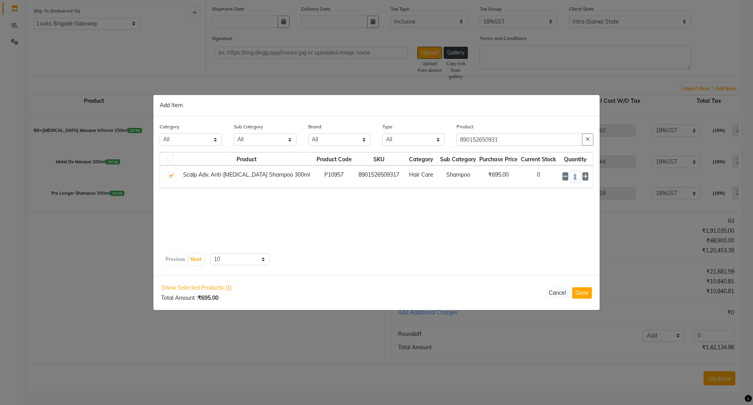
drag, startPoint x: 581, startPoint y: 177, endPoint x: 568, endPoint y: 174, distance: 13.2
click at [569, 175] on div "1" at bounding box center [576, 177] width 26 height 12
click at [555, 218] on div "Product Product Code SKU Category Sub Category Purchase Price Current Stock Qua…" at bounding box center [377, 201] width 434 height 98
drag, startPoint x: 579, startPoint y: 179, endPoint x: 569, endPoint y: 178, distance: 10.2
click at [570, 179] on input "1" at bounding box center [575, 177] width 11 height 12
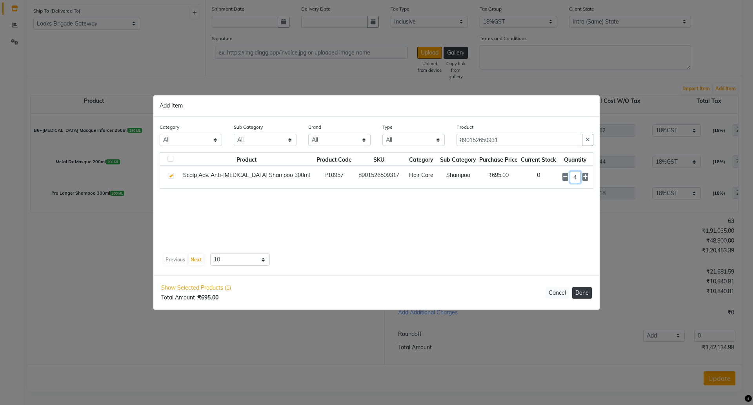
type input "4"
click at [581, 294] on button "Done" at bounding box center [582, 292] width 20 height 11
select select "4397"
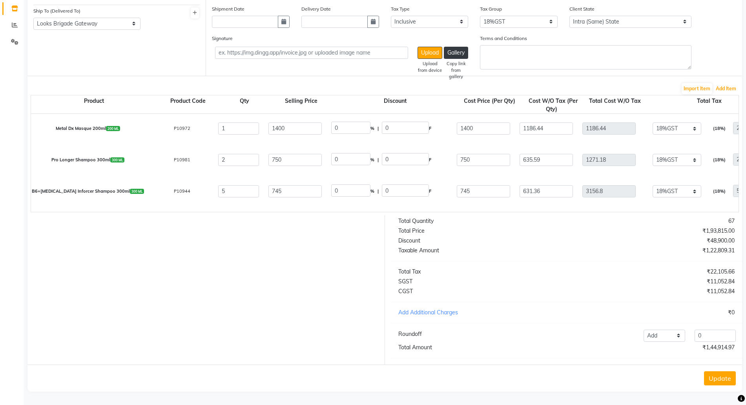
scroll to position [941, 0]
click at [723, 82] on div "Import Item Add Item" at bounding box center [385, 88] width 708 height 13
click at [723, 83] on button "Add Item" at bounding box center [726, 88] width 24 height 11
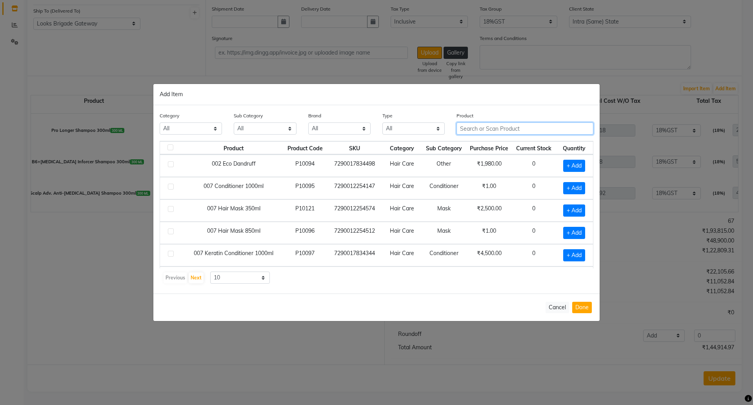
click at [494, 130] on input "text" at bounding box center [525, 128] width 137 height 12
type input "8901526509317"
type input "1"
type input "588.98"
type input "1013.05"
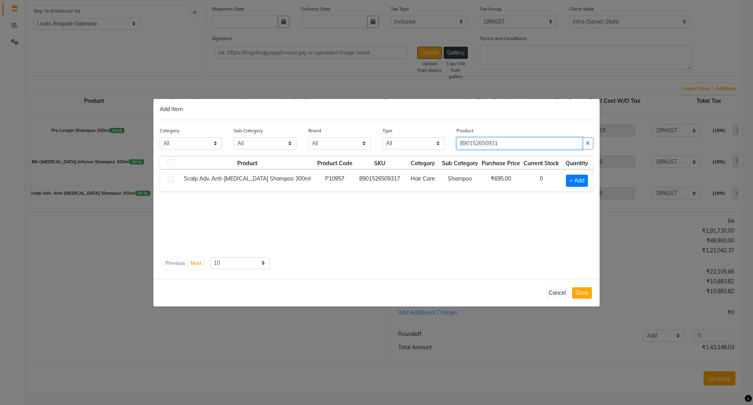
type input "890152650931"
click at [567, 173] on td "+ Add" at bounding box center [577, 180] width 33 height 22
click at [570, 180] on span "+ Add" at bounding box center [577, 181] width 22 height 12
checkbox input "true"
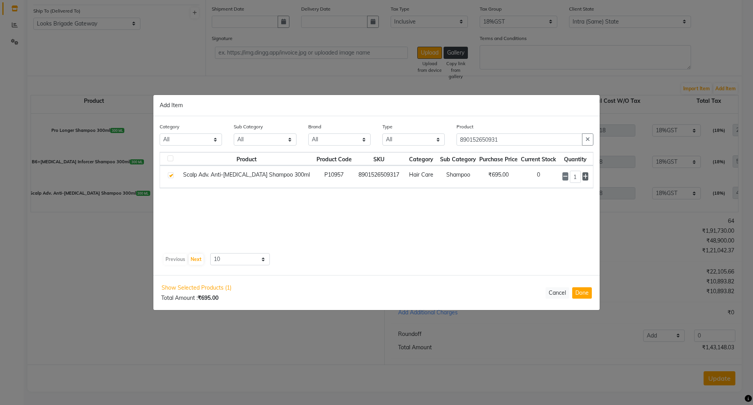
click at [586, 177] on icon at bounding box center [585, 176] width 5 height 5
type input "2"
click at [583, 292] on button "Done" at bounding box center [582, 292] width 20 height 11
select select "4397"
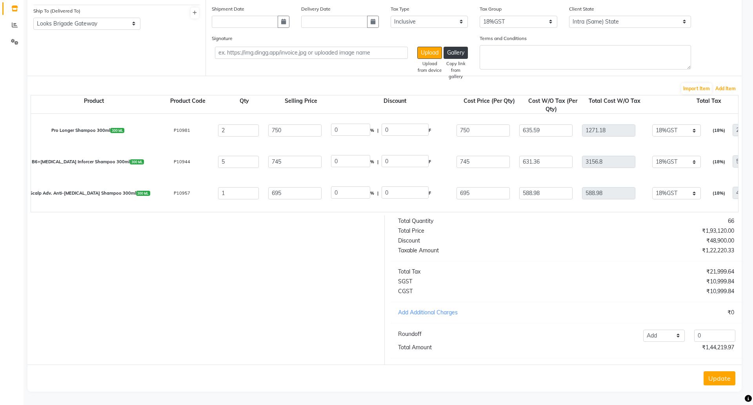
type input "106.02"
type input "695"
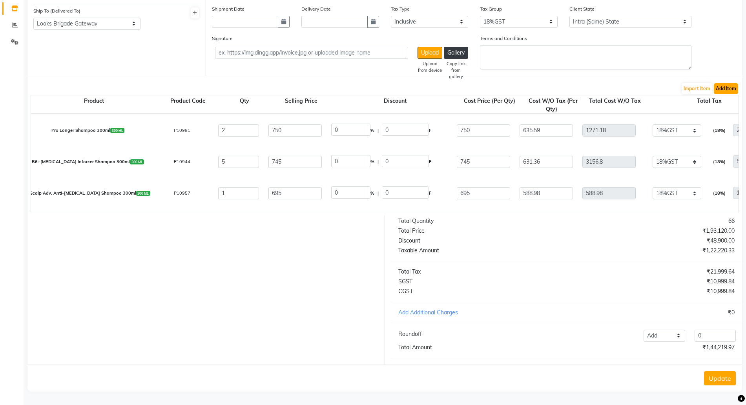
click at [725, 83] on button "Add Item" at bounding box center [726, 88] width 24 height 11
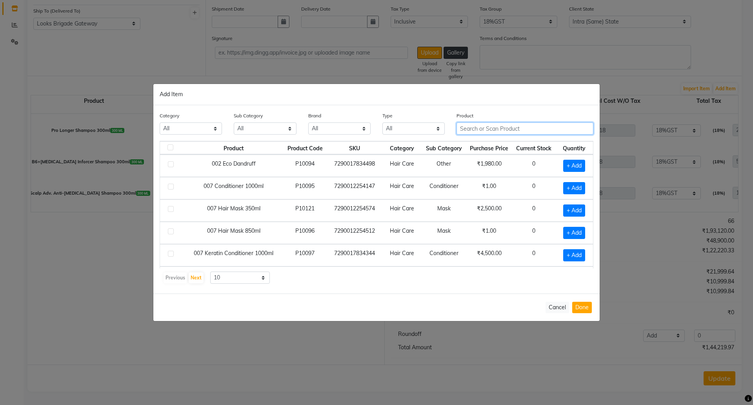
click at [492, 129] on input "text" at bounding box center [525, 128] width 137 height 12
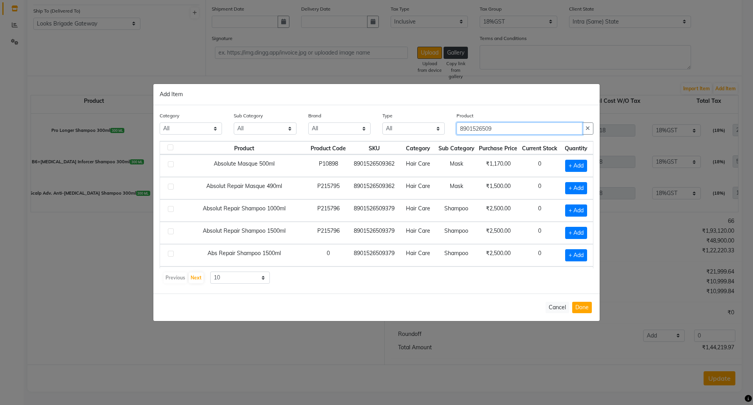
type input "890152650"
click at [552, 307] on button "Cancel" at bounding box center [558, 307] width 24 height 11
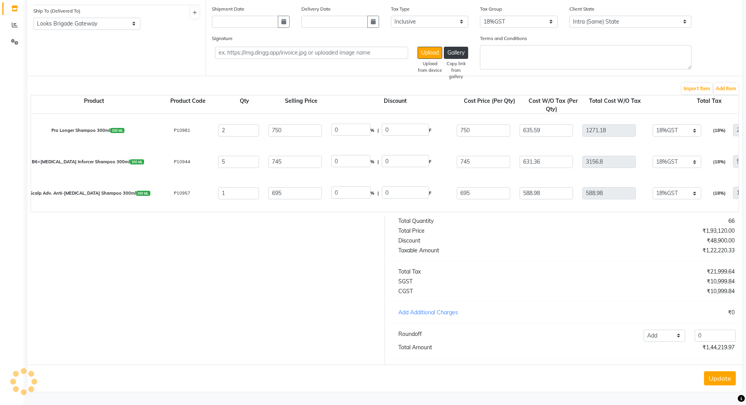
click at [720, 378] on button "Update" at bounding box center [720, 378] width 32 height 14
click at [483, 259] on div "Total Quantity 66 Total Price ₹1,93,120.00 Discount ₹48,900.00 Taxable Amount ₹…" at bounding box center [566, 289] width 363 height 149
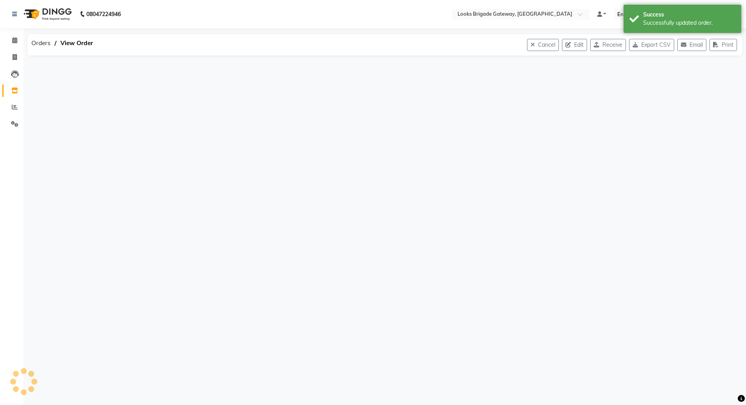
scroll to position [0, 0]
click at [577, 46] on button "Edit" at bounding box center [581, 45] width 25 height 12
select select "1713"
select select "1714"
select select "5772"
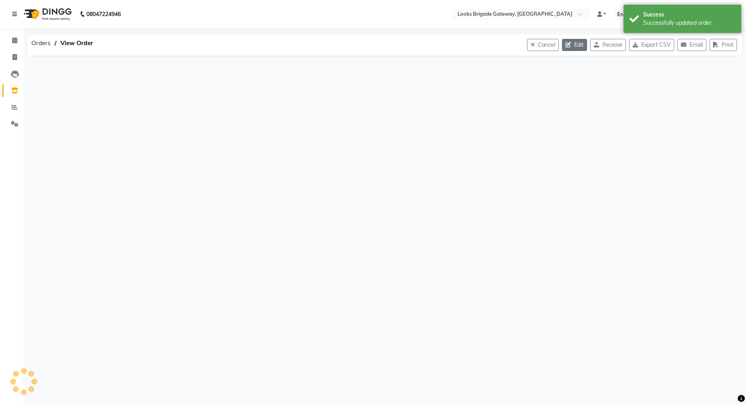
select select "true"
select select "4397"
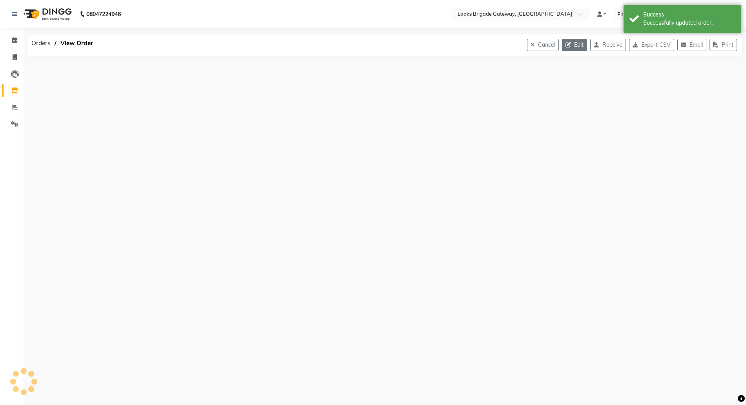
select select "4397"
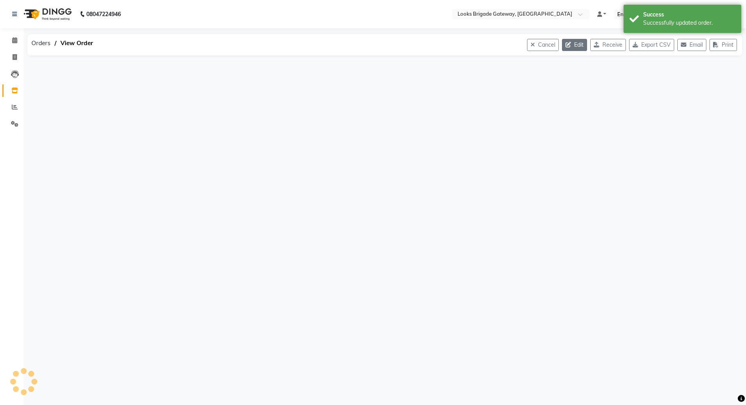
select select "4397"
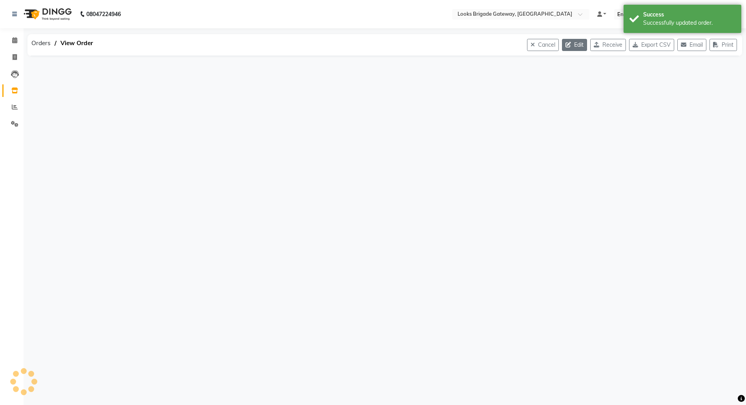
select select "4397"
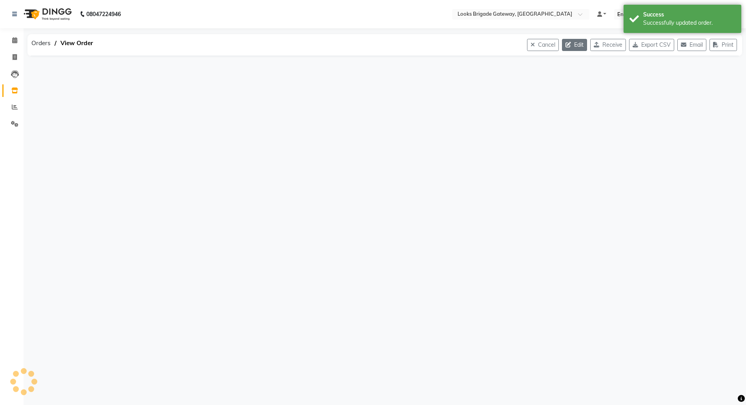
select select "4397"
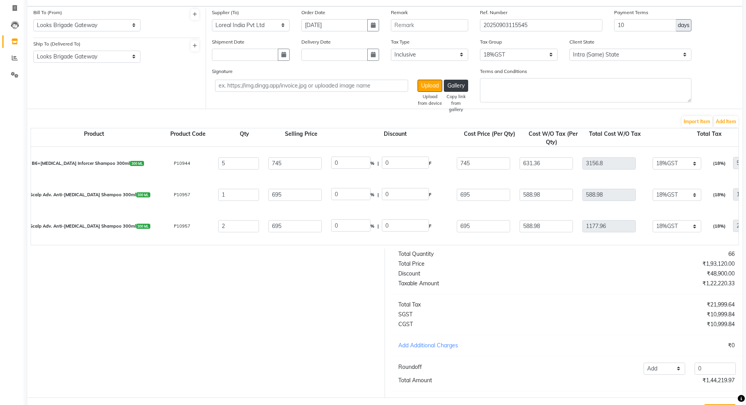
scroll to position [89, 0]
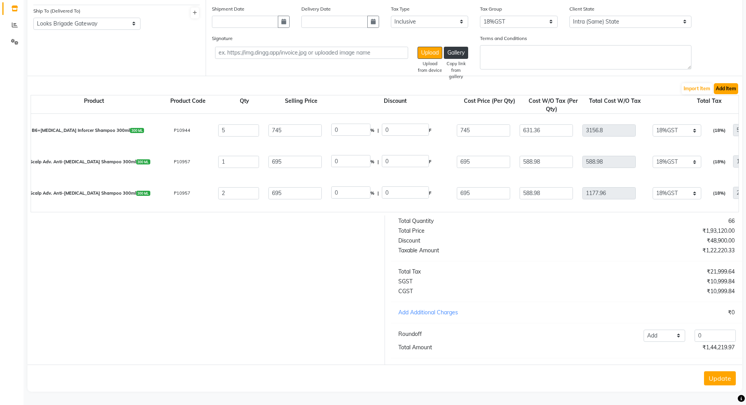
click at [726, 83] on button "Add Item" at bounding box center [726, 88] width 24 height 11
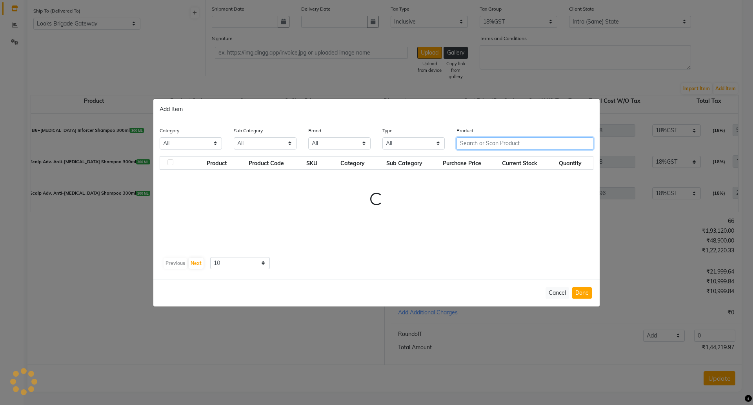
click at [482, 141] on input "text" at bounding box center [525, 143] width 137 height 12
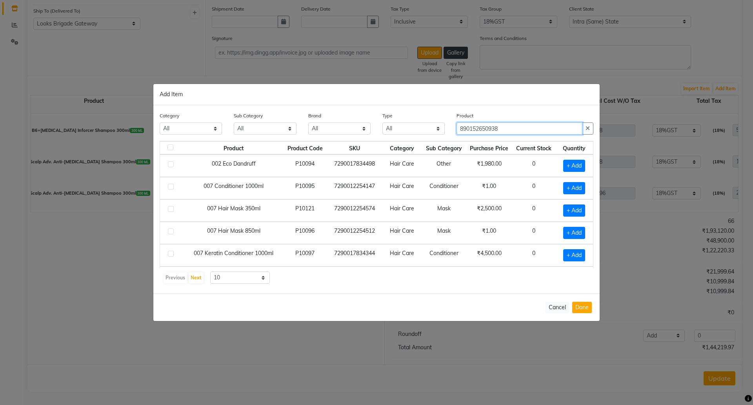
click at [501, 129] on input "890152650938" at bounding box center [520, 128] width 126 height 12
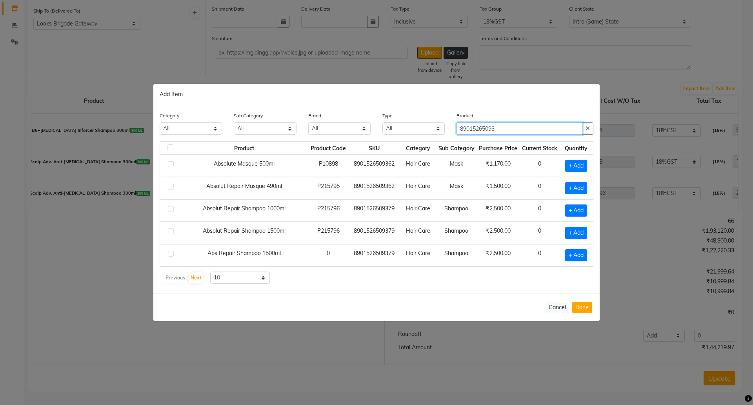
drag, startPoint x: 512, startPoint y: 127, endPoint x: 441, endPoint y: 126, distance: 70.6
click at [443, 127] on div "Category All Skin Personal Care Hair Threading Loreal Bio Top Cons. Bio Top Ret…" at bounding box center [377, 125] width 446 height 29
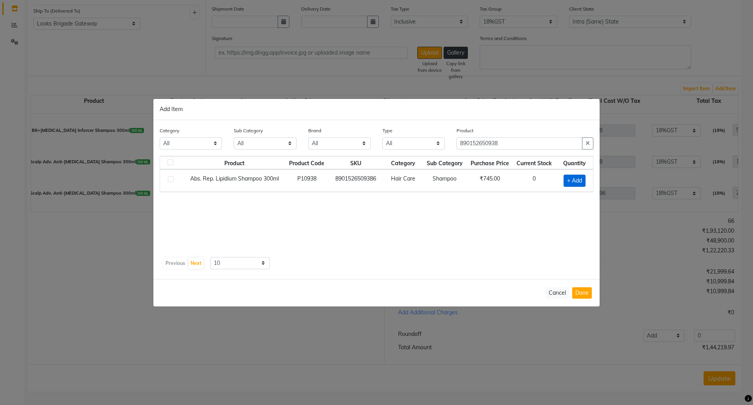
click at [575, 178] on span "+ Add" at bounding box center [575, 181] width 22 height 12
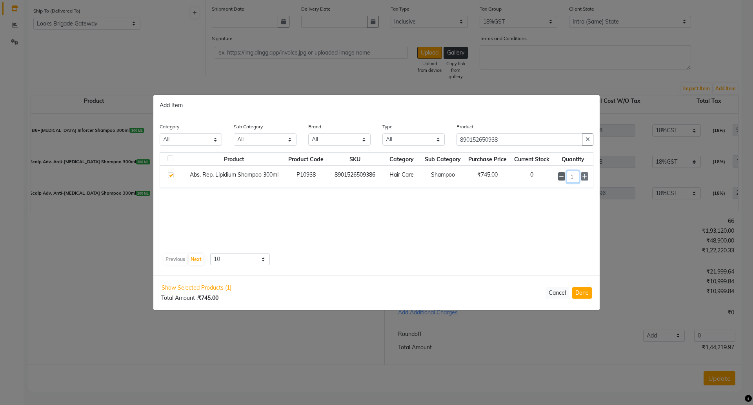
drag, startPoint x: 576, startPoint y: 176, endPoint x: 563, endPoint y: 177, distance: 13.0
click at [565, 179] on div "1" at bounding box center [573, 177] width 30 height 12
click at [583, 289] on button "Done" at bounding box center [582, 292] width 20 height 11
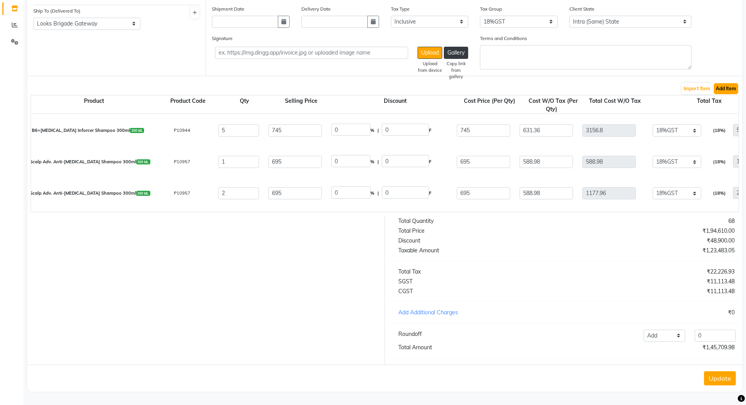
click at [725, 83] on button "Add Item" at bounding box center [726, 88] width 24 height 11
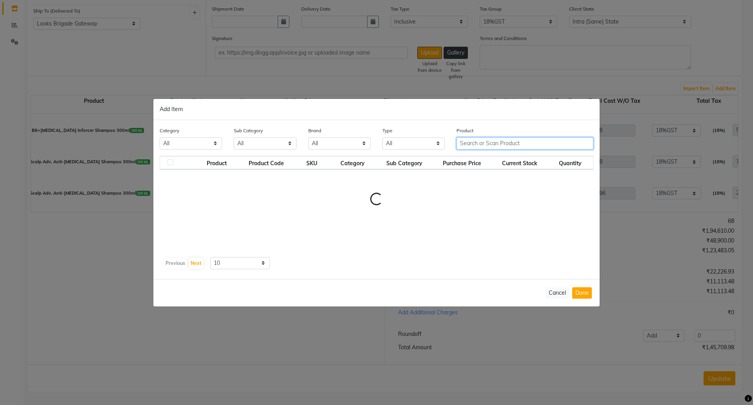
click at [479, 141] on input "text" at bounding box center [525, 143] width 137 height 12
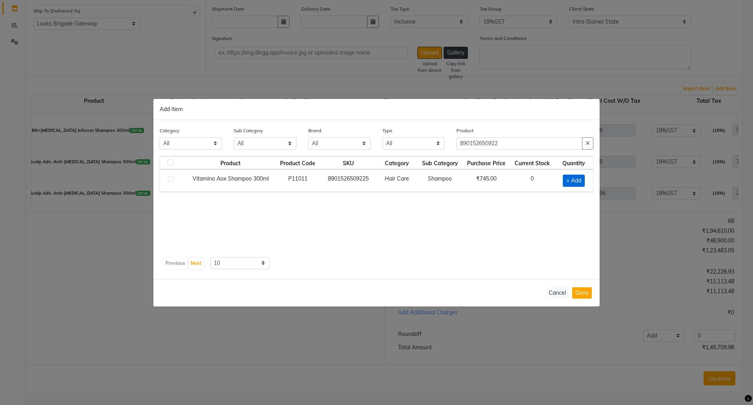
drag, startPoint x: 585, startPoint y: 179, endPoint x: 581, endPoint y: 178, distance: 4.4
click at [584, 178] on div "+ Add" at bounding box center [573, 181] width 29 height 12
click at [579, 179] on span "+ Add" at bounding box center [574, 181] width 22 height 12
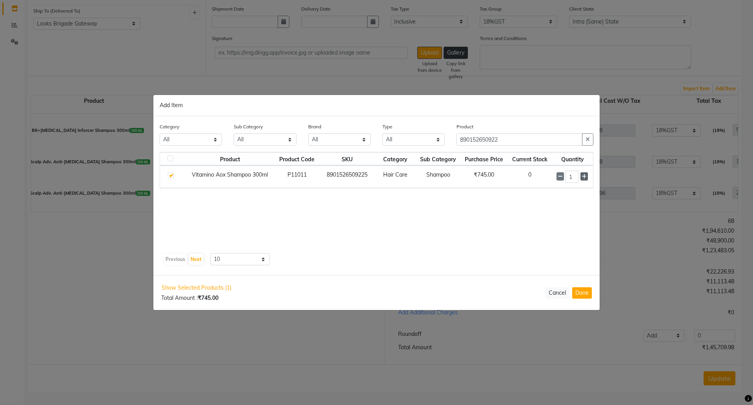
click at [585, 178] on icon at bounding box center [584, 176] width 5 height 5
click at [583, 291] on button "Done" at bounding box center [582, 292] width 20 height 11
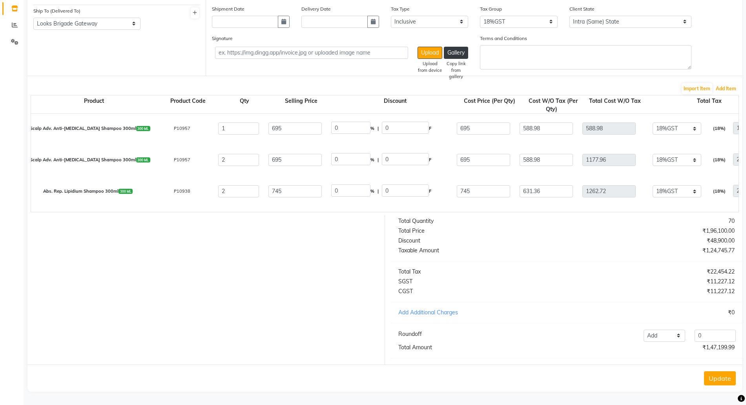
scroll to position [1035, 0]
click at [463, 258] on div "Total Quantity 70 Total Price ₹1,96,100.00 Discount ₹48,900.00 Taxable Amount ₹…" at bounding box center [566, 289] width 363 height 149
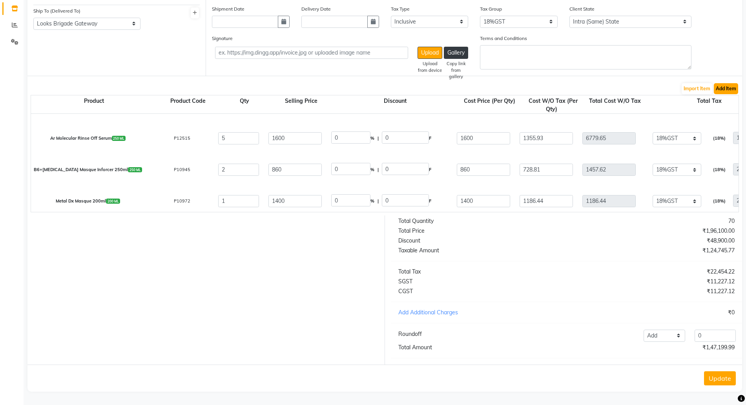
click at [720, 83] on button "Add Item" at bounding box center [726, 88] width 24 height 11
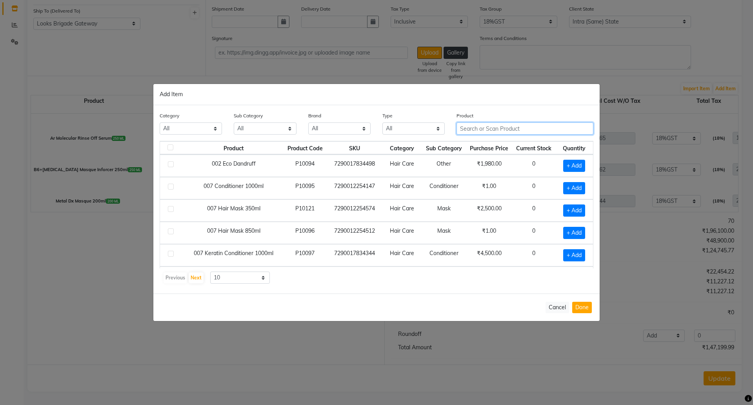
click at [470, 124] on input "text" at bounding box center [525, 128] width 137 height 12
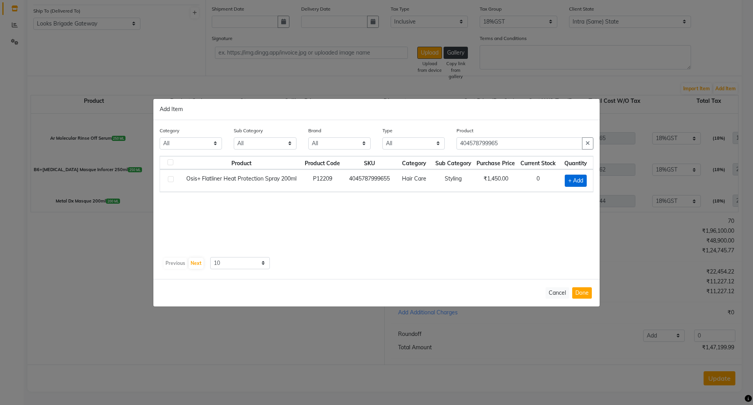
click at [570, 181] on span "+ Add" at bounding box center [576, 181] width 22 height 12
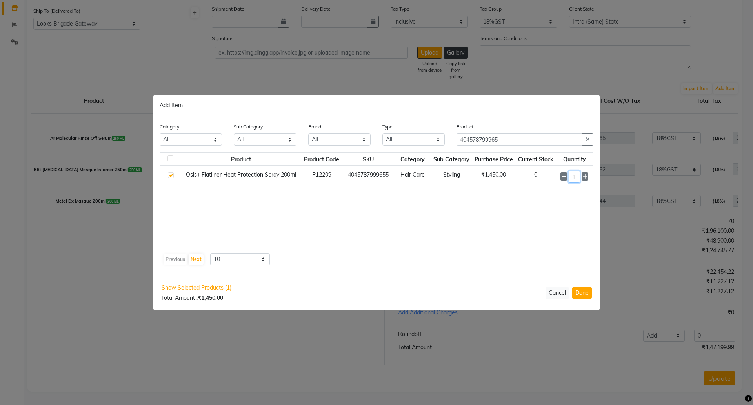
drag, startPoint x: 575, startPoint y: 179, endPoint x: 559, endPoint y: 178, distance: 16.2
click at [560, 179] on td "1" at bounding box center [574, 177] width 37 height 22
click at [585, 295] on button "Done" at bounding box center [582, 292] width 20 height 11
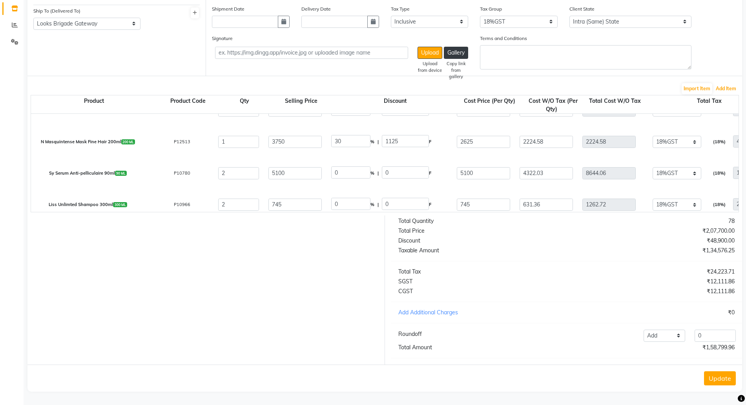
scroll to position [741, 0]
drag, startPoint x: 350, startPoint y: 166, endPoint x: 336, endPoint y: 162, distance: 14.8
click at [339, 167] on input "0" at bounding box center [350, 173] width 39 height 12
drag, startPoint x: 325, startPoint y: 164, endPoint x: 319, endPoint y: 160, distance: 7.6
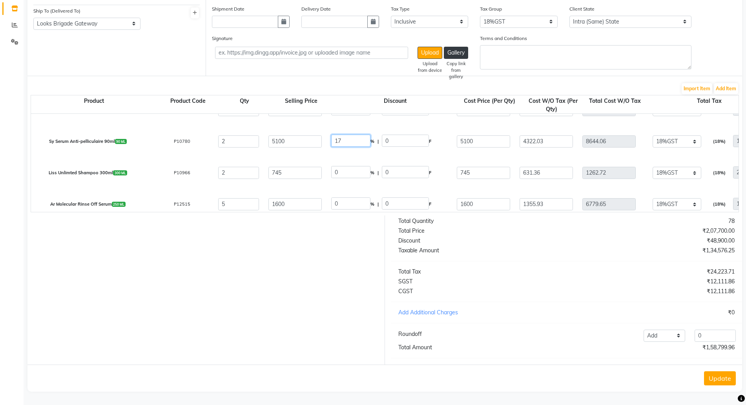
scroll to position [790, 0]
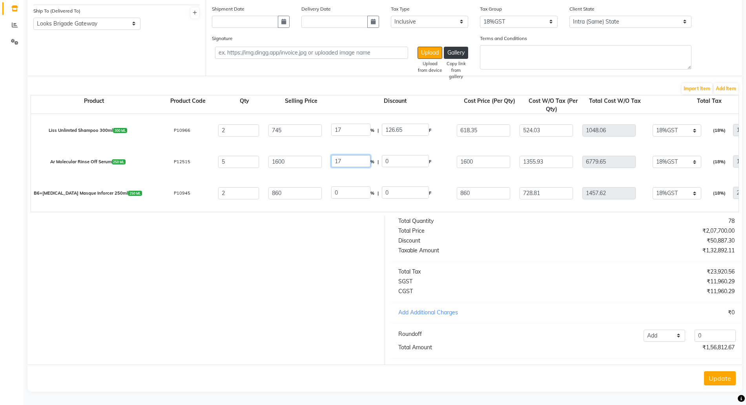
scroll to position [839, 0]
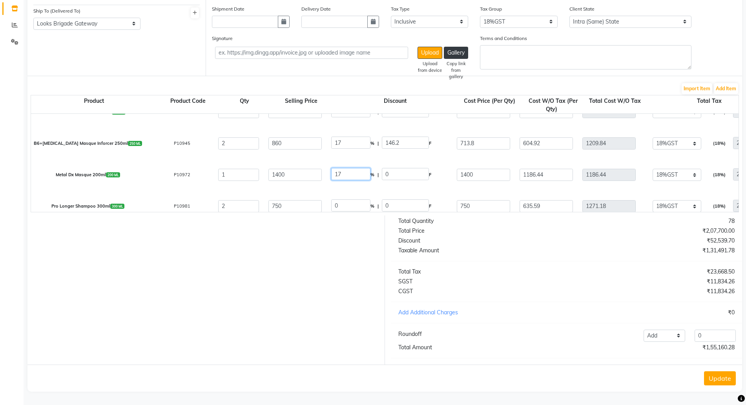
scroll to position [888, 0]
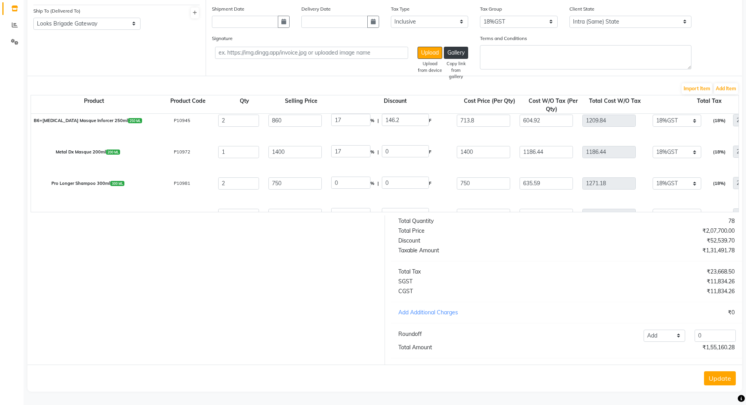
drag, startPoint x: 344, startPoint y: 171, endPoint x: 319, endPoint y: 172, distance: 24.7
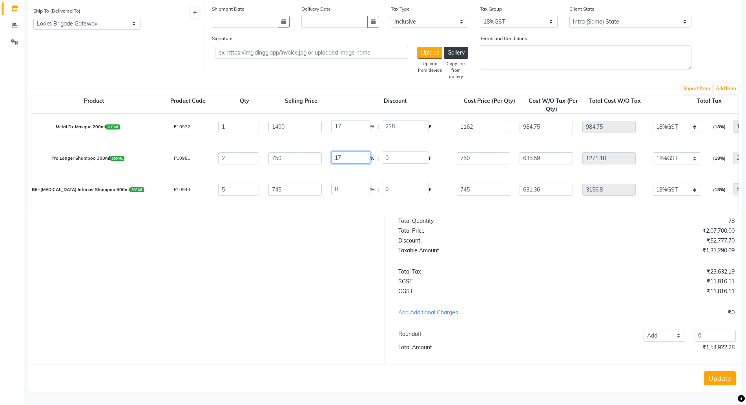
scroll to position [937, 0]
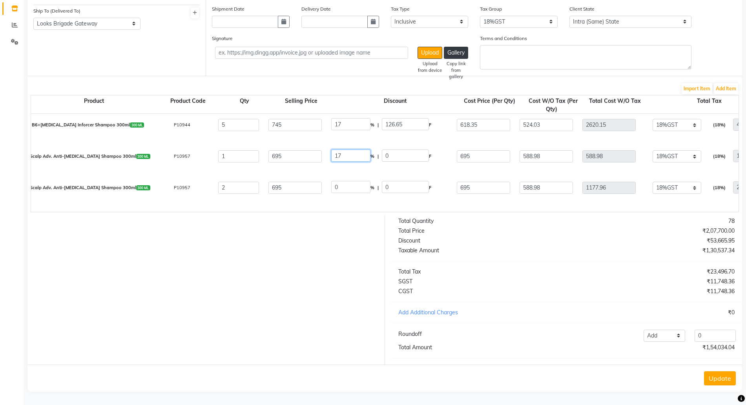
scroll to position [986, 0]
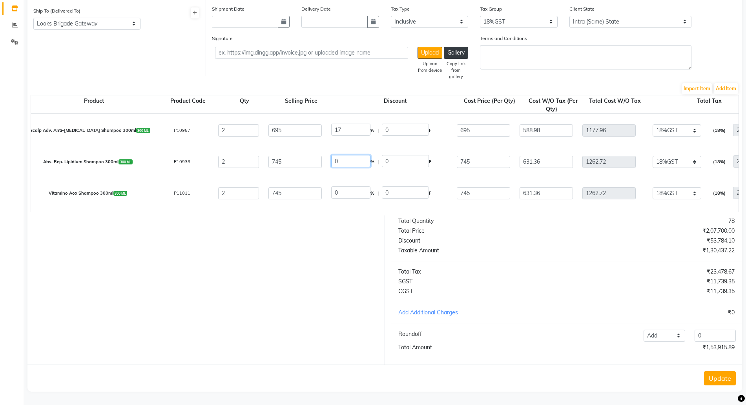
drag, startPoint x: 355, startPoint y: 190, endPoint x: 306, endPoint y: 185, distance: 49.3
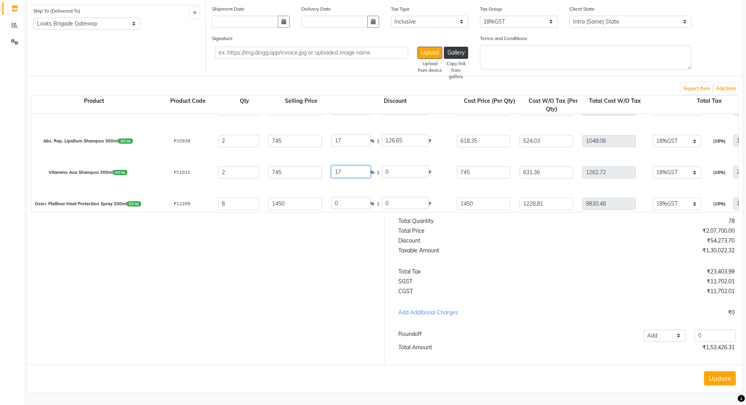
scroll to position [1066, 0]
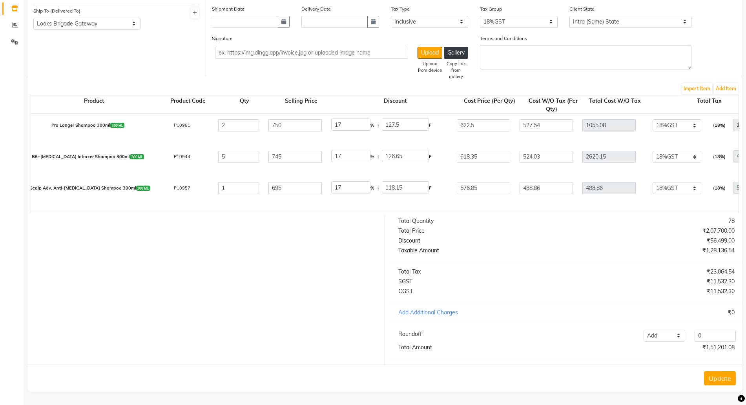
scroll to position [968, 0]
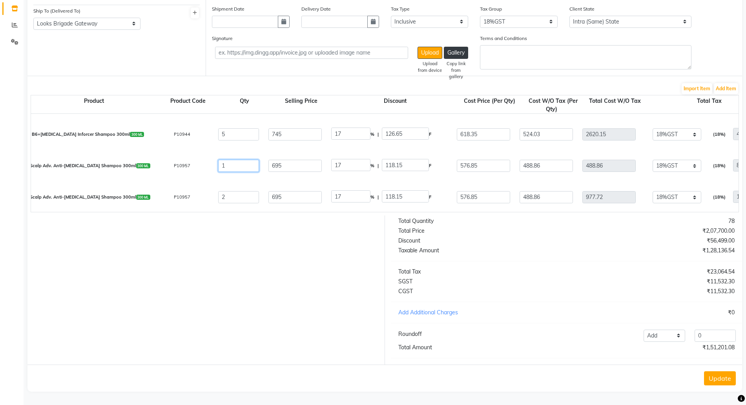
drag, startPoint x: 243, startPoint y: 160, endPoint x: 194, endPoint y: 154, distance: 49.8
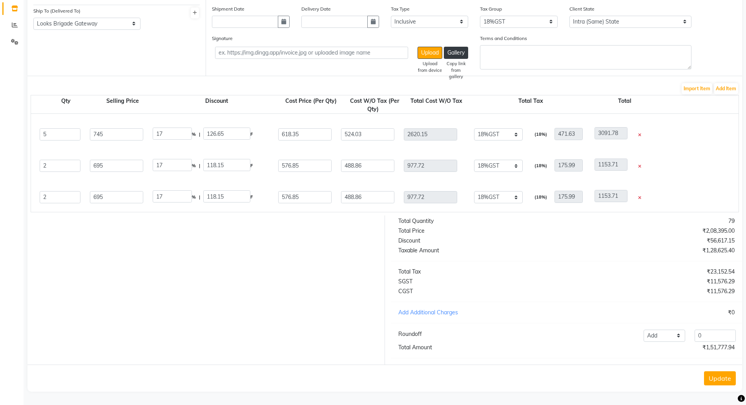
scroll to position [0, 210]
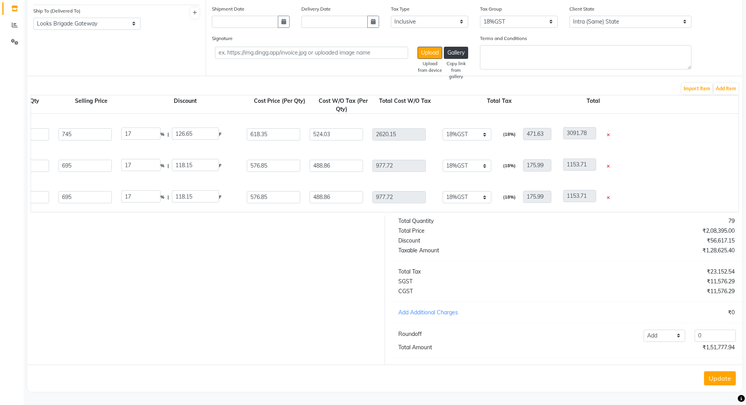
click at [610, 164] on icon at bounding box center [608, 166] width 3 height 4
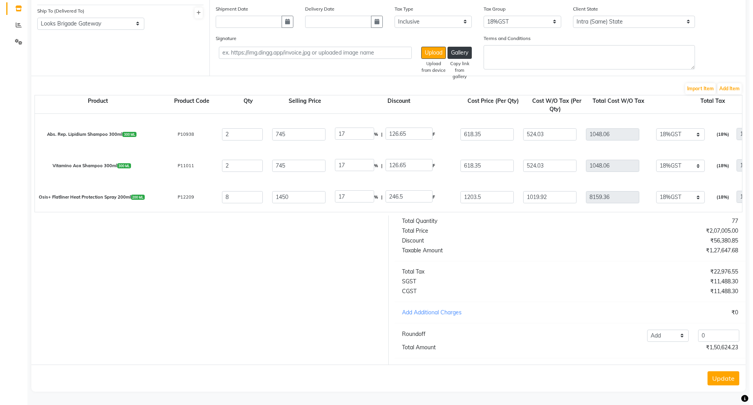
scroll to position [1035, 0]
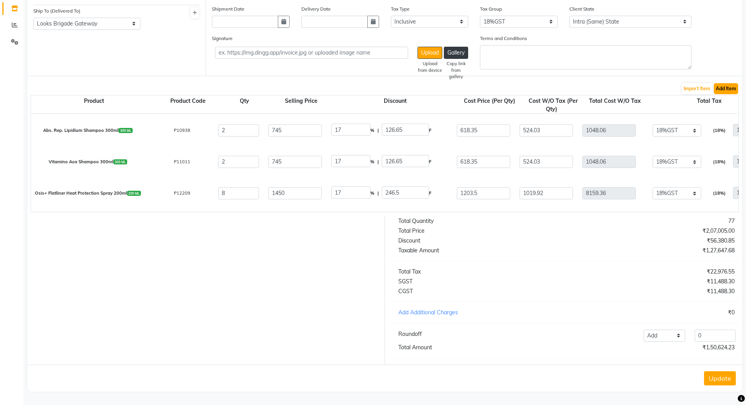
click at [734, 83] on button "Add Item" at bounding box center [726, 88] width 24 height 11
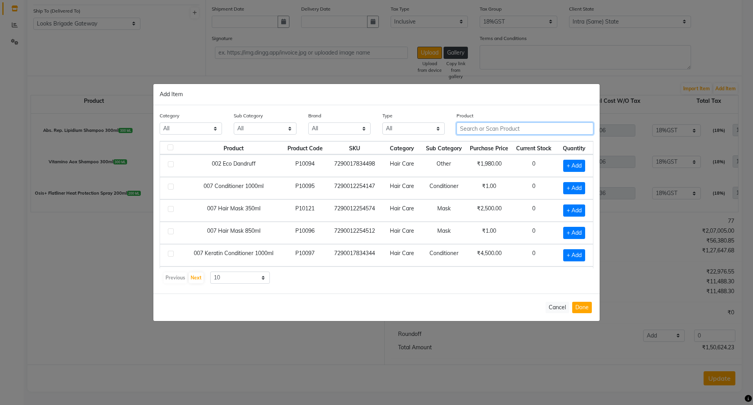
click at [475, 128] on input "text" at bounding box center [525, 128] width 137 height 12
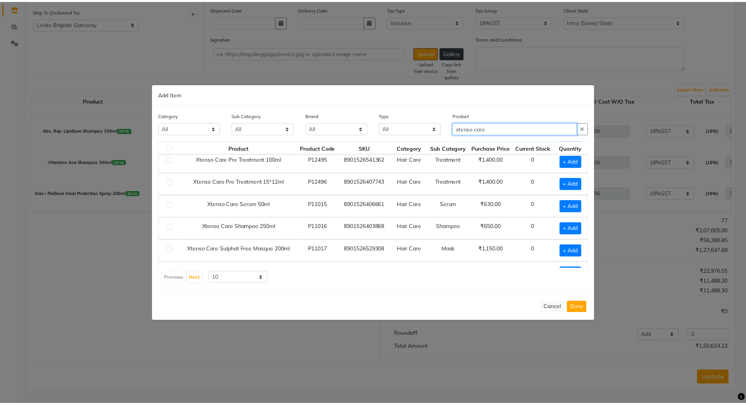
scroll to position [66, 0]
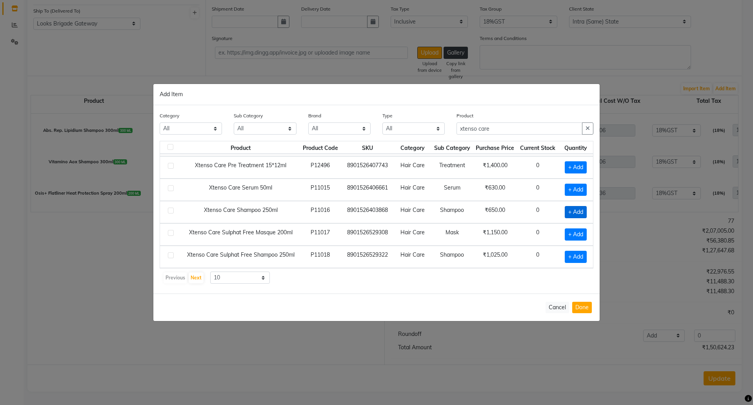
click at [566, 214] on span "+ Add" at bounding box center [576, 212] width 22 height 12
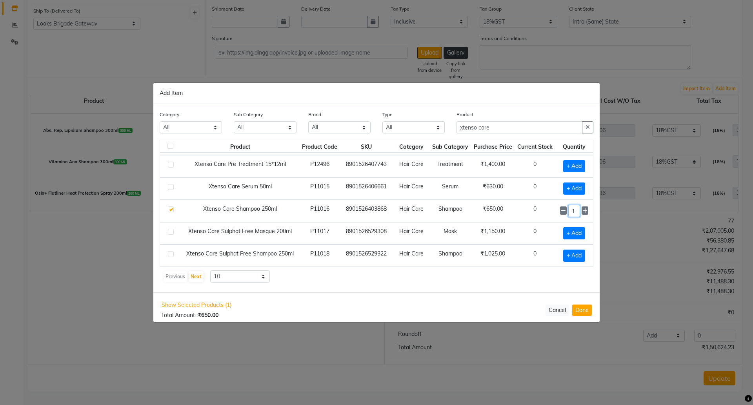
drag, startPoint x: 569, startPoint y: 209, endPoint x: 539, endPoint y: 211, distance: 29.9
click at [539, 211] on tr "Xtenso Care Shampoo 250ml P11016 8901526403868 Hair Care Shampoo ₹650.00 0 1" at bounding box center [376, 211] width 433 height 22
click at [582, 313] on button "Done" at bounding box center [582, 309] width 20 height 11
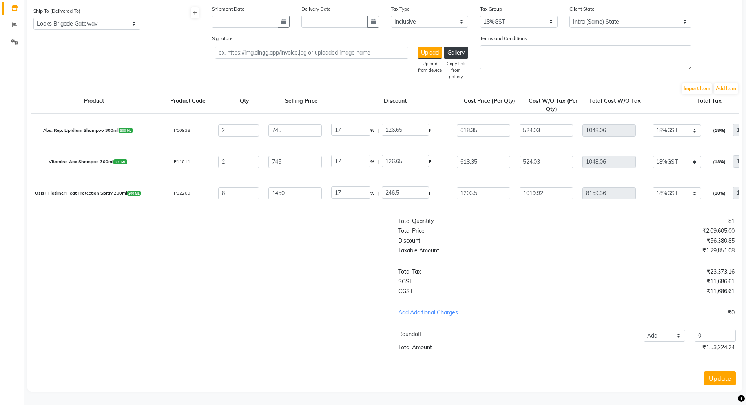
click at [618, 277] on div "₹11,686.61" at bounding box center [653, 281] width 174 height 8
click at [723, 380] on button "Update" at bounding box center [720, 378] width 32 height 14
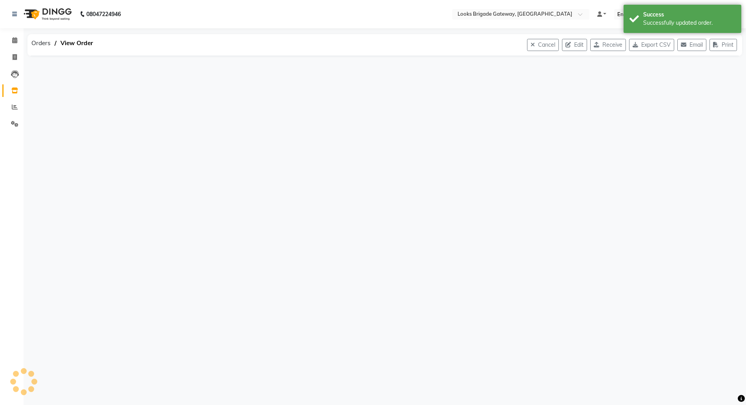
scroll to position [0, 0]
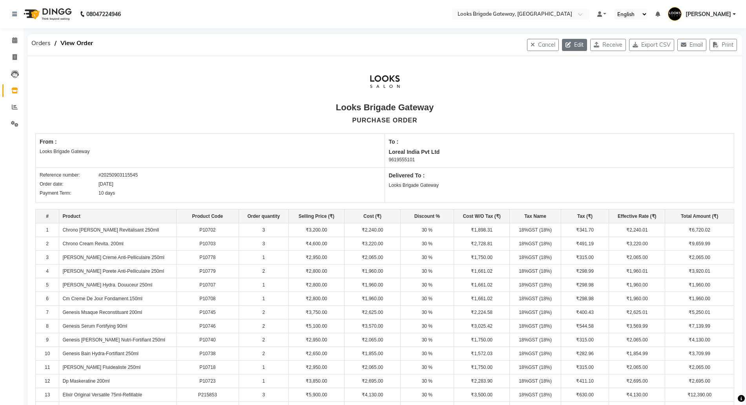
click at [566, 42] on icon "button" at bounding box center [569, 44] width 9 height 5
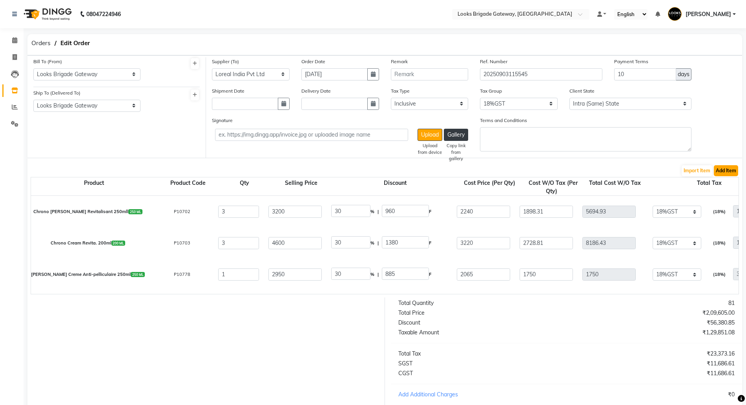
click at [734, 170] on button "Add Item" at bounding box center [726, 170] width 24 height 11
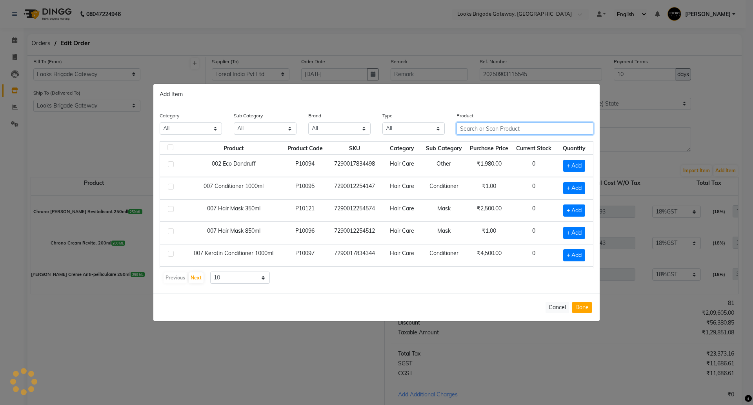
click at [490, 124] on input "text" at bounding box center [525, 128] width 137 height 12
click at [541, 131] on input "text" at bounding box center [525, 128] width 137 height 12
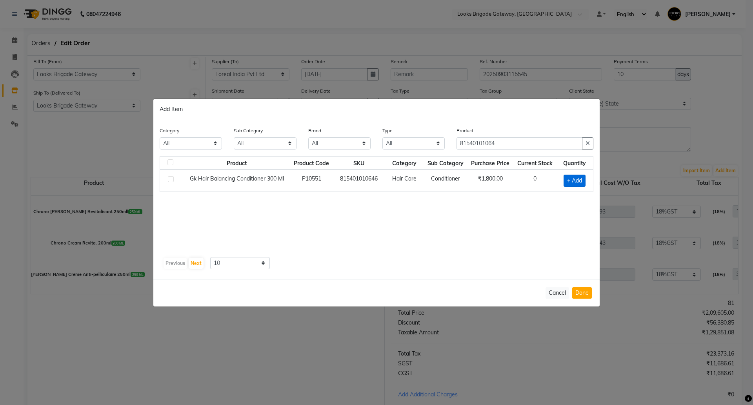
click at [580, 184] on span "+ Add" at bounding box center [575, 181] width 22 height 12
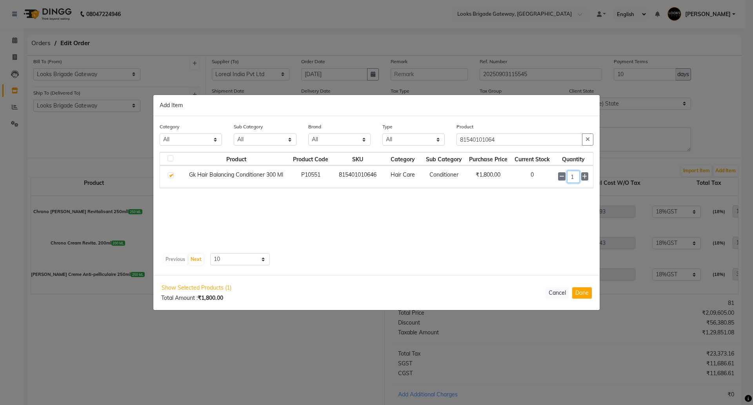
drag, startPoint x: 578, startPoint y: 177, endPoint x: 542, endPoint y: 172, distance: 36.1
click at [556, 175] on td "1" at bounding box center [574, 177] width 40 height 22
click at [582, 296] on button "Done" at bounding box center [582, 292] width 20 height 11
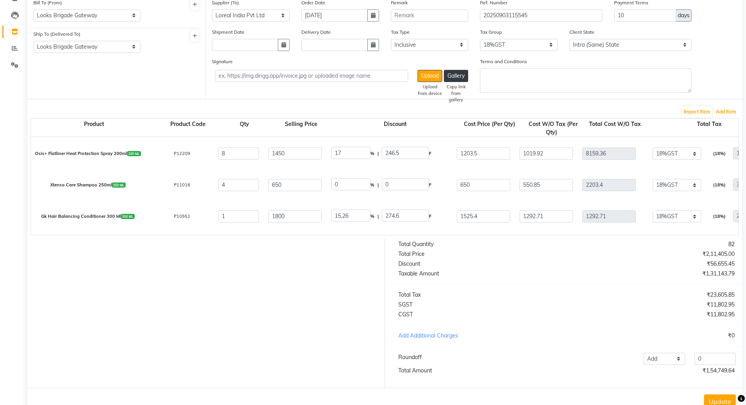
scroll to position [89, 0]
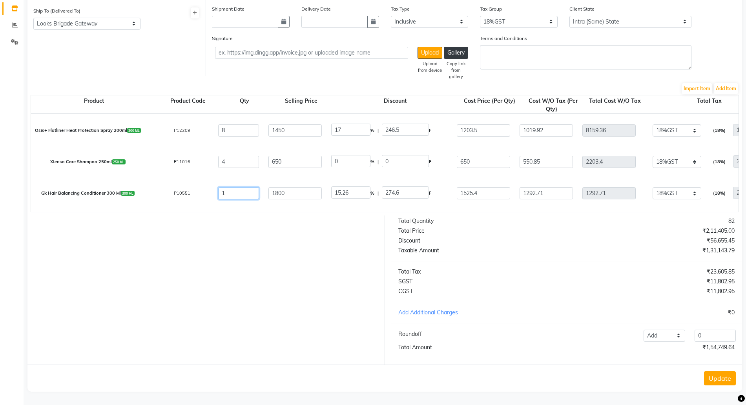
drag, startPoint x: 232, startPoint y: 186, endPoint x: 168, endPoint y: 171, distance: 66.3
click at [593, 262] on div "Total Quantity 83 Total Price ₹2,13,205.00 Discount ₹56,930.05 Taxable Amount ₹…" at bounding box center [566, 289] width 363 height 149
click at [594, 257] on div "Total Quantity 83 Total Price ₹2,13,205.00 Discount ₹56,930.05 Taxable Amount ₹…" at bounding box center [566, 289] width 363 height 149
click at [713, 372] on button "Update" at bounding box center [720, 378] width 32 height 14
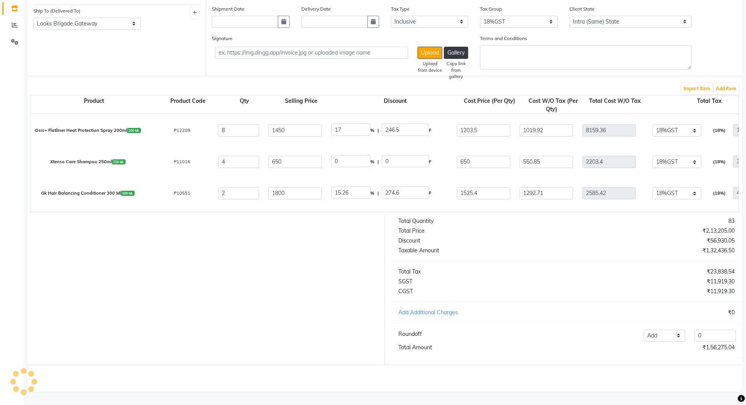
scroll to position [0, 0]
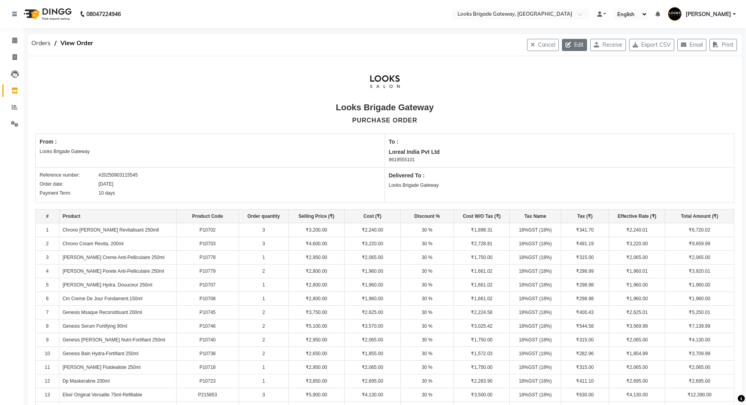
click at [570, 46] on button "Edit" at bounding box center [574, 45] width 25 height 12
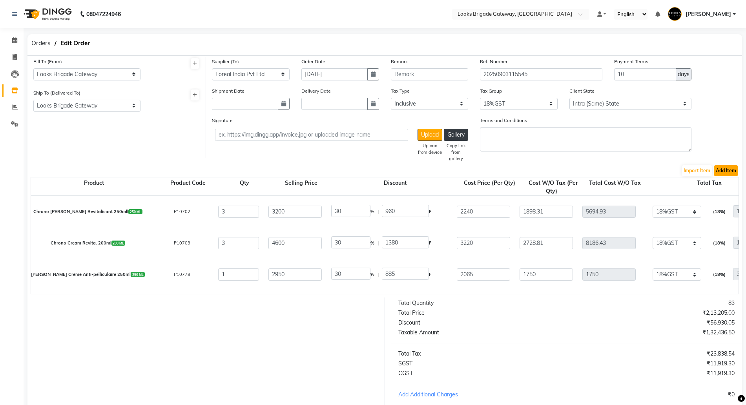
click at [732, 168] on button "Add Item" at bounding box center [726, 170] width 24 height 11
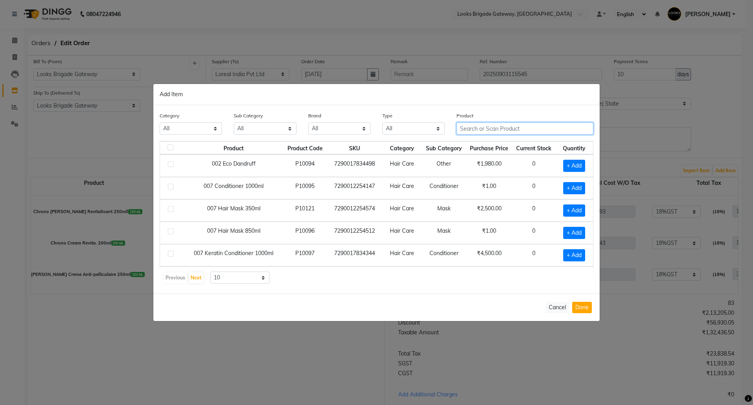
click at [476, 126] on input "text" at bounding box center [525, 128] width 137 height 12
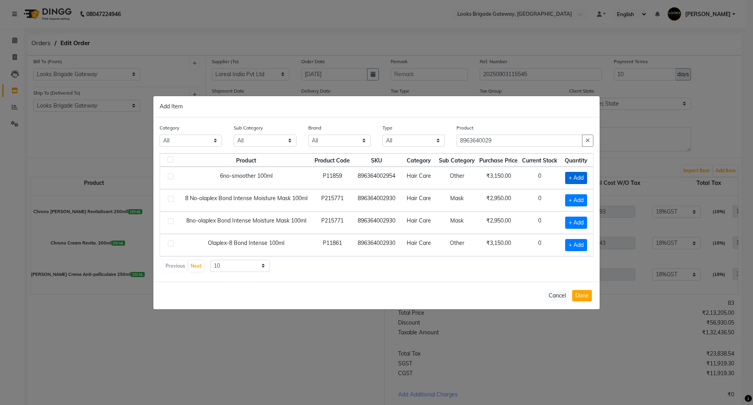
click at [570, 176] on span "+ Add" at bounding box center [576, 178] width 22 height 12
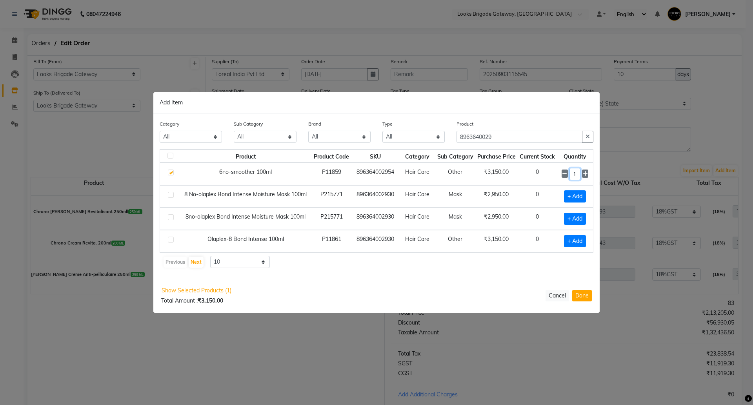
drag, startPoint x: 576, startPoint y: 176, endPoint x: 547, endPoint y: 164, distance: 32.2
click at [549, 168] on tr "6no-smoother 100ml P11859 896364002954 Hair Care Other ₹3,150.00 0 1" at bounding box center [376, 174] width 433 height 22
click at [578, 298] on button "Done" at bounding box center [582, 295] width 20 height 11
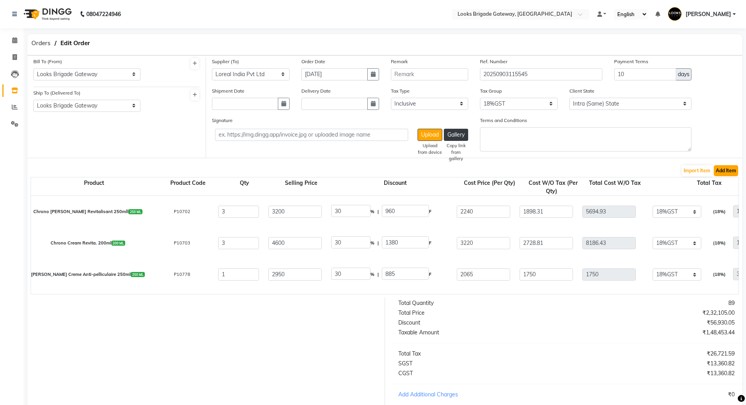
click at [727, 168] on button "Add Item" at bounding box center [726, 170] width 24 height 11
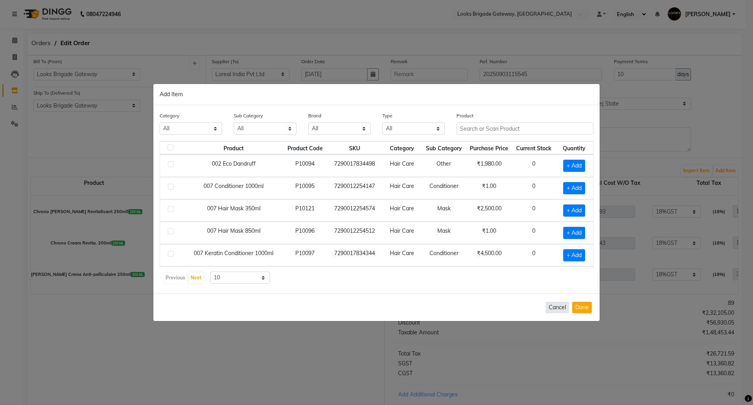
click at [554, 304] on button "Cancel" at bounding box center [558, 307] width 24 height 11
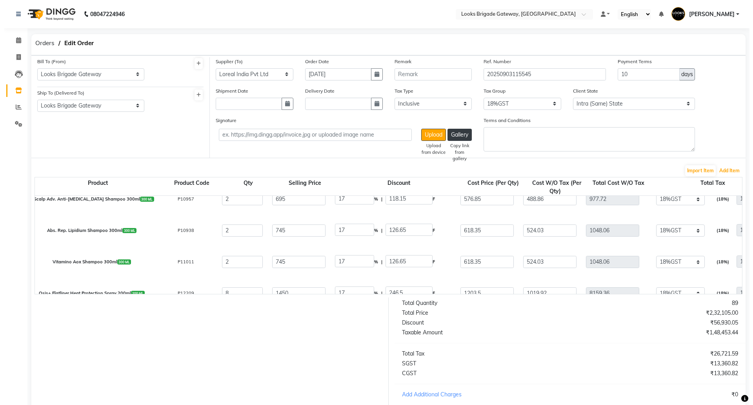
scroll to position [1129, 0]
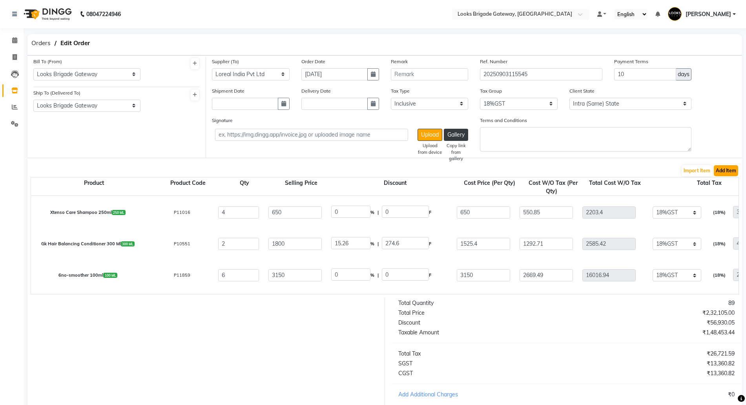
click at [723, 169] on button "Add Item" at bounding box center [726, 170] width 24 height 11
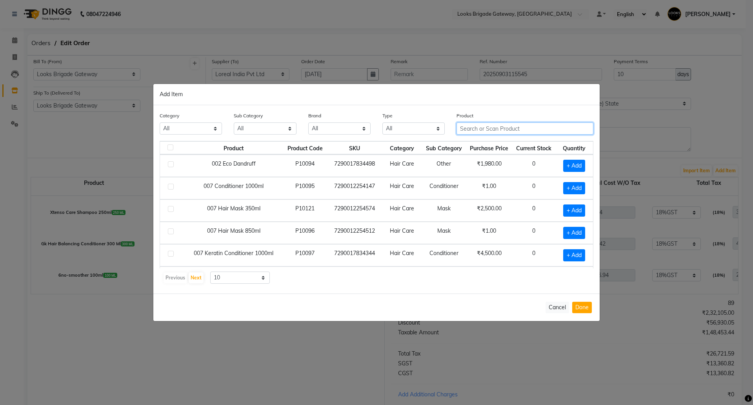
click at [498, 129] on input "text" at bounding box center [525, 128] width 137 height 12
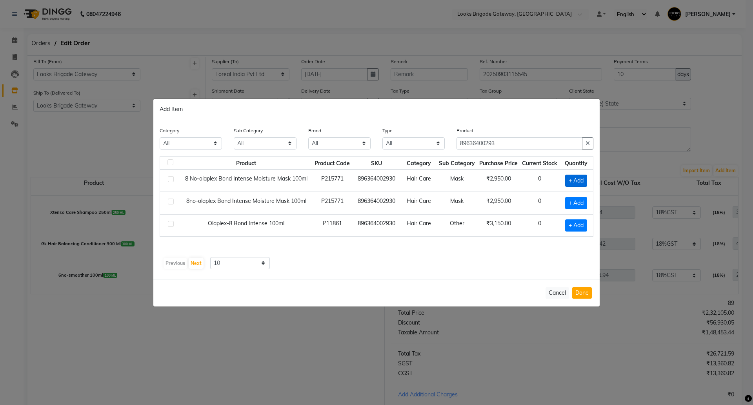
click at [575, 181] on span "+ Add" at bounding box center [576, 181] width 22 height 12
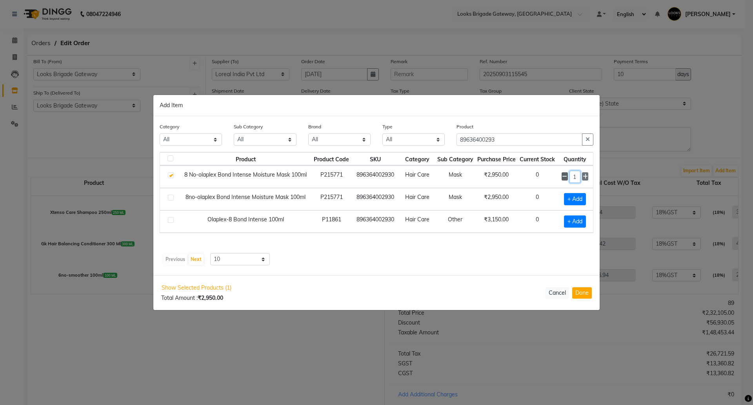
drag, startPoint x: 576, startPoint y: 180, endPoint x: 564, endPoint y: 179, distance: 12.2
click at [565, 179] on div "1" at bounding box center [575, 177] width 27 height 12
click at [583, 292] on button "Done" at bounding box center [582, 292] width 20 height 11
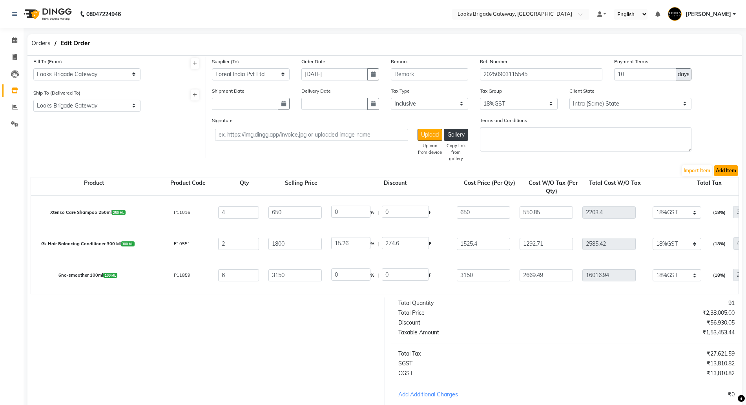
click at [722, 171] on button "Add Item" at bounding box center [726, 170] width 24 height 11
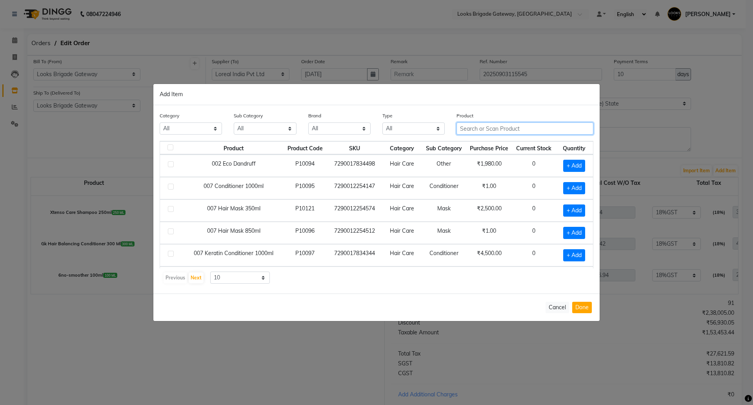
click at [474, 127] on input "text" at bounding box center [525, 128] width 137 height 12
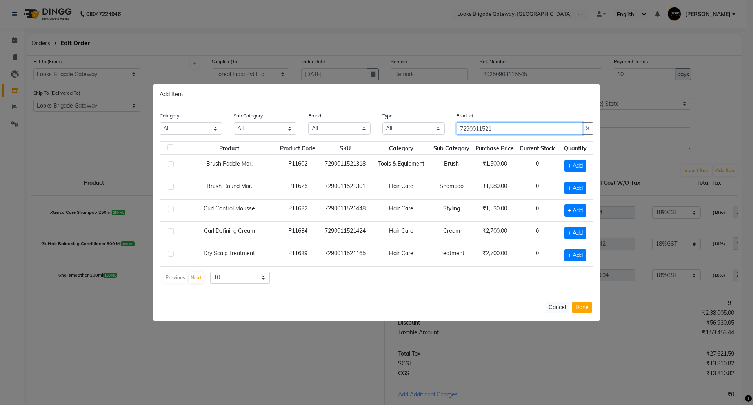
drag, startPoint x: 504, startPoint y: 125, endPoint x: 363, endPoint y: 125, distance: 140.5
click at [365, 126] on div "Category All Skin Personal Care Hair Threading Loreal Bio Top Cons. Bio Top Ret…" at bounding box center [377, 125] width 446 height 29
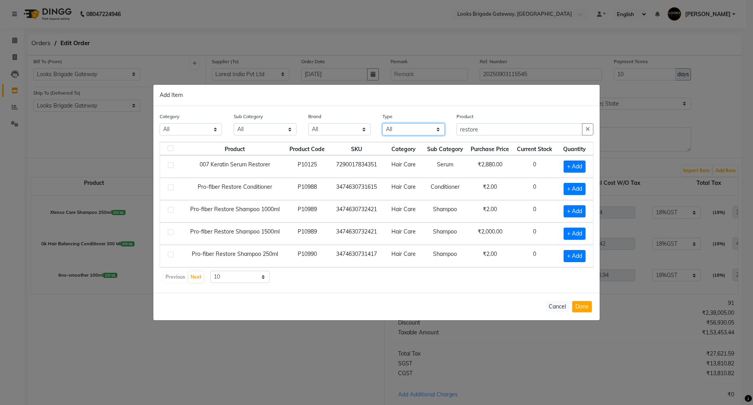
click at [390, 128] on select "All Both Consumable Retail" at bounding box center [414, 129] width 62 height 12
click at [383, 123] on select "All Both Consumable Retail" at bounding box center [414, 129] width 62 height 12
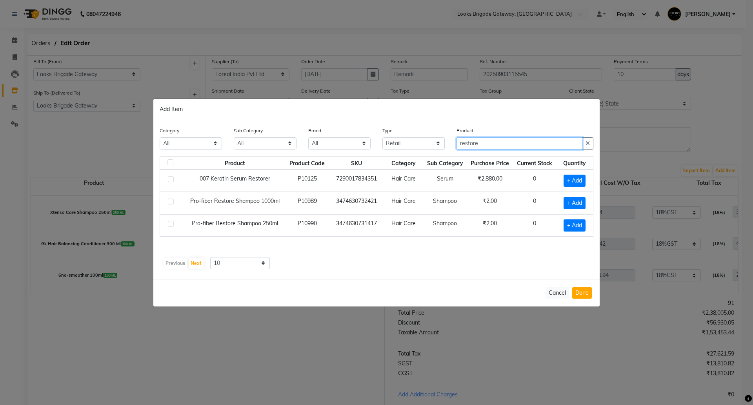
drag, startPoint x: 470, startPoint y: 144, endPoint x: 408, endPoint y: 136, distance: 62.4
click at [410, 137] on div "Category All Skin Personal Care Hair Threading Loreal Bio Top Cons. Bio Top Ret…" at bounding box center [377, 140] width 446 height 29
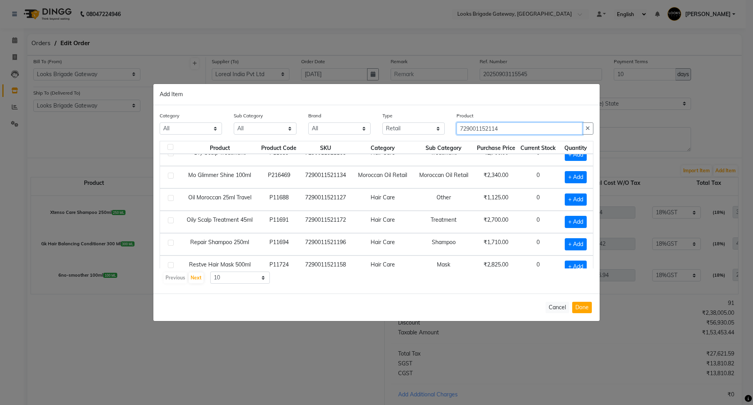
scroll to position [21, 0]
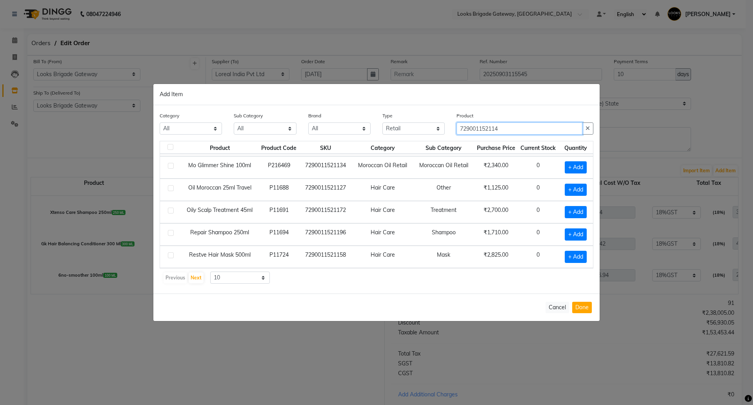
drag, startPoint x: 507, startPoint y: 127, endPoint x: 337, endPoint y: 104, distance: 171.4
click at [345, 109] on div "Category All Skin Personal Care Hair Threading Loreal Bio Top Cons. Bio Top Ret…" at bounding box center [376, 199] width 446 height 188
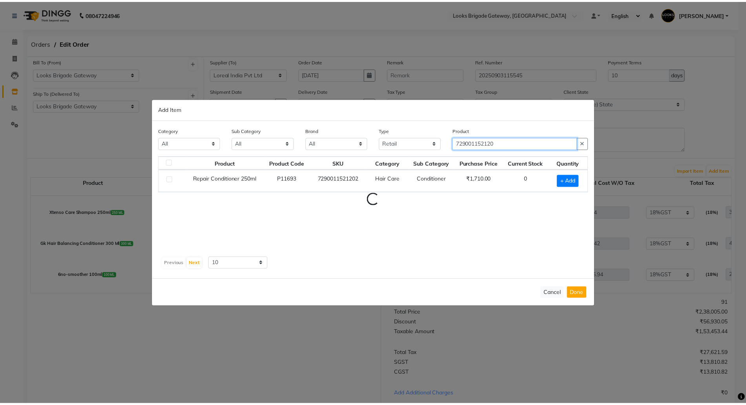
scroll to position [0, 0]
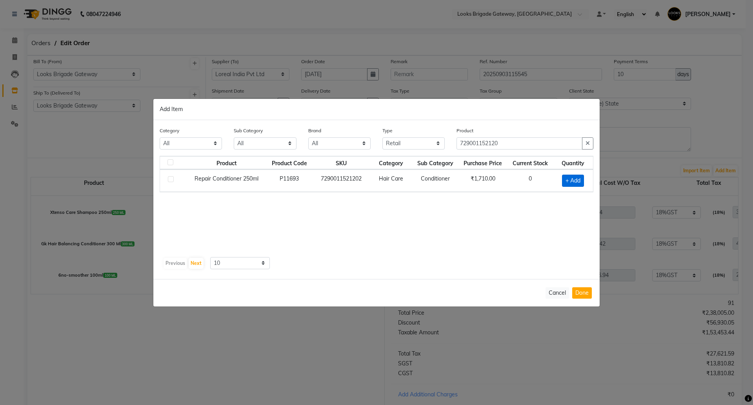
click at [578, 177] on span "+ Add" at bounding box center [573, 181] width 22 height 12
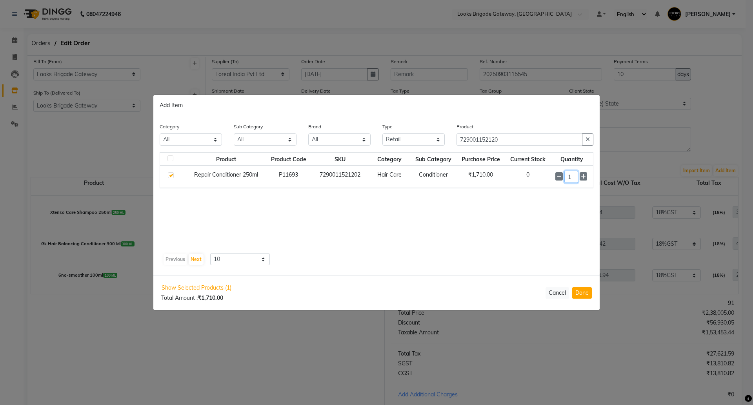
drag, startPoint x: 563, startPoint y: 175, endPoint x: 542, endPoint y: 160, distance: 25.8
click at [545, 173] on tr "Repair Conditioner 250ml P11693 7290011521202 Hair Care Conditioner ₹1,710.00 0…" at bounding box center [376, 177] width 433 height 22
click at [582, 294] on button "Done" at bounding box center [582, 292] width 20 height 11
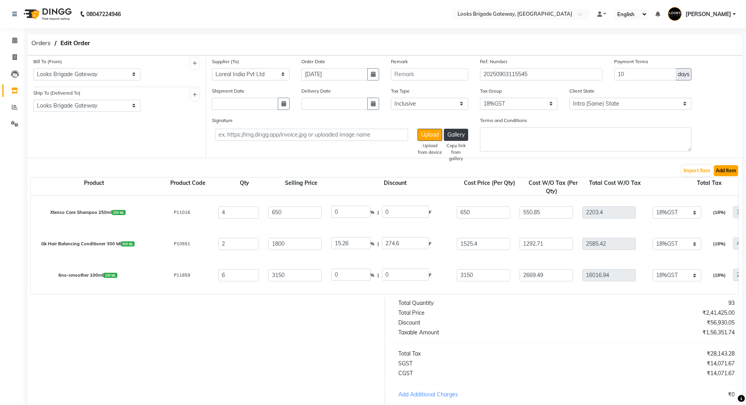
click at [722, 170] on button "Add Item" at bounding box center [726, 170] width 24 height 11
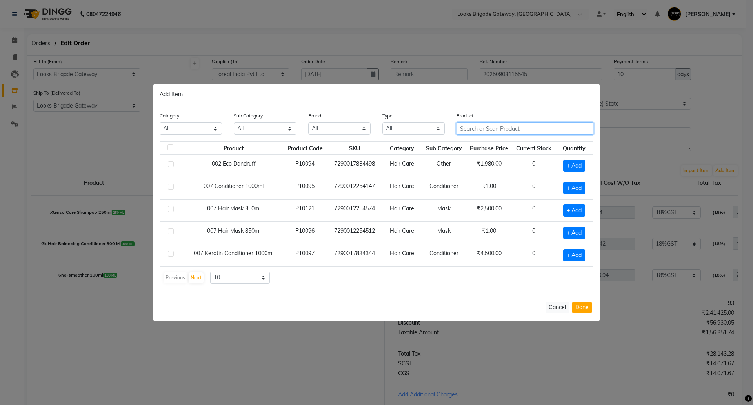
drag, startPoint x: 485, startPoint y: 126, endPoint x: 481, endPoint y: 129, distance: 5.1
click at [485, 126] on input "text" at bounding box center [525, 128] width 137 height 12
click at [481, 129] on input "text" at bounding box center [525, 128] width 137 height 12
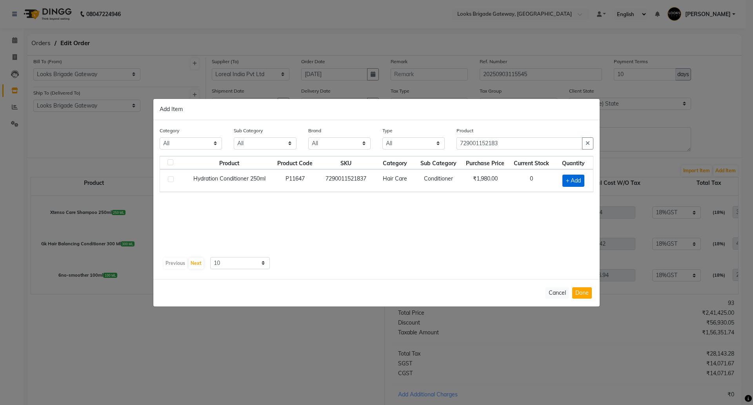
click at [574, 180] on span "+ Add" at bounding box center [574, 181] width 22 height 12
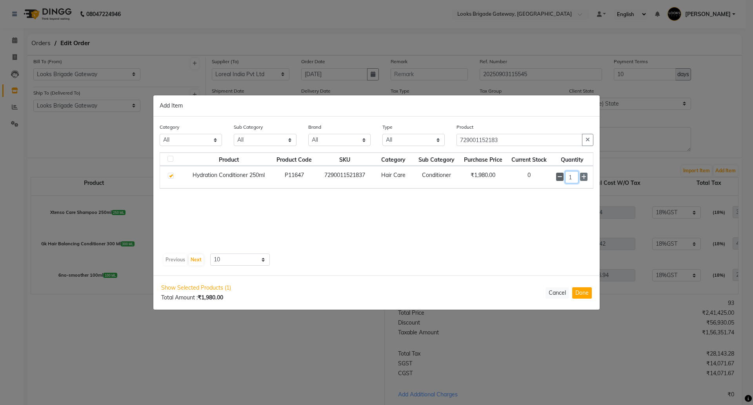
drag, startPoint x: 569, startPoint y: 177, endPoint x: 558, endPoint y: 179, distance: 10.7
click at [561, 179] on div "1" at bounding box center [572, 177] width 32 height 12
click at [586, 290] on button "Done" at bounding box center [582, 292] width 20 height 11
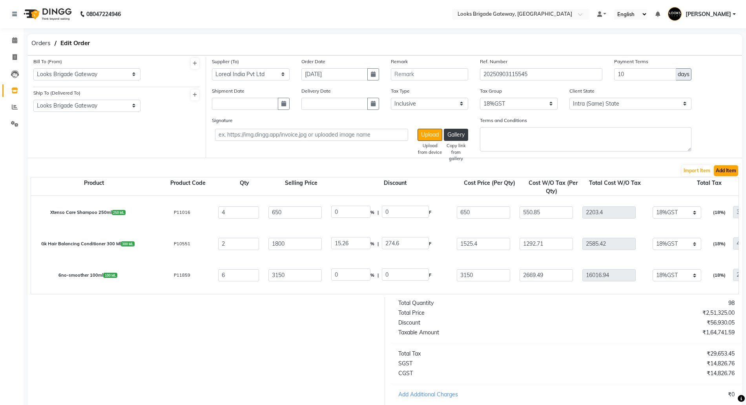
click at [726, 170] on button "Add Item" at bounding box center [726, 170] width 24 height 11
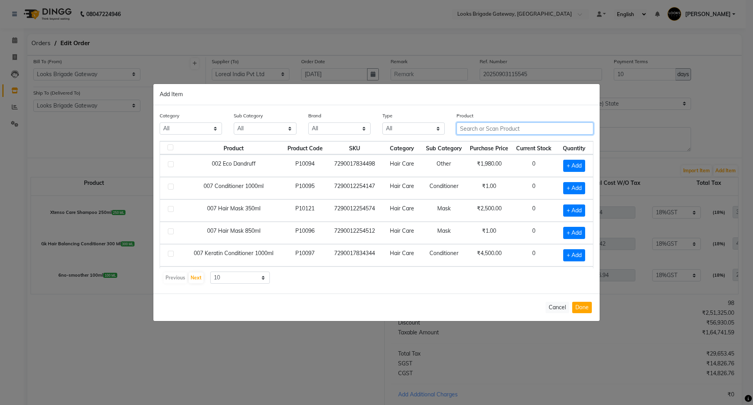
click at [464, 123] on input "text" at bounding box center [525, 128] width 137 height 12
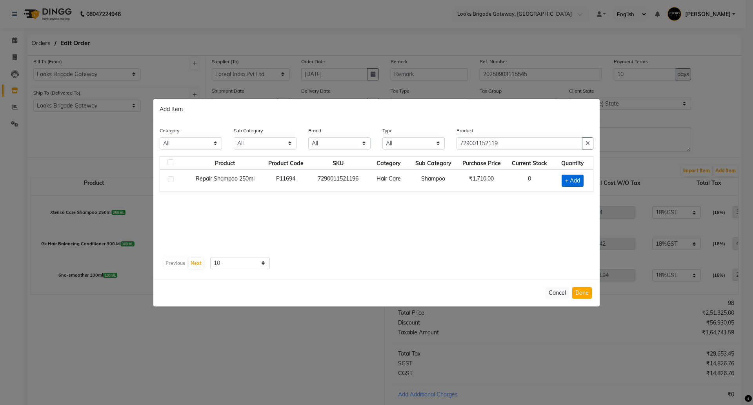
click at [578, 180] on span "+ Add" at bounding box center [573, 181] width 22 height 12
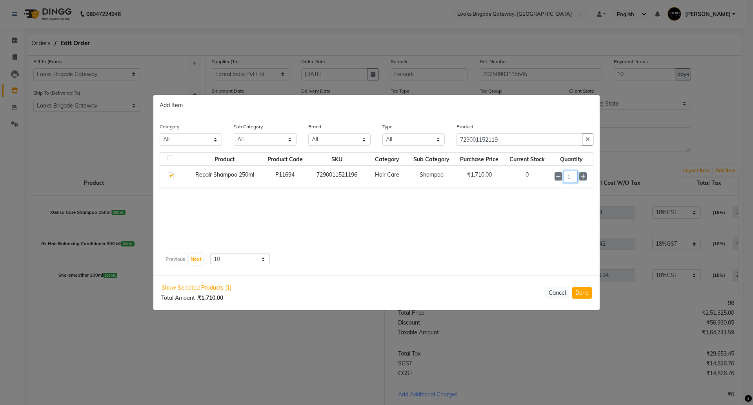
drag, startPoint x: 559, startPoint y: 177, endPoint x: 538, endPoint y: 177, distance: 21.6
click at [549, 177] on tr "Repair Shampoo 250ml P11694 7290011521196 Hair Care Shampoo ₹1,710.00 0 1" at bounding box center [376, 177] width 433 height 22
click at [582, 292] on button "Done" at bounding box center [582, 292] width 20 height 11
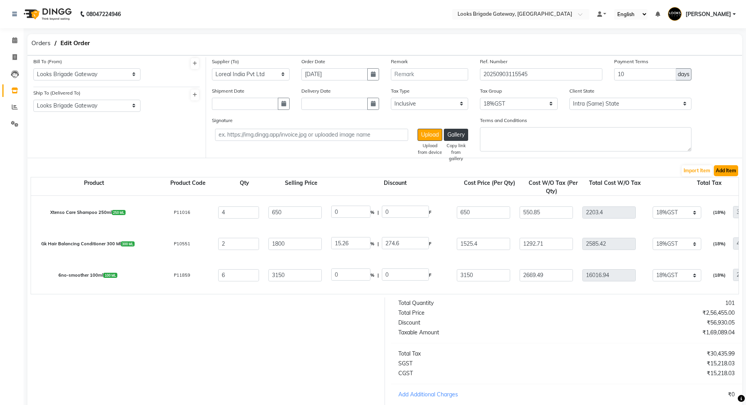
click at [735, 167] on button "Add Item" at bounding box center [726, 170] width 24 height 11
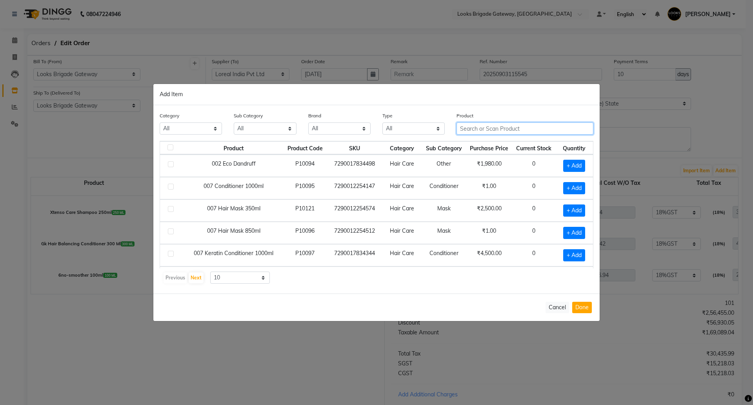
click at [487, 130] on input "text" at bounding box center [525, 128] width 137 height 12
click at [566, 180] on td "+ Add" at bounding box center [574, 188] width 37 height 22
click at [525, 129] on input "729001152180" at bounding box center [520, 128] width 126 height 12
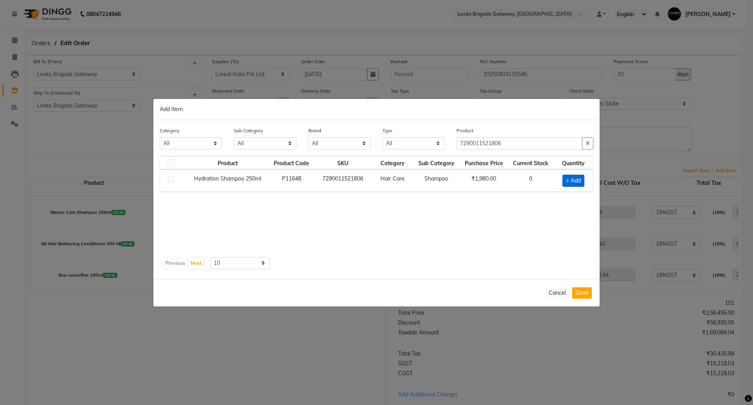
click at [575, 182] on span "+ Add" at bounding box center [574, 181] width 22 height 12
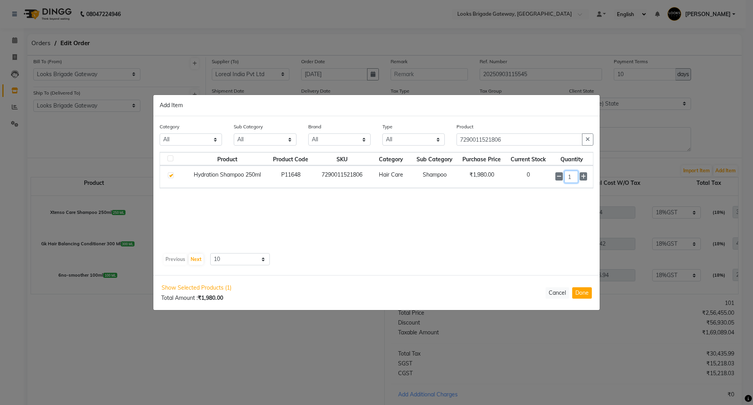
drag, startPoint x: 574, startPoint y: 177, endPoint x: 550, endPoint y: 177, distance: 23.9
click at [555, 177] on td "1" at bounding box center [572, 177] width 42 height 22
click at [583, 293] on button "Done" at bounding box center [582, 292] width 20 height 11
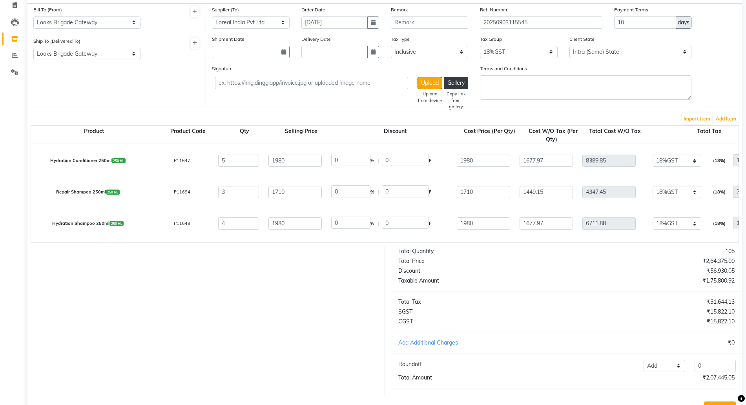
scroll to position [89, 0]
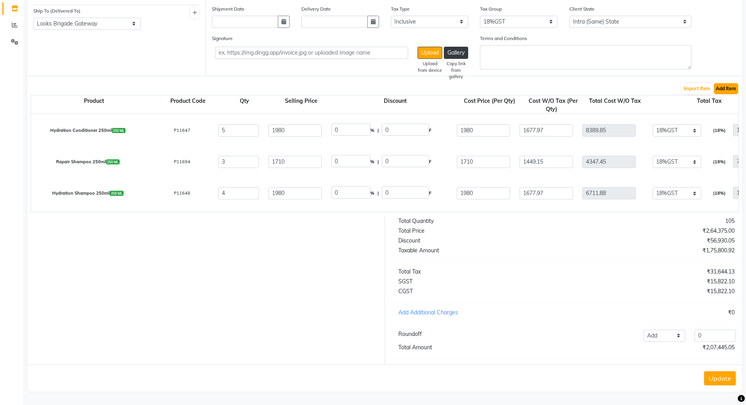
click at [722, 83] on button "Add Item" at bounding box center [726, 88] width 24 height 11
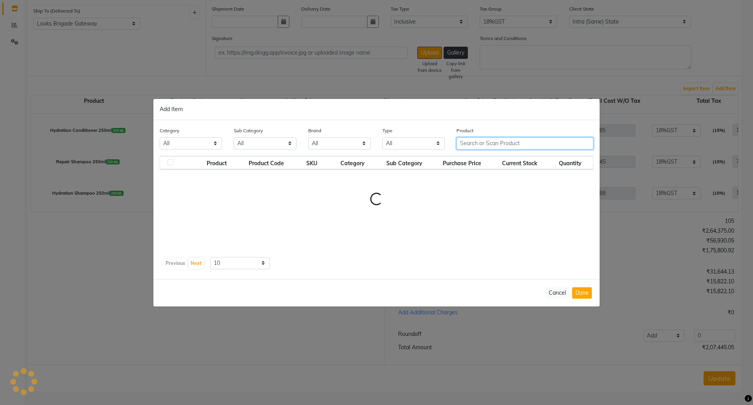
click at [474, 140] on input "text" at bounding box center [525, 143] width 137 height 12
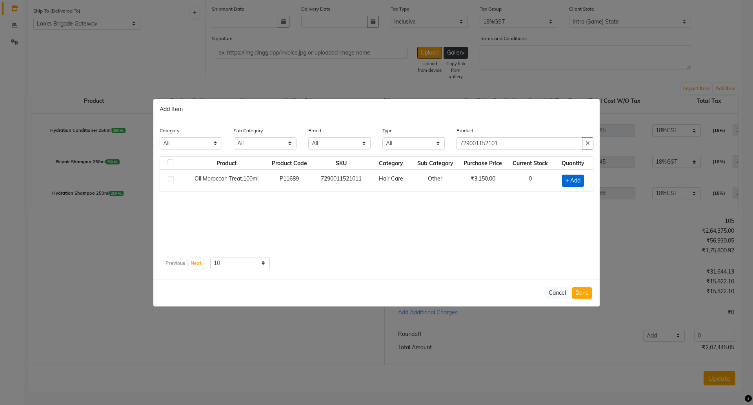
click at [570, 178] on span "+ Add" at bounding box center [573, 181] width 22 height 12
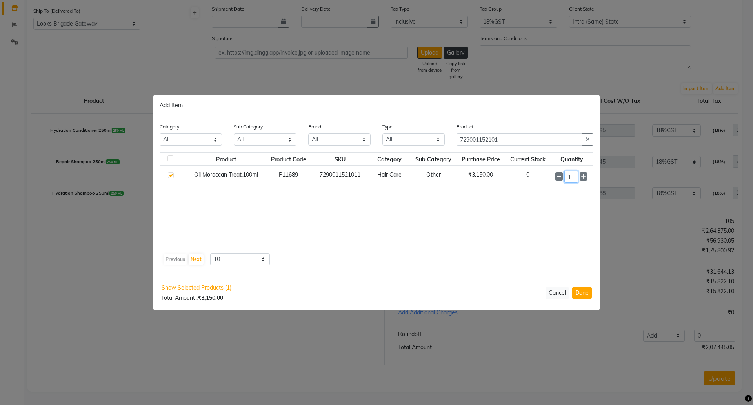
drag, startPoint x: 572, startPoint y: 177, endPoint x: 555, endPoint y: 177, distance: 17.7
click at [555, 177] on td "1" at bounding box center [572, 177] width 42 height 22
drag, startPoint x: 585, startPoint y: 292, endPoint x: 642, endPoint y: 241, distance: 75.9
click at [585, 292] on button "Done" at bounding box center [582, 292] width 20 height 11
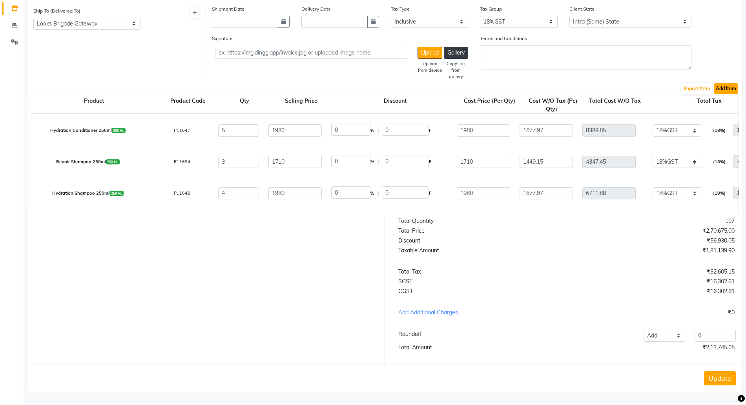
click at [732, 84] on button "Add Item" at bounding box center [726, 88] width 24 height 11
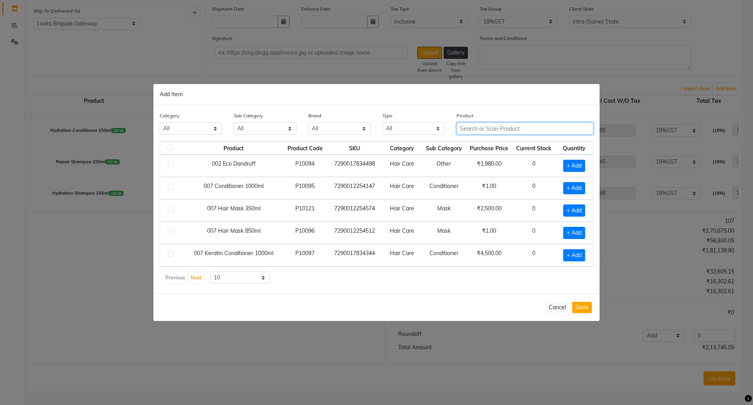
click at [517, 126] on input "text" at bounding box center [525, 128] width 137 height 12
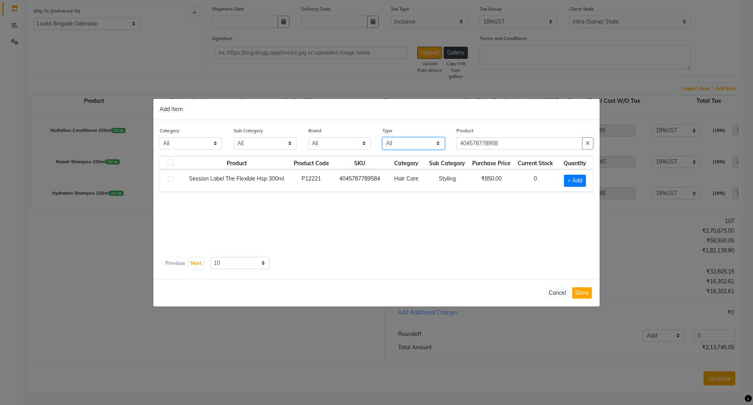
click at [400, 144] on select "All Both Consumable Retail" at bounding box center [414, 143] width 62 height 12
click at [383, 137] on select "All Both Consumable Retail" at bounding box center [414, 143] width 62 height 12
click at [578, 179] on span "+ Add" at bounding box center [575, 181] width 22 height 12
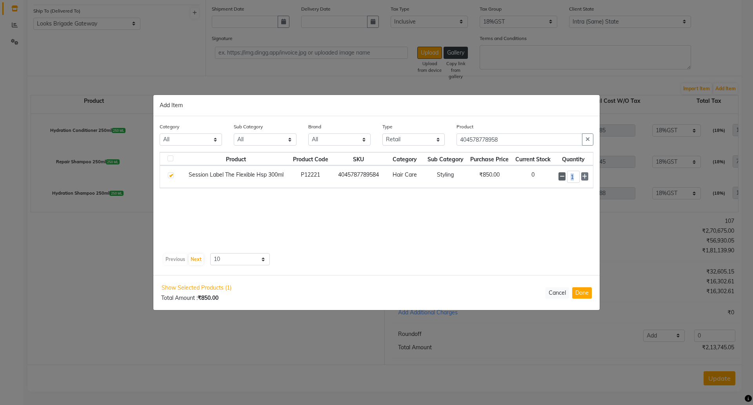
drag, startPoint x: 582, startPoint y: 178, endPoint x: 561, endPoint y: 178, distance: 21.6
click at [562, 178] on div "1" at bounding box center [574, 177] width 30 height 12
click at [579, 174] on input "1" at bounding box center [573, 177] width 12 height 12
drag, startPoint x: 579, startPoint y: 176, endPoint x: 564, endPoint y: 181, distance: 15.6
click at [565, 182] on div "1" at bounding box center [574, 177] width 30 height 12
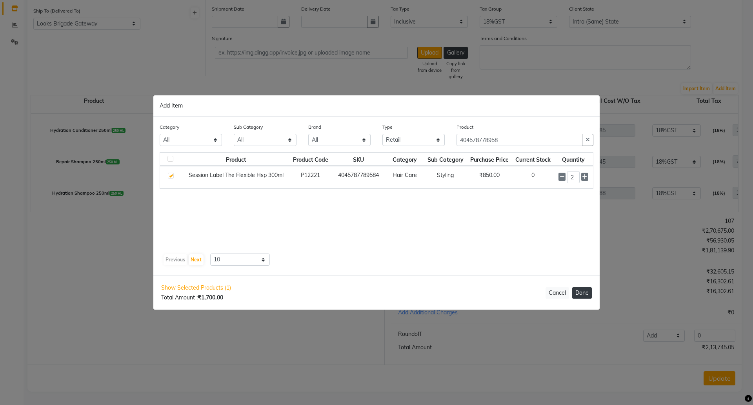
click at [583, 291] on button "Done" at bounding box center [582, 292] width 20 height 11
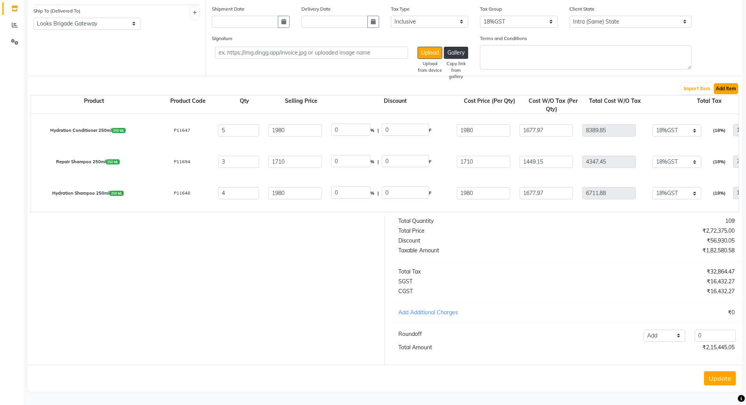
click at [723, 83] on button "Add Item" at bounding box center [726, 88] width 24 height 11
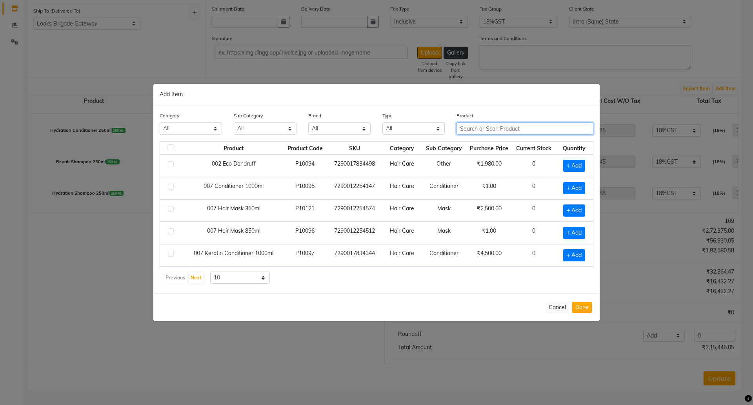
click at [481, 128] on input "text" at bounding box center [525, 128] width 137 height 12
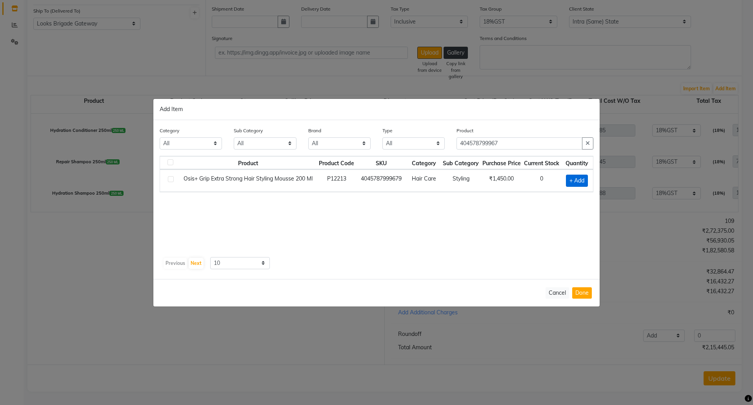
click at [580, 179] on span "+ Add" at bounding box center [577, 181] width 22 height 12
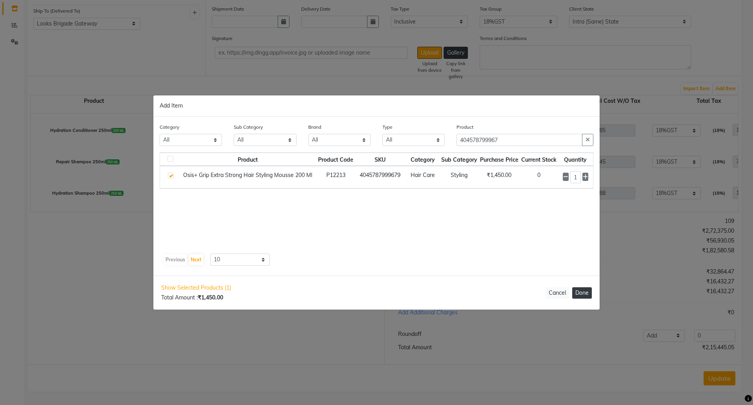
click at [585, 292] on button "Done" at bounding box center [582, 292] width 20 height 11
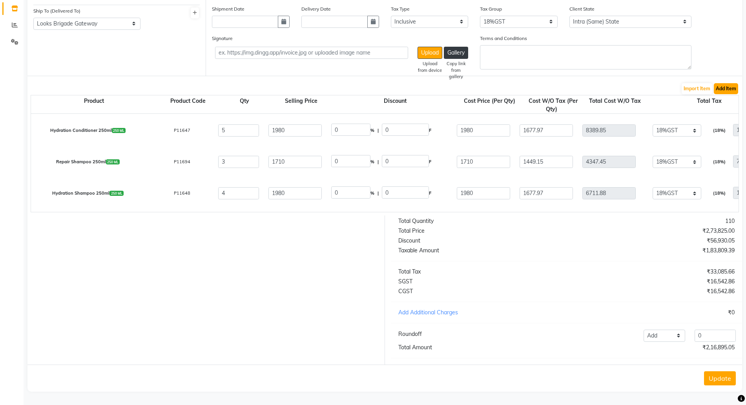
click at [727, 83] on button "Add Item" at bounding box center [726, 88] width 24 height 11
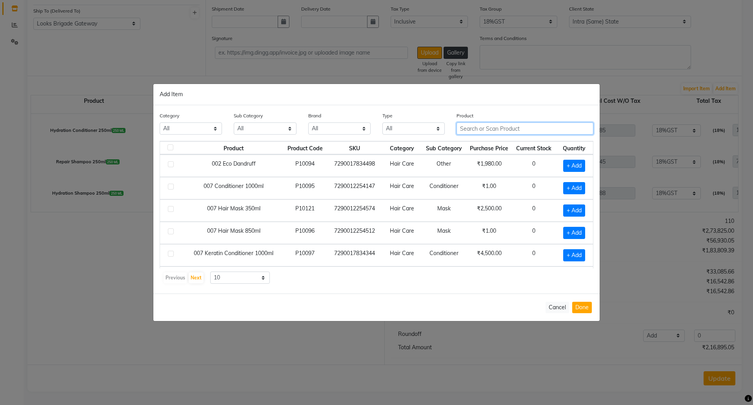
click at [474, 132] on input "text" at bounding box center [525, 128] width 137 height 12
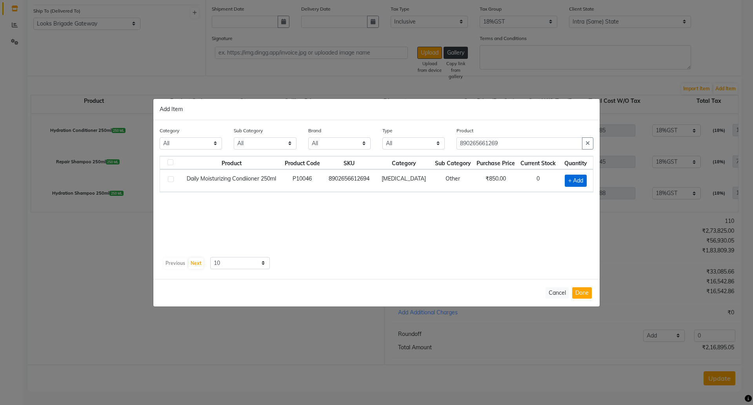
click at [576, 182] on span "+ Add" at bounding box center [576, 181] width 22 height 12
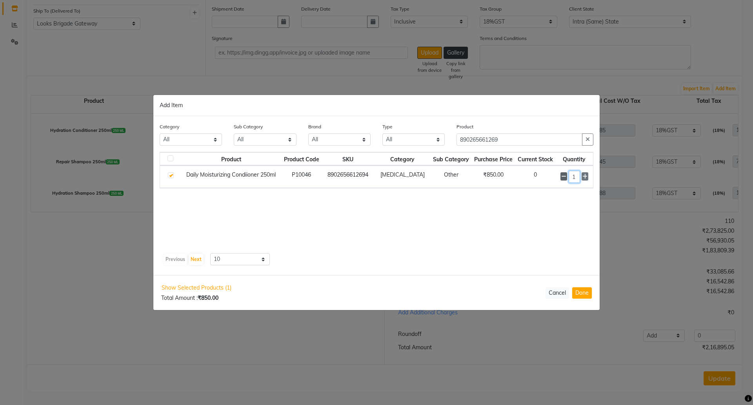
drag, startPoint x: 572, startPoint y: 175, endPoint x: 560, endPoint y: 175, distance: 12.6
click at [561, 175] on div "1" at bounding box center [575, 177] width 28 height 12
drag, startPoint x: 574, startPoint y: 177, endPoint x: 568, endPoint y: 176, distance: 6.4
click at [569, 177] on input "1" at bounding box center [575, 177] width 12 height 12
click at [585, 290] on button "Done" at bounding box center [582, 292] width 20 height 11
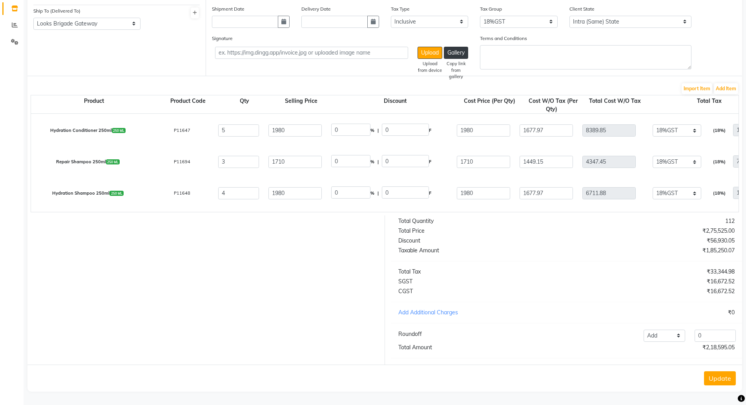
click at [725, 82] on div "Import Item Add Item" at bounding box center [385, 88] width 708 height 13
click at [724, 83] on button "Add Item" at bounding box center [726, 88] width 24 height 11
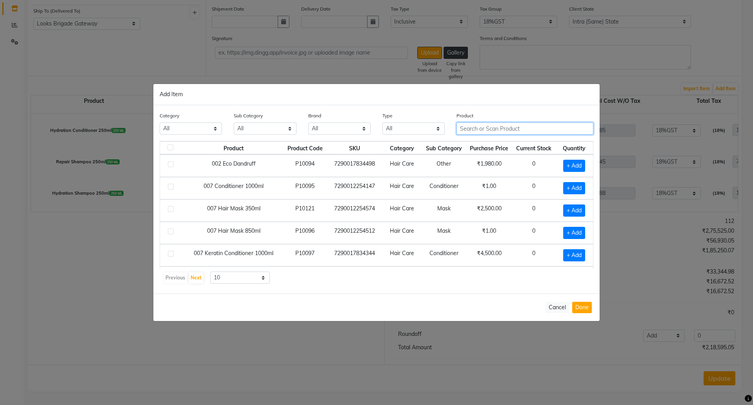
click at [479, 129] on input "text" at bounding box center [525, 128] width 137 height 12
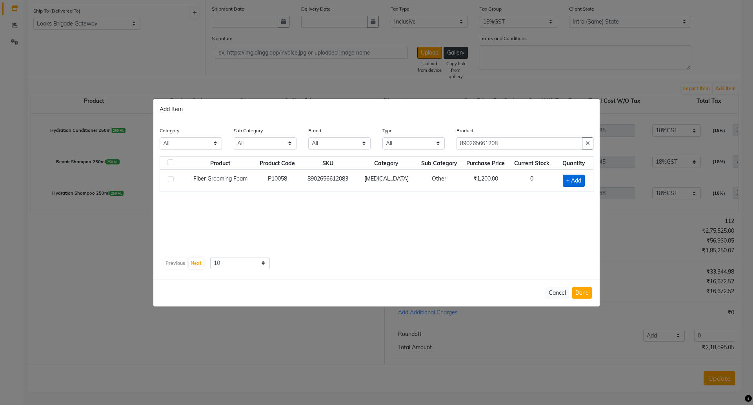
click at [579, 180] on span "+ Add" at bounding box center [574, 181] width 22 height 12
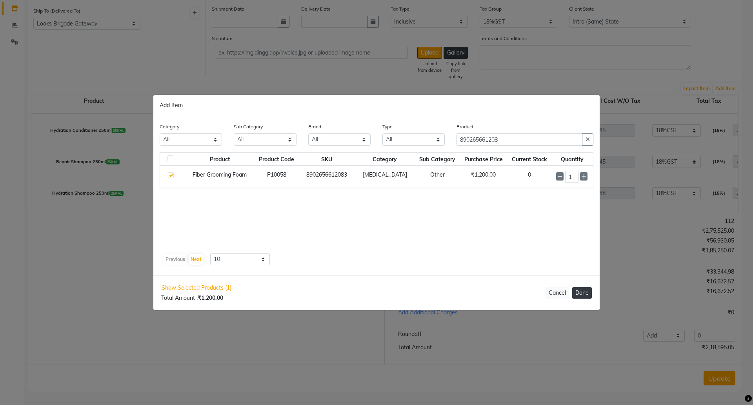
click at [579, 291] on button "Done" at bounding box center [582, 292] width 20 height 11
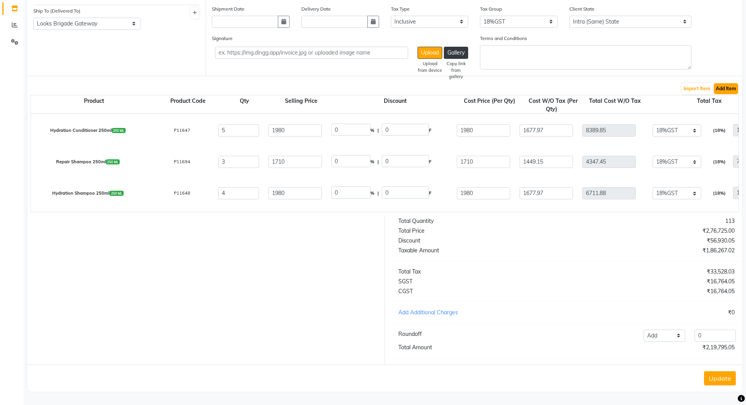
click at [727, 83] on button "Add Item" at bounding box center [726, 88] width 24 height 11
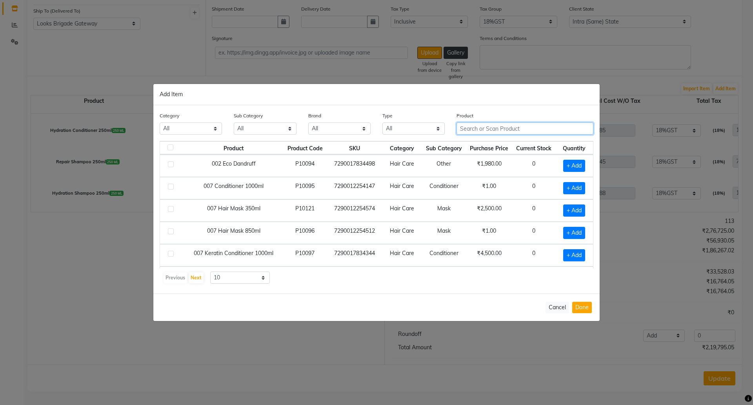
click at [474, 129] on input "text" at bounding box center [525, 128] width 137 height 12
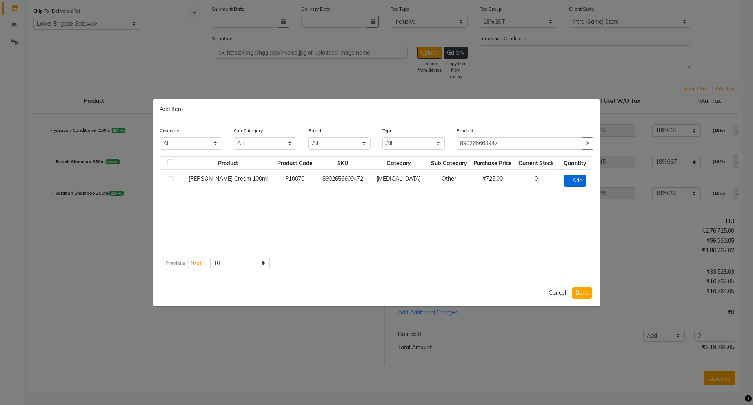
click at [569, 175] on span "+ Add" at bounding box center [575, 181] width 22 height 12
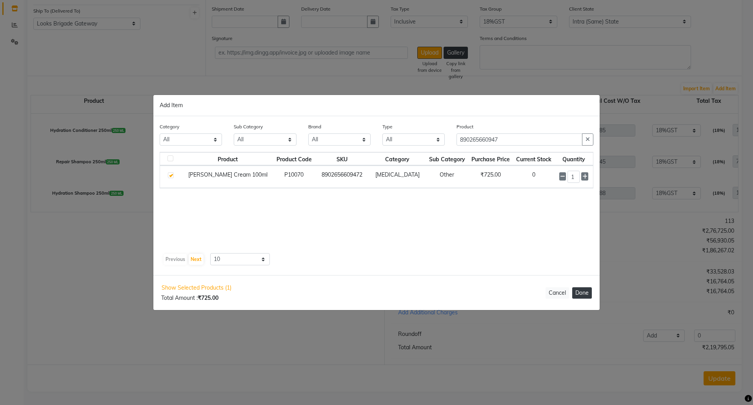
click at [583, 288] on button "Done" at bounding box center [582, 292] width 20 height 11
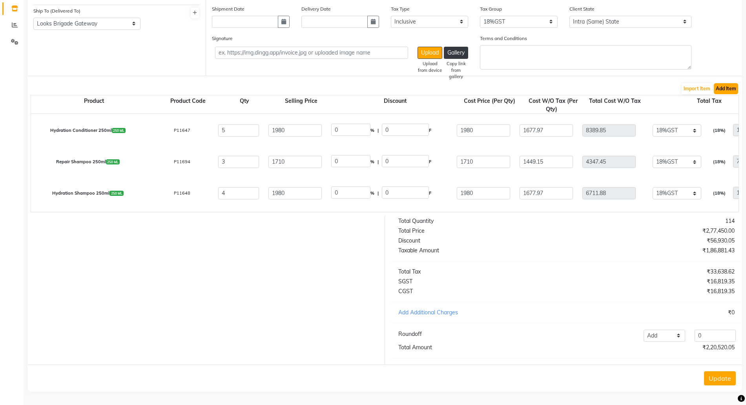
click at [727, 83] on button "Add Item" at bounding box center [726, 88] width 24 height 11
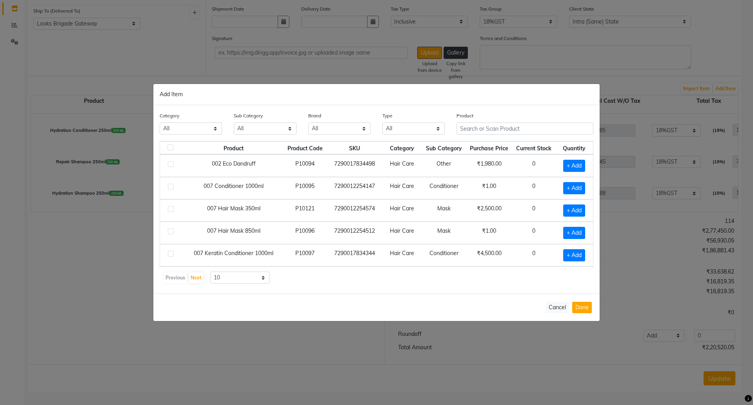
click at [474, 138] on div "Product" at bounding box center [525, 125] width 149 height 29
click at [476, 129] on input "text" at bounding box center [525, 128] width 137 height 12
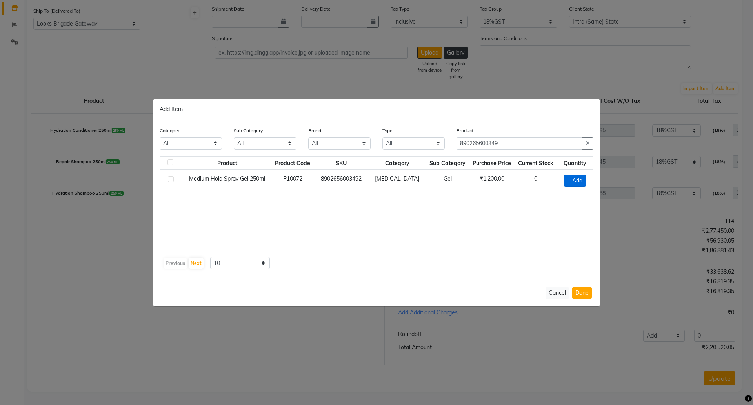
click at [569, 182] on span "+ Add" at bounding box center [575, 181] width 22 height 12
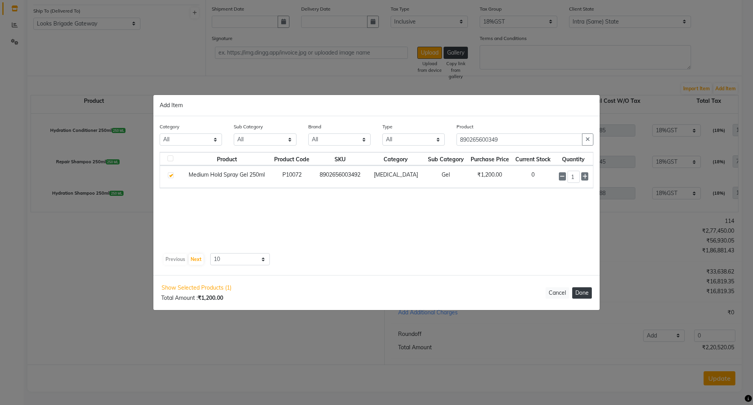
click at [579, 292] on button "Done" at bounding box center [582, 292] width 20 height 11
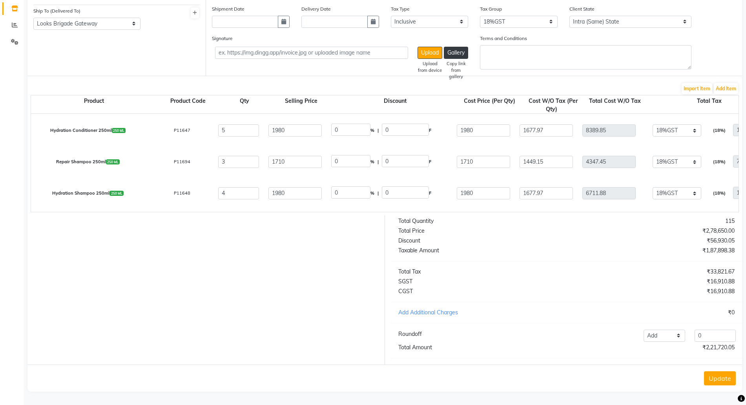
click at [723, 222] on div "115" at bounding box center [653, 221] width 174 height 8
click at [736, 220] on div "115" at bounding box center [653, 221] width 174 height 8
click at [734, 220] on div "115" at bounding box center [653, 221] width 174 height 8
click at [719, 382] on button "Update" at bounding box center [720, 378] width 32 height 14
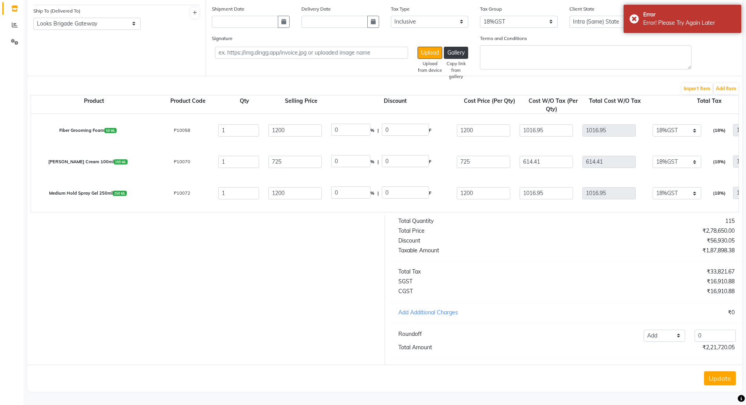
click at [711, 377] on button "Update" at bounding box center [720, 378] width 32 height 14
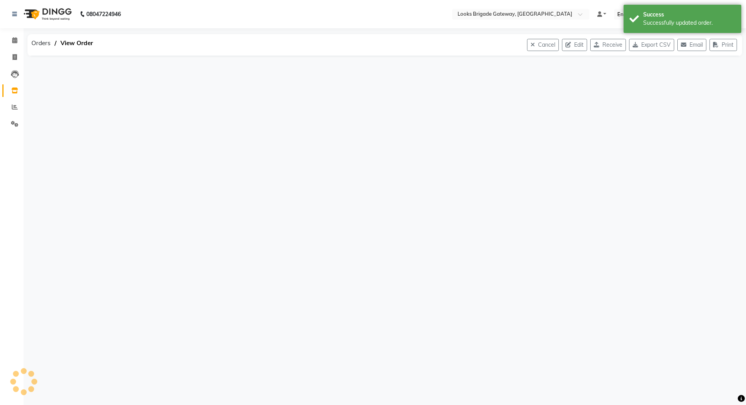
scroll to position [0, 0]
click at [612, 46] on button "Receive" at bounding box center [616, 45] width 36 height 12
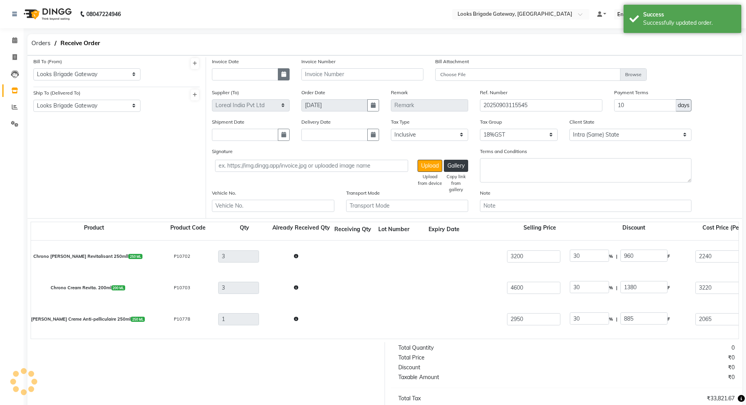
click at [284, 77] on button "button" at bounding box center [284, 74] width 12 height 12
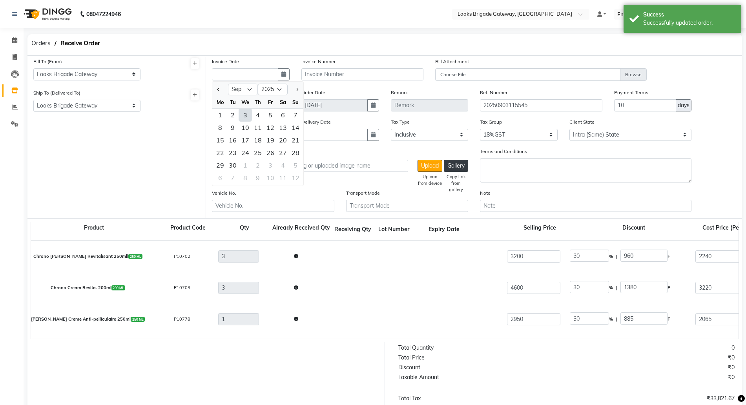
click at [245, 116] on div "3" at bounding box center [245, 115] width 13 height 13
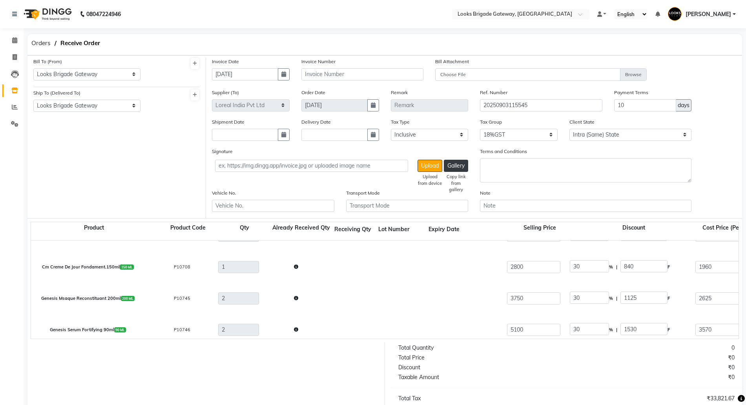
scroll to position [245, 0]
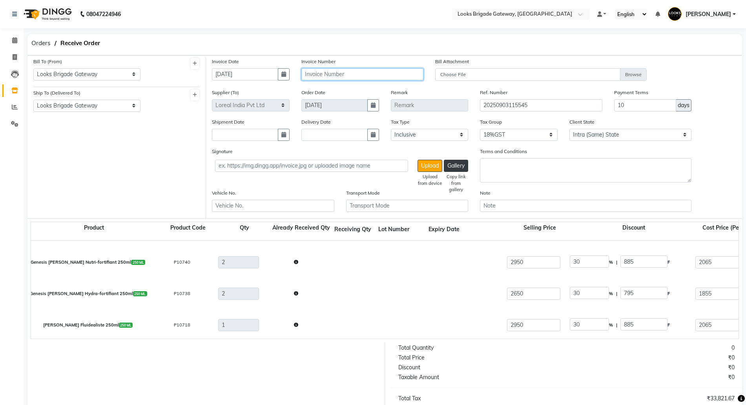
click at [320, 71] on input "text" at bounding box center [362, 74] width 122 height 12
click at [16, 90] on icon at bounding box center [14, 90] width 7 height 6
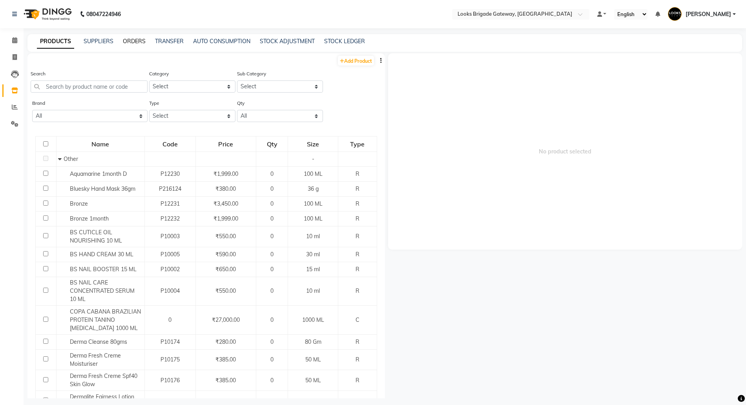
click at [136, 42] on link "ORDERS" at bounding box center [134, 41] width 23 height 7
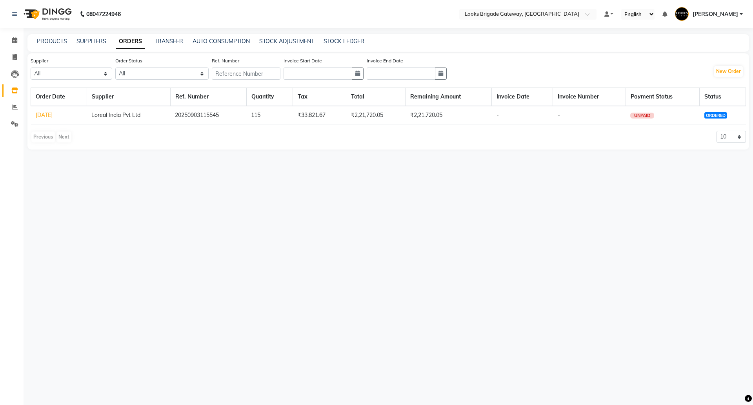
click at [49, 114] on link "[DATE]" at bounding box center [44, 114] width 17 height 7
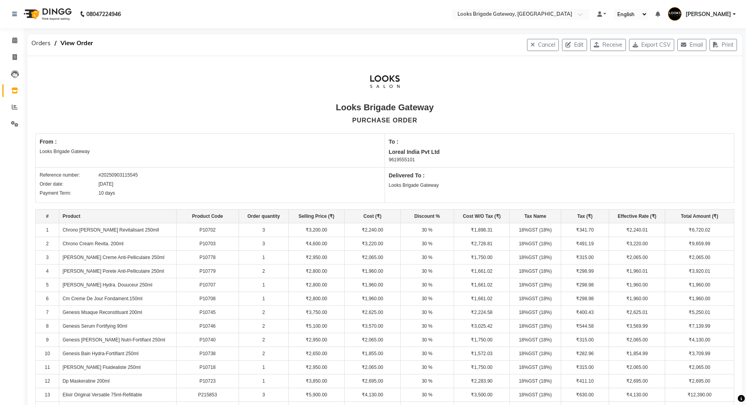
drag, startPoint x: 607, startPoint y: 47, endPoint x: 746, endPoint y: 60, distance: 140.3
click at [606, 47] on button "Receive" at bounding box center [608, 45] width 36 height 12
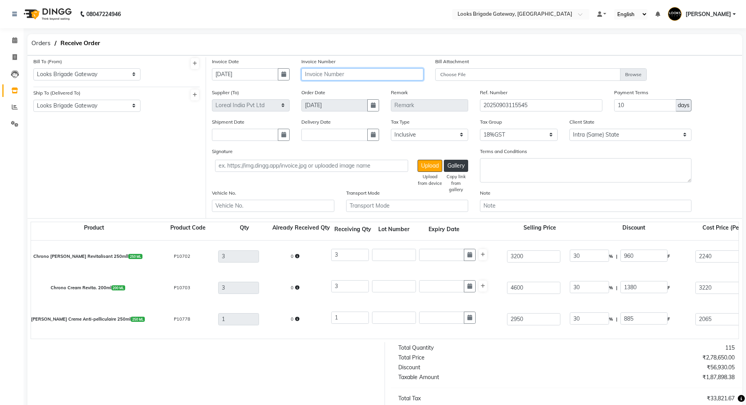
click at [349, 79] on input "text" at bounding box center [362, 74] width 122 height 12
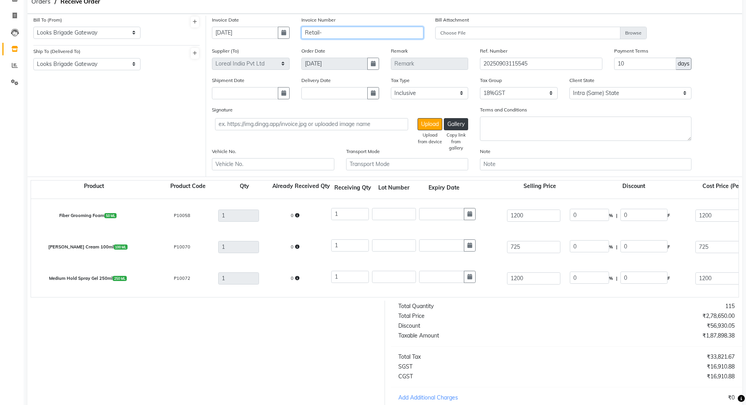
scroll to position [134, 0]
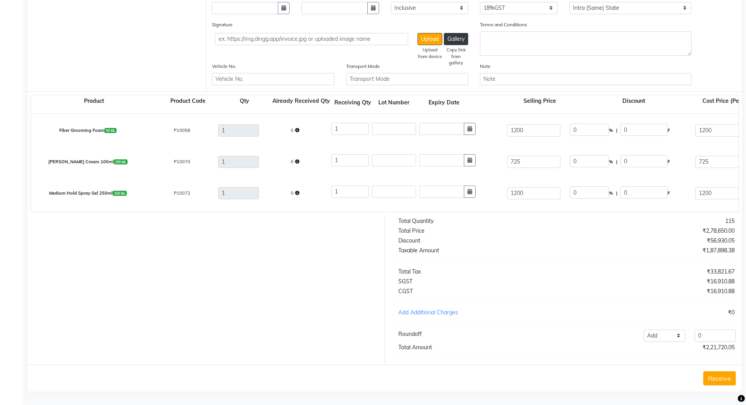
click at [712, 373] on button "Receive" at bounding box center [719, 378] width 33 height 14
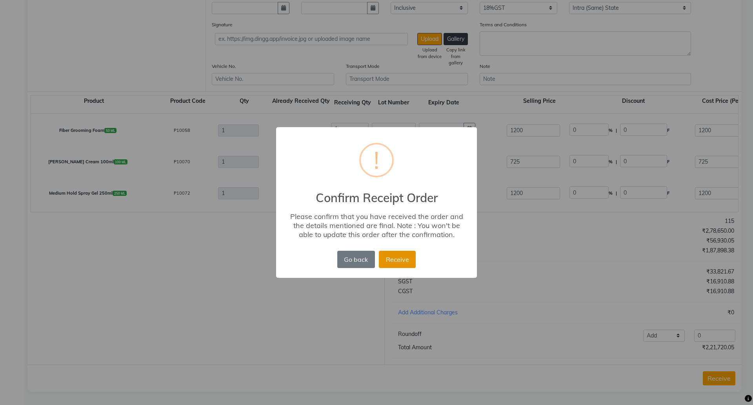
click at [395, 254] on button "Receive" at bounding box center [397, 259] width 37 height 17
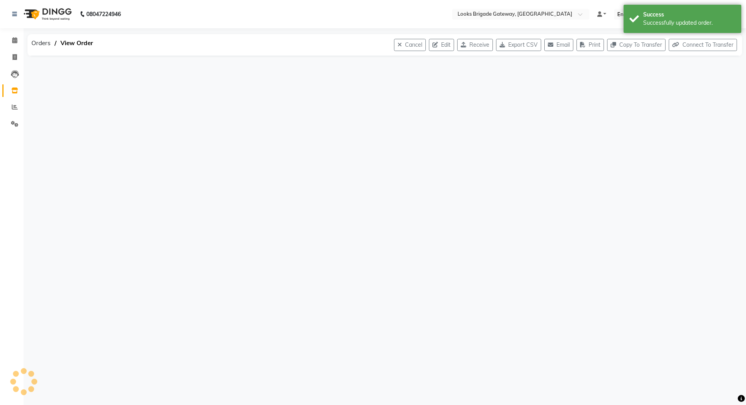
scroll to position [0, 0]
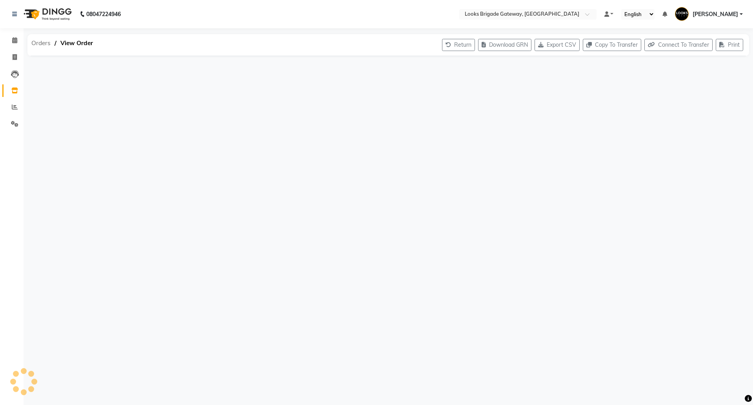
click at [38, 47] on span "Orders" at bounding box center [40, 43] width 27 height 14
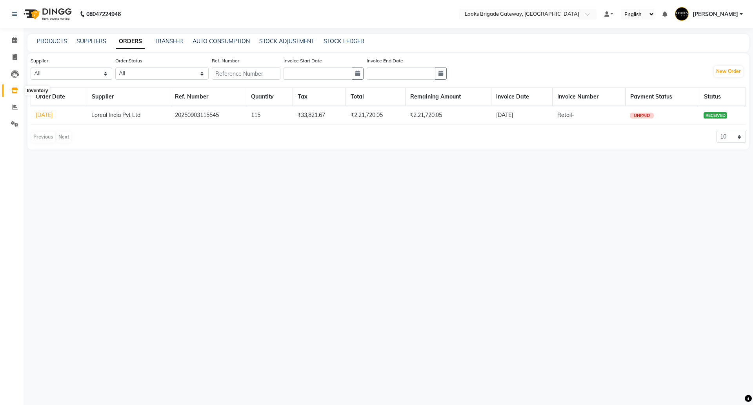
click at [16, 88] on icon at bounding box center [14, 90] width 7 height 6
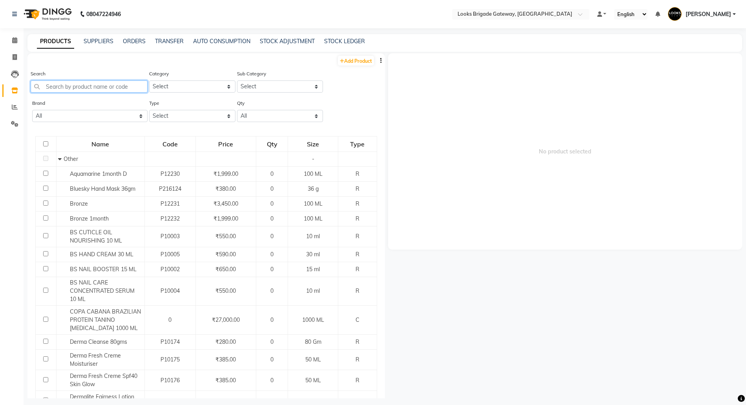
click at [81, 88] on input "text" at bounding box center [89, 86] width 117 height 12
click at [349, 40] on link "STOCK LEDGER" at bounding box center [344, 41] width 41 height 7
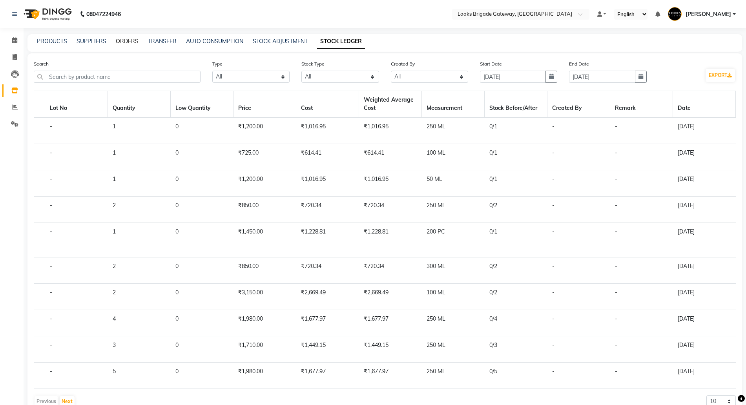
click at [124, 38] on link "ORDERS" at bounding box center [127, 41] width 23 height 7
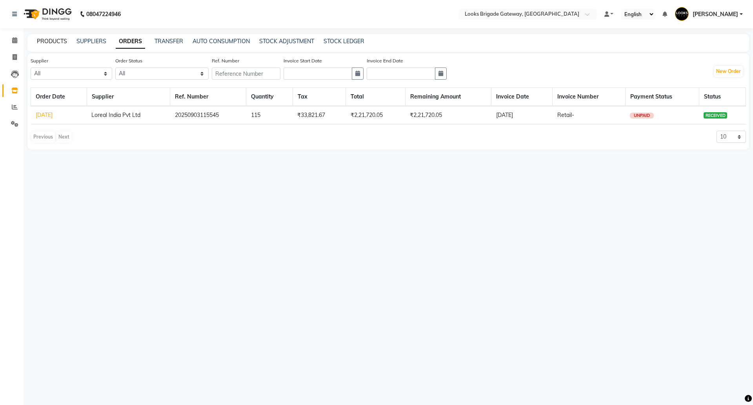
click at [48, 41] on link "PRODUCTS" at bounding box center [52, 41] width 30 height 7
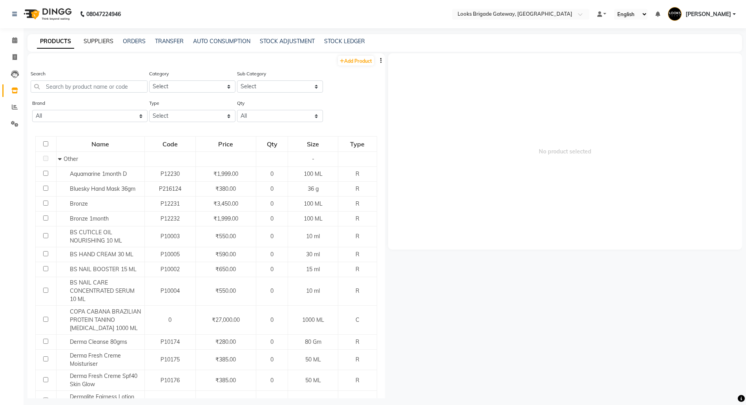
click at [98, 38] on link "SUPPLIERS" at bounding box center [99, 41] width 30 height 7
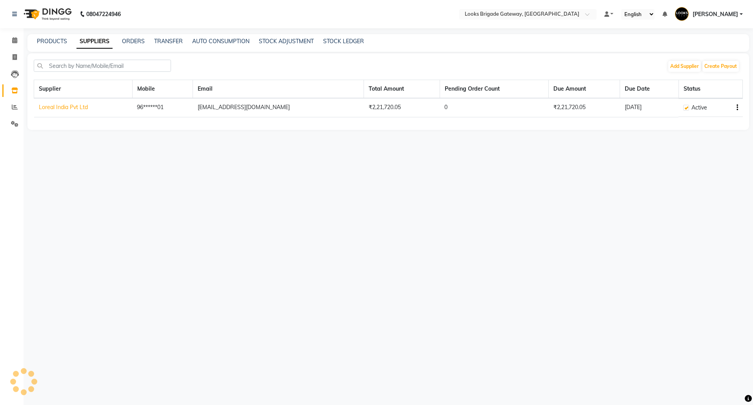
click at [51, 109] on link "Loreal India Pvt Ltd" at bounding box center [63, 107] width 49 height 7
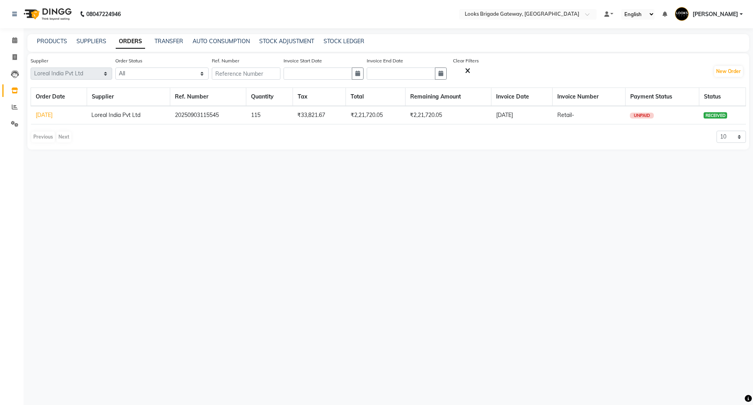
click at [53, 117] on link "[DATE]" at bounding box center [44, 114] width 17 height 7
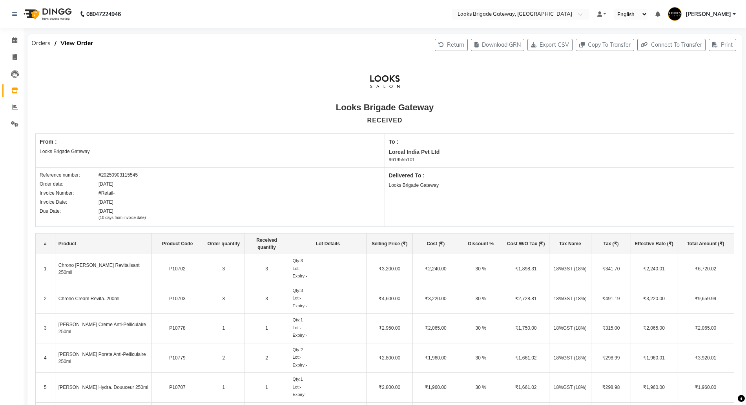
click at [13, 84] on link "Inventory" at bounding box center [11, 90] width 19 height 13
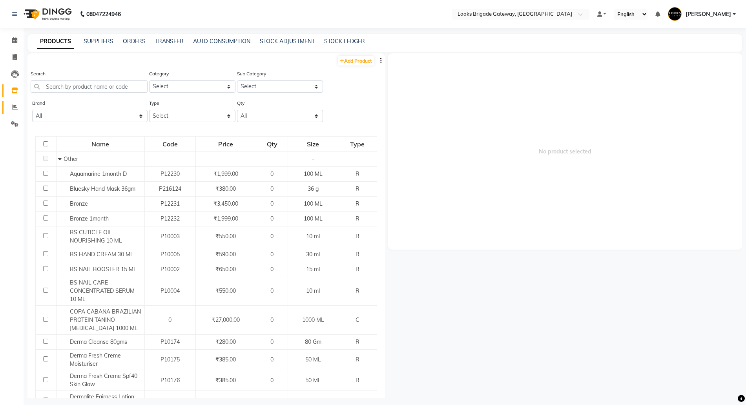
click at [7, 107] on link "Reports" at bounding box center [11, 107] width 19 height 13
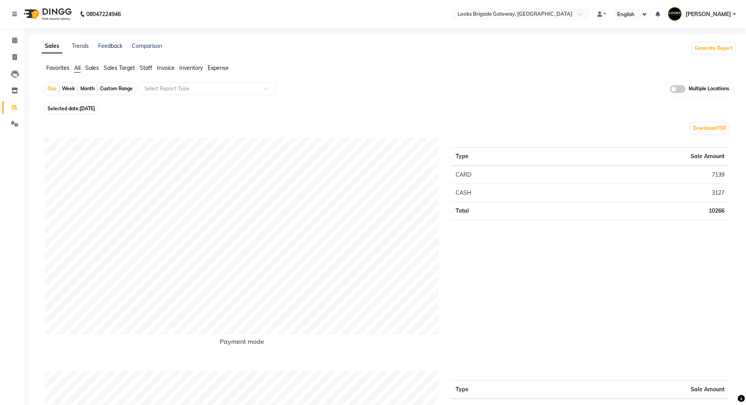
click at [674, 88] on span at bounding box center [678, 89] width 16 height 8
click at [670, 90] on input "checkbox" at bounding box center [670, 90] width 0 height 0
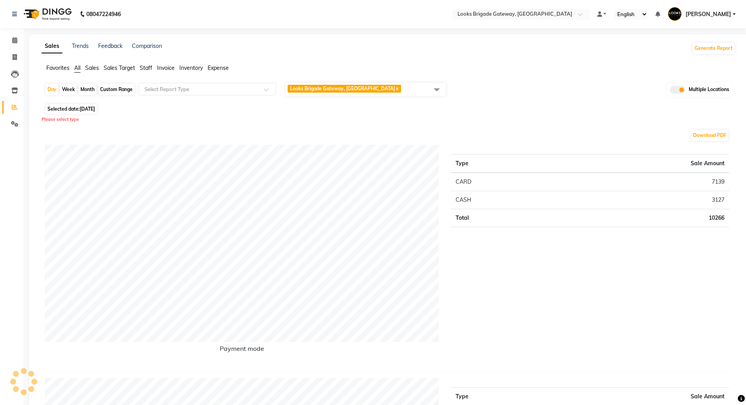
click at [427, 91] on span "Looks Brigade Gateway, Bengaluru x" at bounding box center [366, 89] width 160 height 13
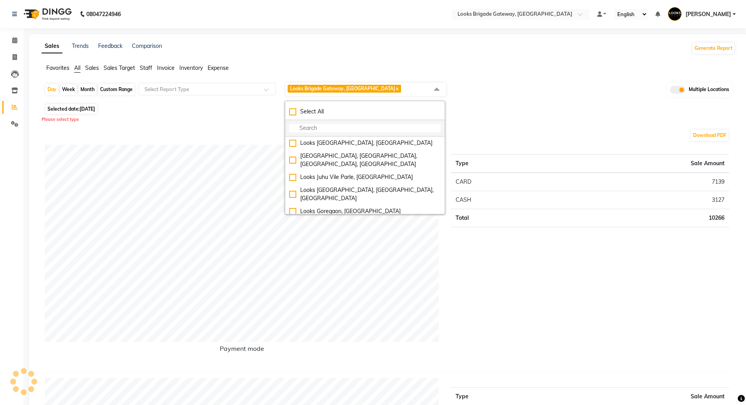
click at [332, 130] on input "multiselect-search" at bounding box center [364, 128] width 151 height 8
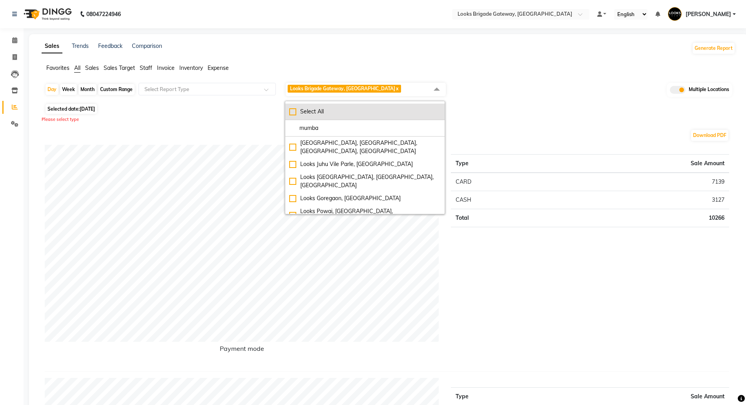
click at [304, 114] on div "Select All" at bounding box center [364, 112] width 151 height 8
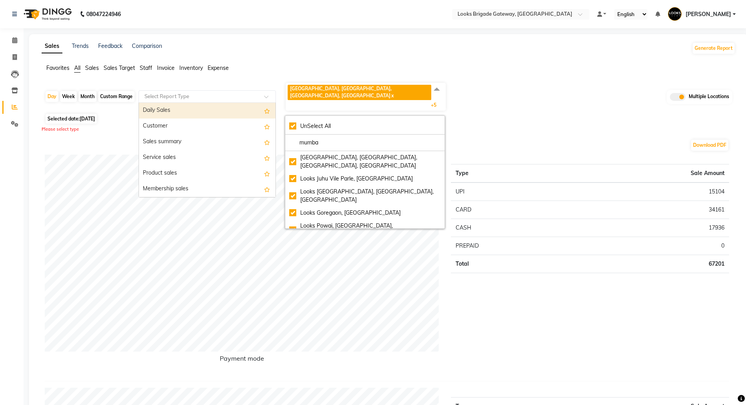
click at [152, 93] on input "text" at bounding box center [199, 97] width 113 height 8
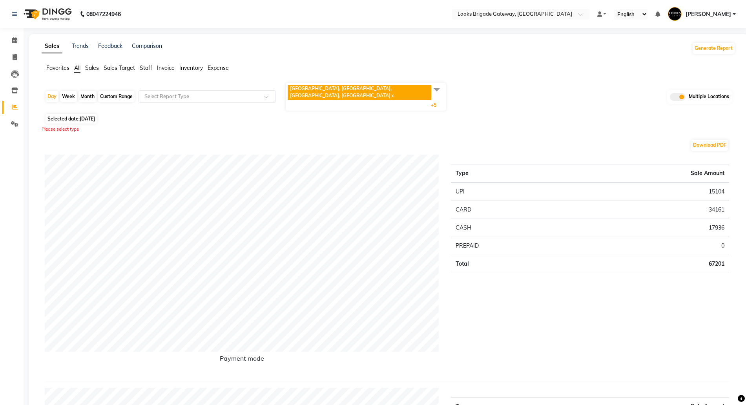
click at [407, 85] on span "Looks Fort, Mumbai, Fort, Mumbai x Looks Juhu Vile Parle, Mumbai x Looks Juhu M…" at bounding box center [366, 97] width 160 height 28
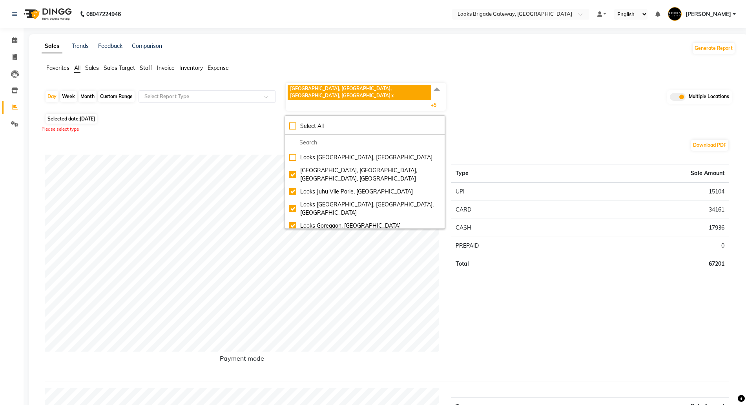
click at [519, 99] on div "Day Week Month Custom Range Select Report Type Looks Fort, Mumbai, Fort, Mumbai…" at bounding box center [388, 96] width 687 height 29
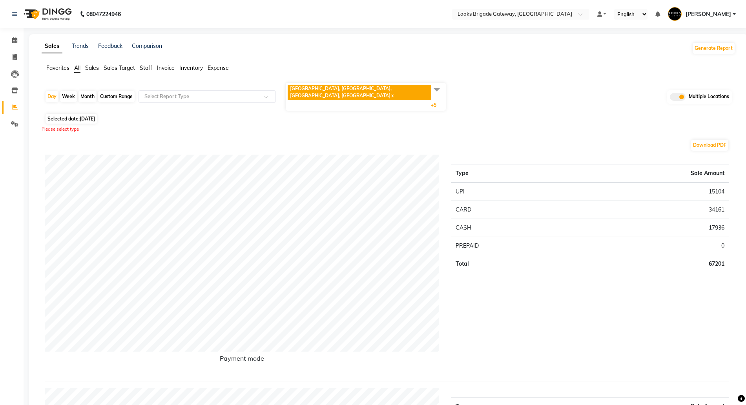
click at [90, 116] on span "[DATE]" at bounding box center [87, 119] width 15 height 6
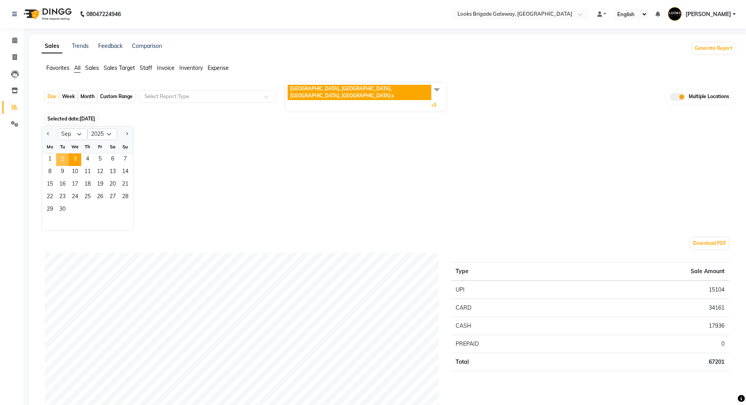
click at [61, 153] on span "2" at bounding box center [62, 159] width 13 height 13
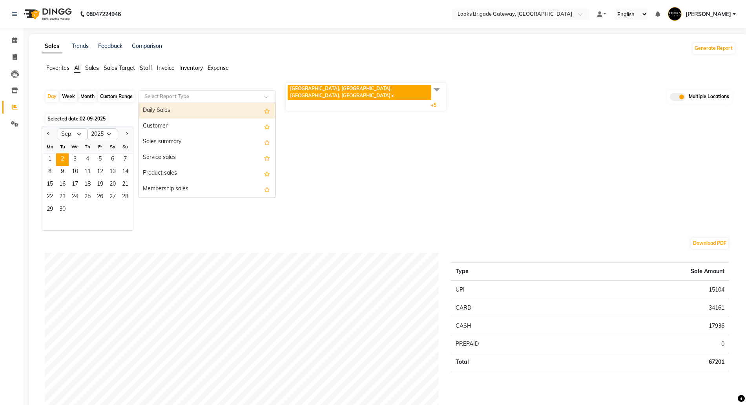
click at [208, 94] on div "Select Report Type" at bounding box center [206, 96] width 137 height 13
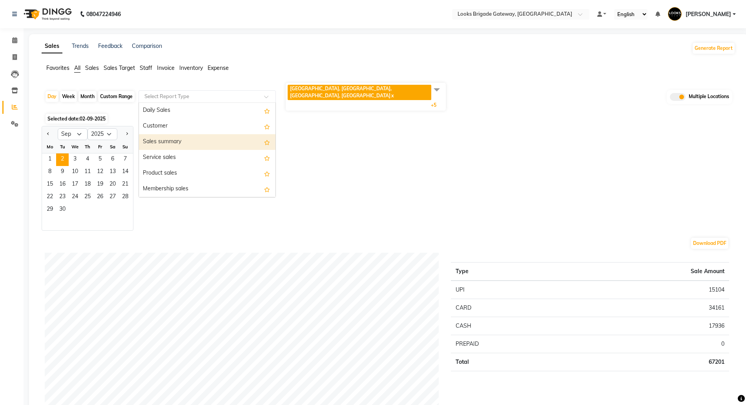
click at [186, 134] on div "Sales summary" at bounding box center [207, 142] width 137 height 16
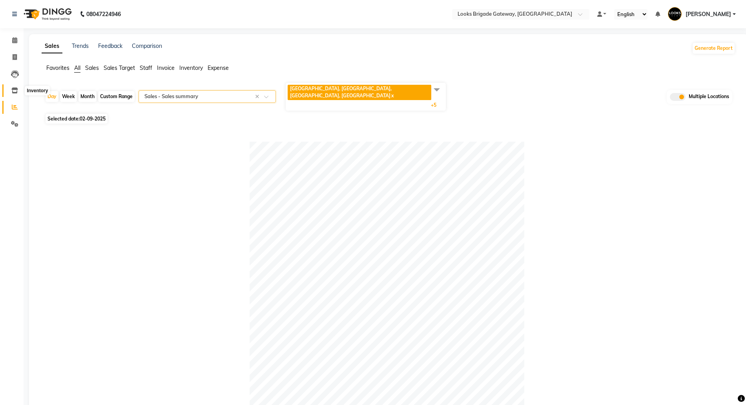
click at [15, 87] on icon at bounding box center [14, 90] width 7 height 6
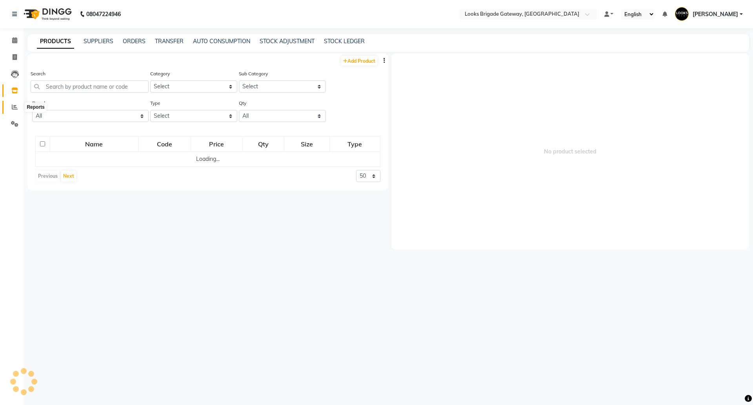
click at [14, 106] on icon at bounding box center [15, 107] width 6 height 6
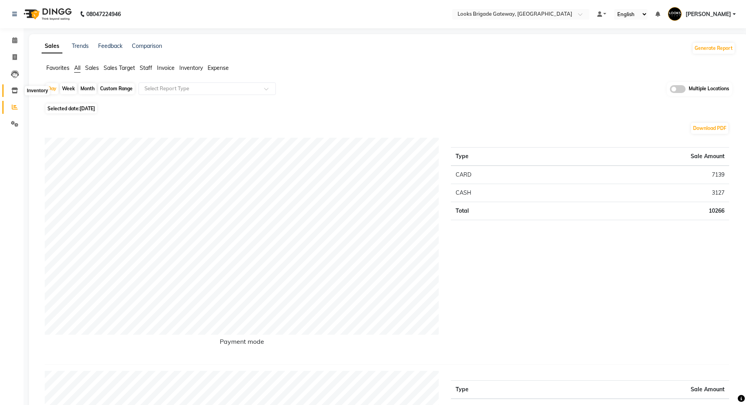
click at [11, 92] on span at bounding box center [15, 90] width 14 height 9
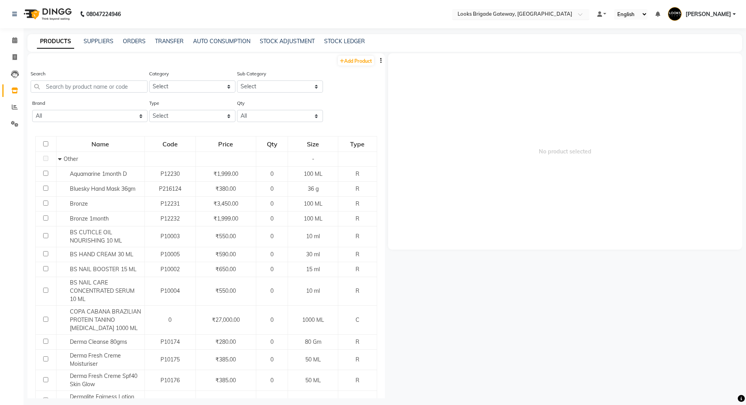
click at [510, 12] on input "text" at bounding box center [513, 15] width 114 height 8
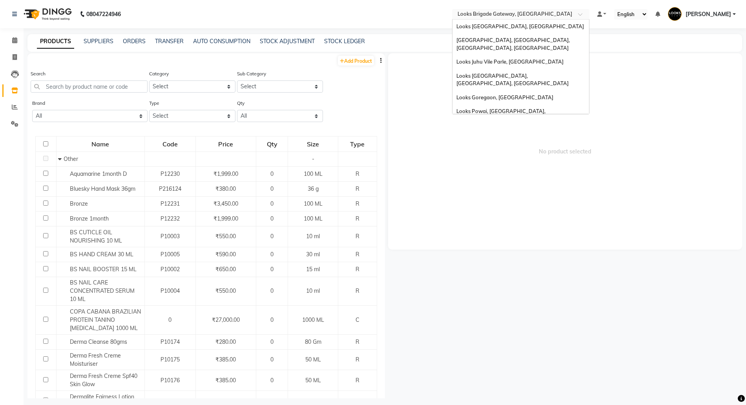
scroll to position [59, 0]
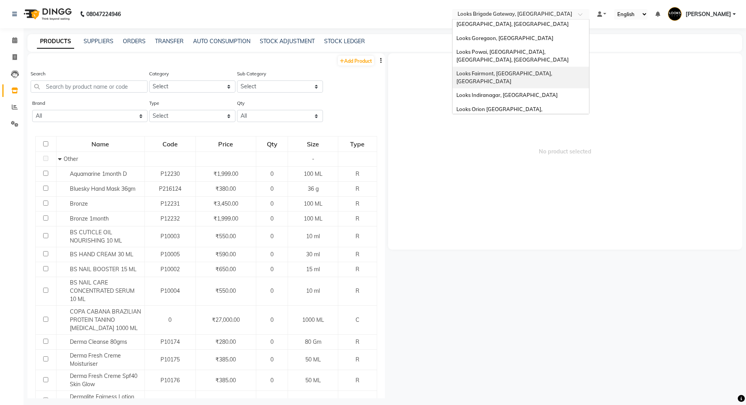
click at [674, 105] on span "No product selected" at bounding box center [565, 151] width 354 height 196
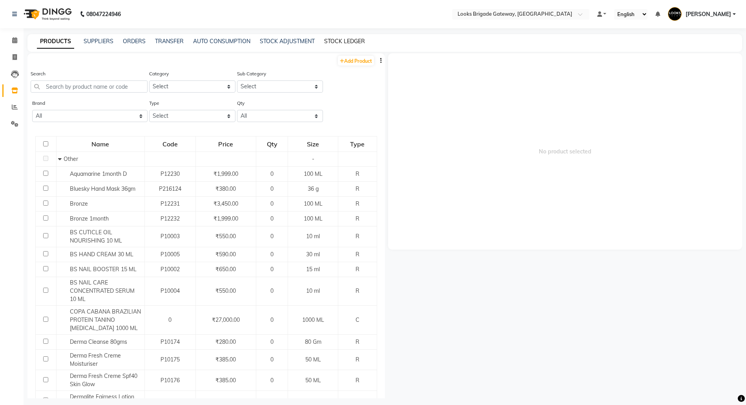
click at [347, 38] on link "STOCK LEDGER" at bounding box center [344, 41] width 41 height 7
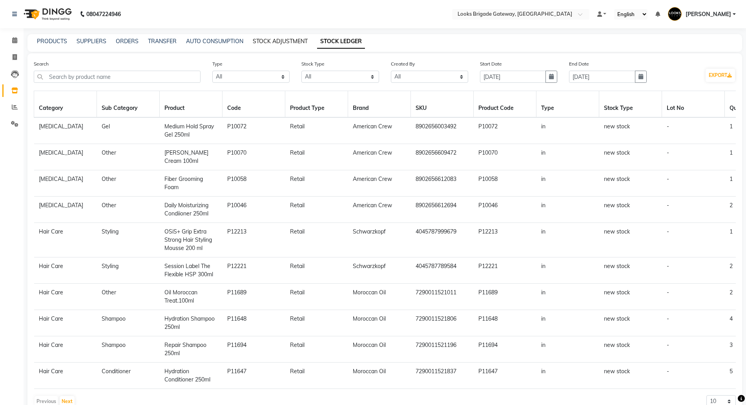
click at [278, 38] on link "STOCK ADJUSTMENT" at bounding box center [280, 41] width 55 height 7
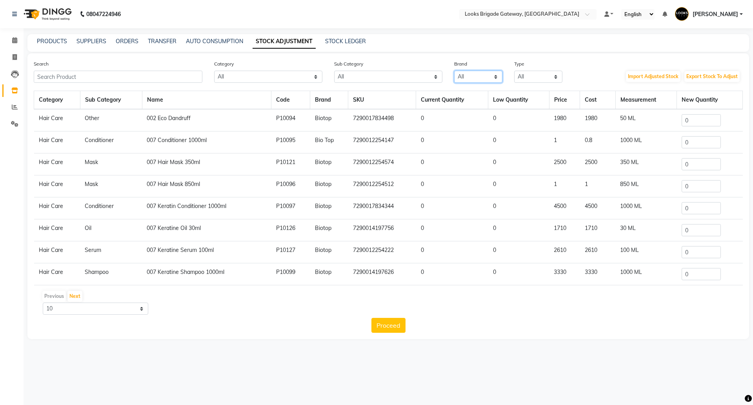
click at [465, 71] on select "All 1821 Aeronot Amazon Series American Crew Aminu Body Oil Asthetic Skin Care …" at bounding box center [478, 77] width 48 height 12
drag, startPoint x: 544, startPoint y: 66, endPoint x: 540, endPoint y: 73, distance: 7.9
click at [545, 67] on div "Type All Both Consumable Retail" at bounding box center [538, 71] width 60 height 23
click at [538, 75] on select "All Both Consumable Retail" at bounding box center [538, 77] width 48 height 12
click at [514, 71] on select "All Both Consumable Retail" at bounding box center [538, 77] width 48 height 12
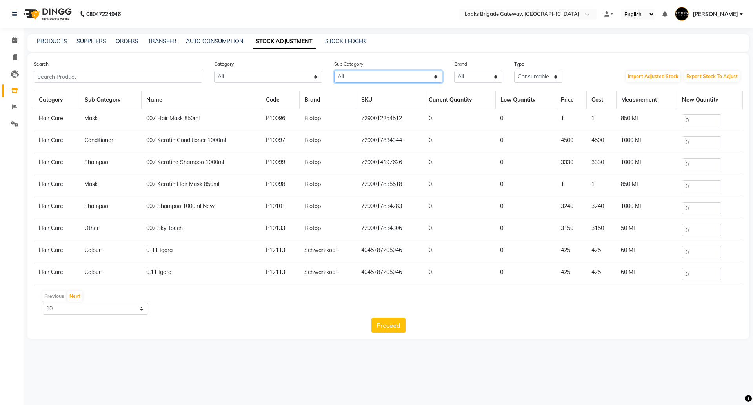
click at [349, 75] on select "All Rill Casmara Retail Cleanser Bath & Body Houskeeping Shampoo Loreal Retail …" at bounding box center [388, 77] width 108 height 12
click at [272, 77] on select "All Skin Personal Care Hair Threading Loreal Bio Top Cons. Bio Top Retail Colou…" at bounding box center [268, 77] width 108 height 12
click at [214, 71] on select "All Skin Personal Care Hair Threading Loreal Bio Top Cons. Bio Top Retail Colou…" at bounding box center [268, 77] width 108 height 12
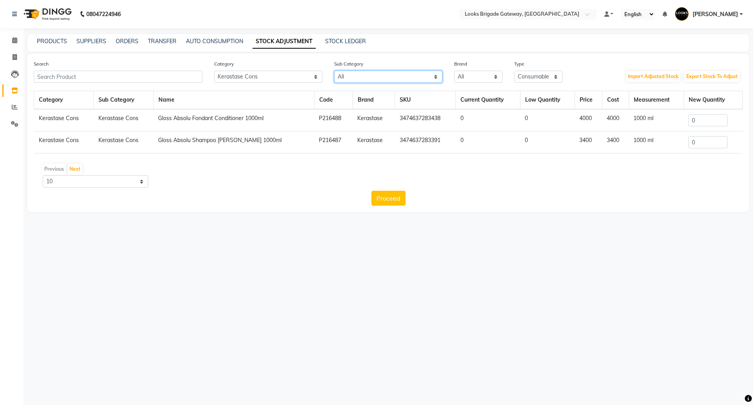
click at [374, 77] on select "All Rill Casmara Retail Cleanser Bath & Body Houskeeping Shampoo Loreal Retail …" at bounding box center [388, 77] width 108 height 12
click at [481, 78] on select "All 1821 Aeronot Amazon Series American Crew Aminu Body Oil Asthetic Skin Care …" at bounding box center [478, 77] width 48 height 12
click at [548, 74] on select "All Both Consumable Retail" at bounding box center [538, 77] width 48 height 12
click at [273, 74] on select "All Skin Personal Care Hair Threading Loreal Bio Top Cons. Bio Top Retail Colou…" at bounding box center [268, 77] width 108 height 12
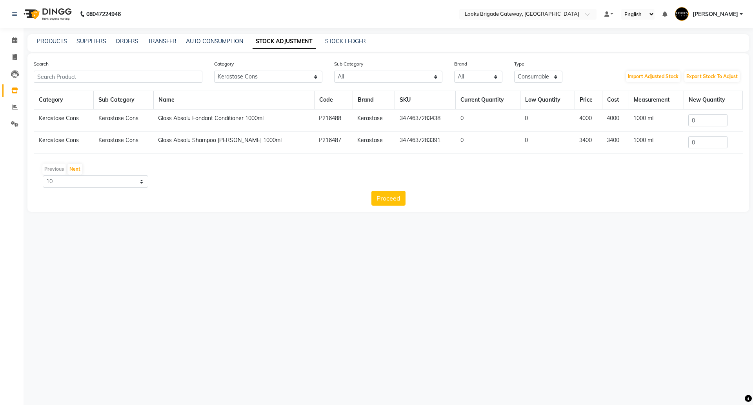
click at [609, 225] on div "08047224946 Select Location × Looks Brigade Gateway, Bengaluru Default Panel My…" at bounding box center [376, 202] width 753 height 405
click at [124, 42] on link "ORDERS" at bounding box center [127, 41] width 23 height 7
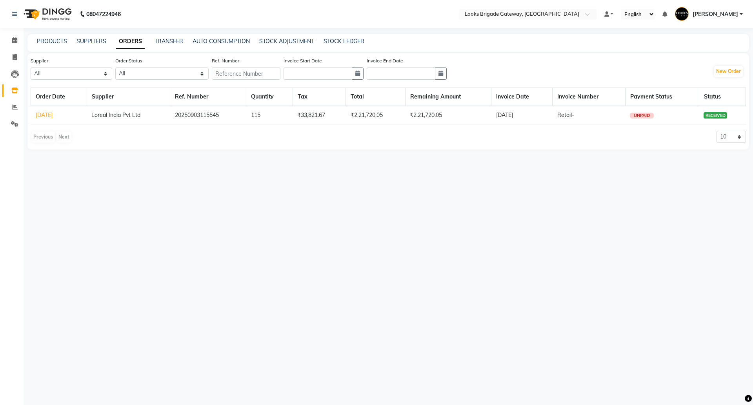
click at [51, 115] on link "[DATE]" at bounding box center [44, 114] width 17 height 7
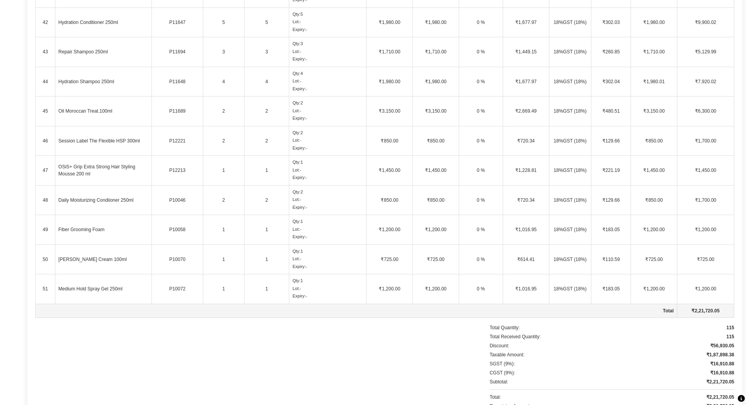
scroll to position [1497, 0]
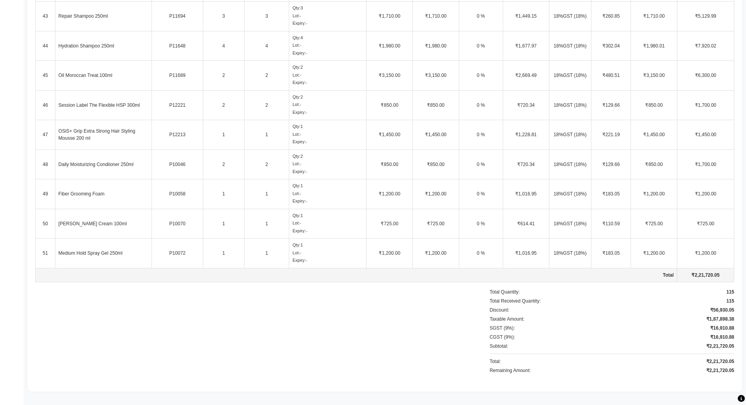
click at [731, 293] on div "115" at bounding box center [730, 291] width 8 height 7
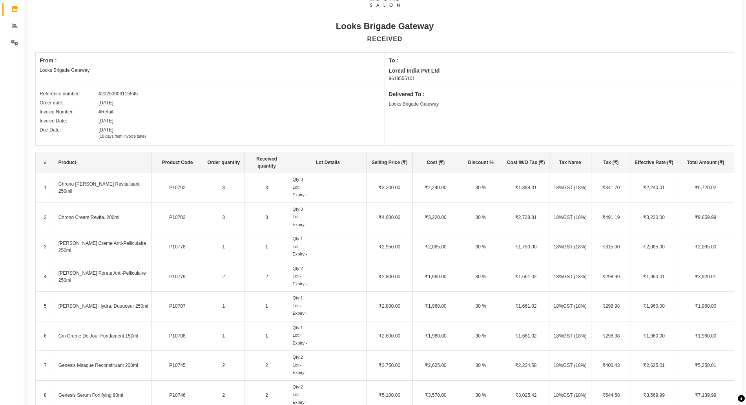
scroll to position [0, 0]
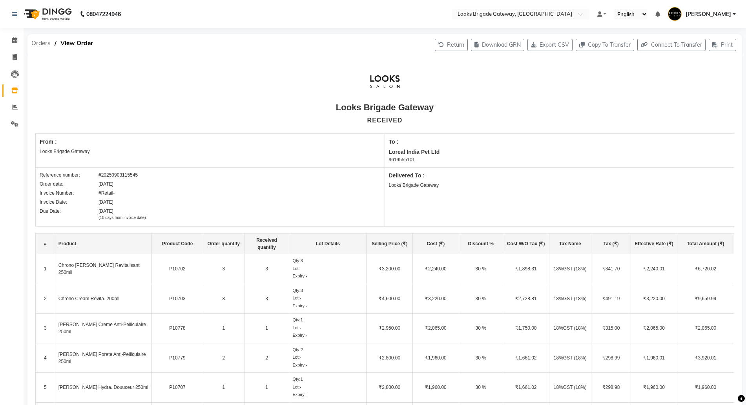
click at [35, 43] on span "Orders" at bounding box center [40, 43] width 27 height 14
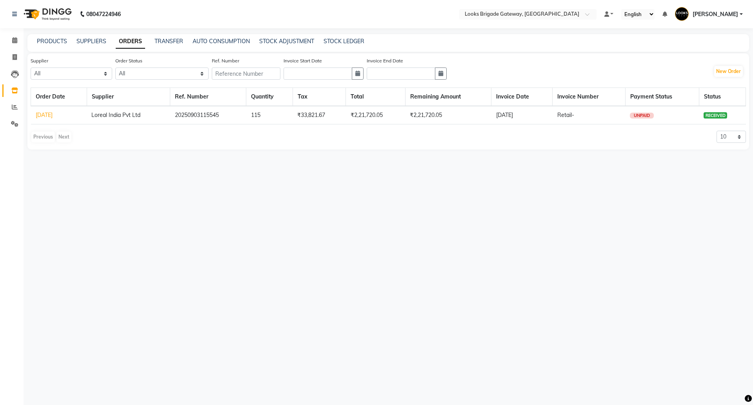
click at [337, 36] on div "PRODUCTS SUPPLIERS ORDERS TRANSFER AUTO CONSUMPTION STOCK ADJUSTMENT STOCK LEDG…" at bounding box center [388, 43] width 722 height 18
click at [302, 38] on link "STOCK ADJUSTMENT" at bounding box center [286, 41] width 55 height 7
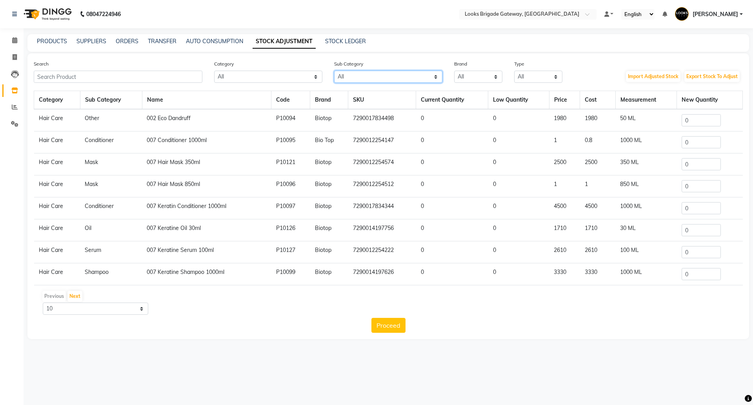
click at [377, 75] on select "All Rill Casmara Retail Cleanser Bath & Body Houskeeping Shampoo Loreal Retail …" at bounding box center [388, 77] width 108 height 12
click at [477, 76] on select "All 1821 Aeronot Amazon Series American Crew Aminu Body Oil Asthetic Skin Care …" at bounding box center [478, 77] width 48 height 12
click at [454, 71] on select "All 1821 Aeronot Amazon Series American Crew Aminu Body Oil Asthetic Skin Care …" at bounding box center [478, 77] width 48 height 12
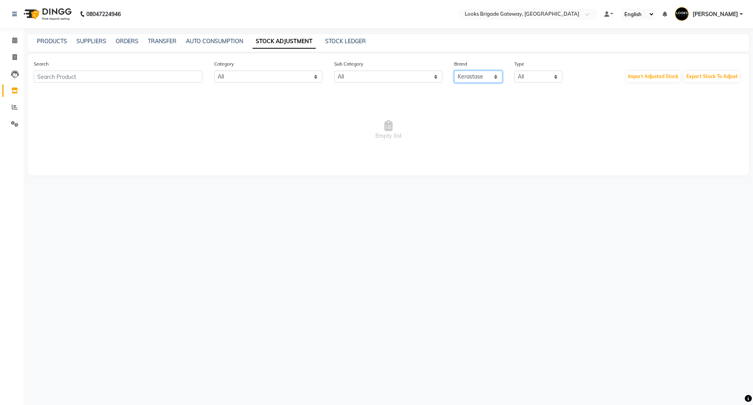
click at [468, 81] on select "All 1821 Aeronot Amazon Series American Crew Aminu Body Oil Asthetic Skin Care …" at bounding box center [478, 77] width 48 height 12
click at [534, 71] on select "All Both Consumable Retail" at bounding box center [538, 77] width 48 height 12
click at [514, 71] on select "All Both Consumable Retail" at bounding box center [538, 77] width 48 height 12
click at [529, 75] on select "All Both Consumable Retail" at bounding box center [538, 77] width 48 height 12
click at [514, 71] on select "All Both Consumable Retail" at bounding box center [538, 77] width 48 height 12
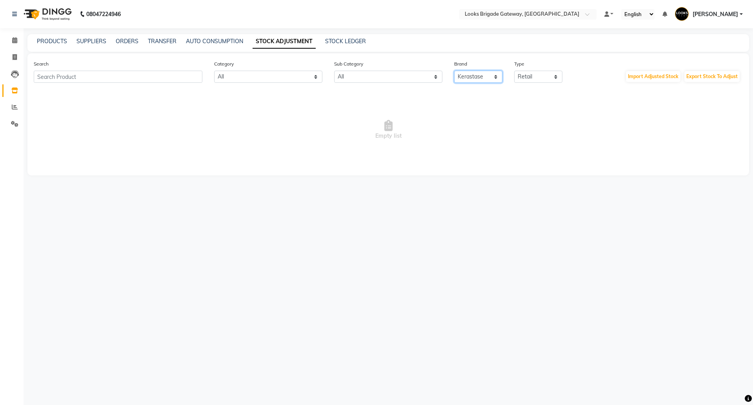
click at [470, 75] on select "All 1821 Aeronot Amazon Series American Crew Aminu Body Oil Asthetic Skin Care …" at bounding box center [478, 77] width 48 height 12
click at [267, 73] on select "All Skin Personal Care Hair Threading Loreal Bio Top Cons. Bio Top Retail Colou…" at bounding box center [268, 77] width 108 height 12
click at [214, 71] on select "All Skin Personal Care Hair Threading Loreal Bio Top Cons. Bio Top Retail Colou…" at bounding box center [268, 77] width 108 height 12
click at [489, 74] on select "All 1821 Aeronot Amazon Series American Crew Aminu Body Oil Asthetic Skin Care …" at bounding box center [478, 77] width 48 height 12
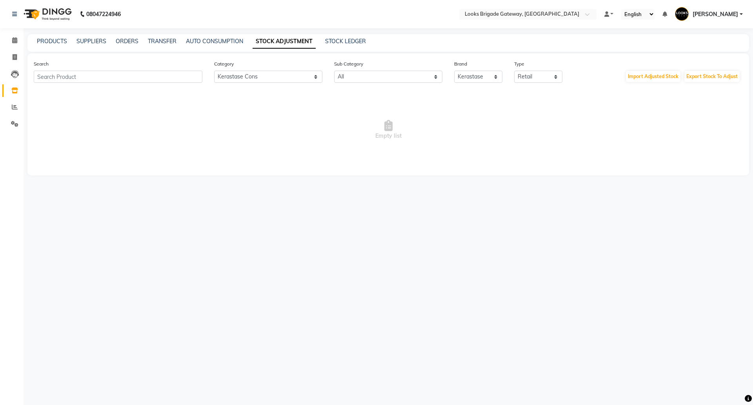
click at [564, 74] on div "Type All Both Consumable Retail" at bounding box center [538, 71] width 60 height 23
click at [549, 75] on select "All Both Consumable Retail" at bounding box center [538, 77] width 48 height 12
click at [514, 71] on select "All Both Consumable Retail" at bounding box center [538, 77] width 48 height 12
click at [356, 78] on select "All Rill Casmara Retail Cleanser Bath & Body Houskeeping Shampoo Loreal Retail …" at bounding box center [388, 77] width 108 height 12
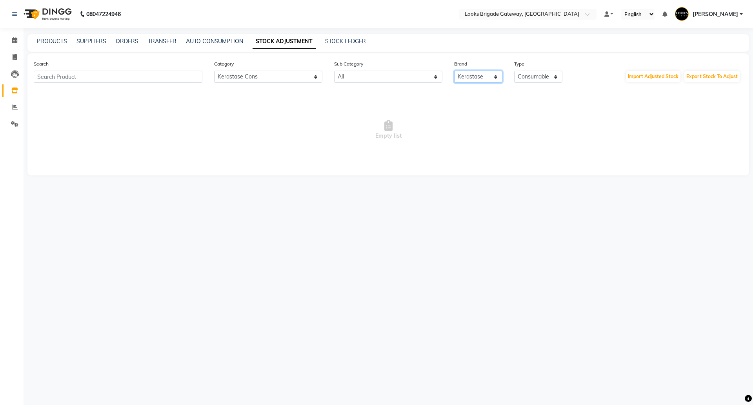
click at [474, 75] on select "All 1821 Aeronot Amazon Series American Crew Aminu Body Oil Asthetic Skin Care …" at bounding box center [478, 77] width 48 height 12
click at [468, 77] on select "All 1821 Aeronot Amazon Series American Crew Aminu Body Oil Asthetic Skin Care …" at bounding box center [478, 77] width 48 height 12
click at [351, 42] on link "STOCK LEDGER" at bounding box center [345, 41] width 41 height 7
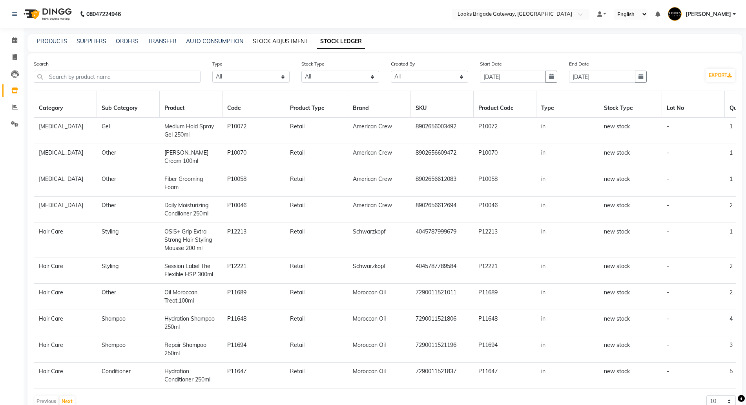
click at [268, 42] on link "STOCK ADJUSTMENT" at bounding box center [280, 41] width 55 height 7
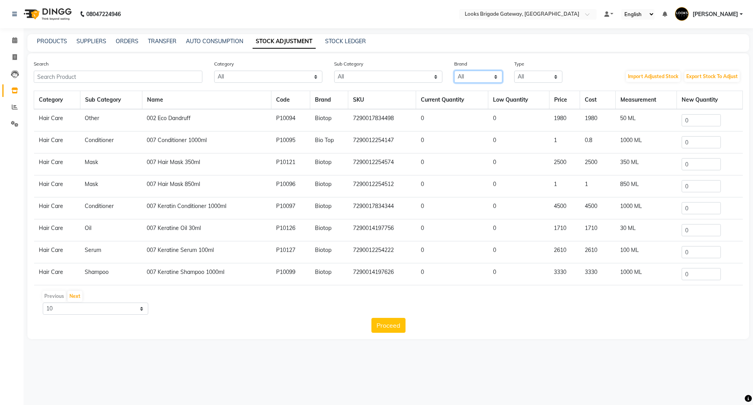
click at [467, 72] on select "All 1821 Aeronot Amazon Series American Crew Aminu Body Oil Asthetic Skin Care …" at bounding box center [478, 77] width 48 height 12
click at [536, 74] on select "All Both Consumable Retail" at bounding box center [538, 77] width 48 height 12
click at [514, 71] on select "All Both Consumable Retail" at bounding box center [538, 77] width 48 height 12
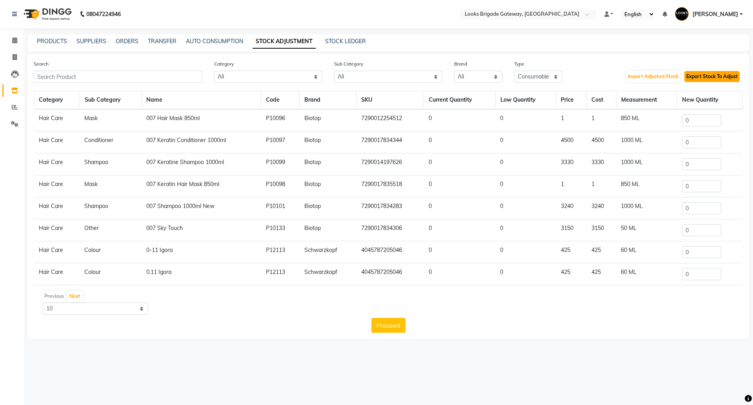
click at [707, 78] on button "Export Stock To Adjust" at bounding box center [712, 76] width 55 height 11
click at [12, 106] on icon at bounding box center [15, 107] width 6 height 6
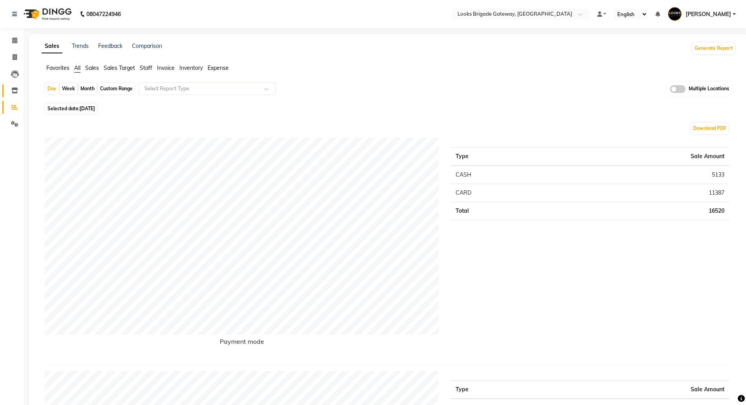
click at [12, 95] on span at bounding box center [15, 90] width 14 height 9
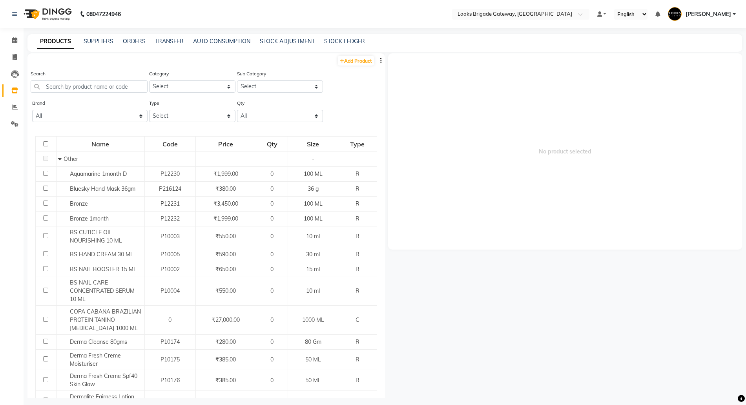
click at [335, 36] on div "PRODUCTS SUPPLIERS ORDERS TRANSFER AUTO CONSUMPTION STOCK ADJUSTMENT STOCK LEDG…" at bounding box center [384, 43] width 714 height 18
click at [293, 42] on link "STOCK ADJUSTMENT" at bounding box center [287, 41] width 55 height 7
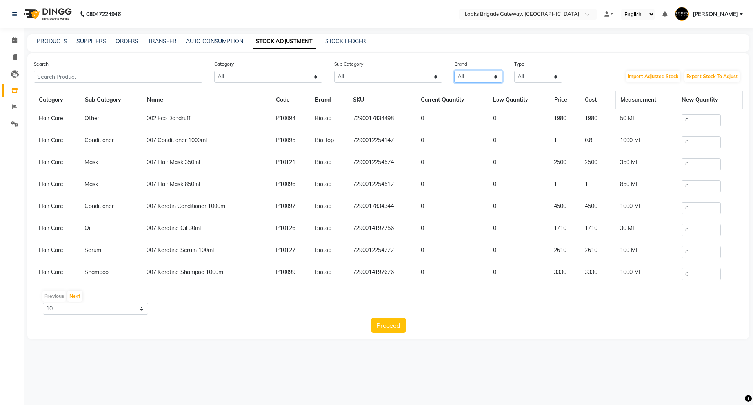
click at [485, 77] on select "All 1821 Aeronot Amazon Series American Crew Aminu Body Oil Asthetic Skin Care …" at bounding box center [478, 77] width 48 height 12
click at [497, 73] on select "All 1821 Aeronot Amazon Series American Crew Aminu Body Oil Asthetic Skin Care …" at bounding box center [478, 77] width 48 height 12
click at [531, 74] on select "All Both Consumable Retail" at bounding box center [538, 77] width 48 height 12
click at [514, 71] on select "All Both Consumable Retail" at bounding box center [538, 77] width 48 height 12
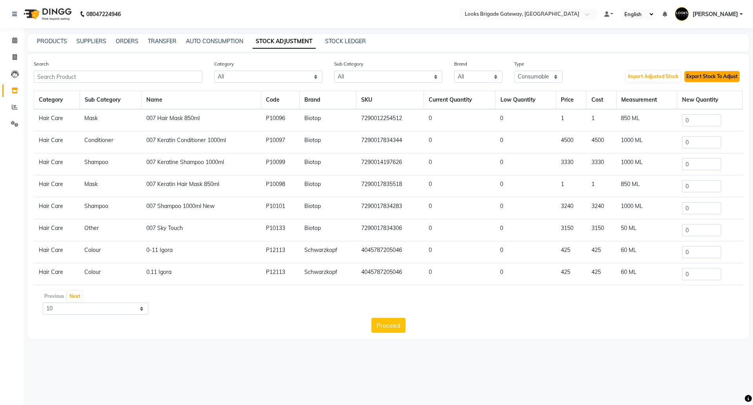
click at [710, 76] on button "Export Stock To Adjust" at bounding box center [712, 76] width 55 height 11
click at [45, 38] on link "PRODUCTS" at bounding box center [52, 41] width 30 height 7
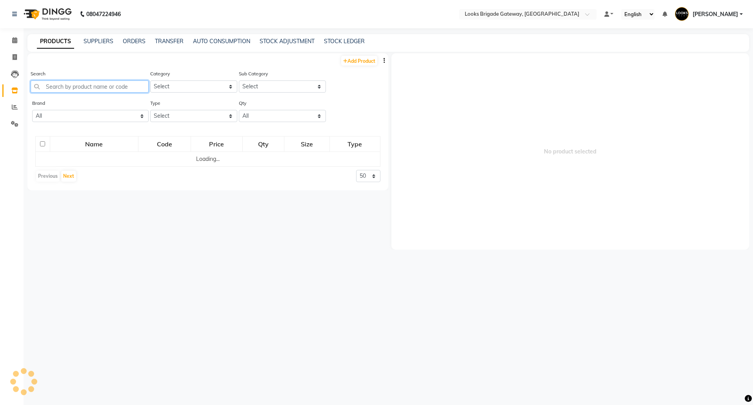
click at [68, 82] on input "text" at bounding box center [90, 86] width 118 height 12
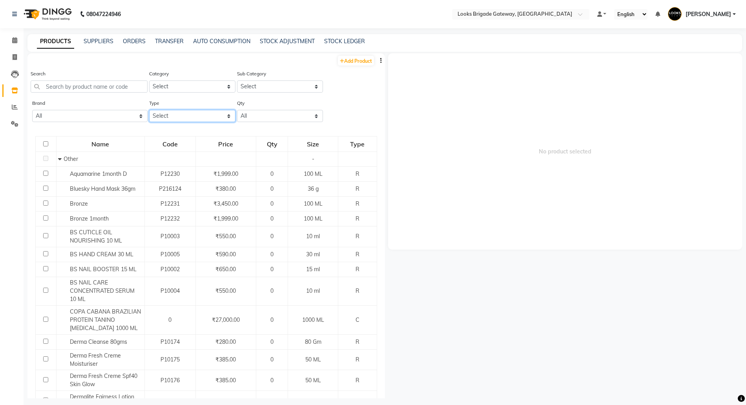
click at [159, 111] on select "Select Both Retail Consumable" at bounding box center [192, 116] width 86 height 12
click at [149, 110] on select "Select Both Retail Consumable" at bounding box center [192, 116] width 86 height 12
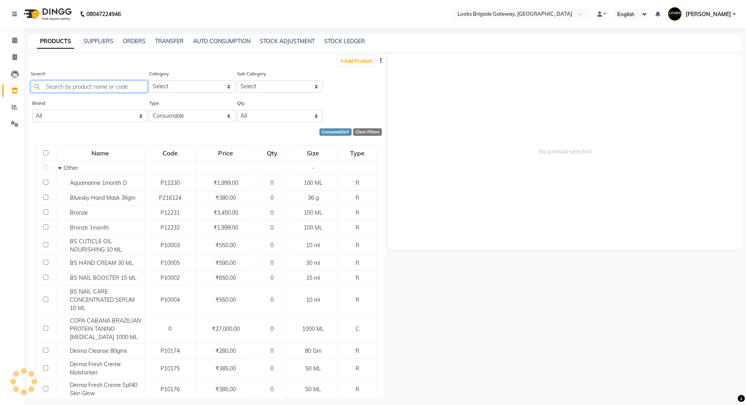
click at [94, 86] on input "text" at bounding box center [89, 86] width 117 height 12
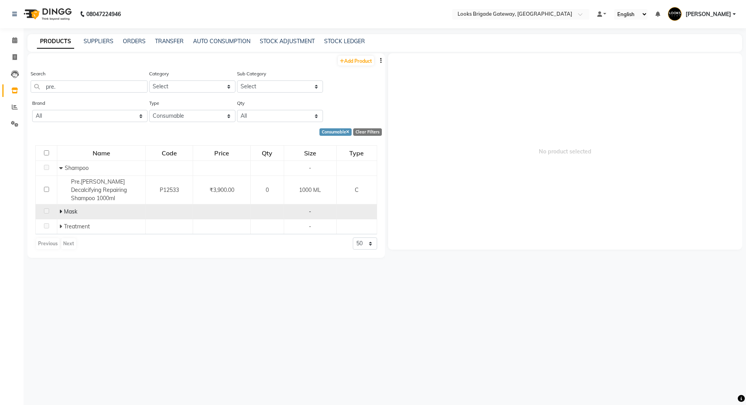
click at [60, 209] on icon at bounding box center [60, 211] width 3 height 5
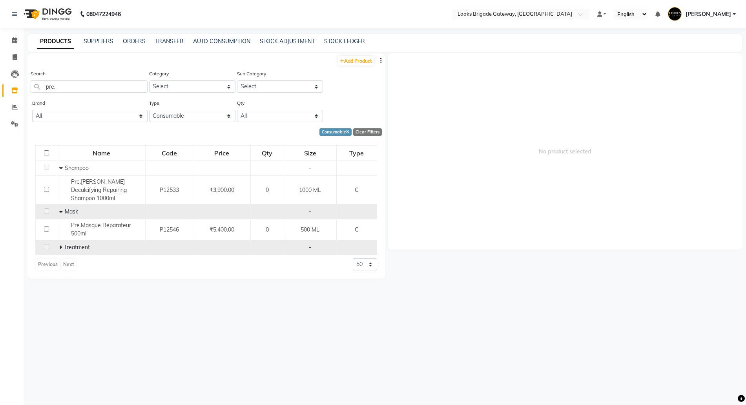
click at [60, 244] on icon at bounding box center [60, 246] width 3 height 5
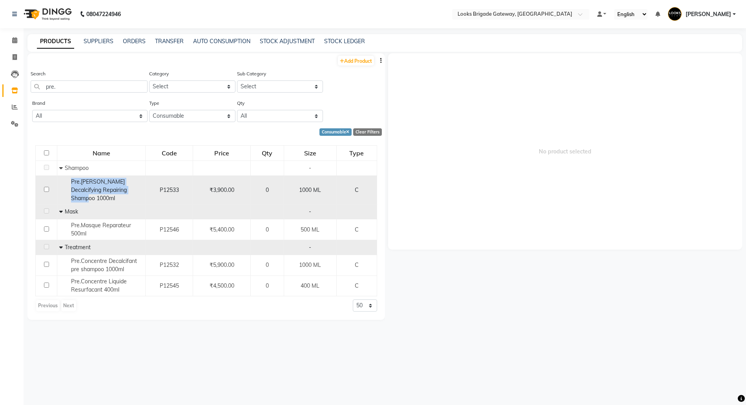
drag, startPoint x: 71, startPoint y: 180, endPoint x: 144, endPoint y: 192, distance: 73.5
click at [144, 192] on td "Pre.Bain Decalcifying Repairing Shampoo 1000ml" at bounding box center [101, 189] width 88 height 29
copy span "Pre.Bain Decalcifying Repairing Shampoo 1000ml"
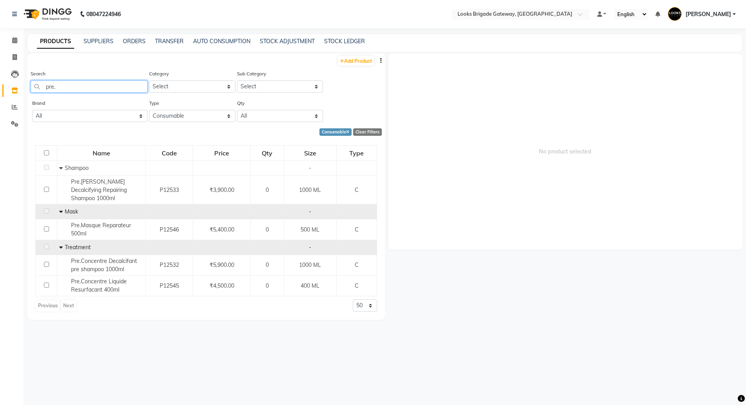
drag, startPoint x: 75, startPoint y: 84, endPoint x: 0, endPoint y: 88, distance: 75.0
click at [0, 88] on app-home "08047224946 Select Location × Looks Brigade Gateway, Bengaluru Default Panel My…" at bounding box center [373, 205] width 746 height 410
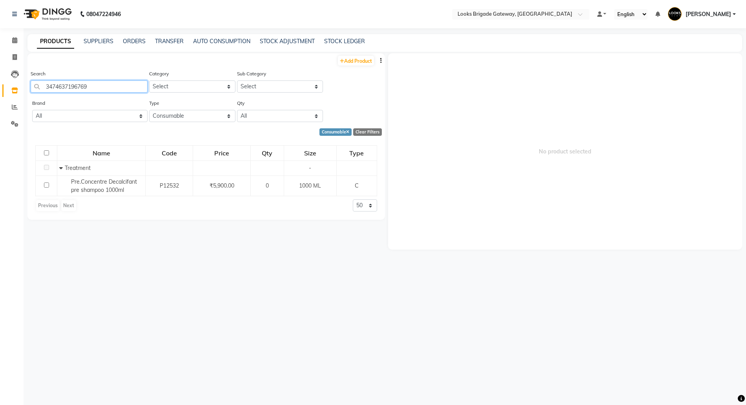
drag, startPoint x: 113, startPoint y: 84, endPoint x: 0, endPoint y: 44, distance: 119.5
click at [0, 49] on app-home "08047224946 Select Location × Looks Brigade Gateway, Bengaluru Default Panel My…" at bounding box center [373, 205] width 746 height 410
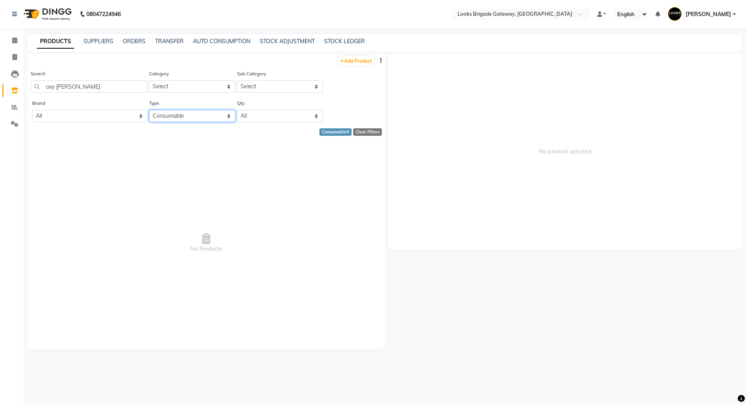
click at [167, 121] on select "Select Both Retail Consumable" at bounding box center [192, 116] width 86 height 12
click at [149, 110] on select "Select Both Retail Consumable" at bounding box center [192, 116] width 86 height 12
click at [172, 116] on select "Select Both Retail Consumable" at bounding box center [192, 116] width 86 height 12
click at [149, 110] on select "Select Both Retail Consumable" at bounding box center [192, 116] width 86 height 12
click at [174, 115] on select "Select Both Retail Consumable" at bounding box center [192, 116] width 86 height 12
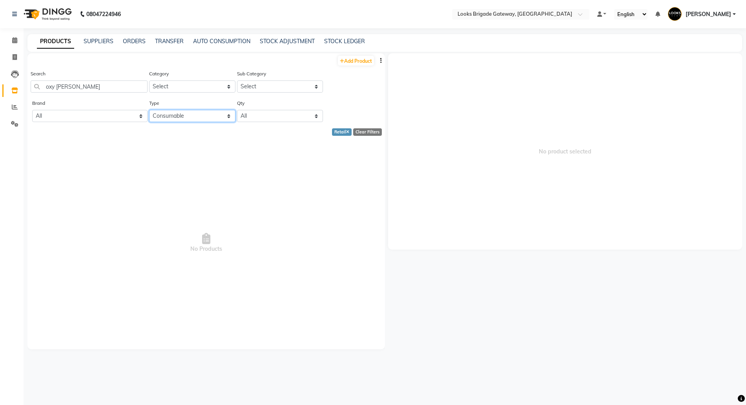
click at [149, 110] on select "Select Both Retail Consumable" at bounding box center [192, 116] width 86 height 12
click at [84, 80] on input "oxy blea" at bounding box center [89, 86] width 117 height 12
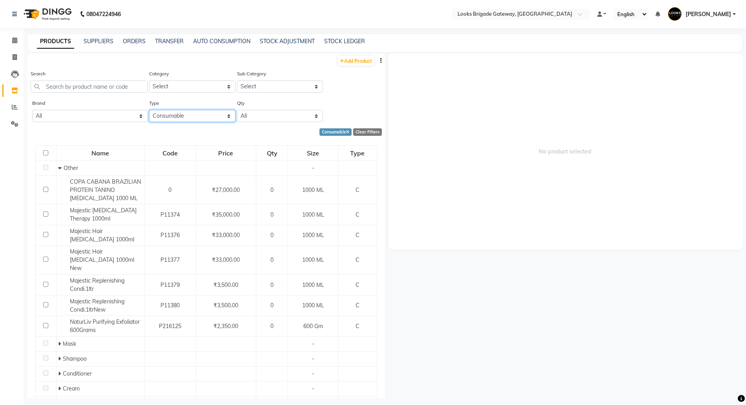
click at [179, 117] on select "Select Both Retail Consumable" at bounding box center [192, 116] width 86 height 12
drag, startPoint x: 15, startPoint y: 104, endPoint x: 211, endPoint y: 245, distance: 241.7
click at [15, 104] on icon at bounding box center [15, 107] width 6 height 6
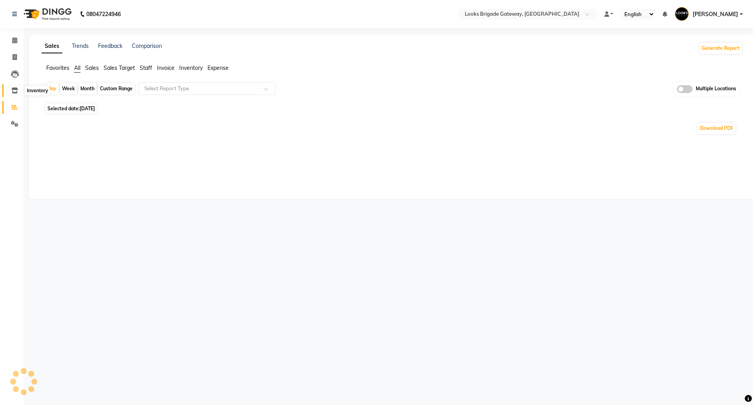
click at [12, 88] on icon at bounding box center [14, 90] width 7 height 6
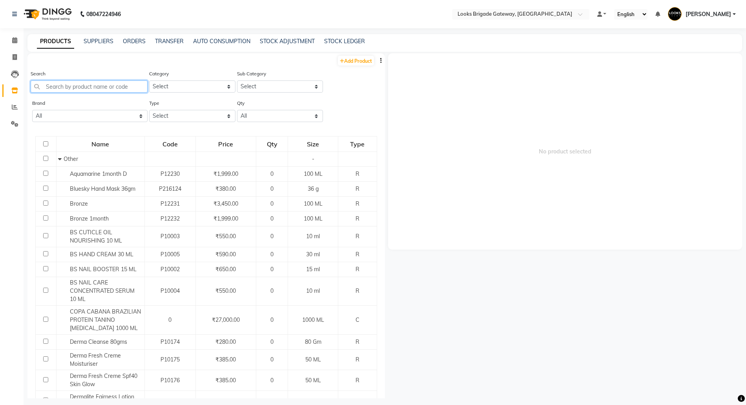
click at [93, 83] on input "text" at bounding box center [89, 86] width 117 height 12
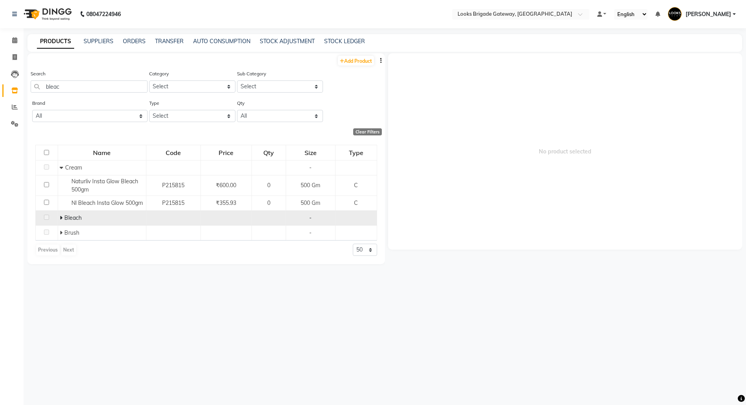
click at [62, 217] on span at bounding box center [62, 217] width 5 height 7
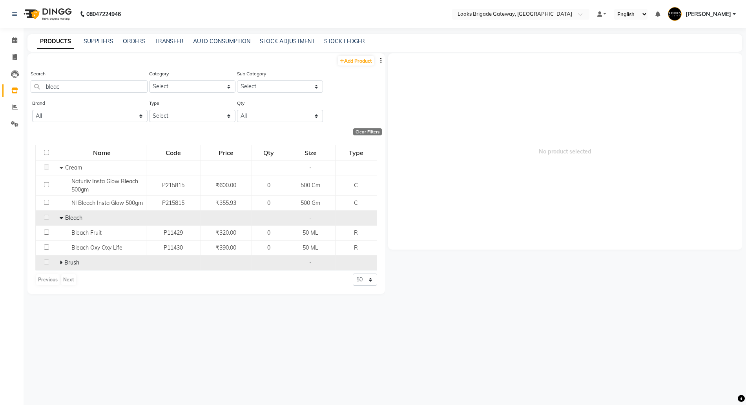
click at [62, 262] on icon at bounding box center [61, 262] width 3 height 5
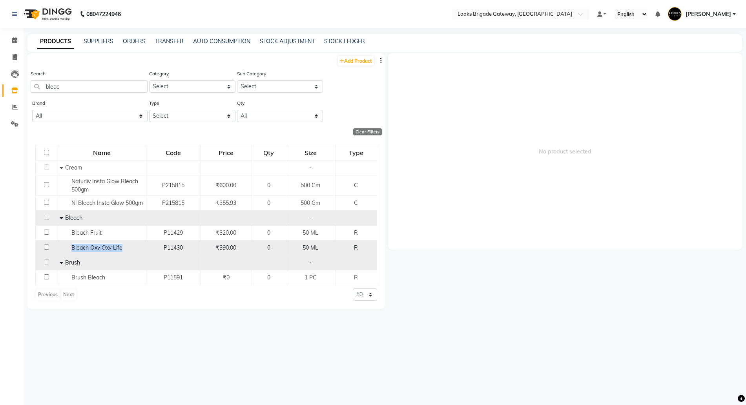
drag, startPoint x: 118, startPoint y: 248, endPoint x: 65, endPoint y: 247, distance: 53.8
click at [67, 249] on div "Bleach Oxy Oxy Life" at bounding box center [102, 248] width 84 height 8
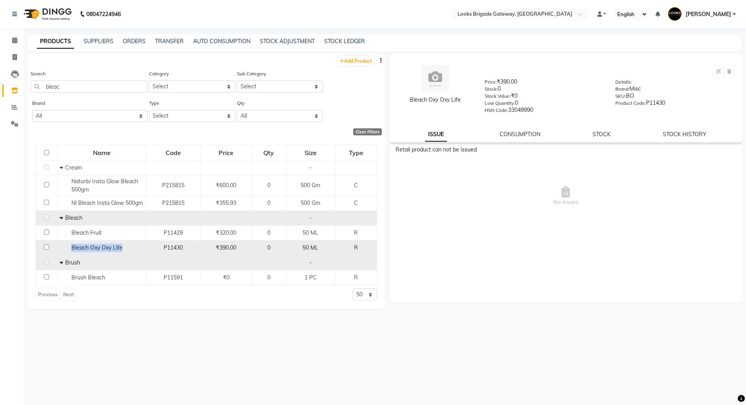
copy span "Bleach Oxy Oxy Life"
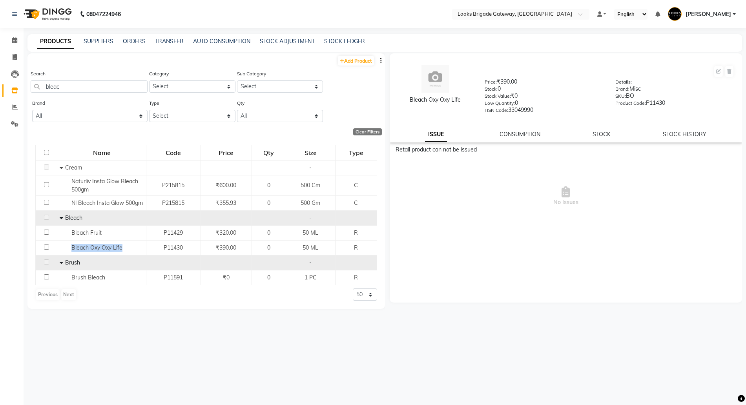
copy span "Bleach Oxy Oxy Life"
click at [669, 195] on span "No Issues" at bounding box center [565, 196] width 341 height 78
click at [425, 75] on img at bounding box center [434, 78] width 27 height 27
drag, startPoint x: 101, startPoint y: 91, endPoint x: 0, endPoint y: 78, distance: 102.0
click at [0, 87] on app-home "08047224946 Select Location × Looks Brigade Gateway, Bengaluru Default Panel My…" at bounding box center [373, 205] width 746 height 410
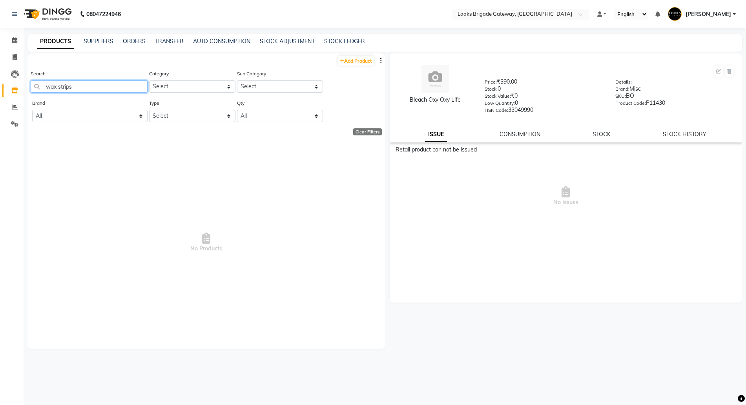
drag, startPoint x: 100, startPoint y: 86, endPoint x: 26, endPoint y: 86, distance: 74.2
click at [27, 86] on main "PRODUCTS SUPPLIERS ORDERS TRANSFER AUTO CONSUMPTION STOCK ADJUSTMENT STOCK LEDG…" at bounding box center [385, 222] width 722 height 376
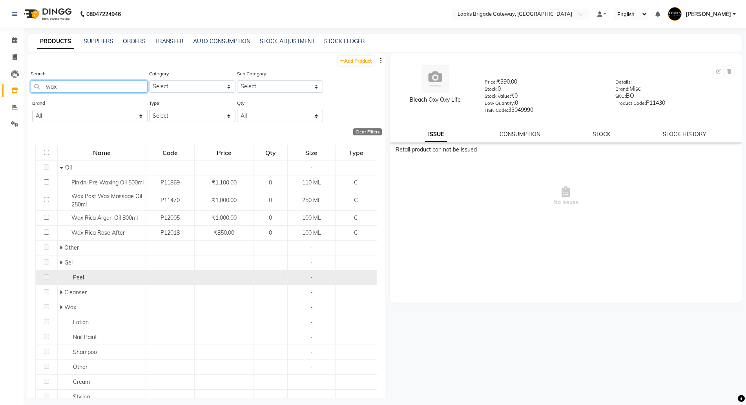
scroll to position [98, 0]
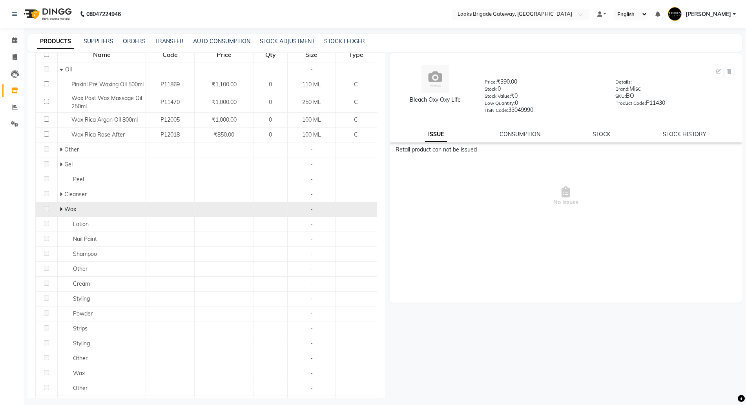
click at [60, 212] on icon at bounding box center [61, 208] width 3 height 5
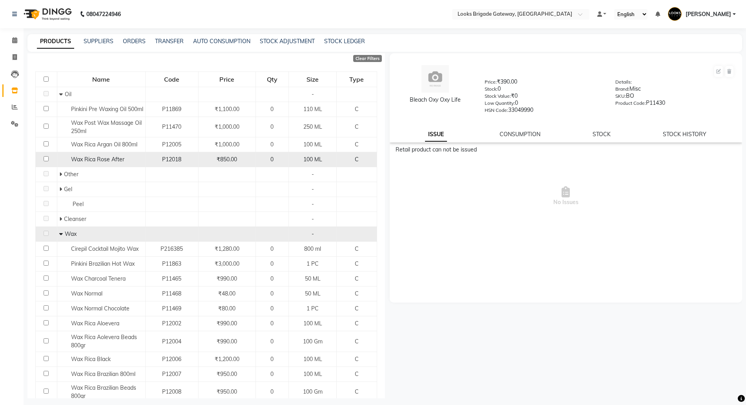
scroll to position [3, 0]
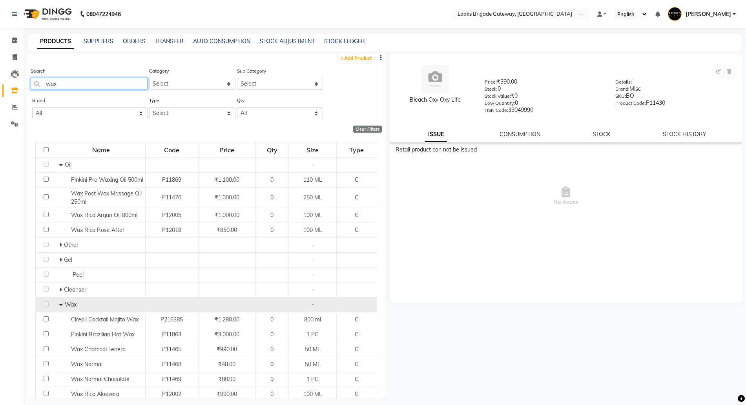
click at [69, 82] on input "wax" at bounding box center [89, 84] width 117 height 12
drag, startPoint x: 69, startPoint y: 82, endPoint x: 24, endPoint y: 71, distance: 46.0
click at [24, 71] on main "PRODUCTS SUPPLIERS ORDERS TRANSFER AUTO CONSUMPTION STOCK ADJUSTMENT STOCK LEDG…" at bounding box center [385, 222] width 722 height 376
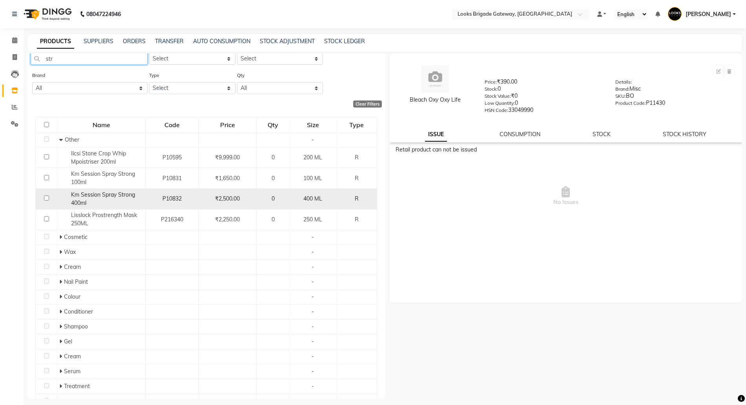
scroll to position [52, 0]
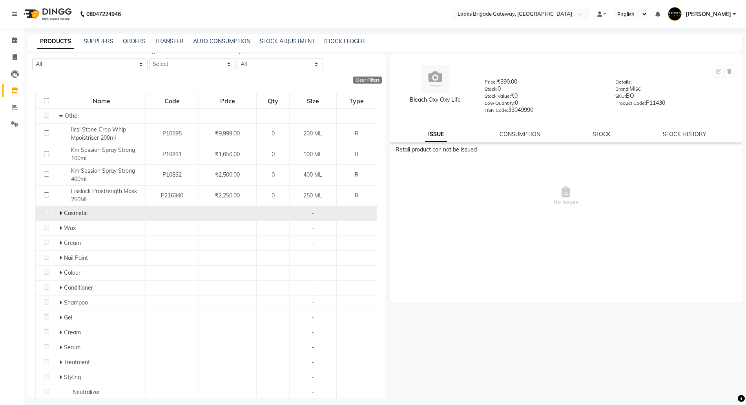
click at [62, 211] on span at bounding box center [61, 213] width 5 height 7
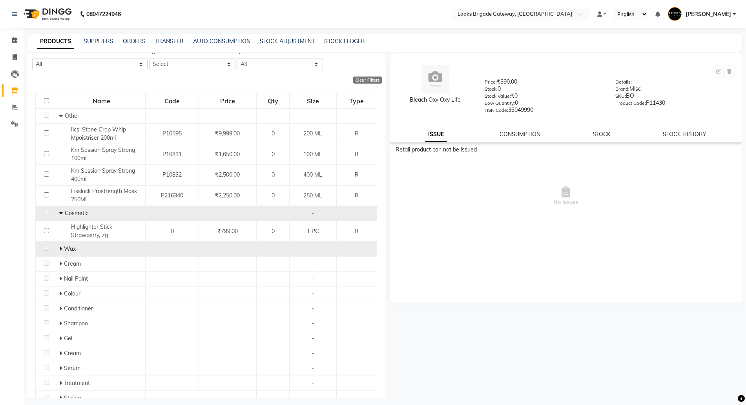
click at [60, 251] on span at bounding box center [60, 248] width 3 height 7
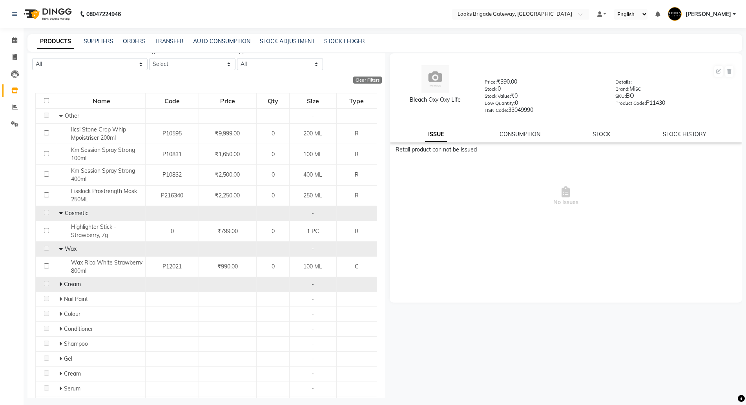
click at [64, 283] on span "Cream" at bounding box center [72, 284] width 17 height 7
click at [62, 285] on span at bounding box center [61, 284] width 5 height 7
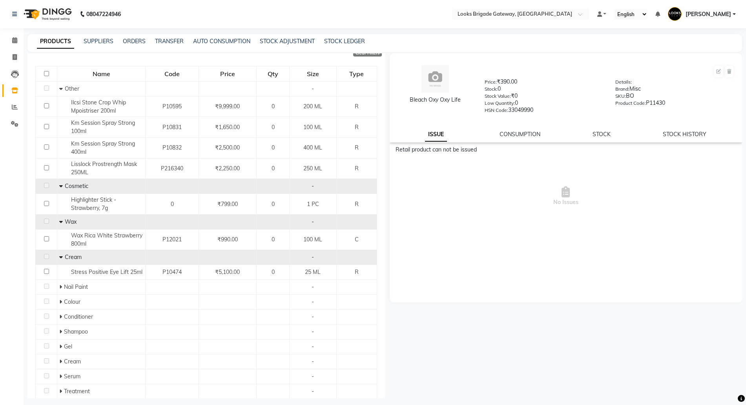
scroll to position [101, 0]
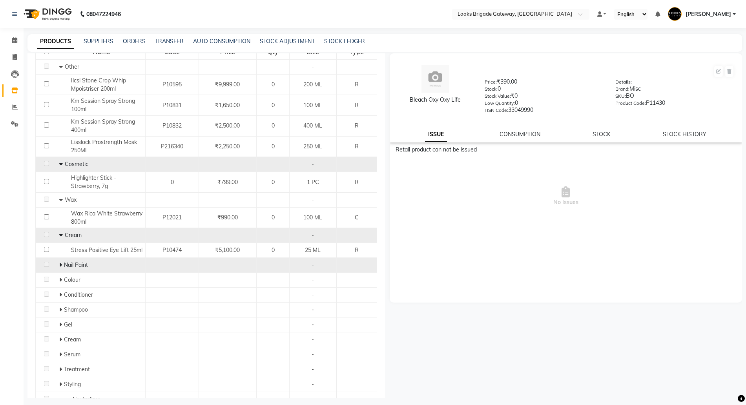
click at [62, 266] on span at bounding box center [61, 264] width 5 height 7
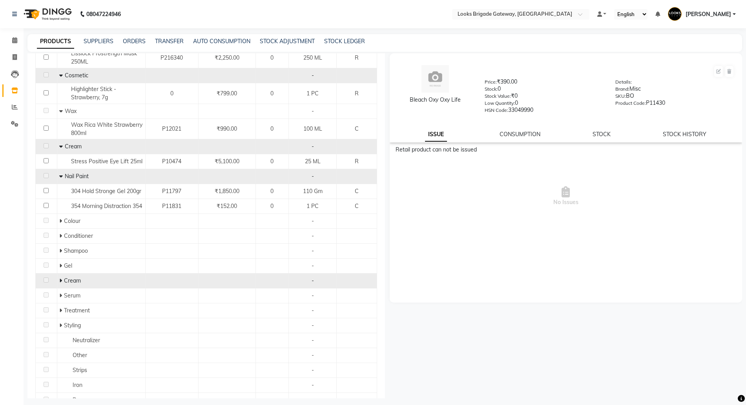
scroll to position [199, 0]
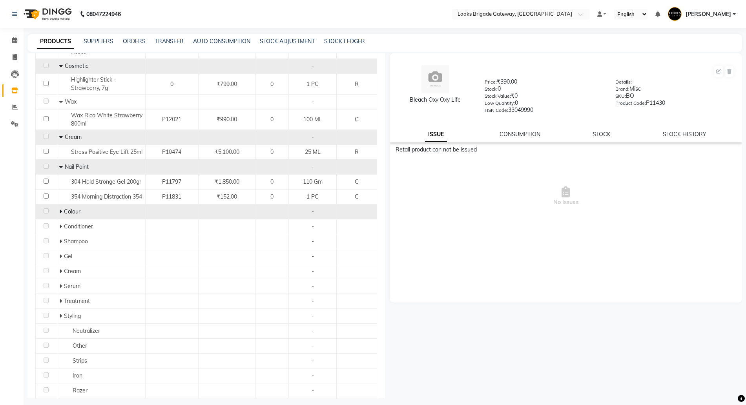
click at [61, 214] on icon at bounding box center [60, 211] width 3 height 5
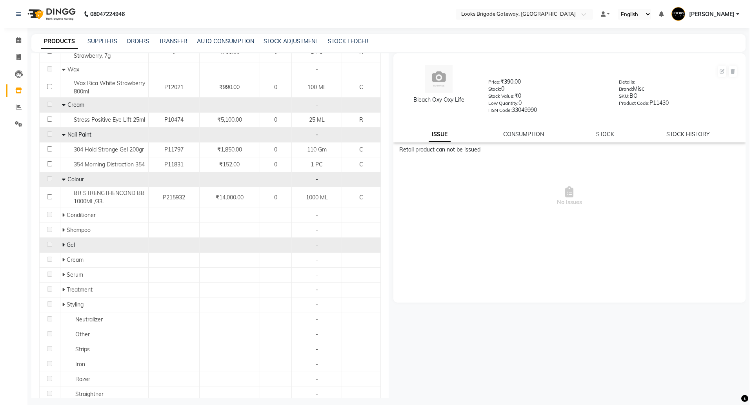
scroll to position [248, 0]
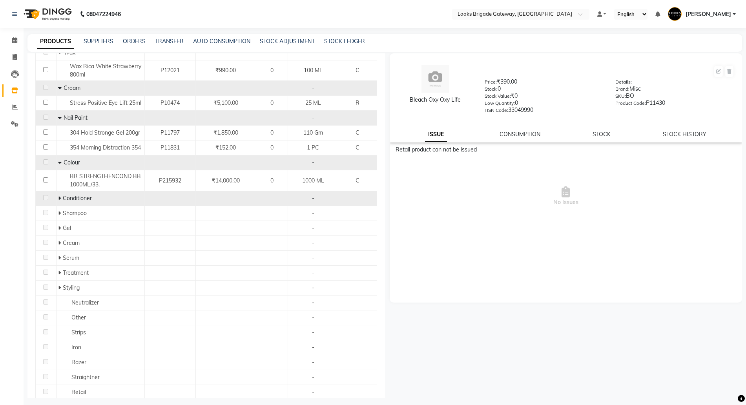
click at [59, 201] on icon at bounding box center [59, 197] width 3 height 5
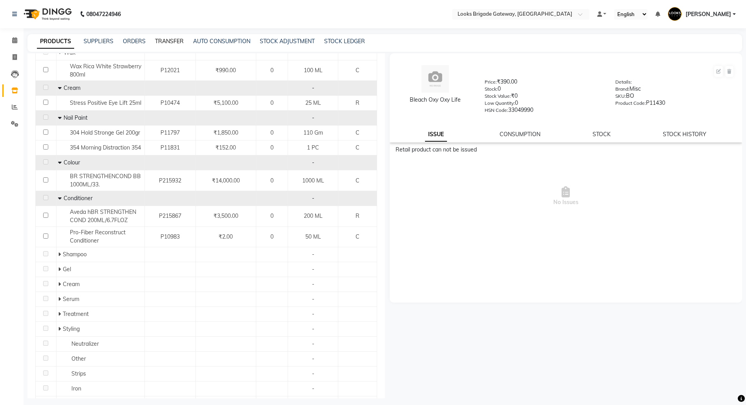
click at [176, 40] on link "TRANSFER" at bounding box center [169, 41] width 29 height 7
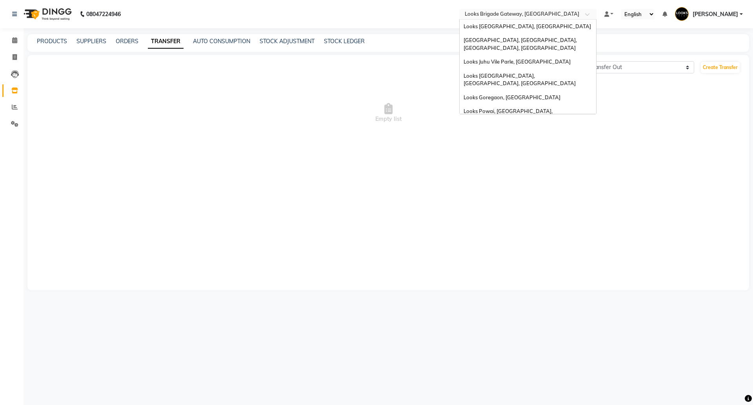
click at [503, 14] on input "text" at bounding box center [520, 15] width 114 height 8
click at [500, 58] on span "Looks Juhu Vile Parle, Mumbai" at bounding box center [517, 61] width 107 height 6
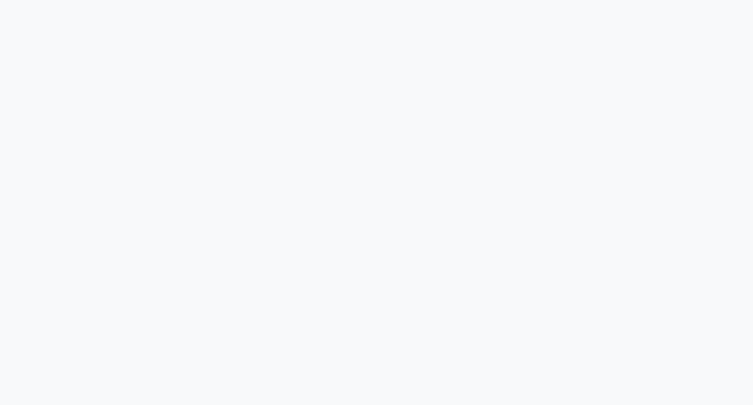
select select "sender"
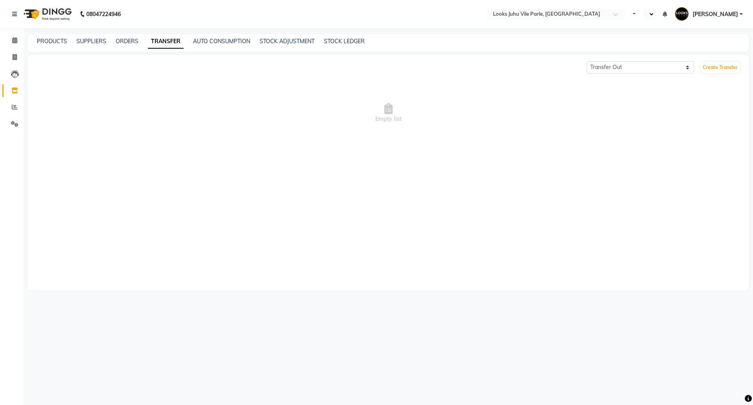
select select "en"
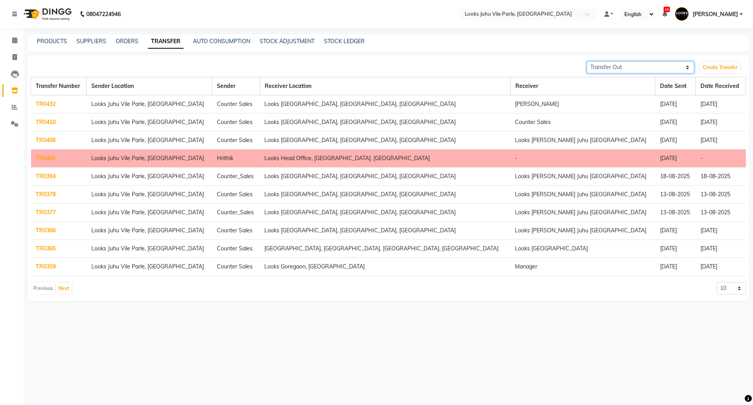
click at [615, 67] on select "Transfer In Transfer Out" at bounding box center [641, 67] width 108 height 12
click at [41, 98] on td "TR0432" at bounding box center [59, 104] width 56 height 18
click at [42, 103] on link "TR0432" at bounding box center [46, 103] width 20 height 7
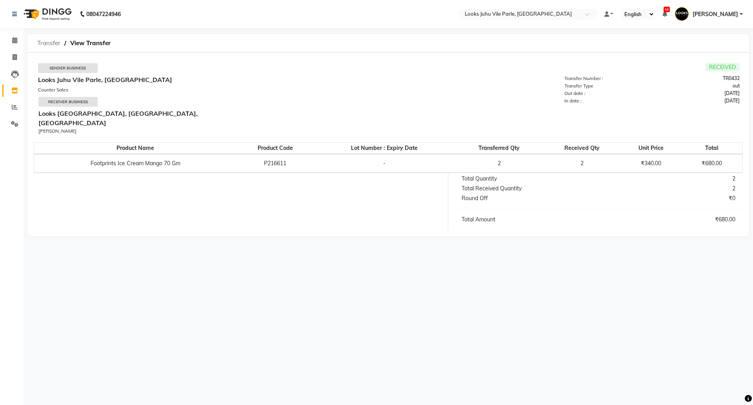
click at [40, 42] on span "Transfer" at bounding box center [48, 43] width 31 height 14
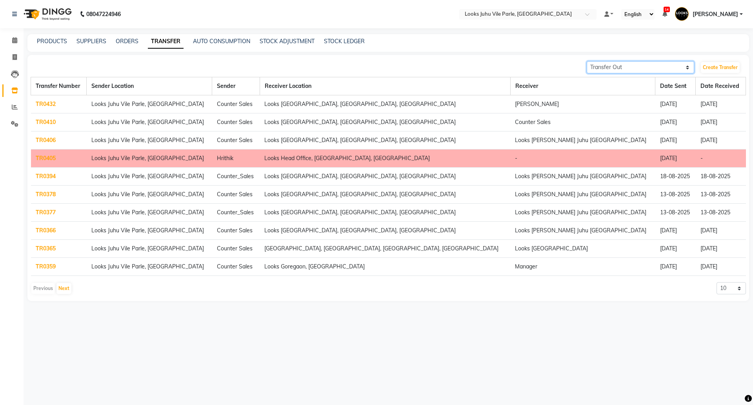
click at [632, 68] on select "Transfer In Transfer Out" at bounding box center [641, 67] width 108 height 12
select select "receiving"
click at [587, 61] on select "Transfer In Transfer Out" at bounding box center [641, 67] width 108 height 12
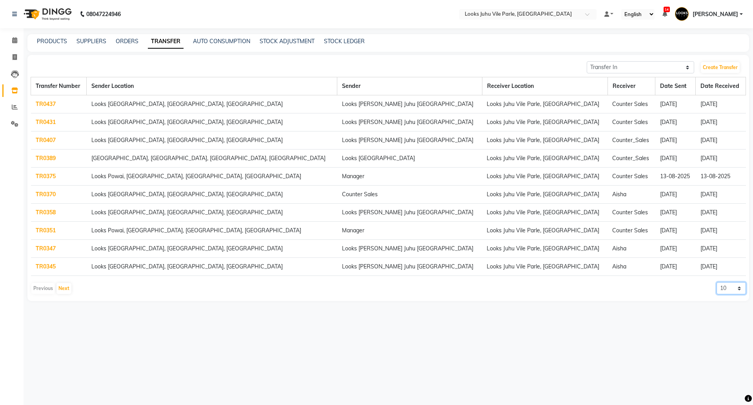
click at [727, 283] on select "10 20 50 100" at bounding box center [731, 288] width 29 height 12
select select "100"
click at [717, 282] on select "10 20 50 100" at bounding box center [731, 288] width 29 height 12
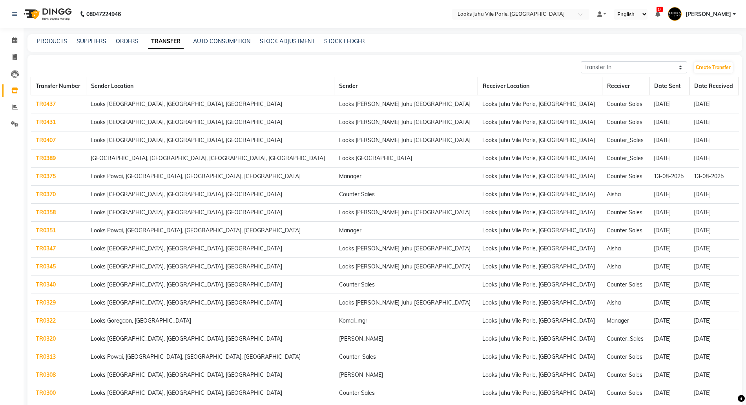
click at [481, 6] on nav "08047224946 Select Location × Looks Juhu Vile Parle, [GEOGRAPHIC_DATA] Default …" at bounding box center [373, 14] width 746 height 28
drag, startPoint x: 484, startPoint y: 7, endPoint x: 479, endPoint y: 14, distance: 8.4
click at [484, 8] on nav "08047224946 Select Location × Looks Juhu Vile Parle, [GEOGRAPHIC_DATA] Default …" at bounding box center [373, 14] width 746 height 28
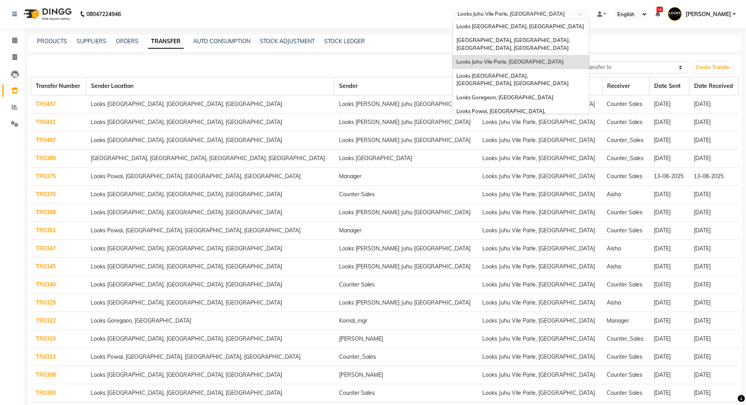
click at [479, 14] on input "text" at bounding box center [513, 15] width 114 height 8
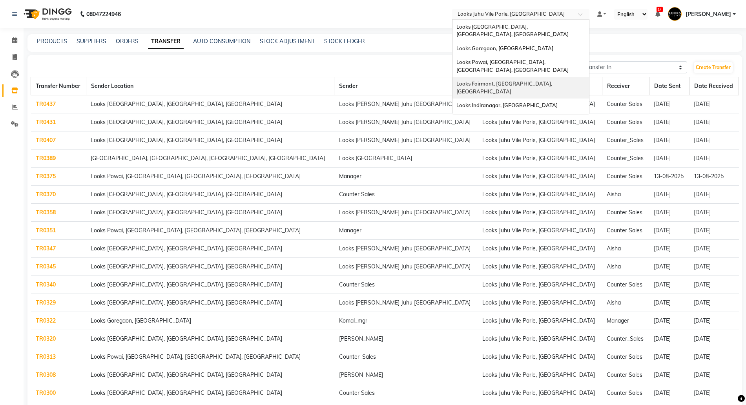
scroll to position [59, 0]
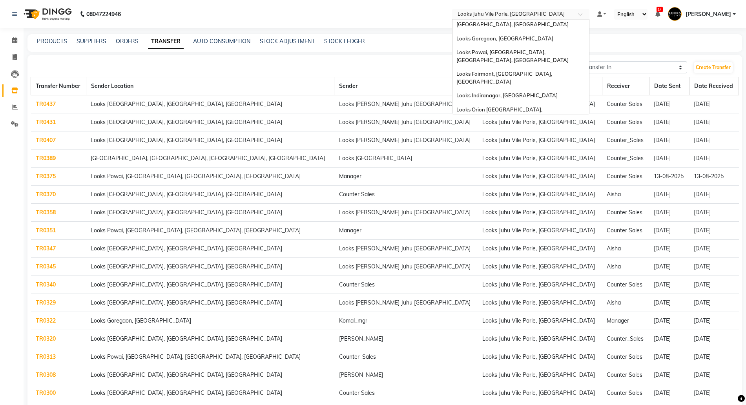
click at [478, 128] on span "Looks Brigade Gateway, [GEOGRAPHIC_DATA]" at bounding box center [513, 131] width 115 height 6
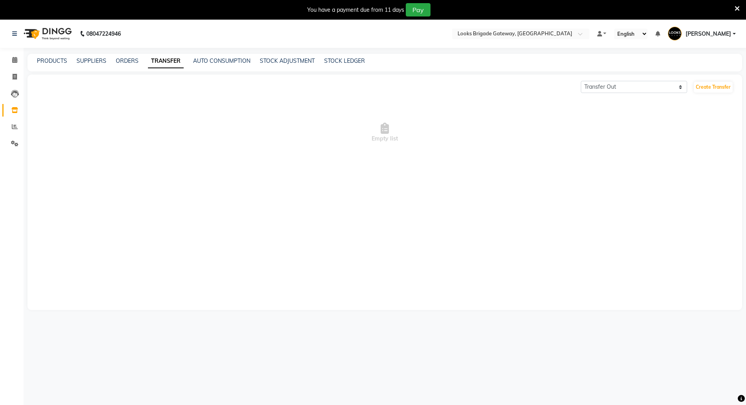
select select "sender"
click at [736, 6] on icon at bounding box center [736, 8] width 5 height 7
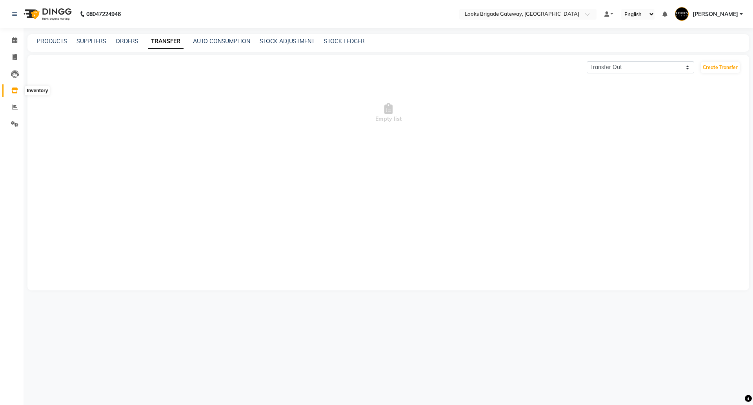
click at [16, 87] on icon at bounding box center [14, 90] width 7 height 6
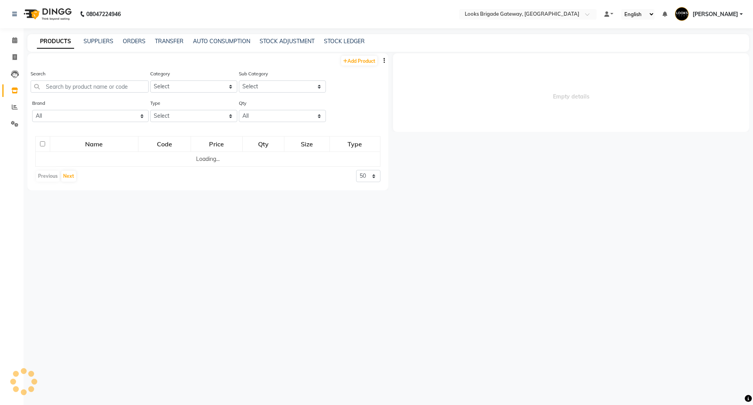
select select
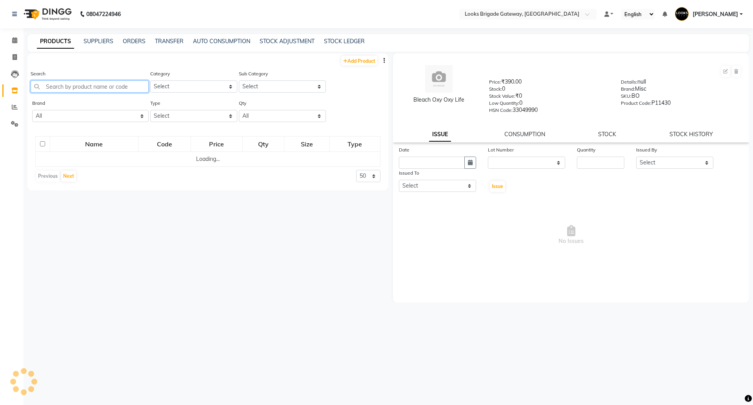
click at [78, 85] on input "text" at bounding box center [90, 86] width 118 height 12
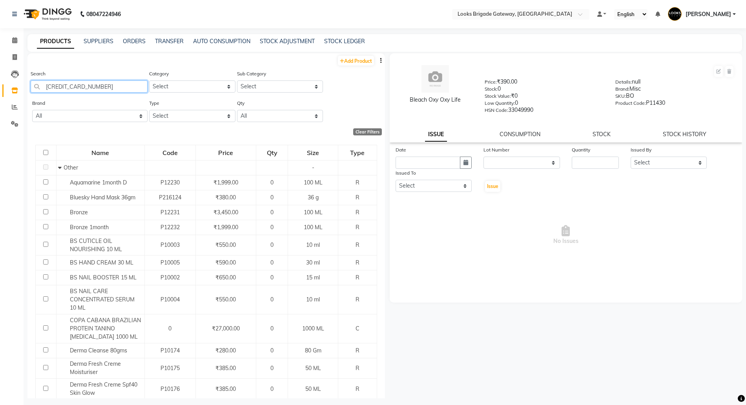
type input "[CREDIT_CARD_NUMBER]"
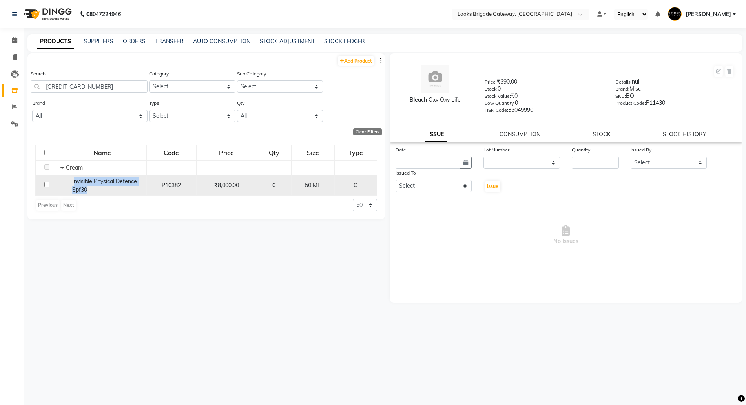
drag, startPoint x: 73, startPoint y: 180, endPoint x: 101, endPoint y: 190, distance: 29.5
click at [101, 190] on div "Invisible Physical Defence Spf30" at bounding box center [102, 185] width 84 height 16
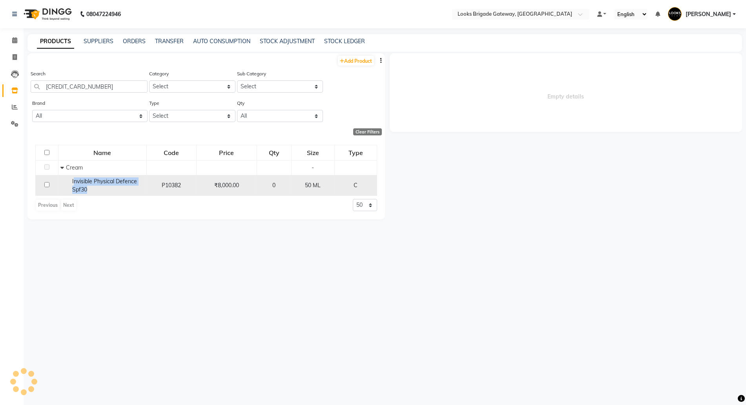
select select
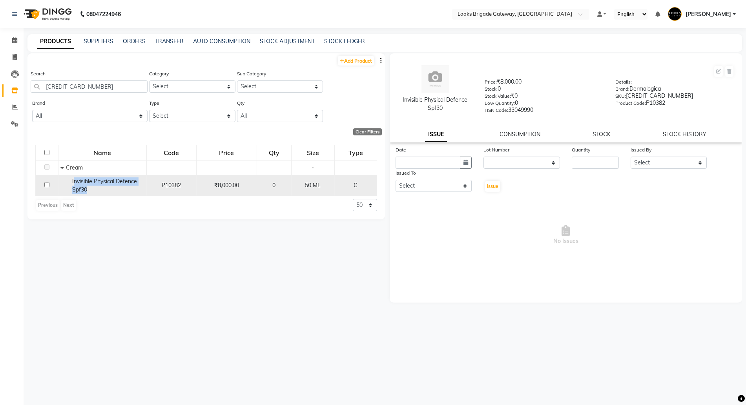
copy span "nvisible Physical Defence Spf30"
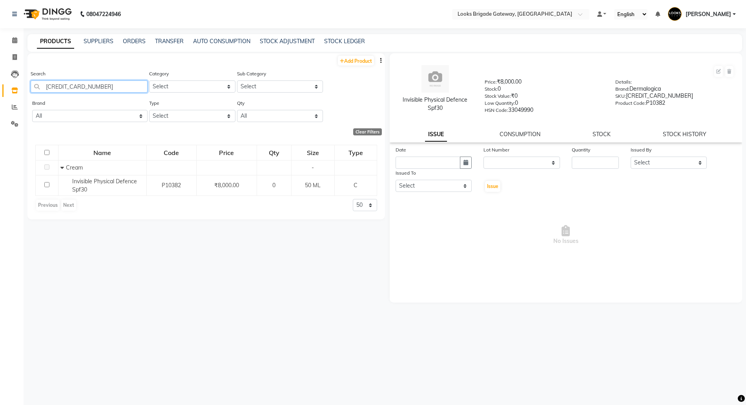
drag, startPoint x: 34, startPoint y: 87, endPoint x: 0, endPoint y: 75, distance: 36.1
click at [0, 79] on app-home "08047224946 Select Location × Looks Brigade Gateway, [GEOGRAPHIC_DATA] Default …" at bounding box center [373, 205] width 746 height 410
drag, startPoint x: 98, startPoint y: 82, endPoint x: 0, endPoint y: 29, distance: 111.5
click at [0, 43] on app-home "08047224946 Select Location × Looks Brigade Gateway, [GEOGRAPHIC_DATA] Default …" at bounding box center [373, 205] width 746 height 410
drag, startPoint x: 102, startPoint y: 85, endPoint x: 0, endPoint y: 71, distance: 102.9
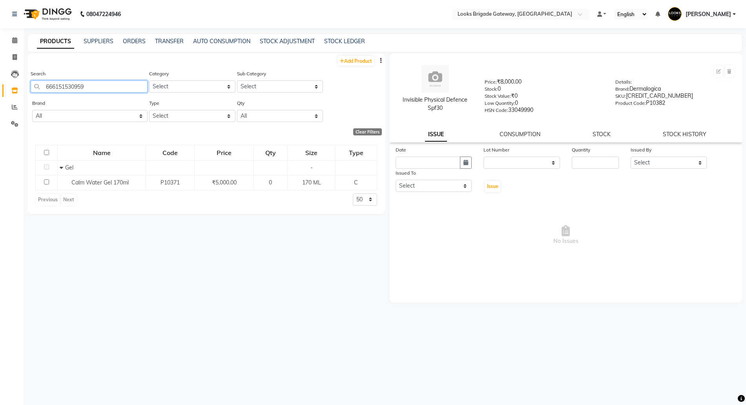
click at [0, 73] on app-home "08047224946 Select Location × Looks Brigade Gateway, [GEOGRAPHIC_DATA] Default …" at bounding box center [373, 205] width 746 height 410
type input "[CREDIT_CARD_NUMBER]"
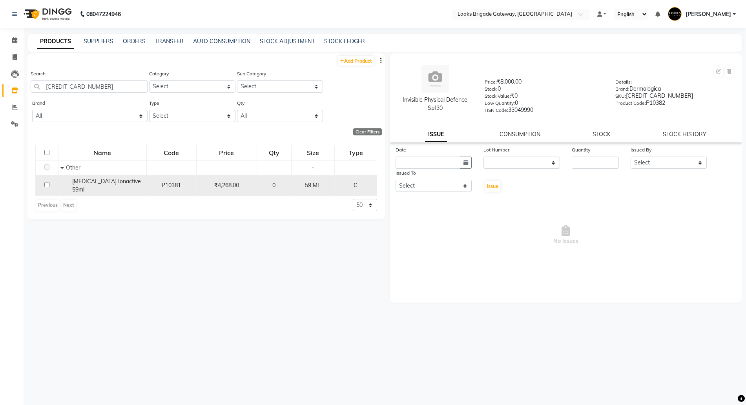
drag, startPoint x: 71, startPoint y: 179, endPoint x: 87, endPoint y: 191, distance: 20.7
click at [87, 191] on div "[MEDICAL_DATA] Ionactive 59ml" at bounding box center [102, 185] width 84 height 16
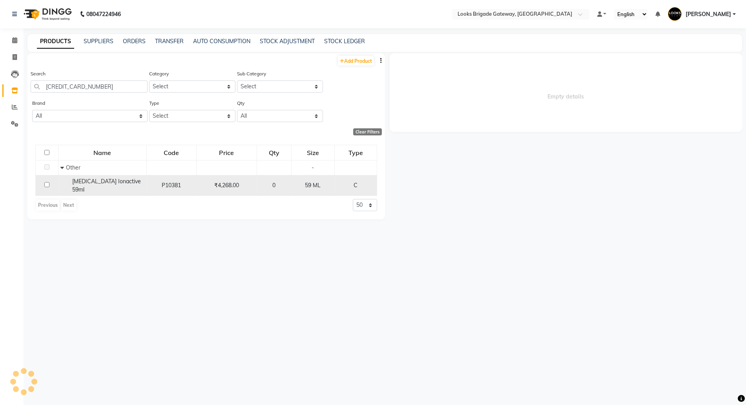
select select
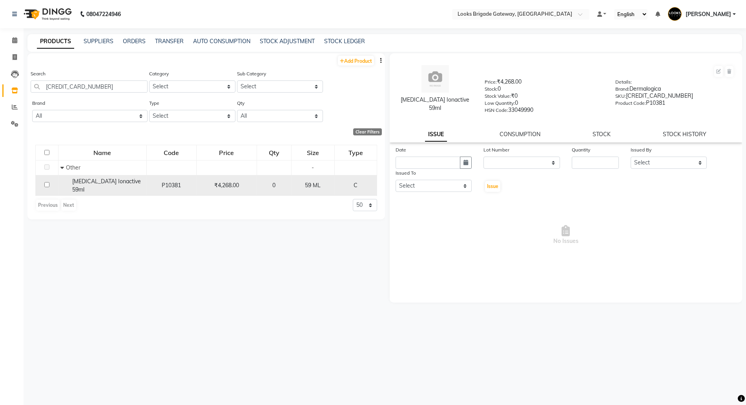
copy span "[MEDICAL_DATA] Ionactive 59ml"
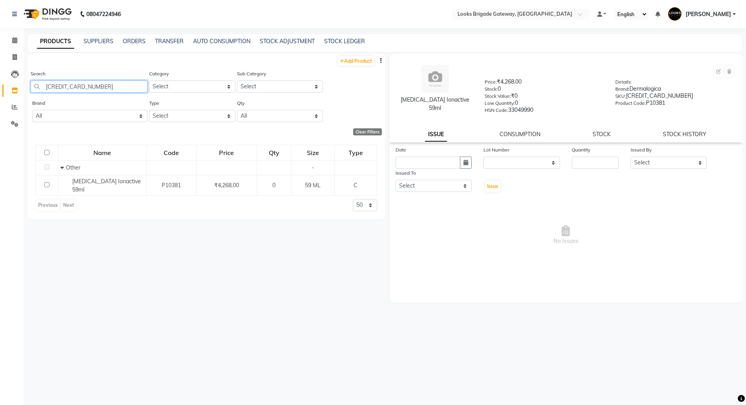
drag, startPoint x: 70, startPoint y: 86, endPoint x: 0, endPoint y: 41, distance: 82.7
click at [0, 72] on app-home "08047224946 Select Location × Looks Brigade Gateway, [GEOGRAPHIC_DATA] Default …" at bounding box center [373, 205] width 746 height 410
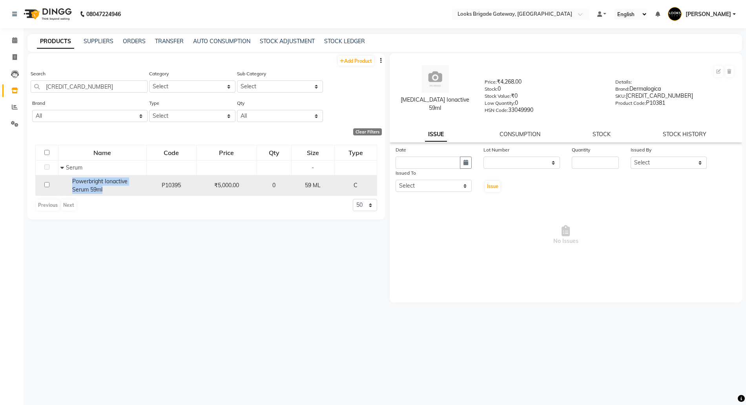
drag, startPoint x: 70, startPoint y: 179, endPoint x: 105, endPoint y: 194, distance: 38.0
click at [105, 194] on td "Powerbright Ionactive Serum 59ml" at bounding box center [102, 185] width 88 height 21
copy span "Powerbright Ionactive Serum 59ml"
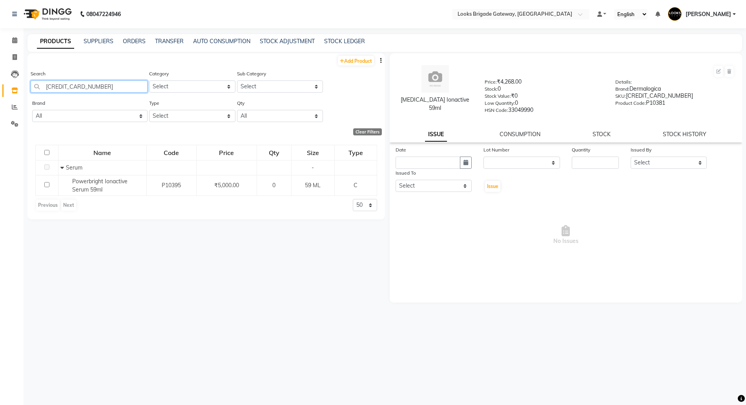
drag, startPoint x: 0, startPoint y: 72, endPoint x: 0, endPoint y: 64, distance: 8.2
click at [0, 66] on app-home "08047224946 Select Location × Looks Brigade Gateway, [GEOGRAPHIC_DATA] Default …" at bounding box center [373, 205] width 746 height 410
drag, startPoint x: 96, startPoint y: 87, endPoint x: 0, endPoint y: 67, distance: 97.9
click at [0, 67] on app-home "08047224946 Select Location × Looks Brigade Gateway, [GEOGRAPHIC_DATA] Default …" at bounding box center [373, 205] width 746 height 410
type input "666151501232"
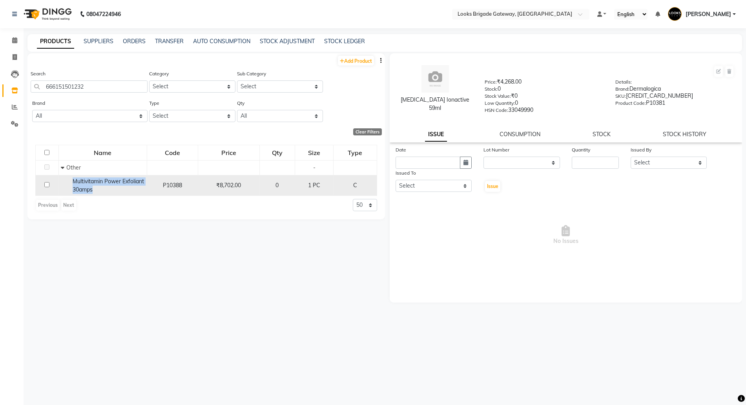
drag, startPoint x: 73, startPoint y: 179, endPoint x: 116, endPoint y: 194, distance: 45.4
click at [116, 194] on td "Multivitamin Power Exfoliant 30amps" at bounding box center [102, 185] width 88 height 21
copy span "Multivitamin Power Exfoliant 30amps"
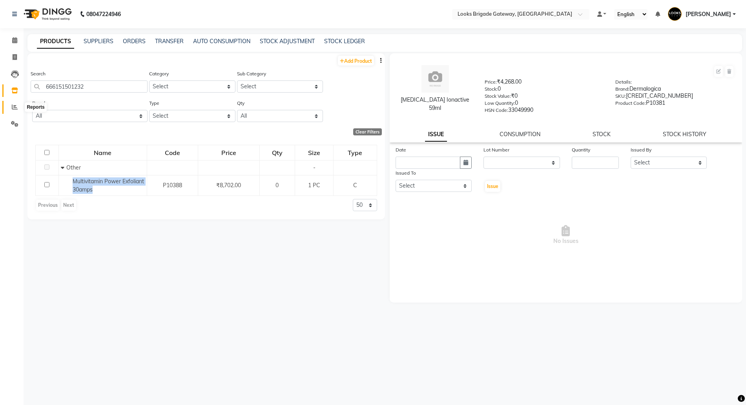
click at [11, 107] on span at bounding box center [15, 107] width 14 height 9
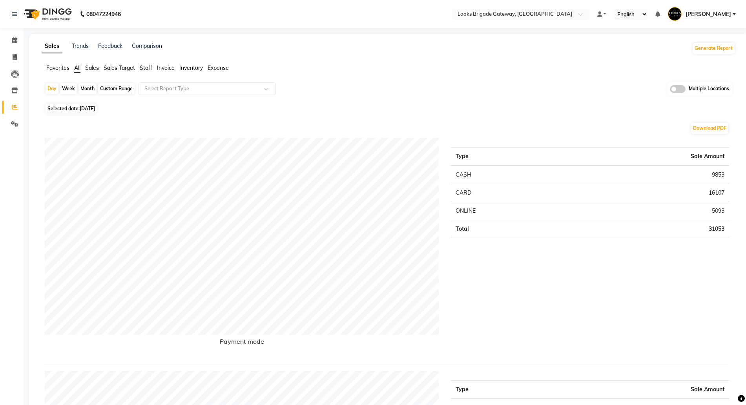
click at [187, 89] on input "text" at bounding box center [199, 89] width 113 height 8
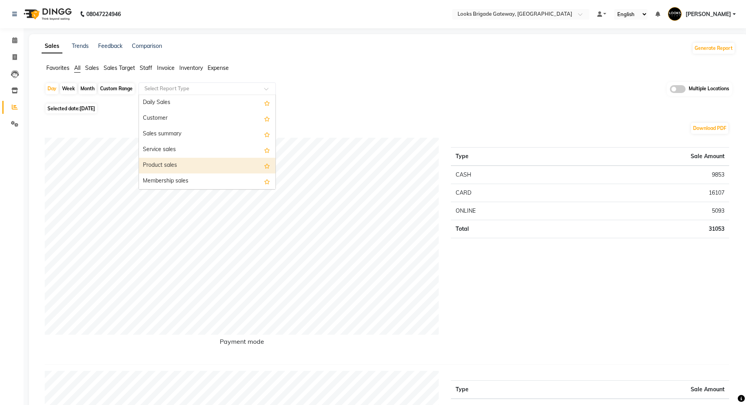
click at [170, 160] on div "Product sales" at bounding box center [207, 166] width 137 height 16
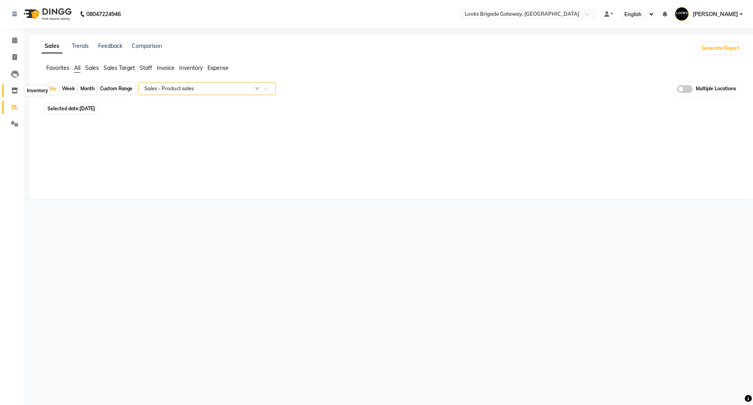
click at [13, 91] on icon at bounding box center [14, 90] width 7 height 6
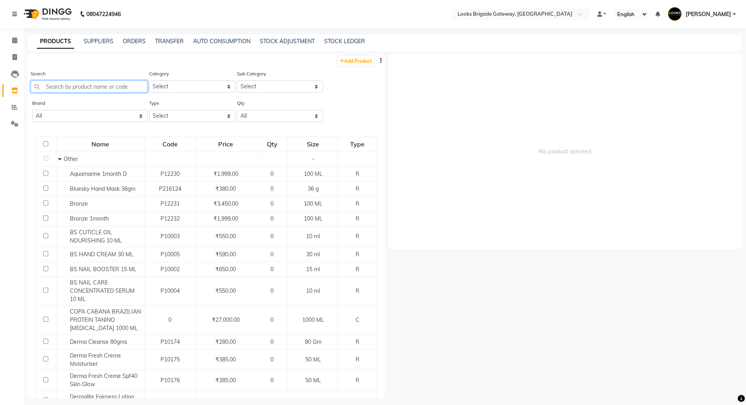
click at [80, 86] on input "text" at bounding box center [89, 86] width 117 height 12
click at [87, 84] on input "text" at bounding box center [89, 86] width 117 height 12
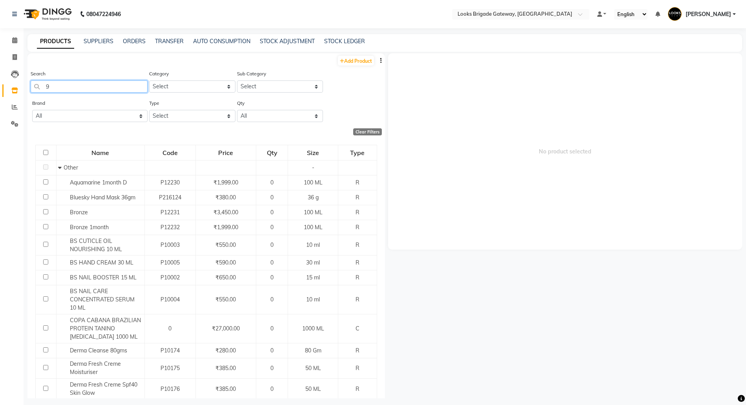
type input "98"
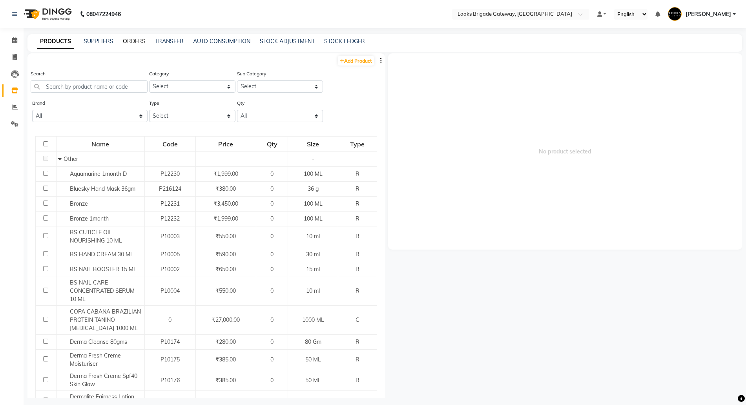
click at [133, 42] on link "ORDERS" at bounding box center [134, 41] width 23 height 7
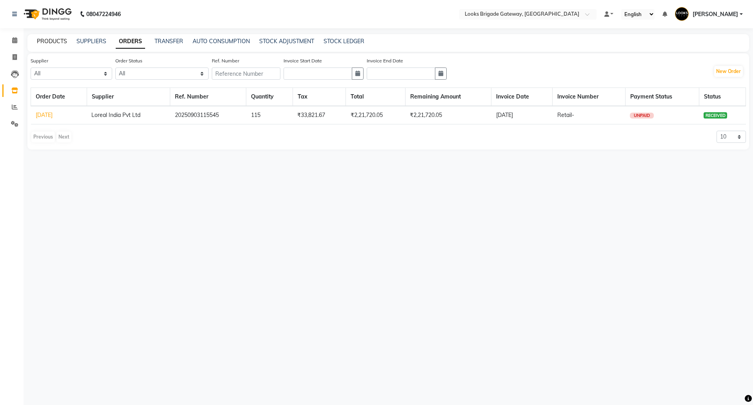
click at [44, 42] on link "PRODUCTS" at bounding box center [52, 41] width 30 height 7
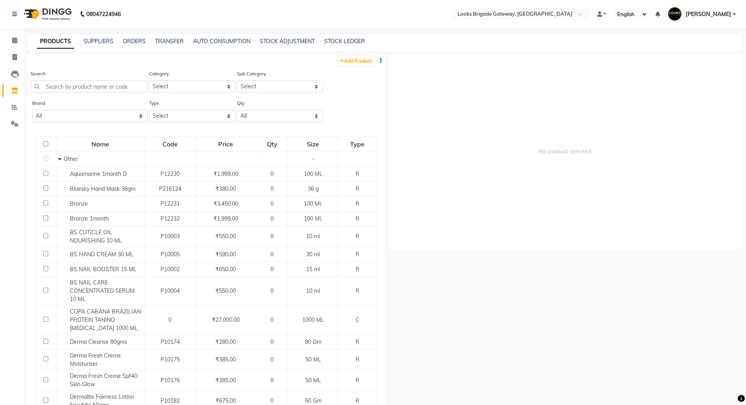
click at [69, 93] on div "Search" at bounding box center [89, 83] width 117 height 29
click at [69, 86] on input "text" at bounding box center [89, 86] width 117 height 12
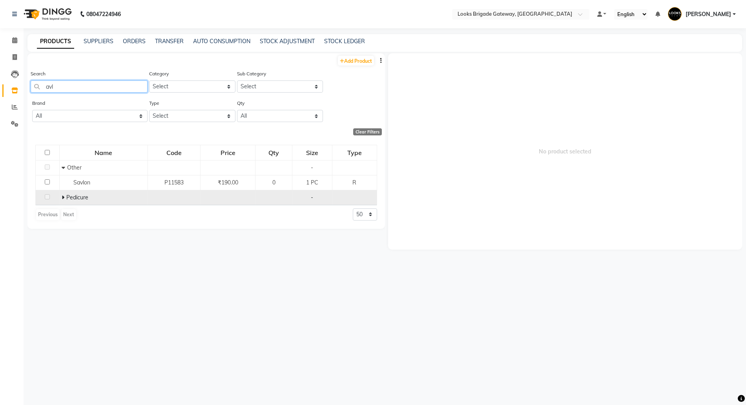
type input "avl"
click at [67, 196] on span "Pedicure" at bounding box center [77, 197] width 22 height 7
click at [65, 198] on span at bounding box center [64, 197] width 5 height 7
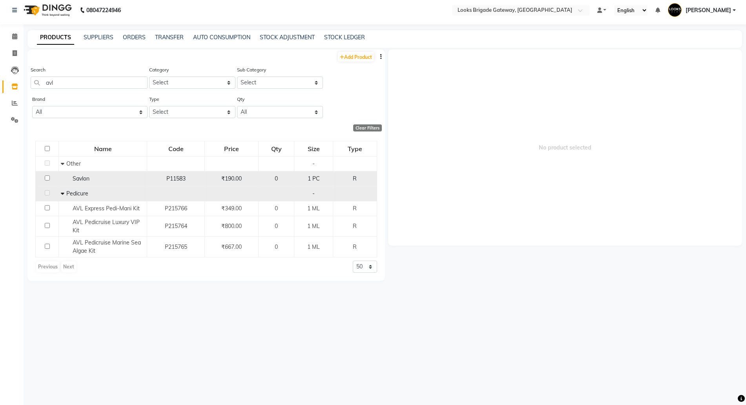
scroll to position [5, 0]
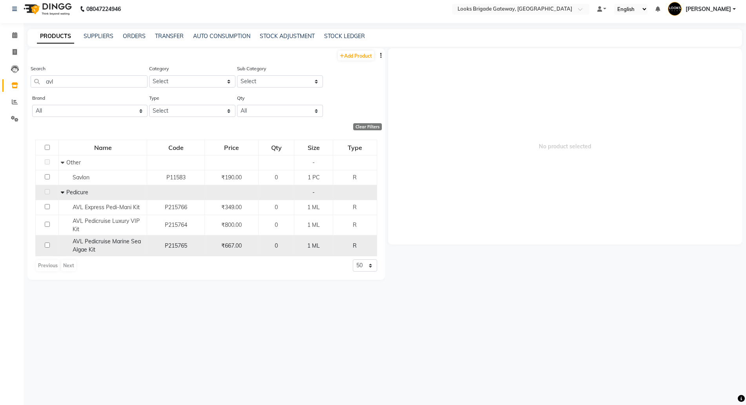
click at [93, 239] on span "AVL Pedicruise Marine Sea Algae Kit" at bounding box center [107, 245] width 68 height 15
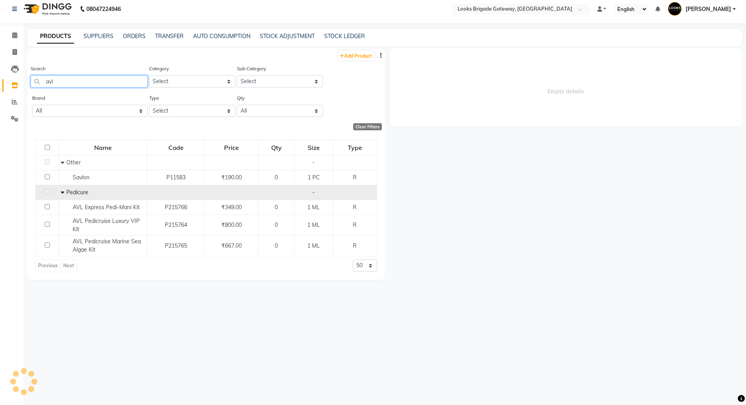
click at [69, 80] on input "avl" at bounding box center [89, 81] width 117 height 12
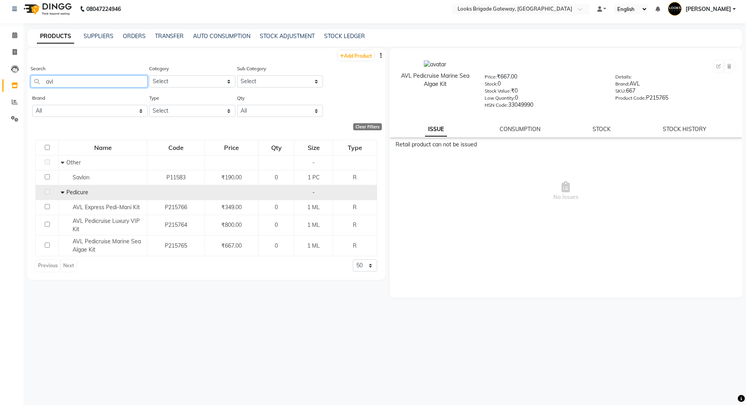
click at [82, 81] on input "avl" at bounding box center [89, 81] width 117 height 12
click at [0, 77] on app-home "08047224946 Select Location × Looks Brigade Gateway, [GEOGRAPHIC_DATA] Default …" at bounding box center [373, 200] width 746 height 410
type input "avl"
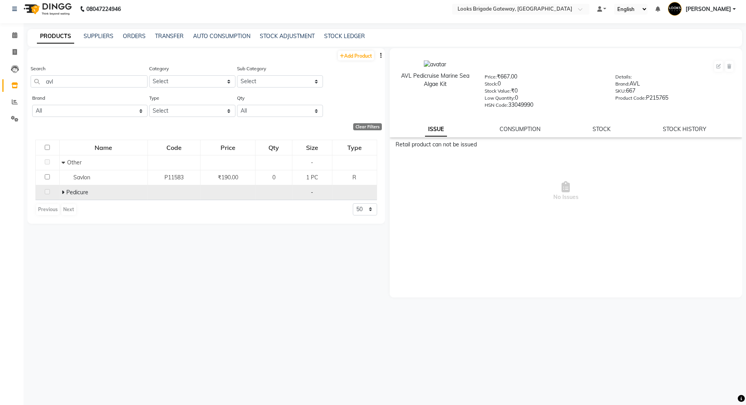
click at [62, 192] on icon at bounding box center [63, 192] width 3 height 5
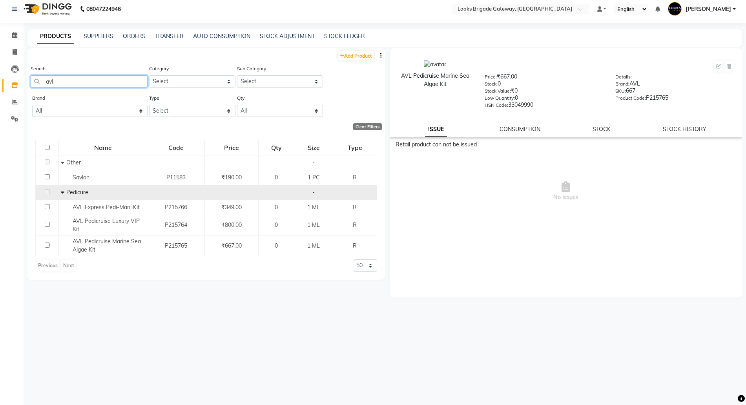
drag, startPoint x: 78, startPoint y: 78, endPoint x: 0, endPoint y: 67, distance: 78.8
click at [0, 72] on app-home "08047224946 Select Location × Looks Brigade Gateway, [GEOGRAPHIC_DATA] Default …" at bounding box center [373, 200] width 746 height 410
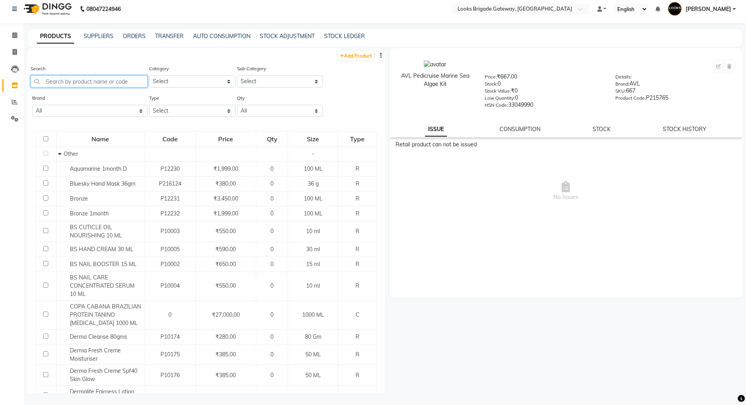
click at [67, 78] on input "text" at bounding box center [89, 81] width 117 height 12
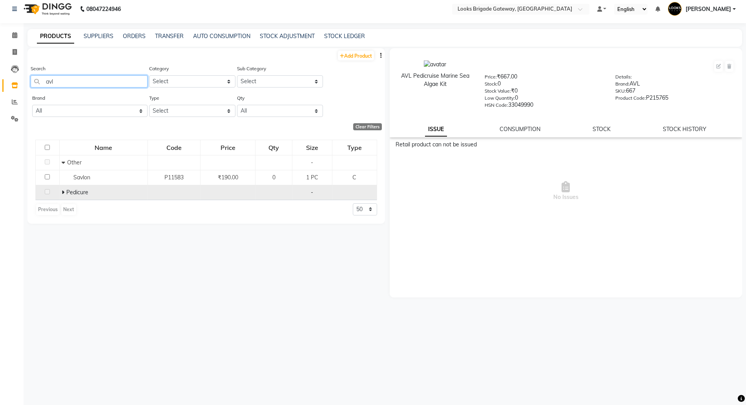
type input "avl"
click at [58, 191] on td at bounding box center [48, 192] width 24 height 15
click at [63, 190] on icon at bounding box center [63, 192] width 3 height 5
